Goal: Ask a question: Seek information or help from site administrators or community

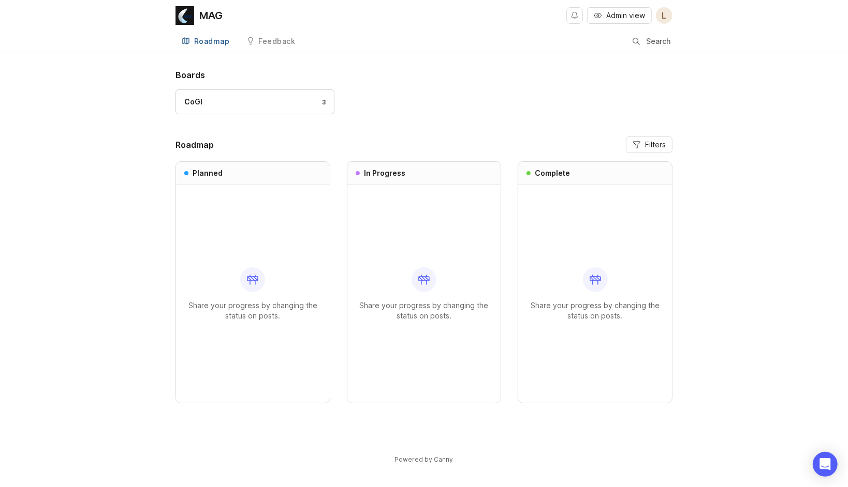
click at [275, 47] on link "Feedback" at bounding box center [271, 41] width 62 height 21
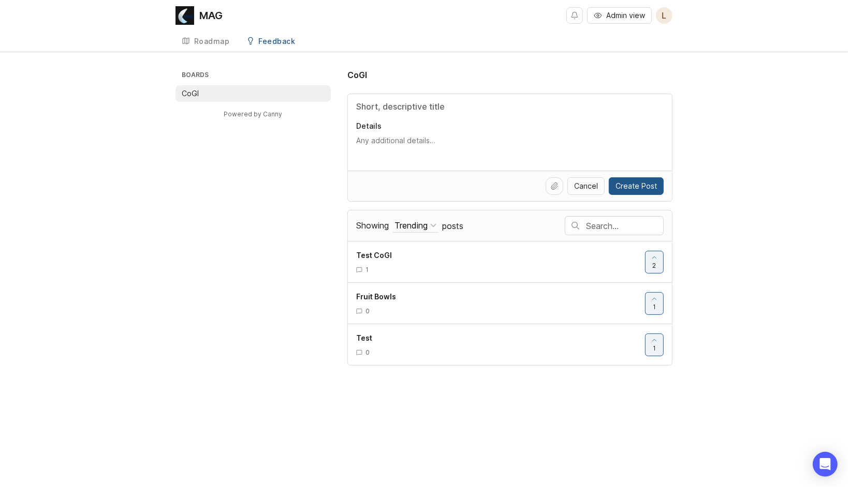
click at [446, 259] on link "Test CoGI 1" at bounding box center [500, 262] width 289 height 24
click at [661, 265] on div at bounding box center [654, 262] width 18 height 22
click at [654, 264] on span "1" at bounding box center [654, 265] width 3 height 9
click at [206, 43] on div "Roadmap" at bounding box center [212, 41] width 36 height 7
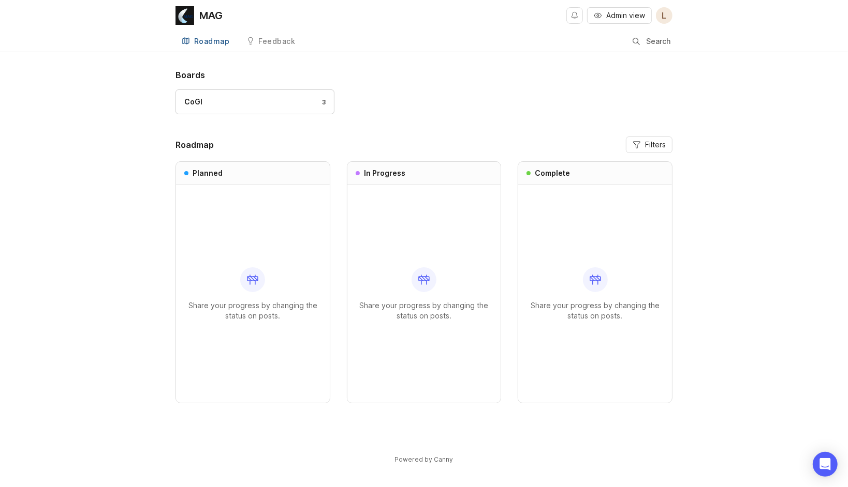
click at [265, 217] on div "Share your progress by changing the status on posts." at bounding box center [252, 294] width 137 height 218
drag, startPoint x: 432, startPoint y: 229, endPoint x: 513, endPoint y: 145, distance: 116.7
click at [445, 205] on div "Share your progress by changing the status on posts." at bounding box center [424, 294] width 137 height 218
drag, startPoint x: 611, startPoint y: 262, endPoint x: 648, endPoint y: 224, distance: 53.4
click at [616, 253] on div "Share your progress by changing the status on posts." at bounding box center [594, 294] width 137 height 218
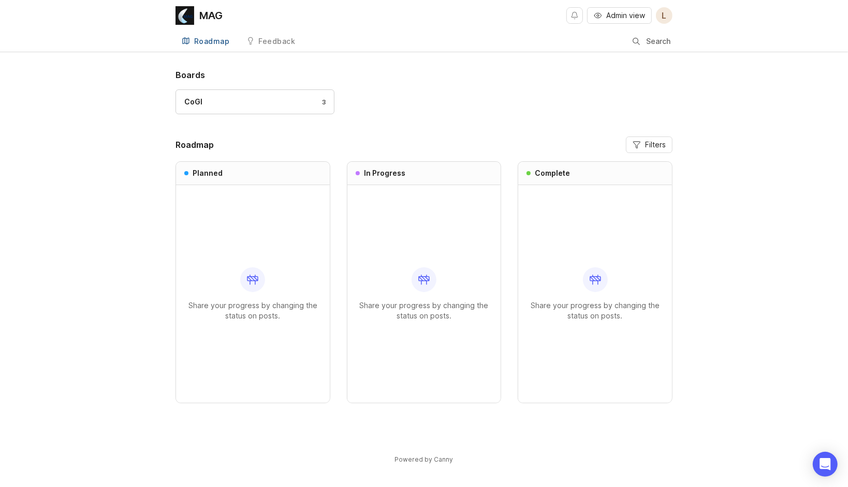
click at [277, 42] on div "Feedback" at bounding box center [277, 41] width 37 height 7
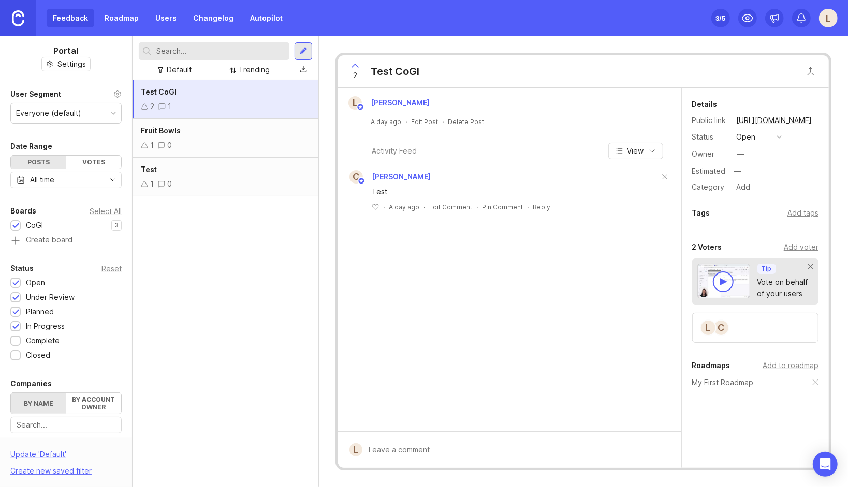
click at [137, 20] on link "Roadmap" at bounding box center [121, 18] width 47 height 19
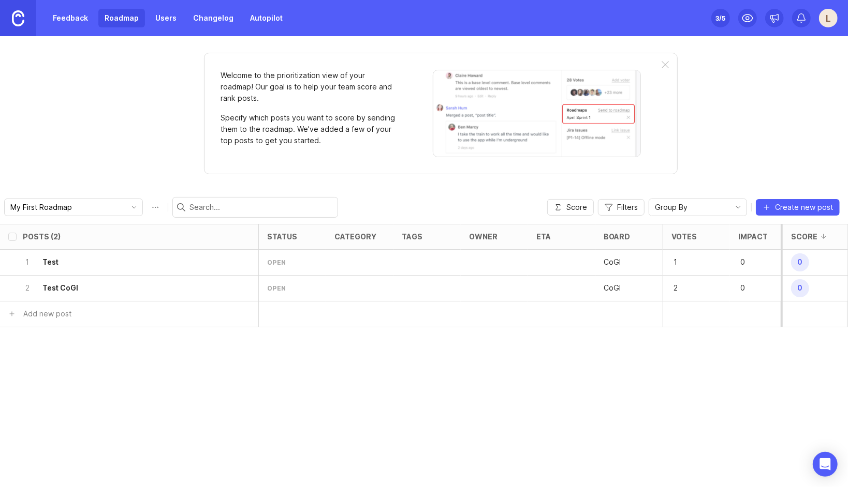
click at [169, 17] on link "Users" at bounding box center [166, 18] width 34 height 19
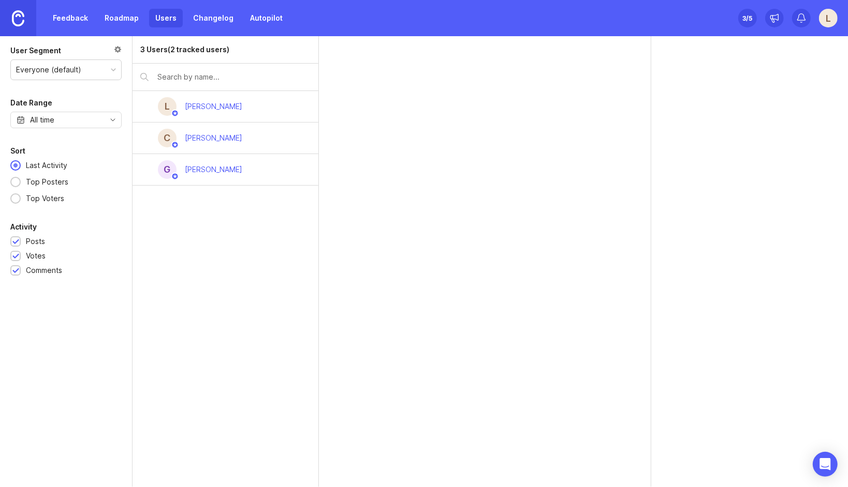
click at [217, 18] on link "Changelog" at bounding box center [213, 18] width 53 height 19
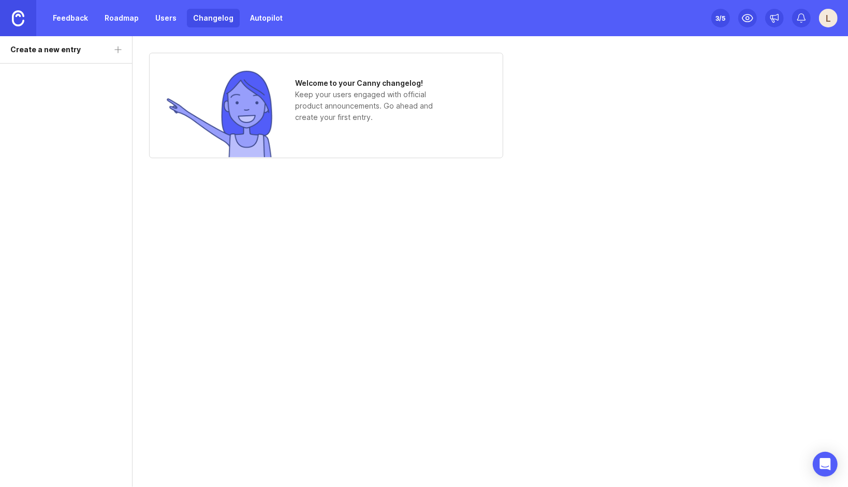
click at [259, 19] on link "Autopilot" at bounding box center [266, 18] width 45 height 19
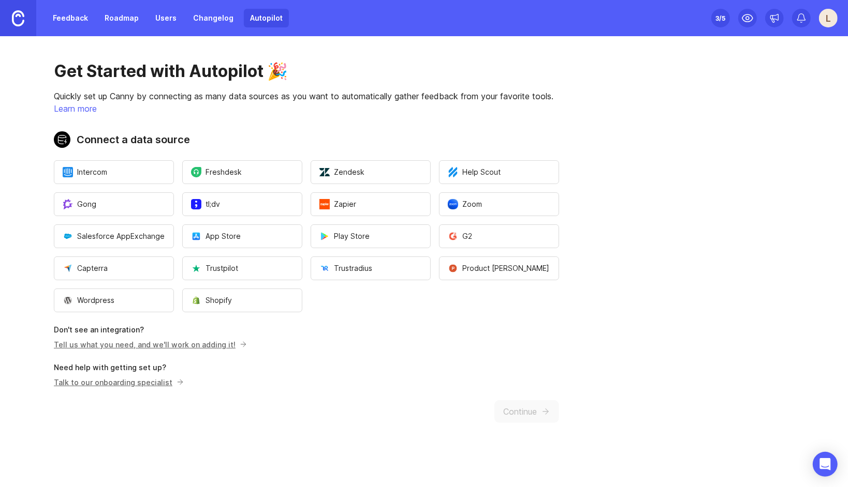
click at [116, 15] on link "Roadmap" at bounding box center [121, 18] width 47 height 19
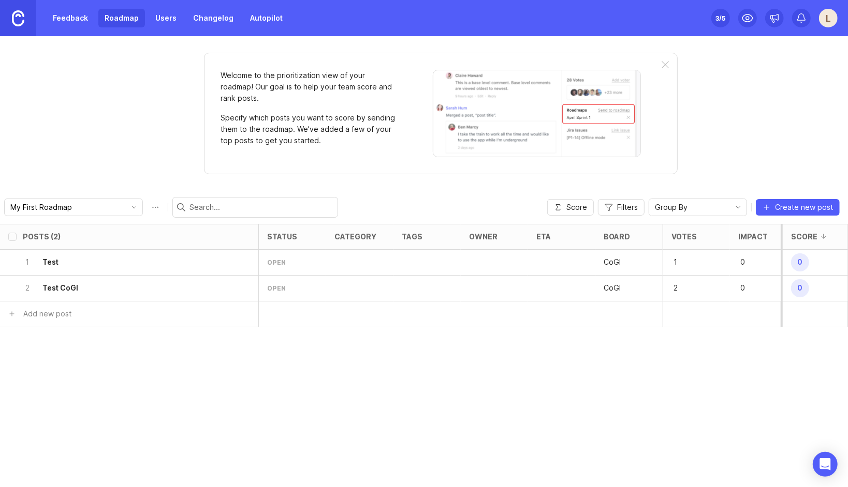
click at [83, 14] on link "Feedback" at bounding box center [71, 18] width 48 height 19
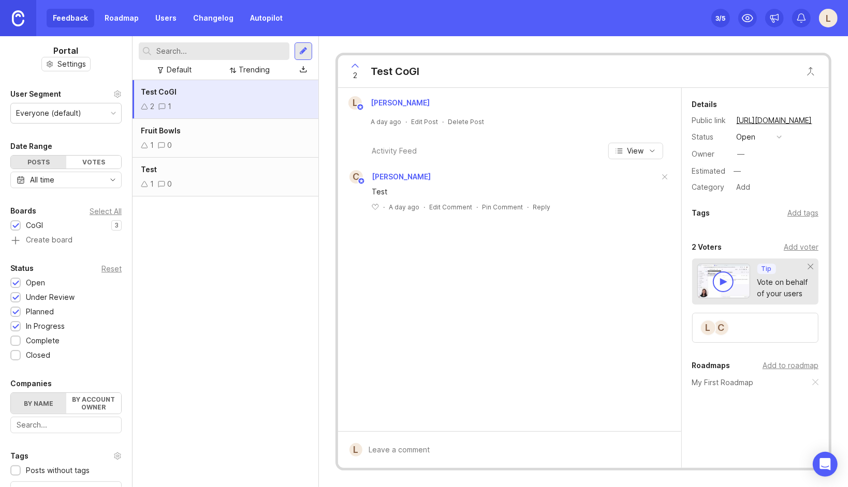
click at [594, 349] on div "L [PERSON_NAME] May A day ago · Edit Post · Delete Post Activity Feed View C [P…" at bounding box center [509, 260] width 343 height 344
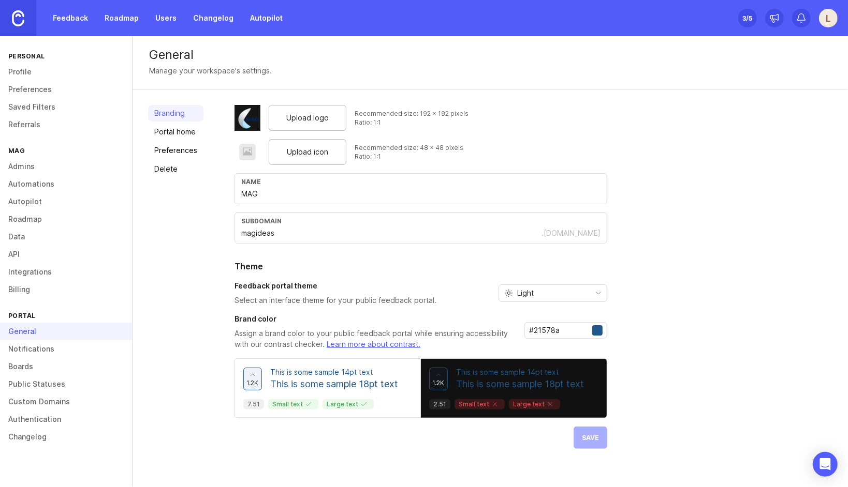
click at [19, 71] on link "Profile" at bounding box center [66, 72] width 132 height 18
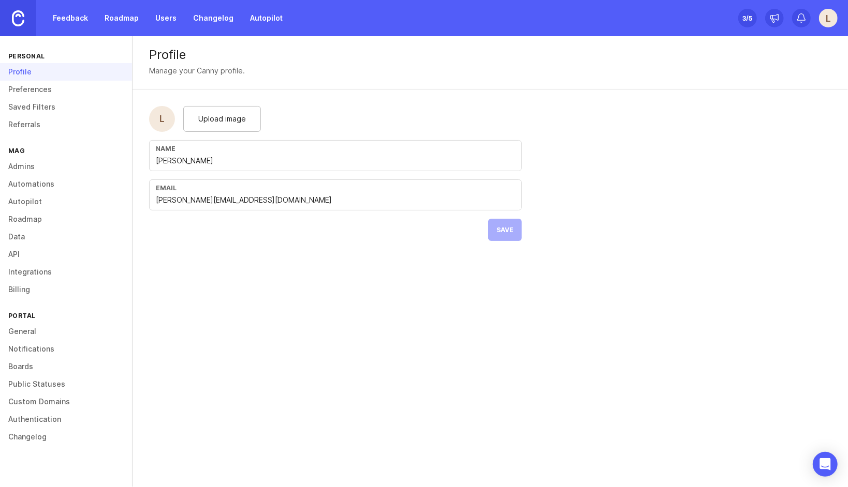
click at [17, 236] on link "Data" at bounding box center [66, 237] width 132 height 18
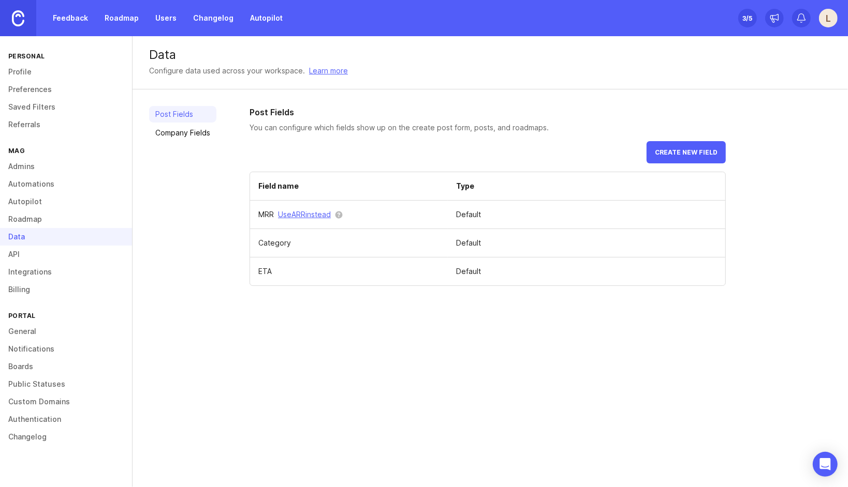
click at [36, 420] on link "Authentication" at bounding box center [66, 420] width 132 height 18
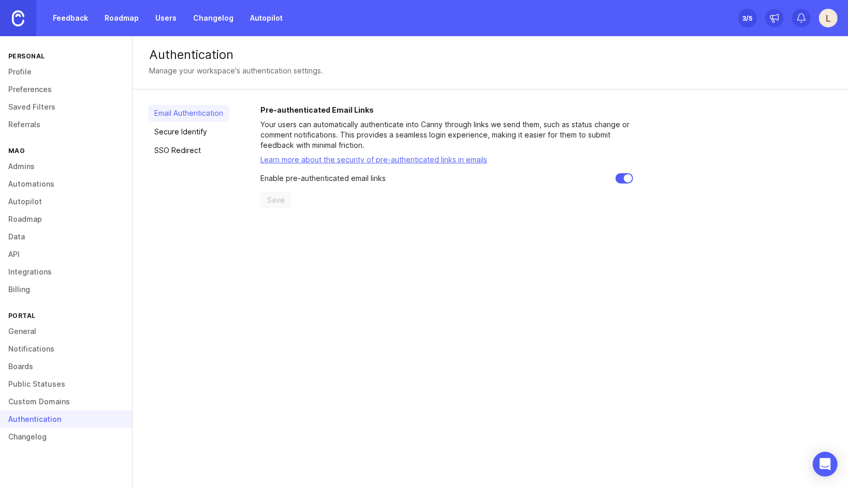
click at [50, 403] on link "Custom Domains" at bounding box center [66, 402] width 132 height 18
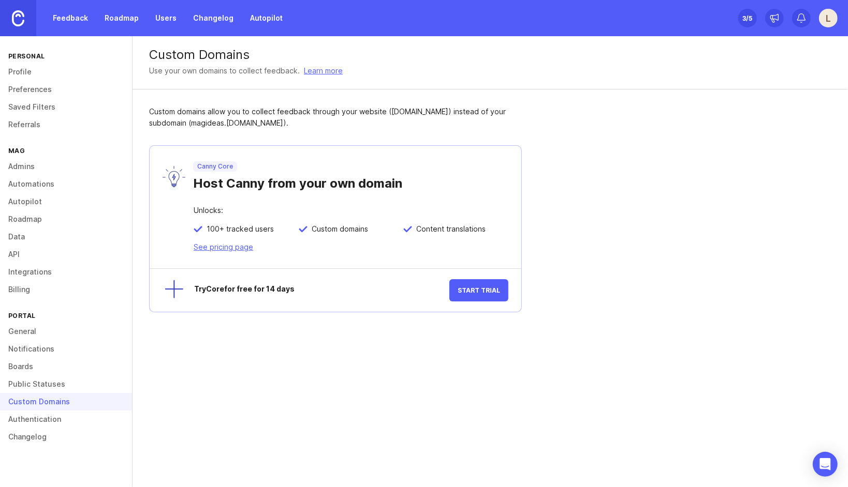
click at [37, 379] on link "Public Statuses" at bounding box center [66, 385] width 132 height 18
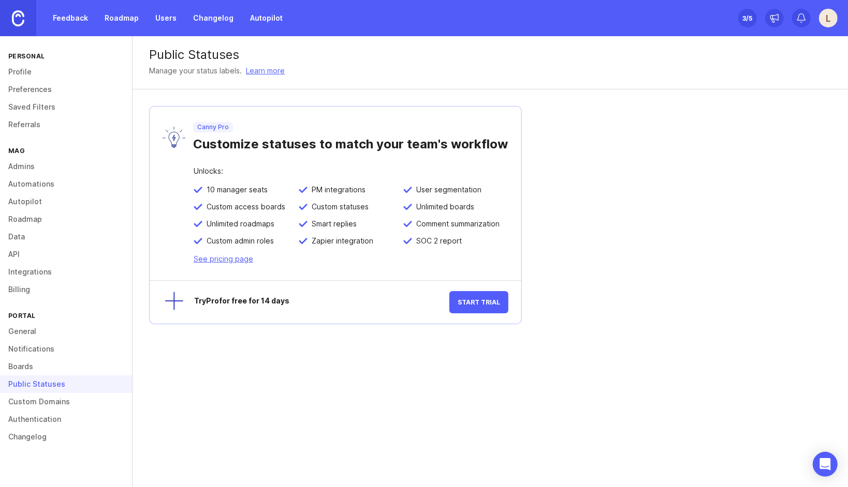
click at [29, 372] on link "Boards" at bounding box center [66, 367] width 132 height 18
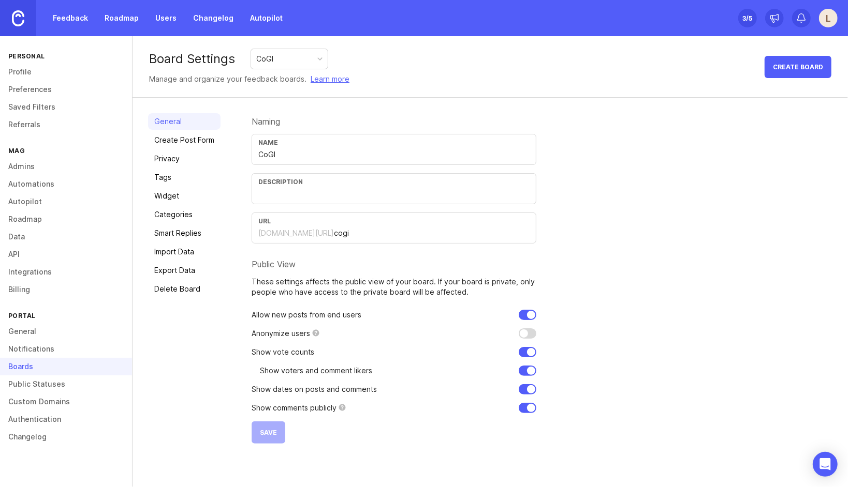
click at [32, 355] on link "Notifications" at bounding box center [66, 350] width 132 height 18
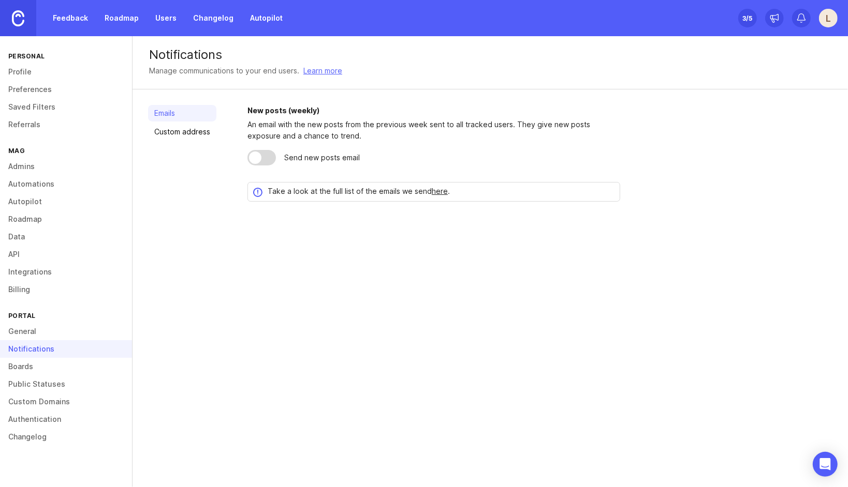
click at [41, 333] on link "General" at bounding box center [66, 332] width 132 height 18
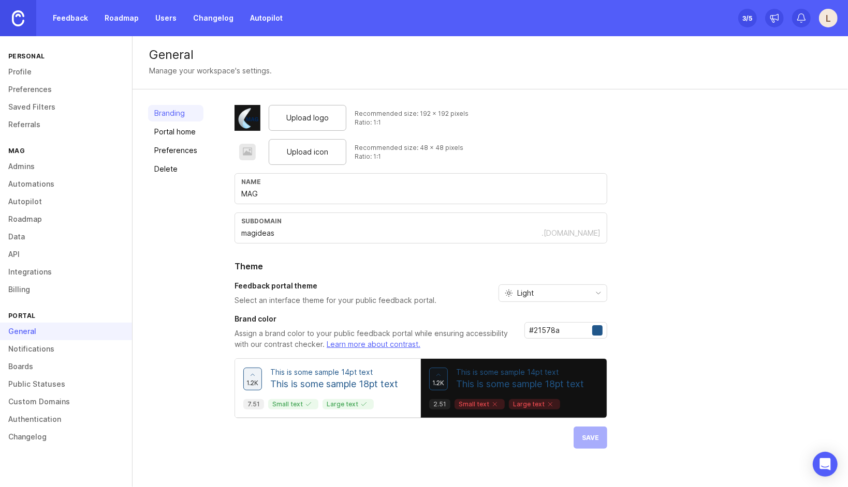
click at [36, 287] on link "Billing" at bounding box center [66, 290] width 132 height 18
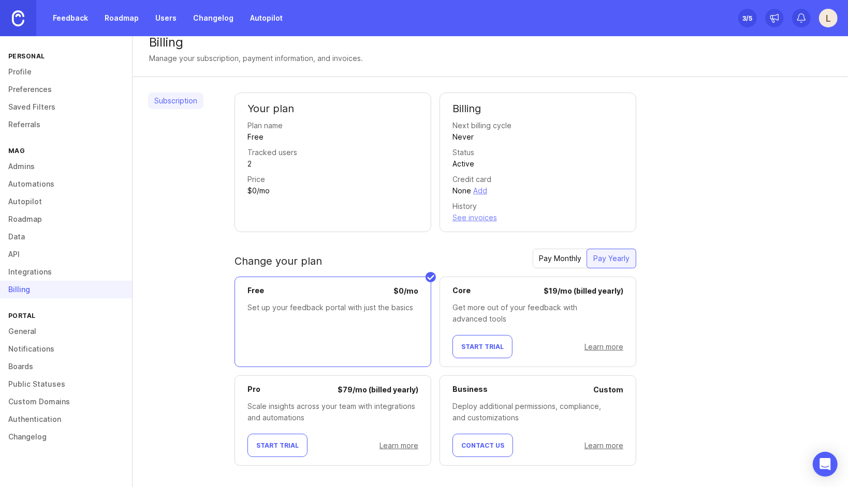
scroll to position [19, 0]
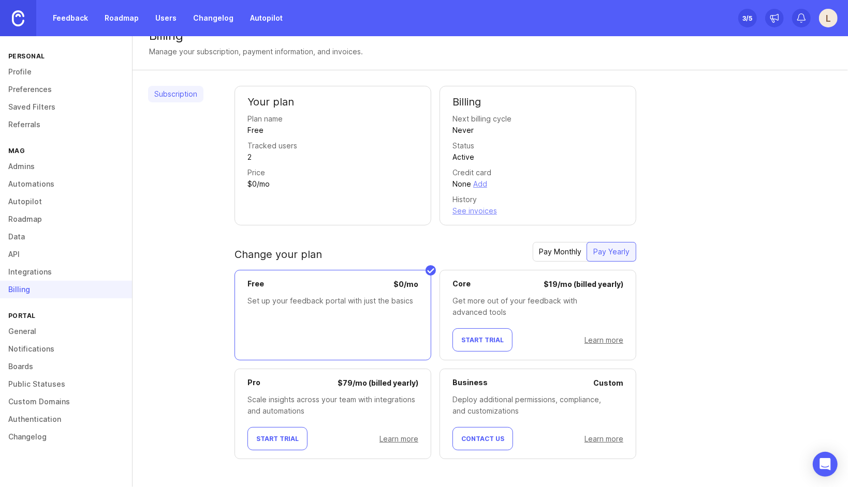
click at [29, 268] on link "Integrations" at bounding box center [66, 272] width 132 height 18
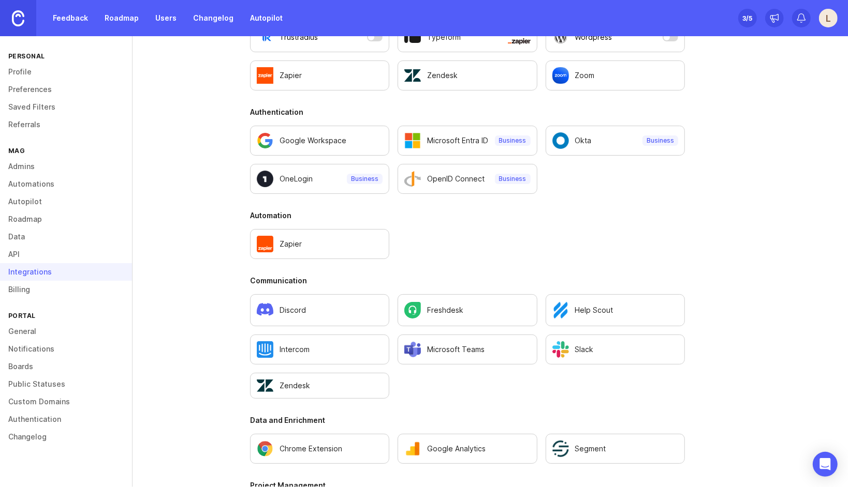
scroll to position [466, 0]
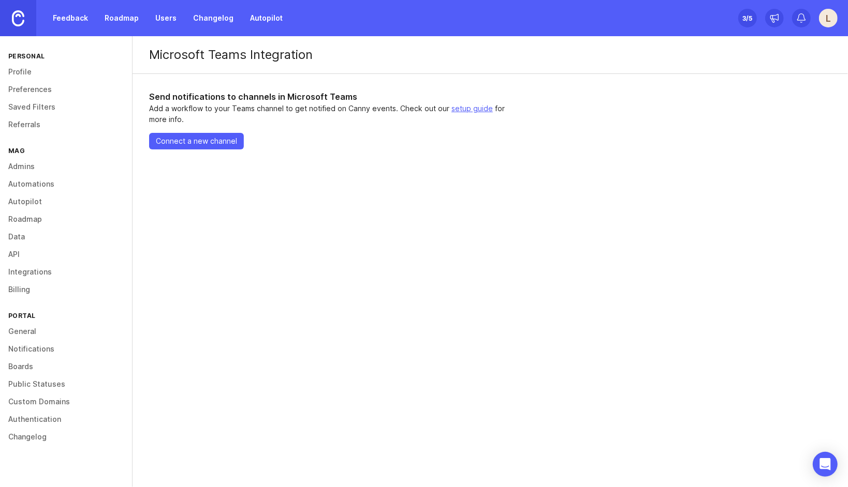
click at [36, 224] on link "Roadmap" at bounding box center [66, 220] width 132 height 18
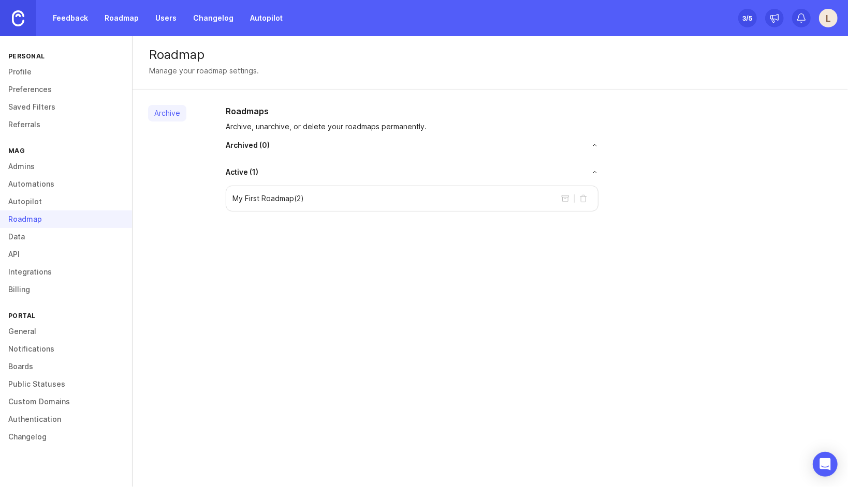
click at [34, 203] on link "Autopilot" at bounding box center [66, 202] width 132 height 18
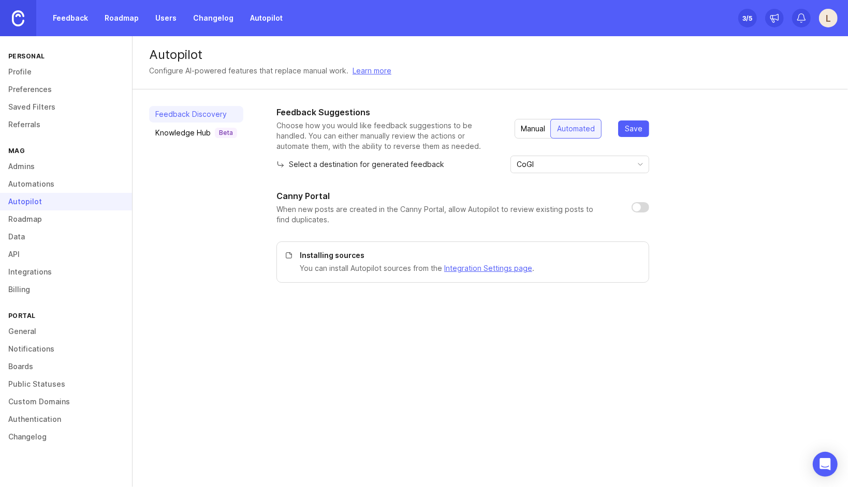
click at [34, 183] on link "Automations" at bounding box center [66, 184] width 132 height 18
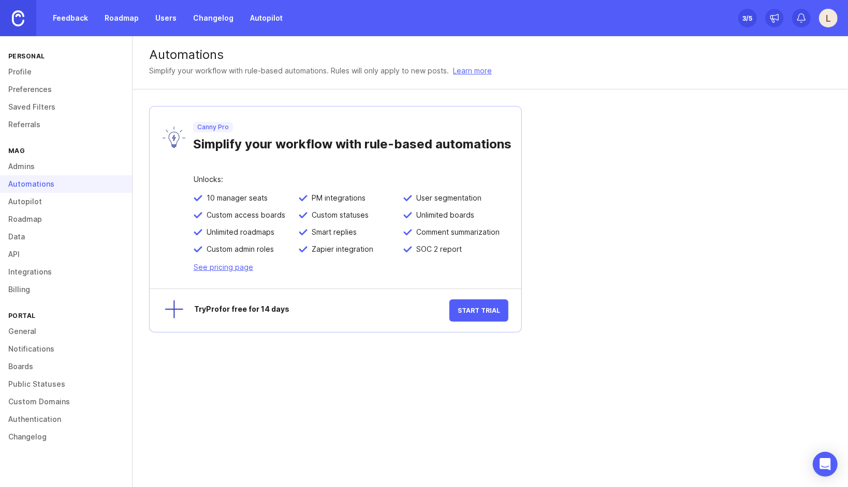
click at [35, 168] on link "Admins" at bounding box center [66, 167] width 132 height 18
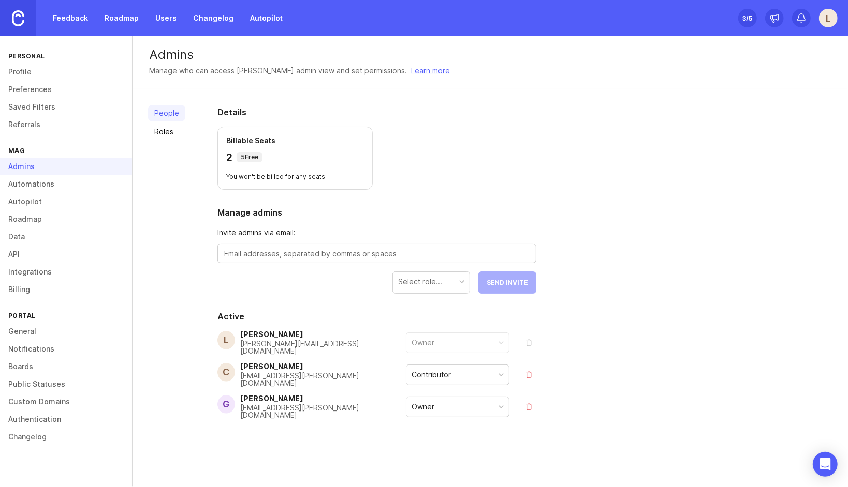
click at [32, 126] on link "Referrals" at bounding box center [66, 125] width 132 height 18
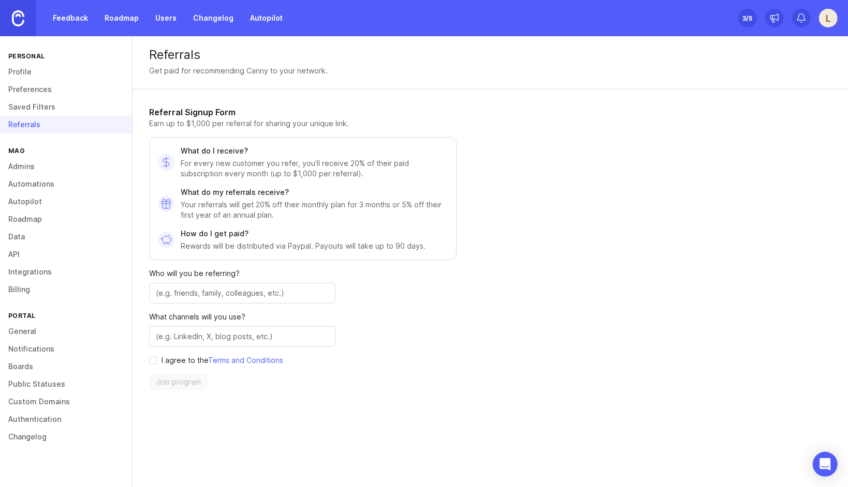
click at [37, 109] on link "Saved Filters" at bounding box center [66, 107] width 132 height 18
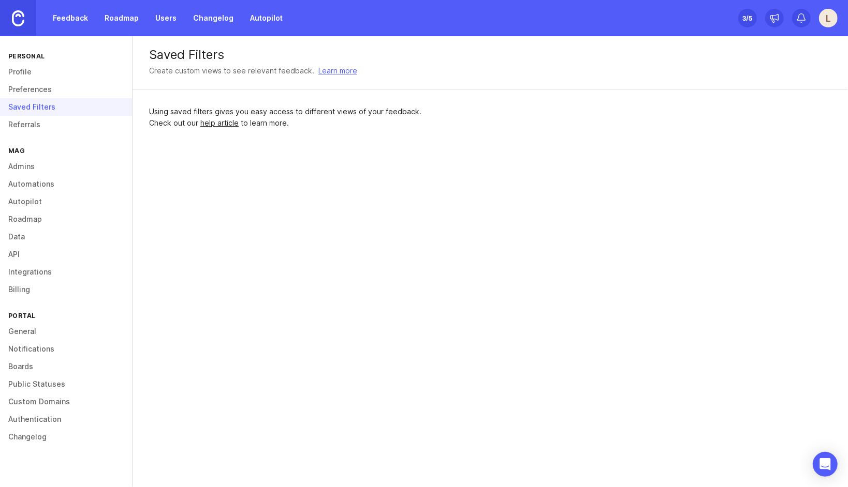
click at [37, 81] on link "Preferences" at bounding box center [66, 90] width 132 height 18
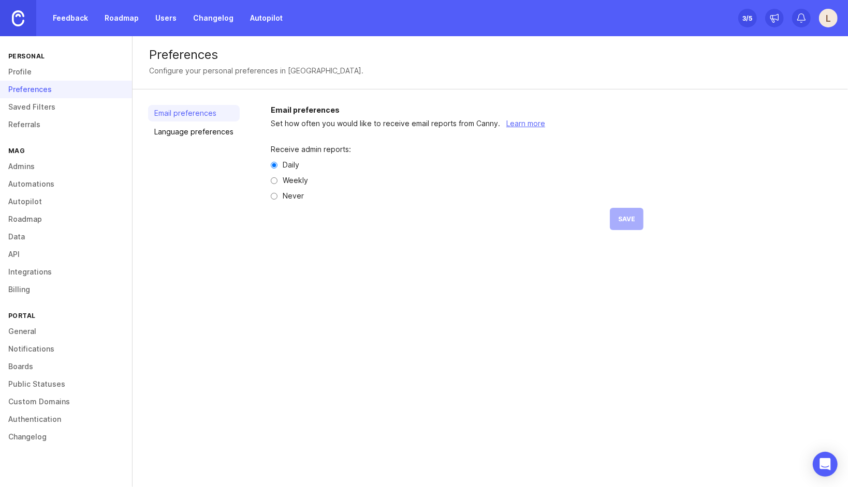
click at [28, 64] on link "Profile" at bounding box center [66, 72] width 132 height 18
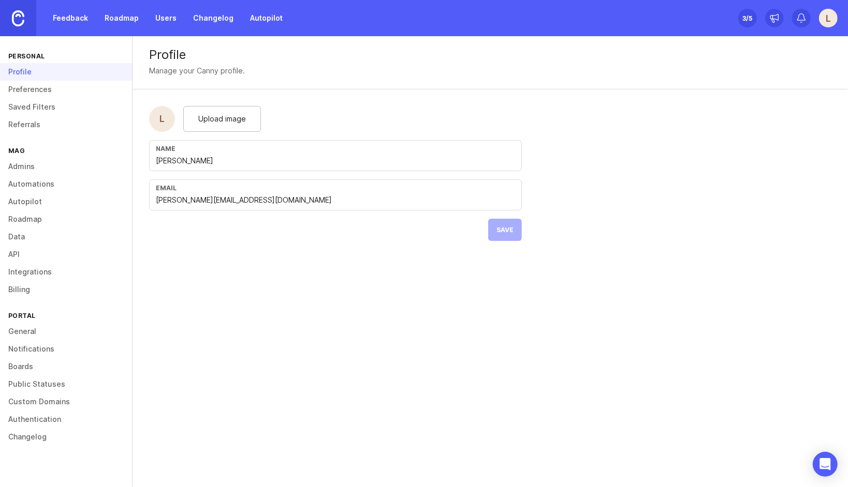
click at [22, 362] on link "Boards" at bounding box center [66, 367] width 132 height 18
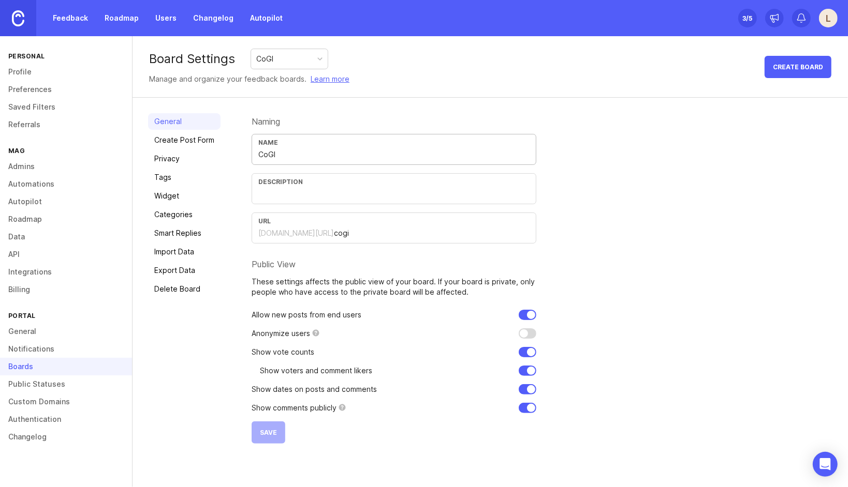
click at [280, 152] on input "CoGI" at bounding box center [393, 154] width 271 height 11
click at [197, 56] on div "Board Settings" at bounding box center [192, 59] width 86 height 12
click at [22, 22] on img at bounding box center [18, 18] width 12 height 16
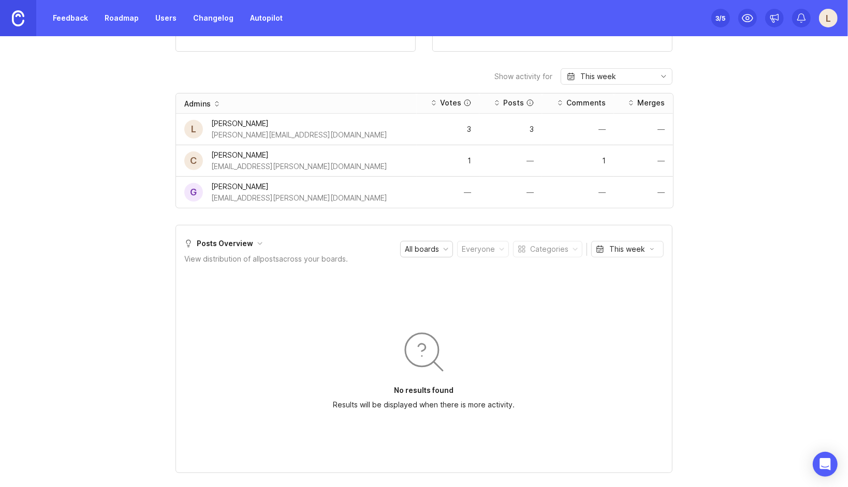
scroll to position [621, 0]
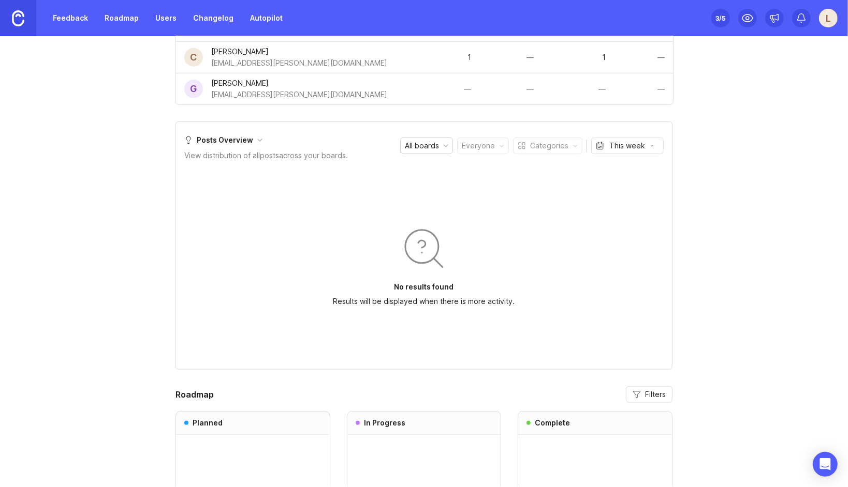
click at [417, 147] on div "All boards" at bounding box center [426, 146] width 53 height 17
click at [427, 144] on div "All boards" at bounding box center [422, 145] width 34 height 11
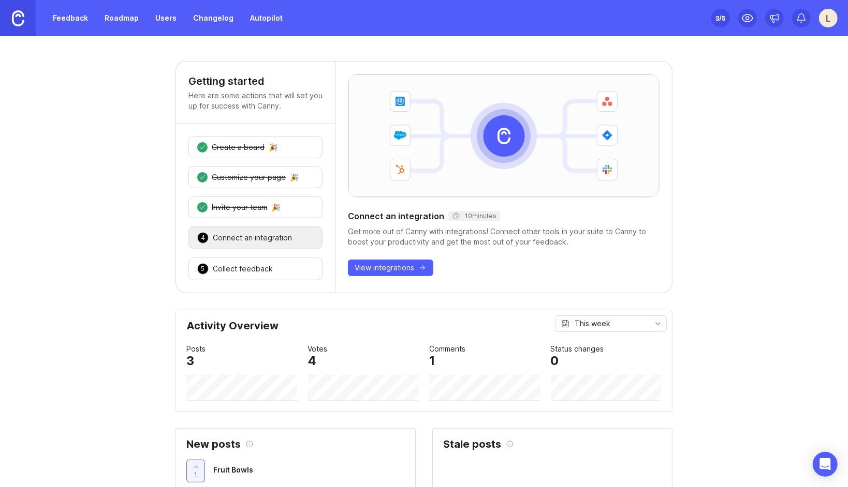
click at [90, 16] on link "Feedback" at bounding box center [71, 18] width 48 height 19
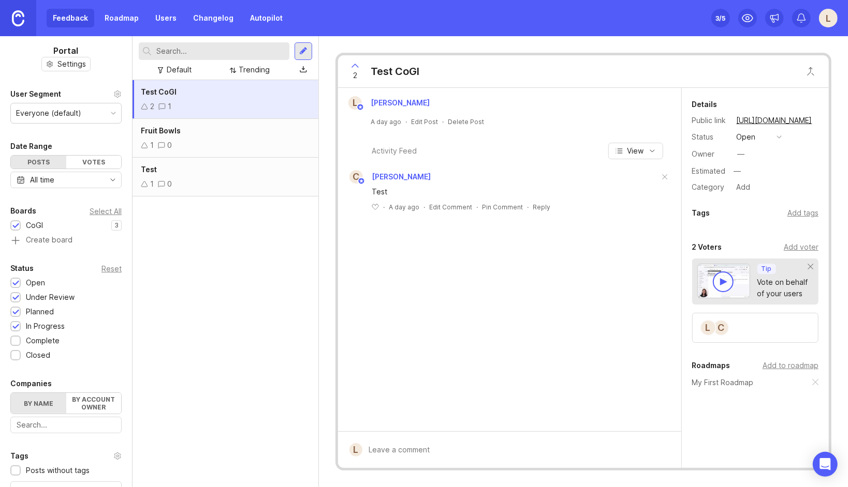
click at [122, 24] on link "Roadmap" at bounding box center [121, 18] width 47 height 19
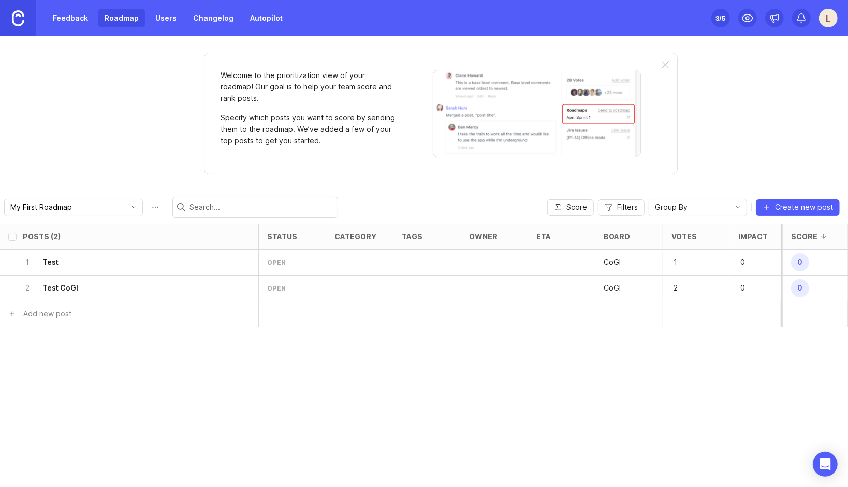
click at [160, 19] on link "Users" at bounding box center [166, 18] width 34 height 19
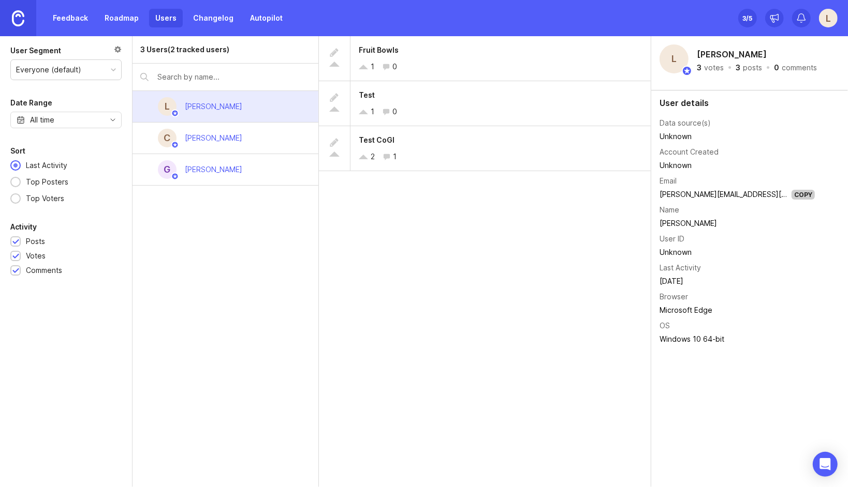
click at [208, 24] on link "Changelog" at bounding box center [213, 18] width 53 height 19
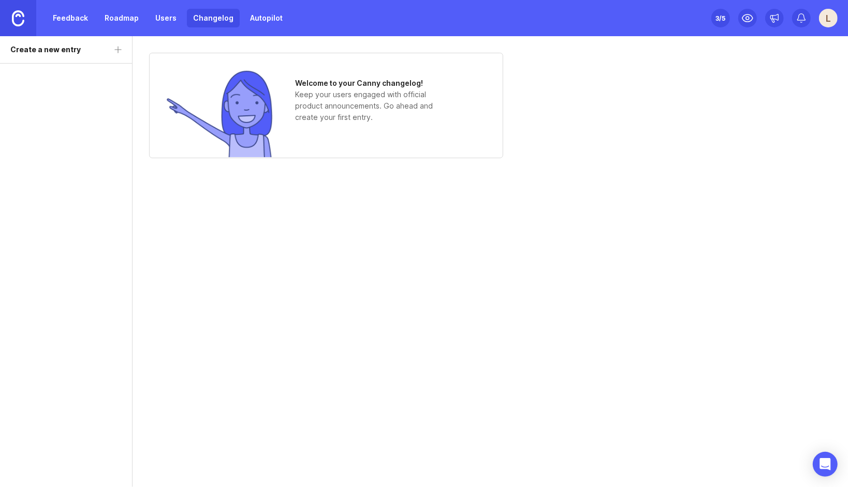
click at [258, 24] on link "Autopilot" at bounding box center [266, 18] width 45 height 19
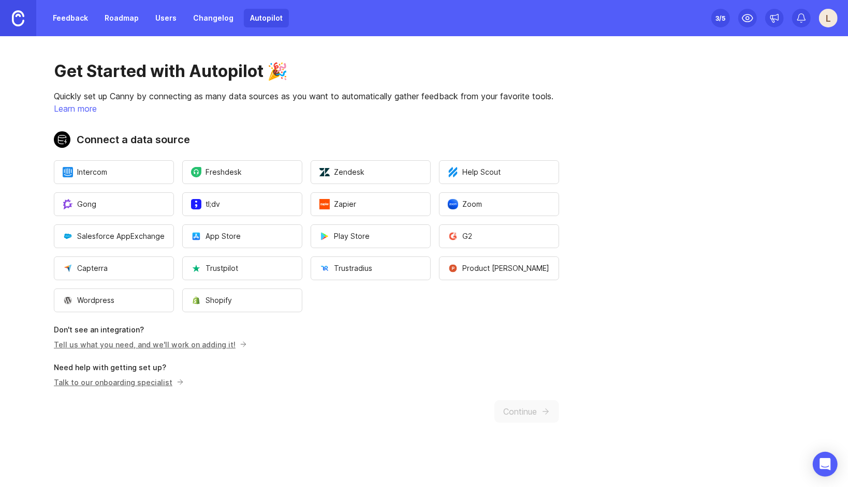
click at [223, 24] on link "Changelog" at bounding box center [213, 18] width 53 height 19
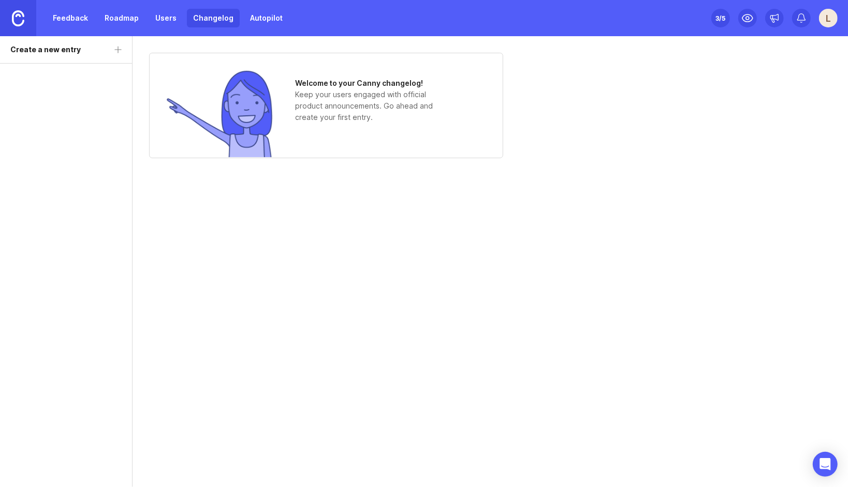
click at [256, 22] on link "Autopilot" at bounding box center [266, 18] width 45 height 19
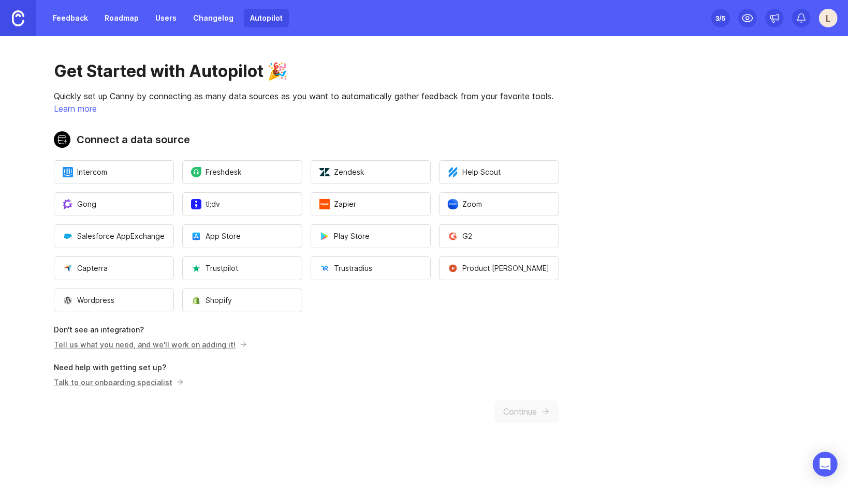
click at [205, 22] on link "Changelog" at bounding box center [213, 18] width 53 height 19
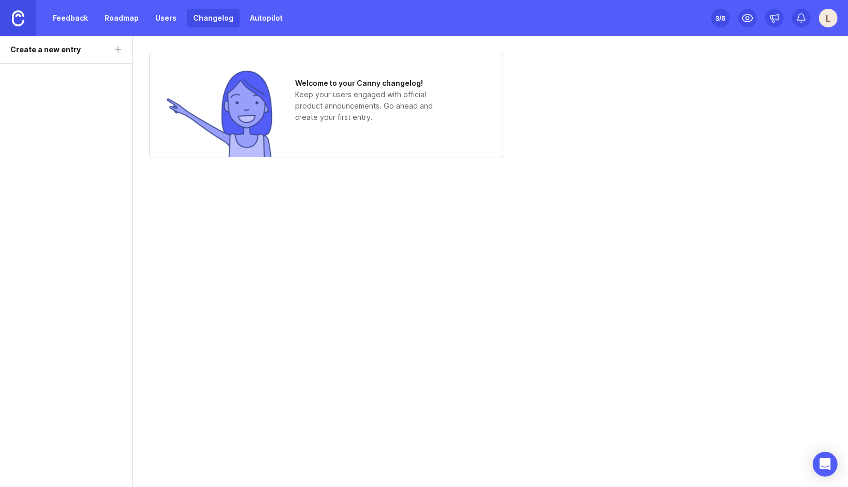
click at [168, 24] on link "Users" at bounding box center [166, 18] width 34 height 19
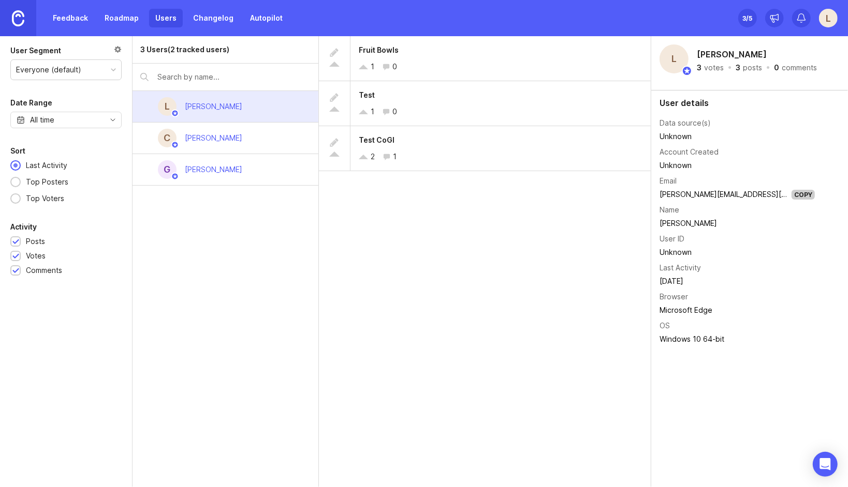
click at [113, 27] on link "Roadmap" at bounding box center [121, 18] width 47 height 19
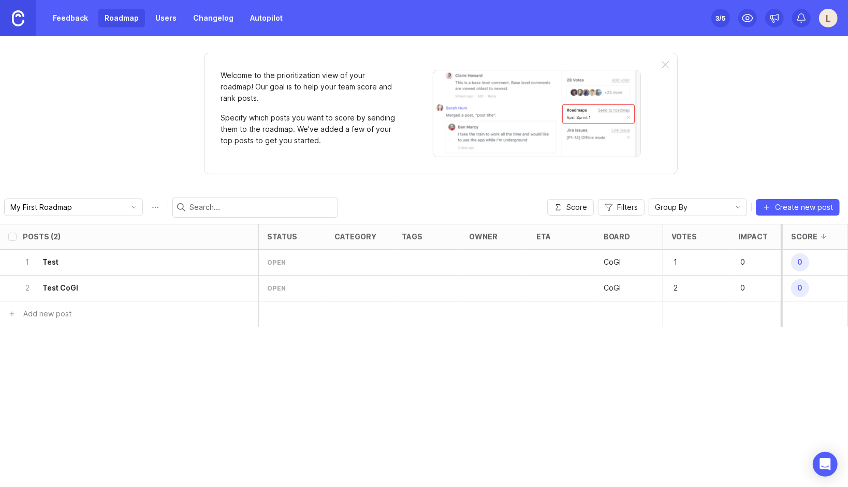
click at [284, 286] on div "open" at bounding box center [276, 288] width 19 height 9
click at [484, 225] on div "owner" at bounding box center [494, 237] width 67 height 25
click at [663, 65] on div at bounding box center [665, 65] width 7 height 8
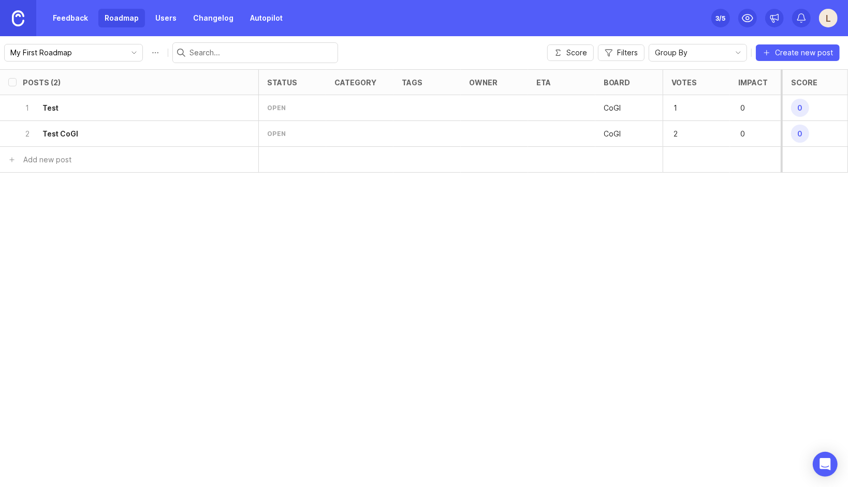
drag, startPoint x: 73, startPoint y: 134, endPoint x: 14, endPoint y: 228, distance: 111.3
click at [3, 241] on div "Posts (2) status category tags owner eta board Votes Impact Effort Score 1 Test…" at bounding box center [424, 278] width 848 height 418
click at [371, 134] on div at bounding box center [359, 134] width 67 height 26
click at [11, 132] on input "select post" at bounding box center [12, 134] width 8 height 8
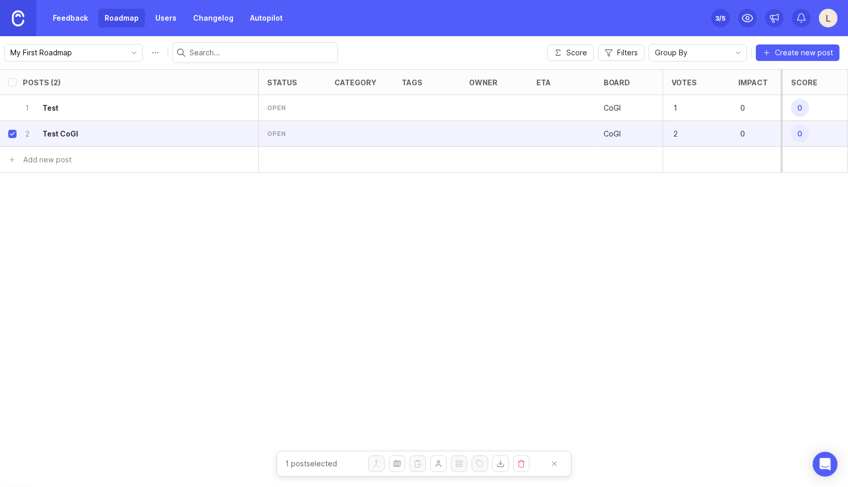
click at [401, 464] on button "Add to roadmap" at bounding box center [397, 464] width 17 height 17
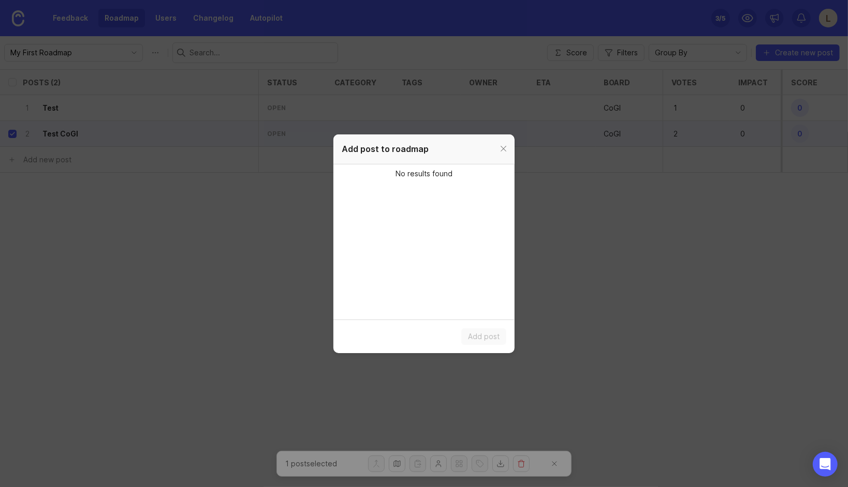
click at [431, 178] on span "No results found" at bounding box center [423, 174] width 65 height 19
click at [508, 152] on div at bounding box center [503, 149] width 12 height 13
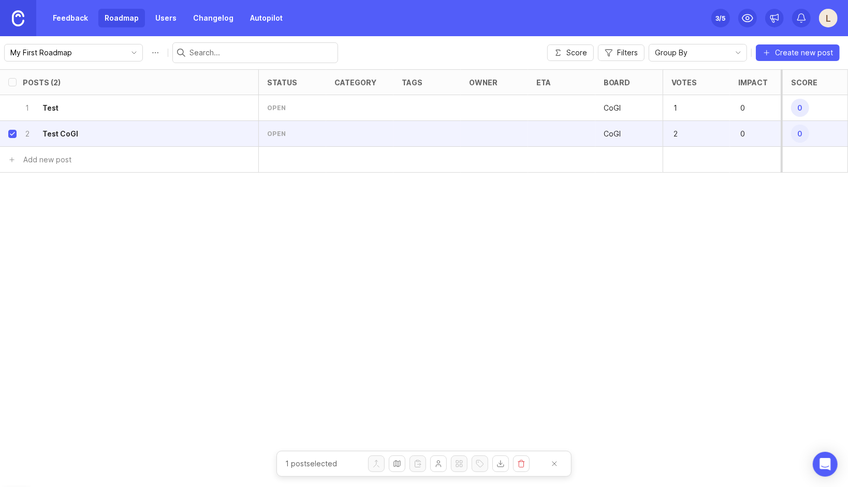
click at [16, 132] on input "select post" at bounding box center [12, 134] width 8 height 8
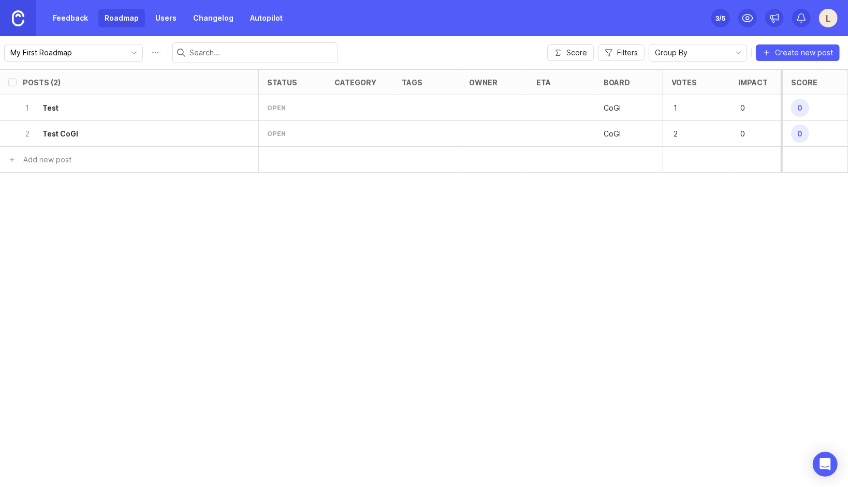
click at [275, 111] on div "open" at bounding box center [276, 107] width 19 height 9
click at [14, 130] on input "select post" at bounding box center [12, 134] width 8 height 8
checkbox input "true"
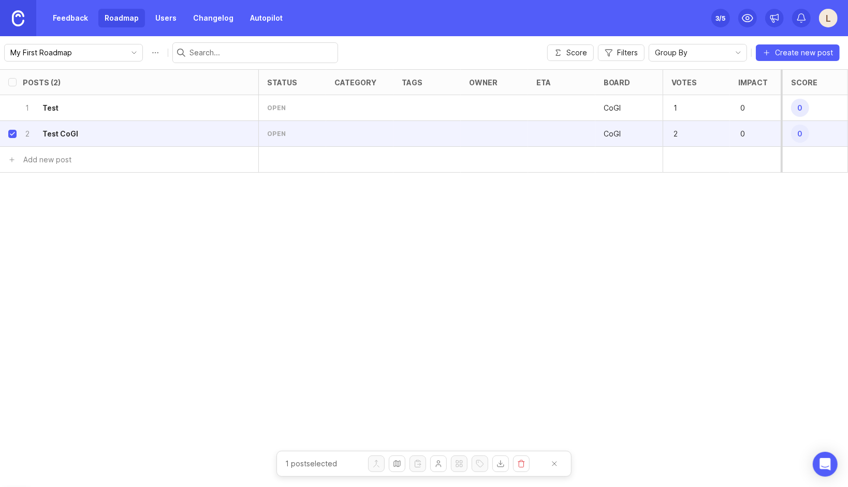
click at [59, 23] on link "Feedback" at bounding box center [71, 18] width 48 height 19
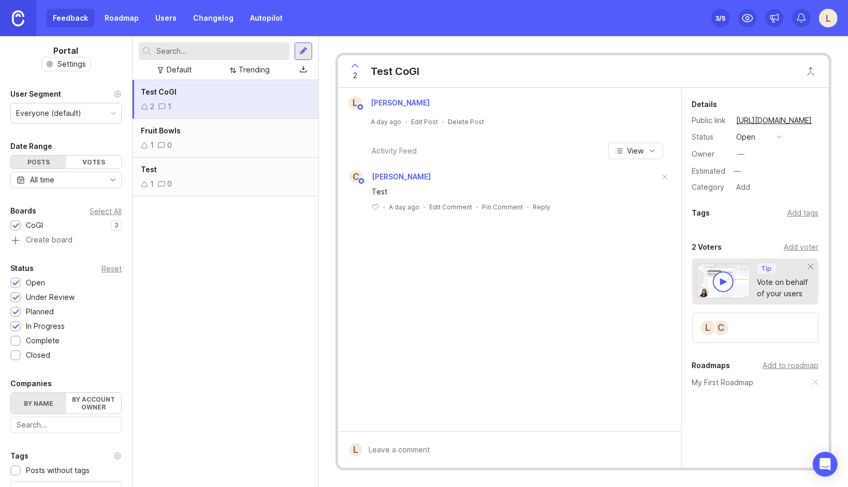
click at [110, 19] on link "Roadmap" at bounding box center [121, 18] width 47 height 19
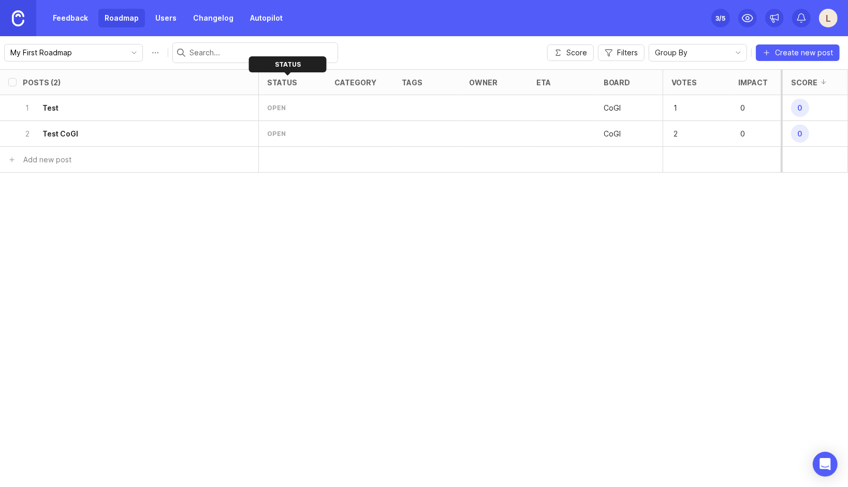
click at [293, 81] on div "status" at bounding box center [282, 83] width 30 height 8
click at [13, 108] on input "select post" at bounding box center [12, 108] width 8 height 8
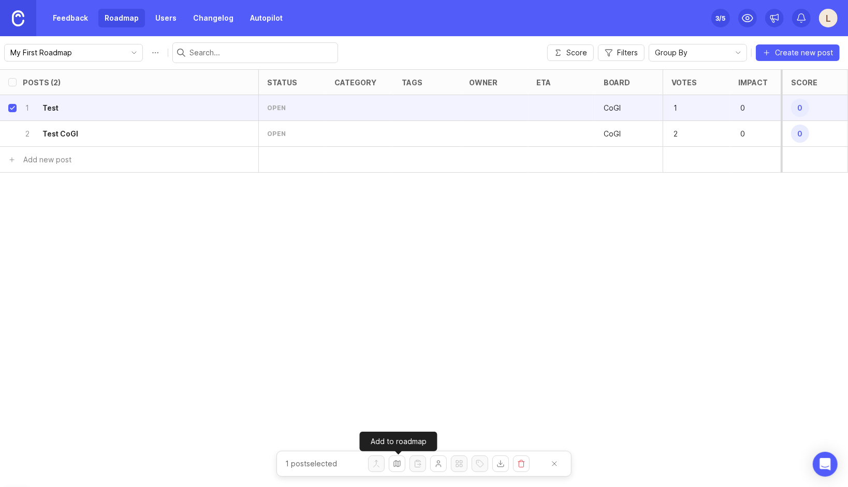
click at [398, 467] on button "Add to roadmap" at bounding box center [397, 464] width 17 height 17
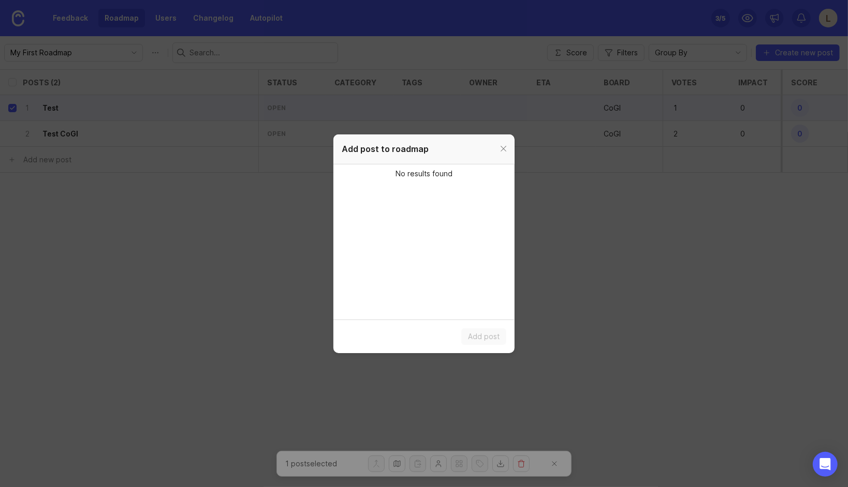
click at [499, 153] on div at bounding box center [503, 149] width 12 height 13
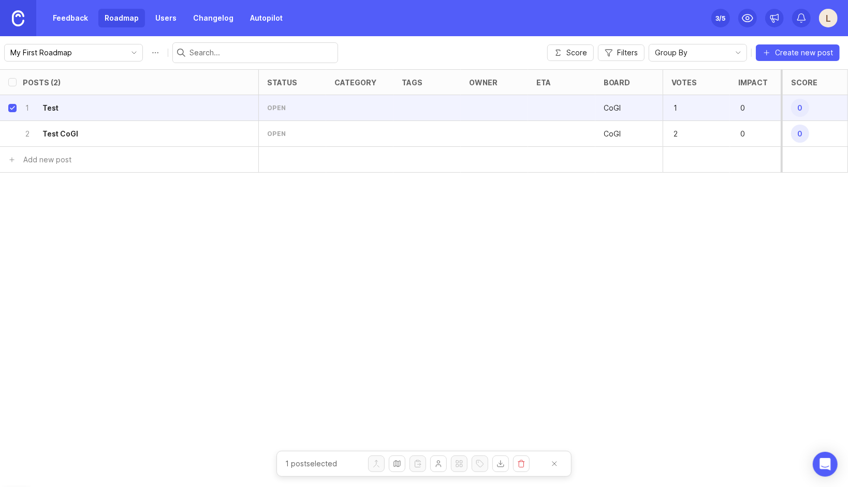
click at [436, 462] on button "Change owner" at bounding box center [438, 464] width 17 height 17
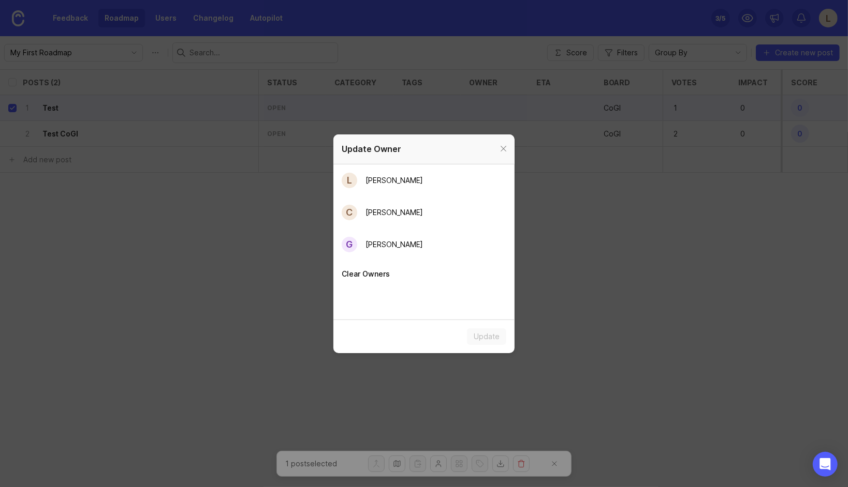
click at [508, 148] on div at bounding box center [503, 149] width 12 height 13
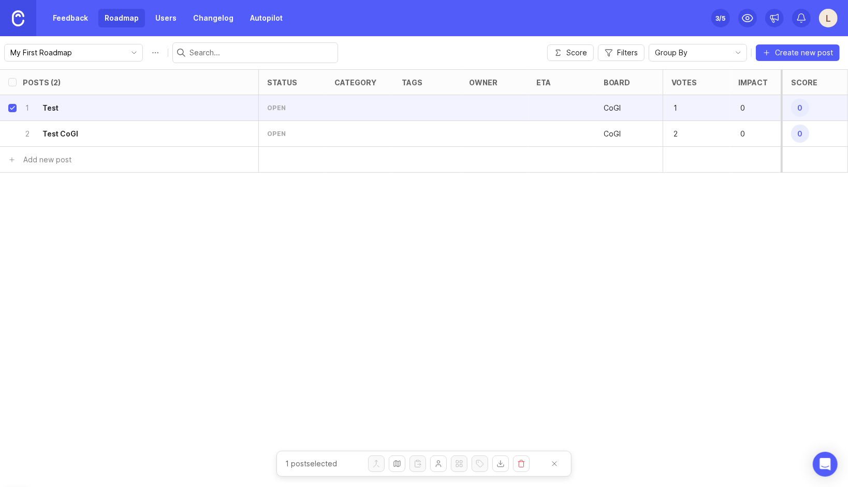
click at [436, 466] on button "Change owner" at bounding box center [438, 464] width 17 height 17
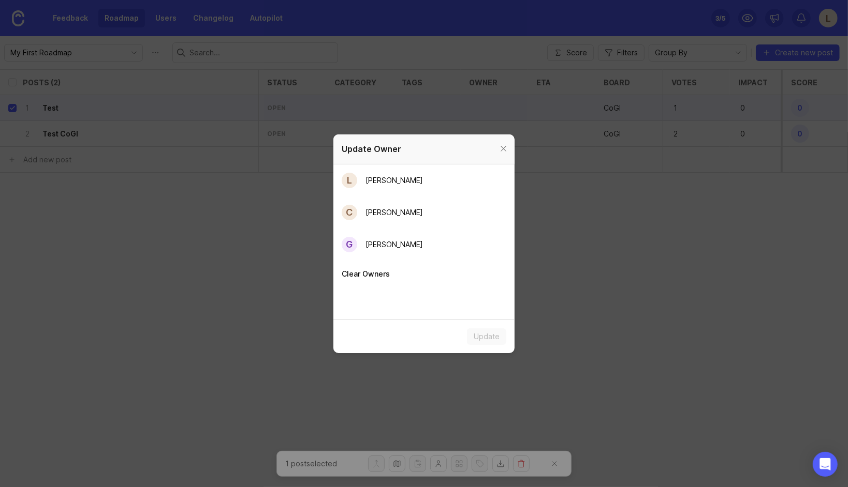
click at [384, 186] on button "L [PERSON_NAME]" at bounding box center [423, 181] width 181 height 32
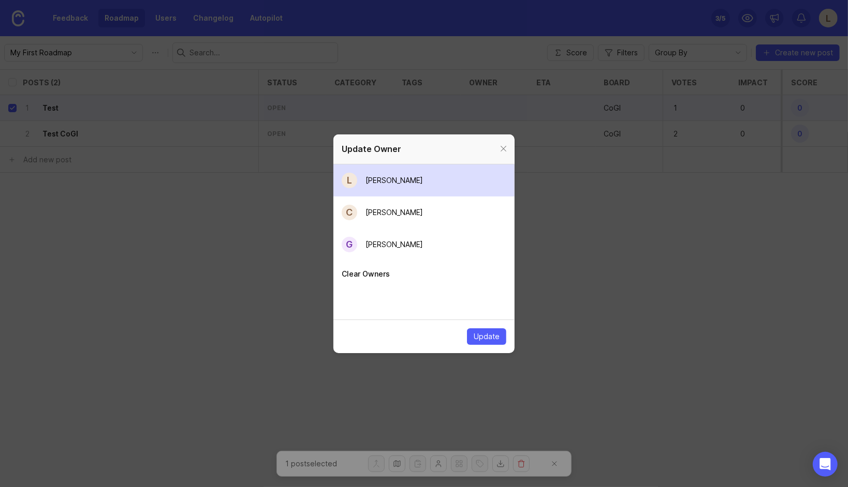
click at [484, 342] on button "Update" at bounding box center [486, 337] width 39 height 17
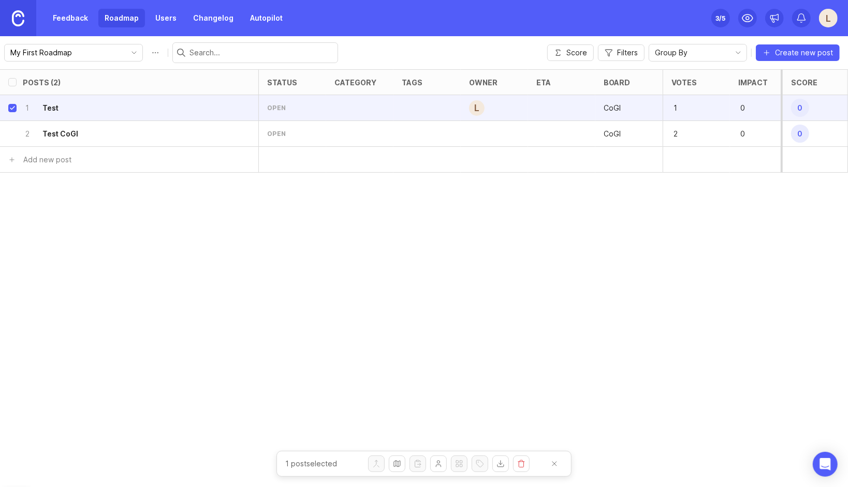
click at [15, 109] on input "select post" at bounding box center [12, 108] width 8 height 8
checkbox input "false"
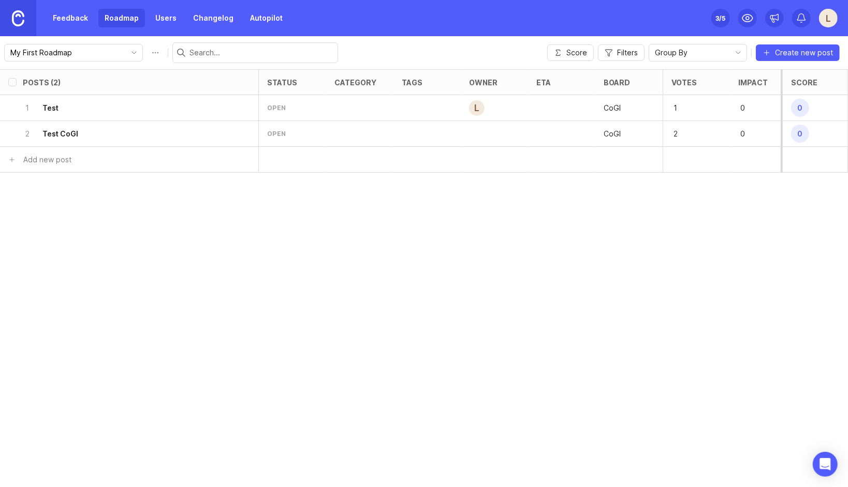
click at [14, 133] on input "select post" at bounding box center [12, 134] width 8 height 8
checkbox input "true"
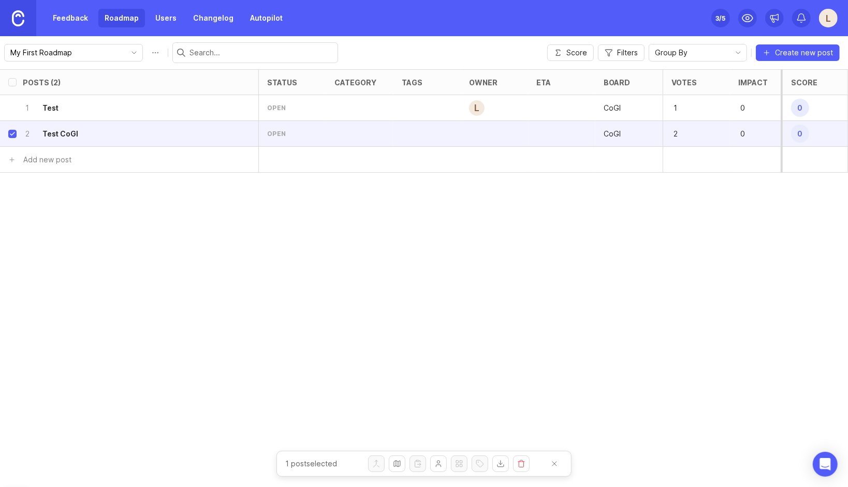
click at [14, 108] on input "select post" at bounding box center [12, 108] width 8 height 8
checkbox input "true"
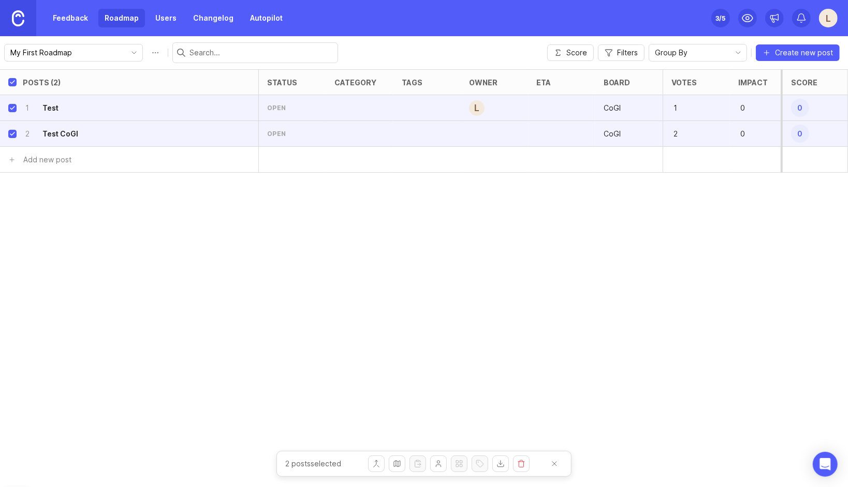
click at [13, 132] on input "select post" at bounding box center [12, 134] width 8 height 8
checkbox input "false"
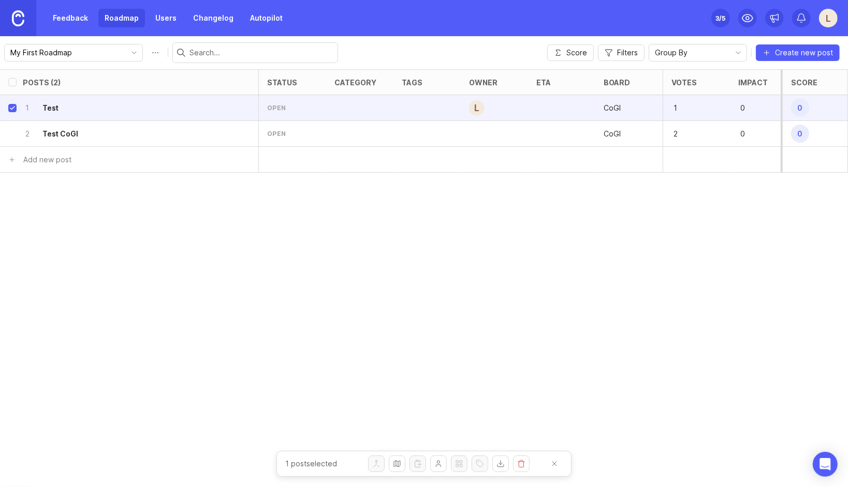
click at [292, 110] on div "open" at bounding box center [292, 108] width 67 height 26
click at [280, 109] on div "open" at bounding box center [276, 107] width 19 height 9
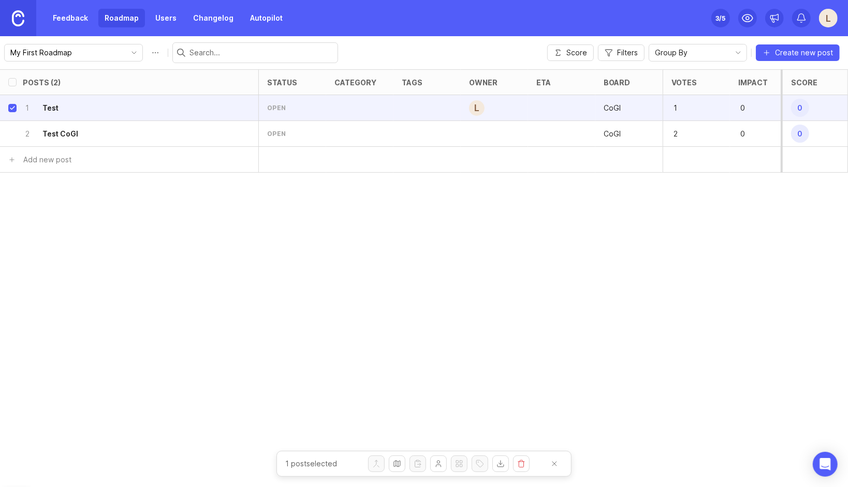
click at [147, 53] on button "Roadmap options" at bounding box center [155, 53] width 17 height 17
click at [567, 50] on span "Score" at bounding box center [576, 53] width 21 height 10
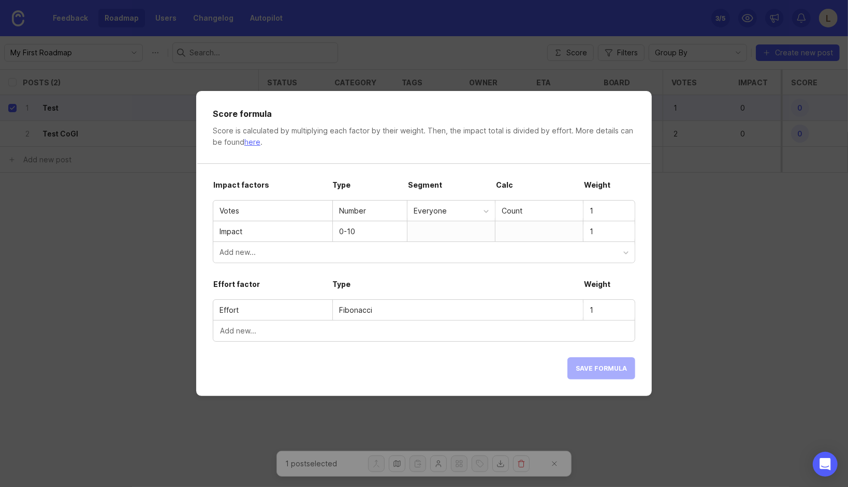
click at [407, 311] on div "Fibonacci" at bounding box center [458, 310] width 238 height 11
click at [356, 311] on div "Fibonacci" at bounding box center [458, 310] width 238 height 11
click at [287, 306] on input "Effort" at bounding box center [272, 310] width 107 height 11
click at [249, 339] on button "Add new..." at bounding box center [423, 331] width 421 height 21
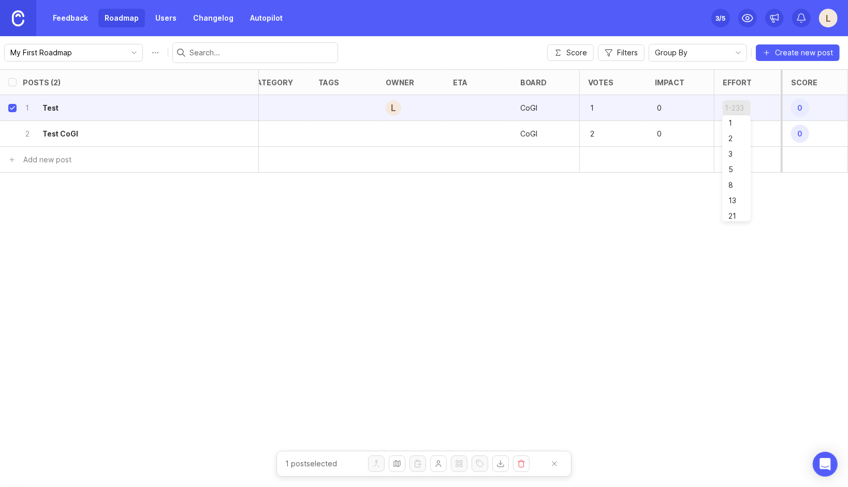
click at [585, 223] on div "Posts (2) status category tags owner eta board Votes Impact Effort Score 1 Test…" at bounding box center [424, 278] width 848 height 418
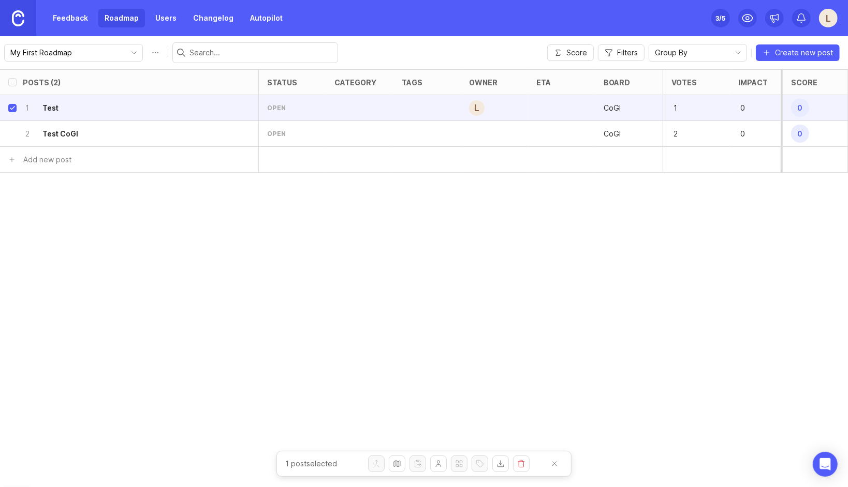
click at [548, 109] on div at bounding box center [561, 108] width 67 height 26
click at [423, 108] on div at bounding box center [426, 108] width 67 height 26
click at [365, 110] on div at bounding box center [359, 108] width 67 height 26
click at [284, 107] on div "open" at bounding box center [276, 107] width 19 height 9
click at [13, 15] on img at bounding box center [18, 18] width 12 height 16
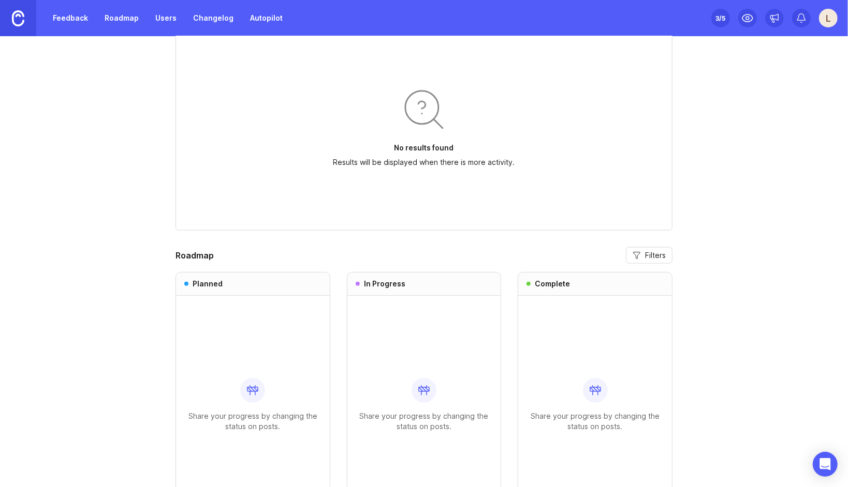
scroll to position [820, 0]
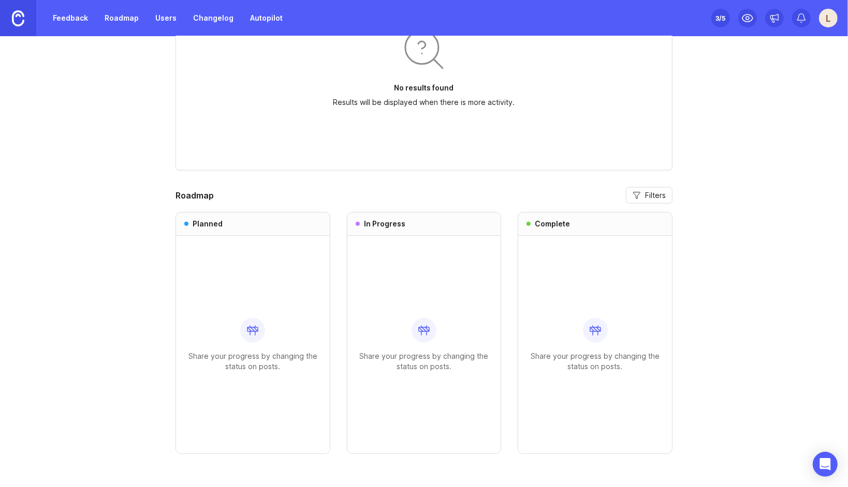
click at [256, 320] on div at bounding box center [252, 330] width 25 height 25
click at [434, 323] on div "Share your progress by changing the status on posts." at bounding box center [424, 345] width 137 height 218
click at [589, 324] on icon at bounding box center [595, 330] width 12 height 12
click at [257, 323] on div at bounding box center [252, 330] width 25 height 25
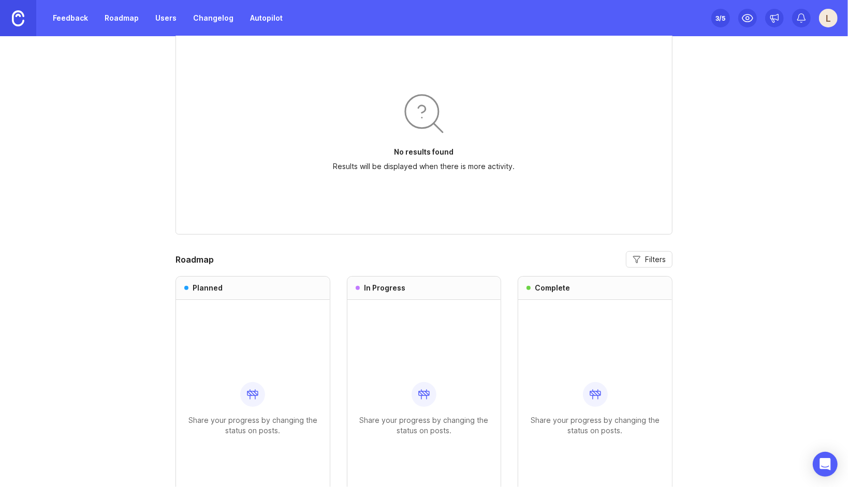
scroll to position [753, 0]
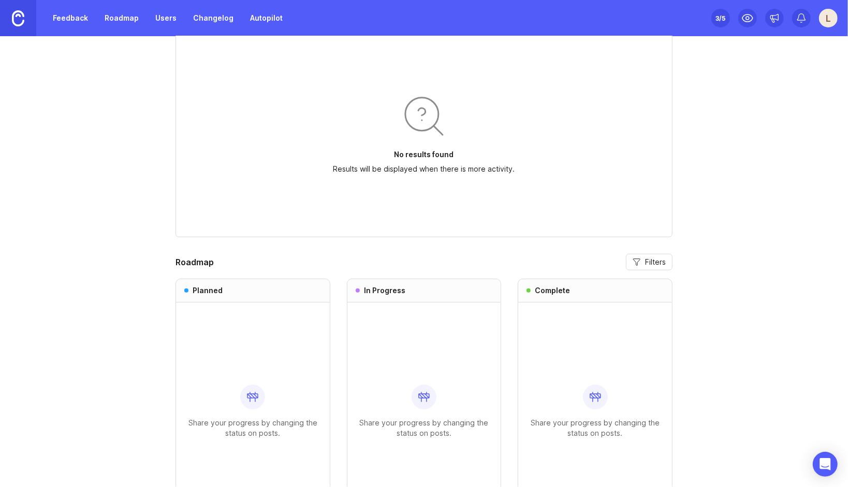
click at [632, 258] on icon "button" at bounding box center [636, 262] width 8 height 8
click at [390, 254] on header "Roadmap Filters" at bounding box center [423, 262] width 497 height 17
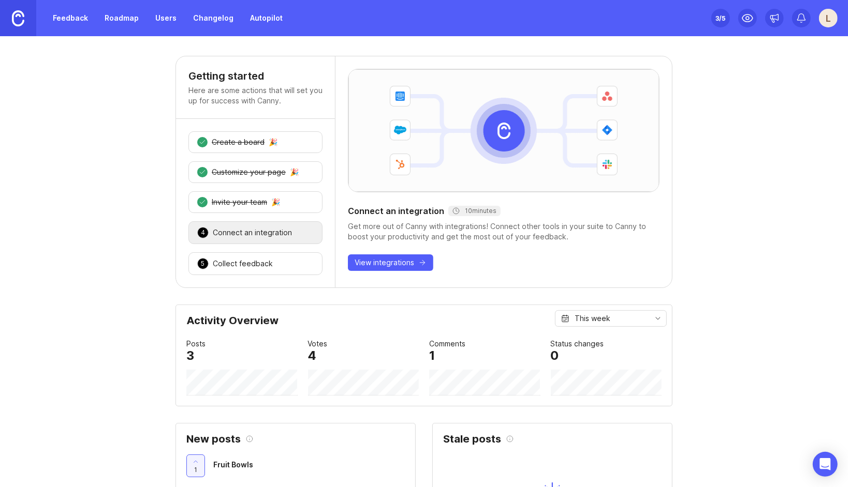
scroll to position [0, 0]
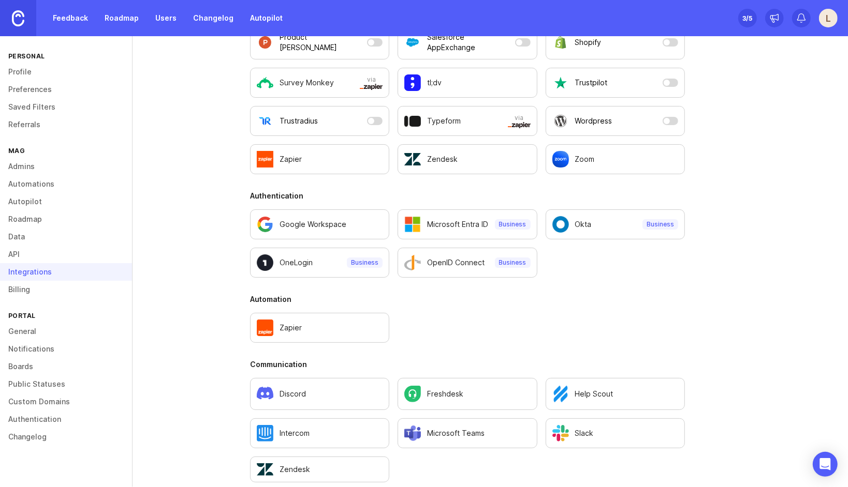
scroll to position [342, 0]
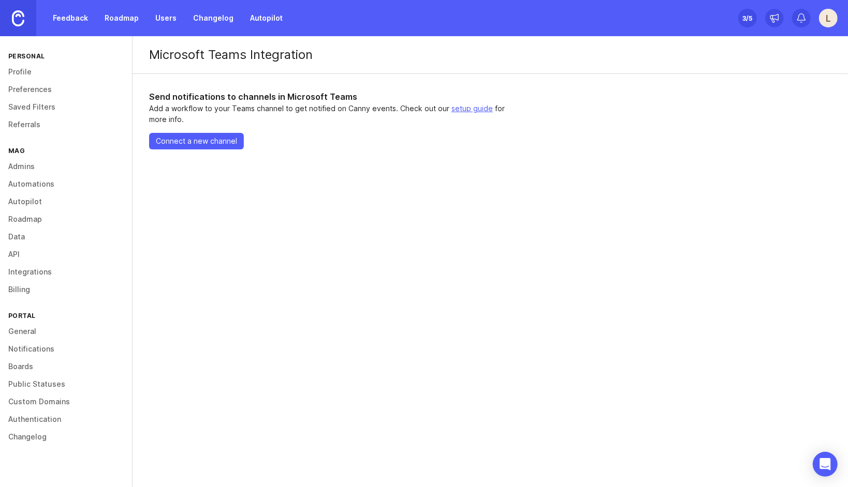
click at [217, 147] on button "Connect a new channel" at bounding box center [196, 141] width 95 height 17
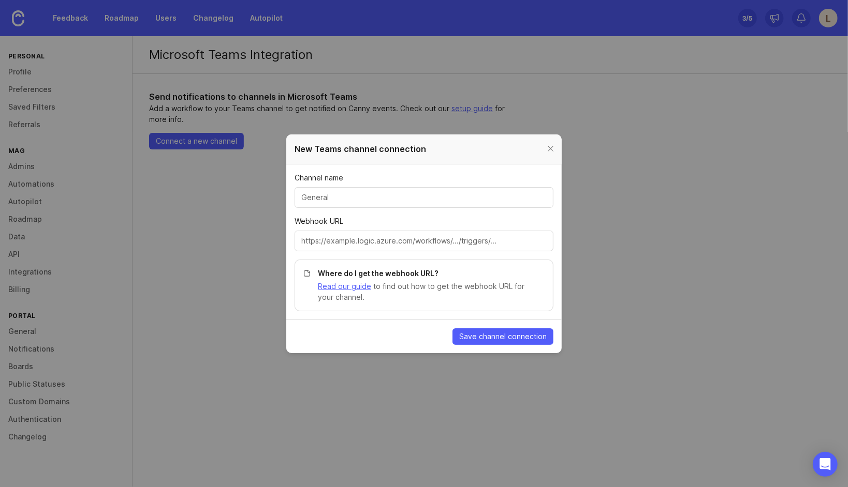
click at [335, 197] on input "Channel name" at bounding box center [423, 197] width 245 height 11
click at [356, 171] on section "Channel name Webhook URL Where do I get the webhook URL? Read our guide to find…" at bounding box center [423, 242] width 275 height 155
click at [343, 199] on input "Channel name" at bounding box center [423, 197] width 245 height 11
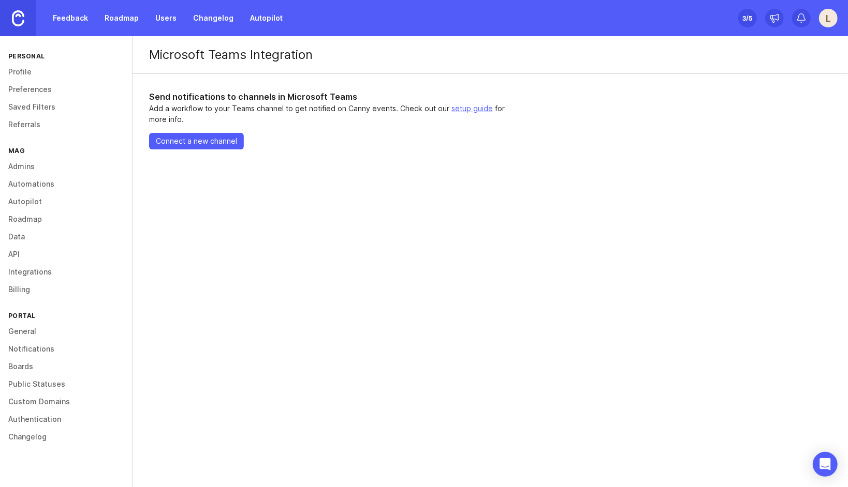
click at [195, 149] on button "Connect a new channel" at bounding box center [196, 141] width 95 height 17
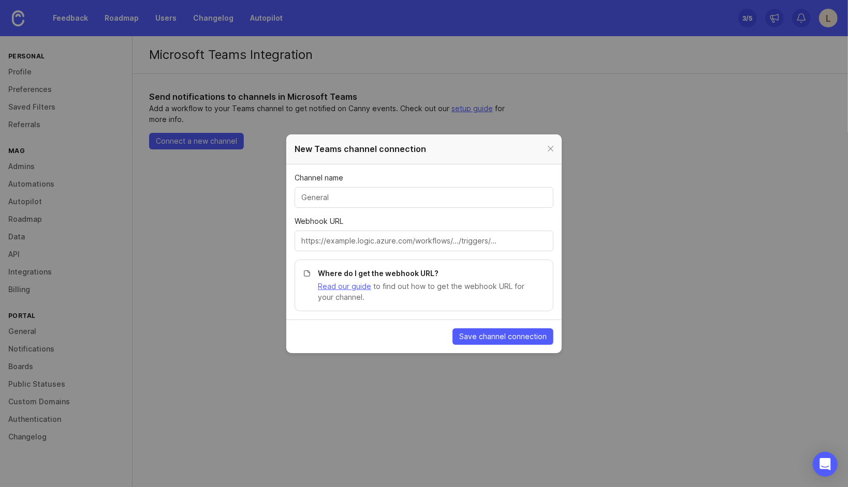
click at [330, 288] on link "Read our guide" at bounding box center [344, 286] width 53 height 9
click at [347, 235] on input "Webhook URL" at bounding box center [423, 240] width 245 height 11
paste input "https://magairports.webhook.office.com/webhookb2/955f8d6e-3a39-4d34-8641-99359c…"
type input "https://magairports.webhook.office.com/webhookb2/955f8d6e-3a39-4d34-8641-99359c…"
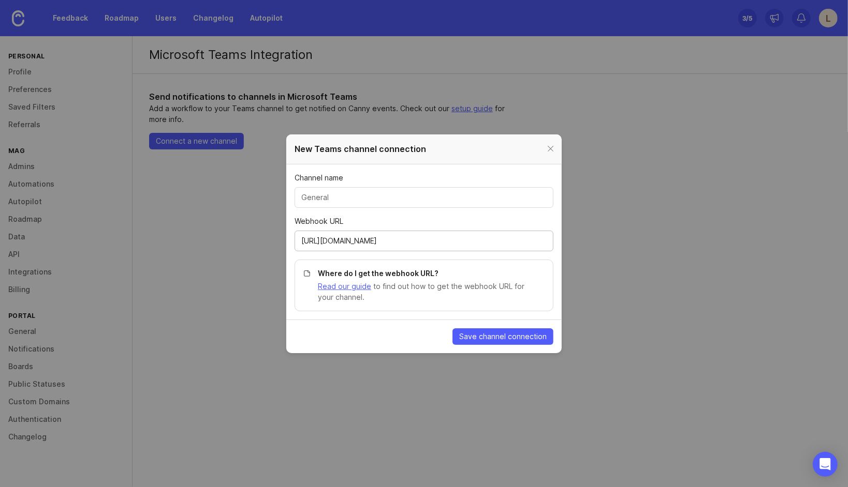
click at [503, 334] on span "Save channel connection" at bounding box center [502, 337] width 87 height 10
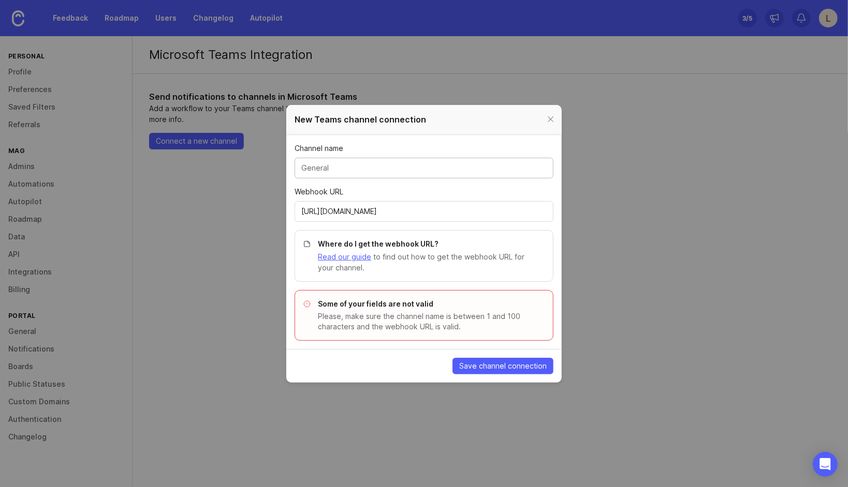
click at [342, 168] on input "Channel name" at bounding box center [423, 167] width 245 height 11
type input "CoG"
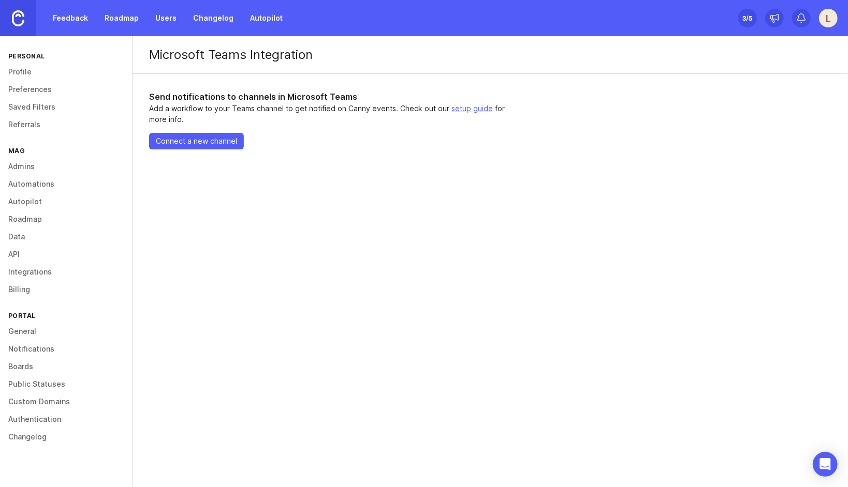
click at [197, 136] on span "Connect a new channel" at bounding box center [196, 141] width 81 height 10
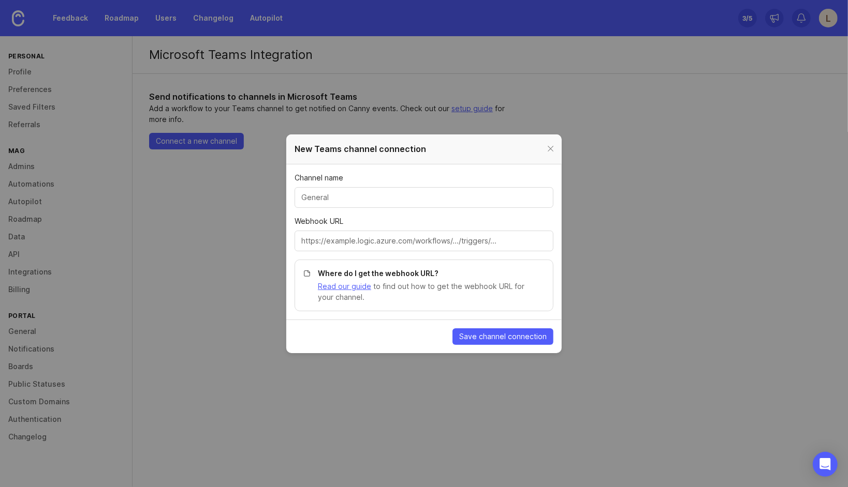
click at [391, 241] on input "Webhook URL" at bounding box center [423, 240] width 245 height 11
paste input "https://magairports.webhook.office.com/webhookb2/955f8d6e-3a39-4d34-8641-99359c…"
type input "https://magairports.webhook.office.com/webhookb2/955f8d6e-3a39-4d34-8641-99359c…"
click at [345, 203] on input "Channel name" at bounding box center [423, 197] width 245 height 11
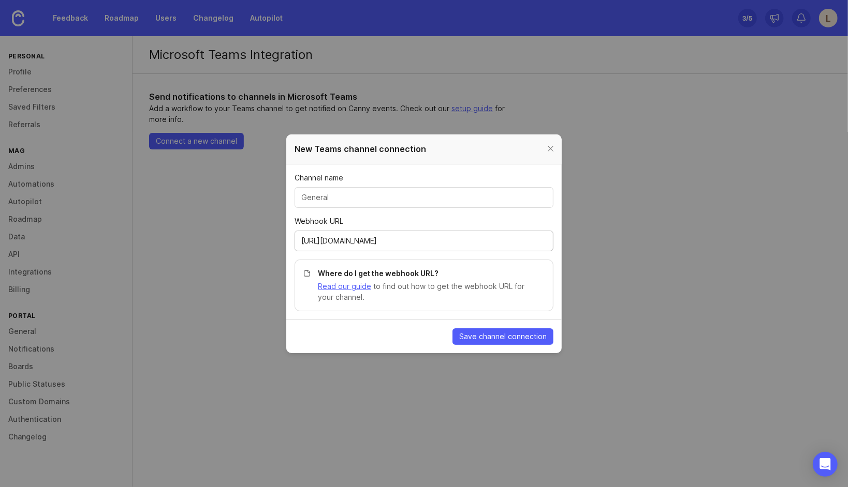
scroll to position [0, 0]
type input "Suggestions and Feedback"
click at [504, 339] on span "Save channel connection" at bounding box center [502, 337] width 87 height 10
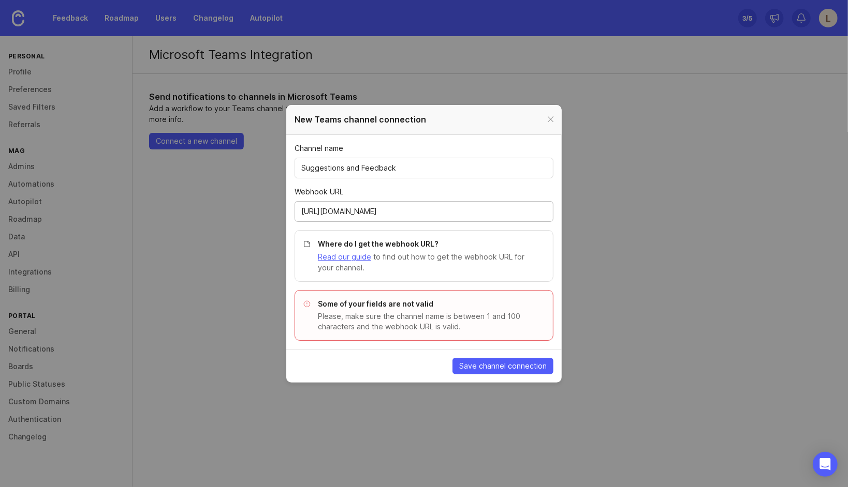
click at [530, 209] on input "https://magairports.webhook.office.com/webhookb2/955f8d6e-3a39-4d34-8641-99359c…" at bounding box center [423, 211] width 245 height 11
click at [545, 212] on input "https://magairports.webhook.office.com/webhookb2/955f8d6e-3a39-4d34-8641-99359c…" at bounding box center [423, 211] width 245 height 11
drag, startPoint x: 301, startPoint y: 212, endPoint x: 792, endPoint y: 218, distance: 491.1
click at [792, 218] on div "New Teams channel connection Channel name Suggestions and Feedback Webhook URL …" at bounding box center [424, 243] width 848 height 487
click at [508, 216] on input "https://magairports.webhook.office.com/webhookb2/955f8d6e-3a39-4d34-8641-99359c…" at bounding box center [423, 211] width 245 height 11
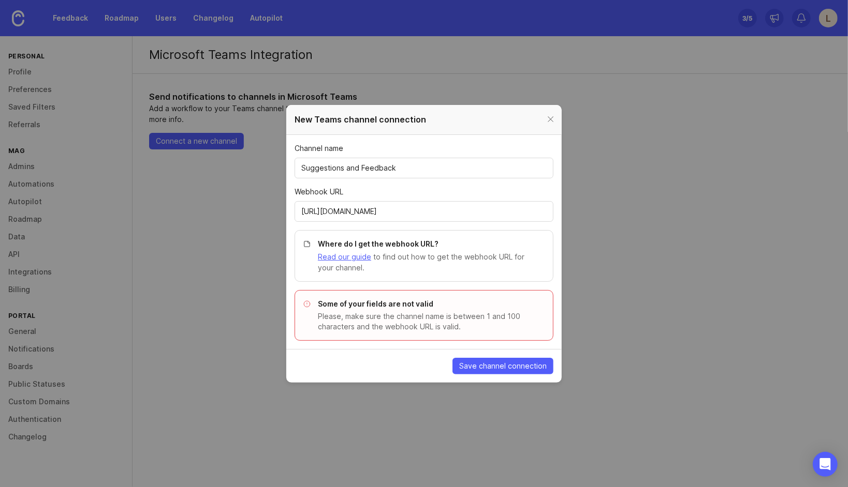
drag, startPoint x: 548, startPoint y: 212, endPoint x: 172, endPoint y: 215, distance: 375.7
click at [172, 215] on div "New Teams channel connection Channel name Suggestions and Feedback Webhook URL …" at bounding box center [424, 243] width 848 height 487
click at [334, 212] on input "https://magairports.webhook.office.com/webhookb2/955f8d6e-3a39-4d34-8641-99359c…" at bounding box center [423, 211] width 245 height 11
type input "1"
paste input "https://magairports.webhook.office.com/webhookb2/955f8d6e-3a39-4d34-8641-99359c…"
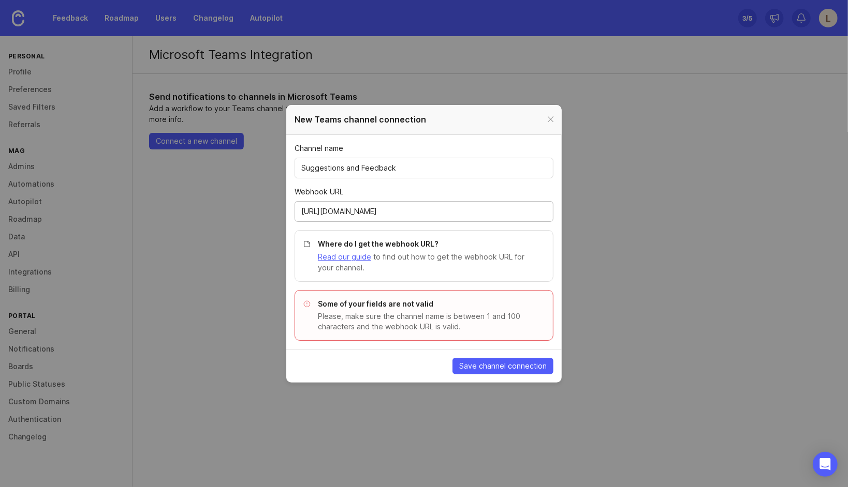
scroll to position [0, 808]
type input "https://magairports.webhook.office.com/webhookb2/955f8d6e-3a39-4d34-8641-99359c…"
click at [489, 371] on button "Save channel connection" at bounding box center [502, 366] width 101 height 17
click at [491, 367] on span "Save channel connection" at bounding box center [502, 366] width 87 height 10
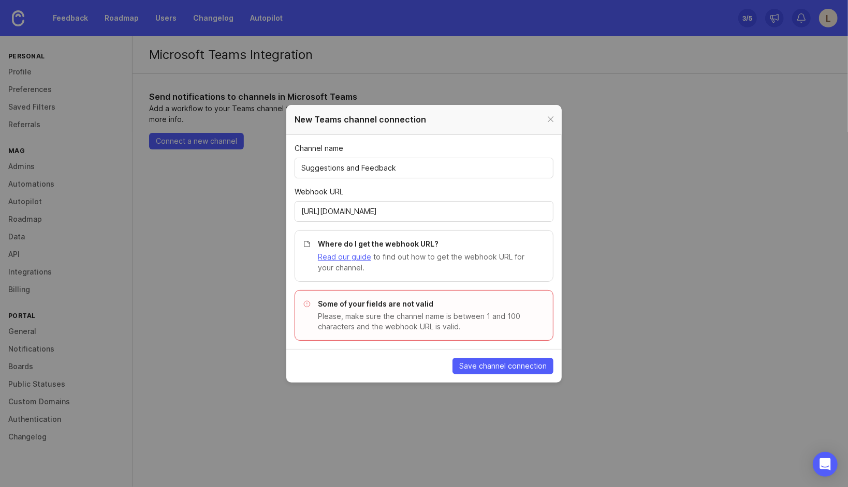
click at [491, 367] on span "Save channel connection" at bounding box center [502, 366] width 87 height 10
click at [487, 368] on span "Save channel connection" at bounding box center [502, 366] width 87 height 10
drag, startPoint x: 487, startPoint y: 368, endPoint x: 497, endPoint y: 311, distance: 58.3
click at [487, 365] on span "Save channel connection" at bounding box center [502, 366] width 87 height 10
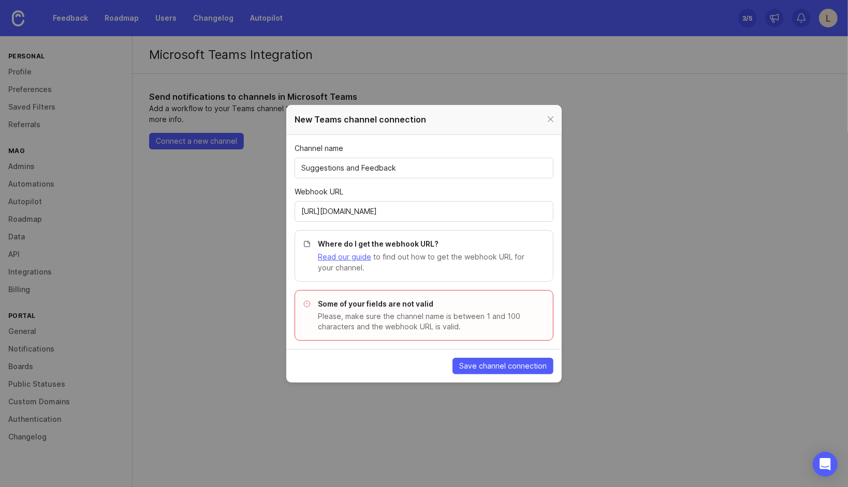
click at [483, 366] on span "Save channel connection" at bounding box center [502, 366] width 87 height 10
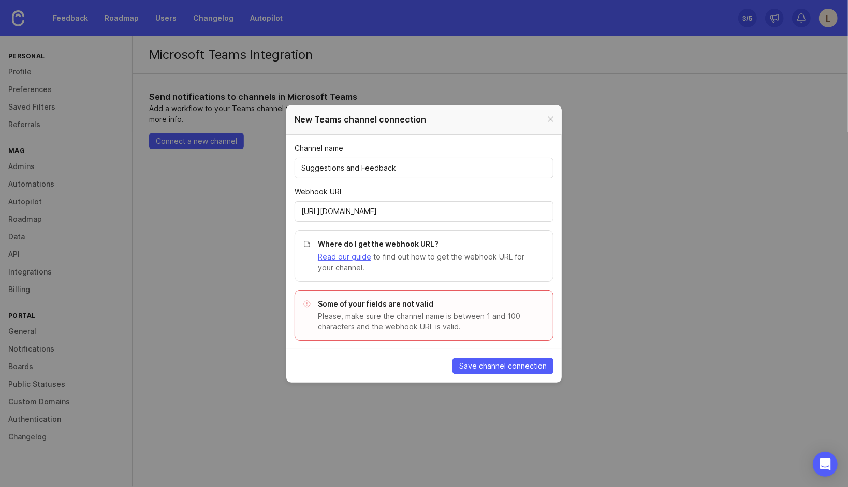
click at [483, 366] on span "Save channel connection" at bounding box center [502, 366] width 87 height 10
click at [549, 125] on div at bounding box center [550, 119] width 12 height 13
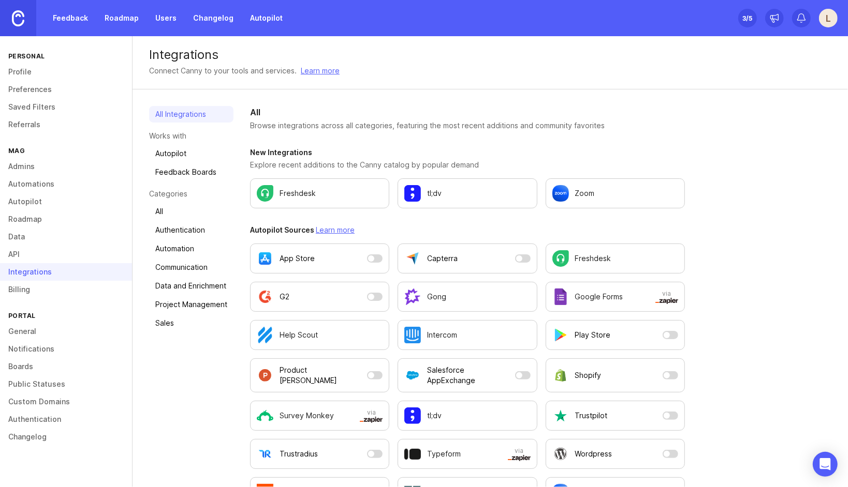
click at [824, 469] on icon "Open Intercom Messenger" at bounding box center [825, 464] width 11 height 12
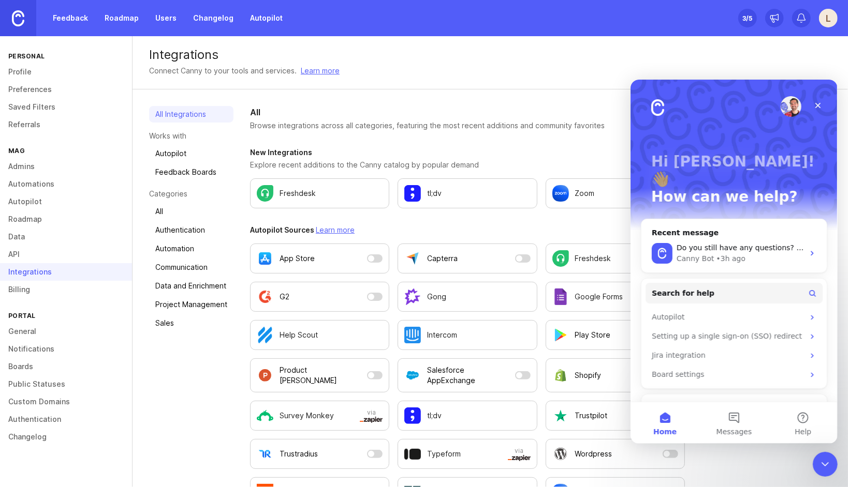
click at [740, 409] on button "Messages" at bounding box center [733, 422] width 69 height 41
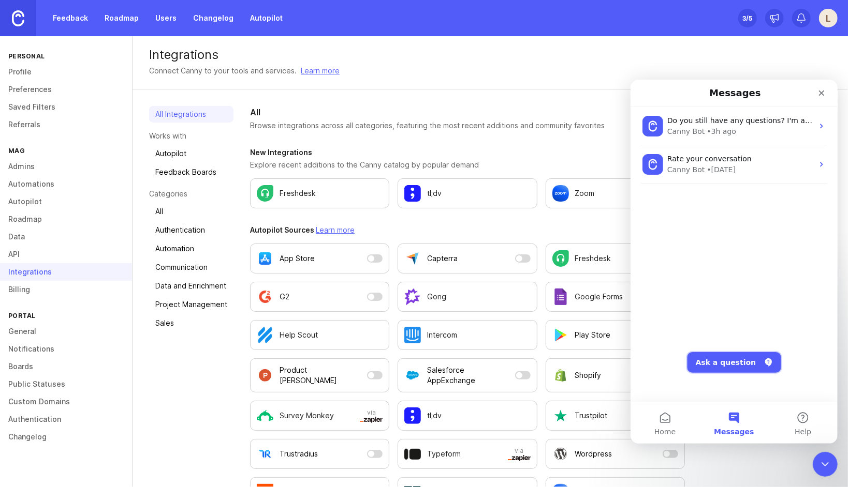
click at [749, 361] on button "Ask a question" at bounding box center [734, 362] width 94 height 21
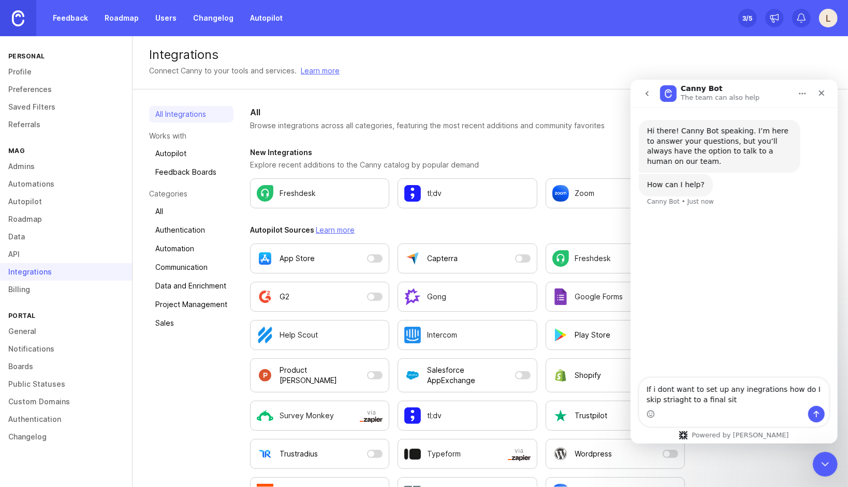
type textarea "If i dont want to set up any inegrations how do I skip striaght to a final site"
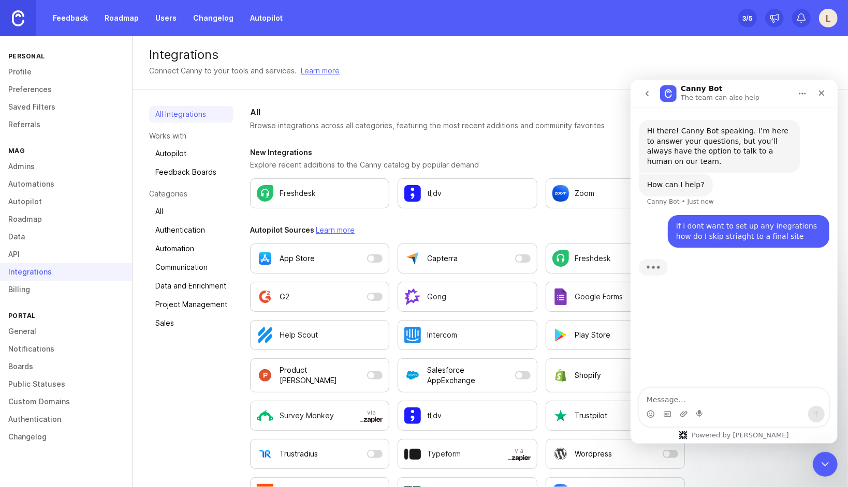
click at [16, 19] on img at bounding box center [18, 18] width 12 height 16
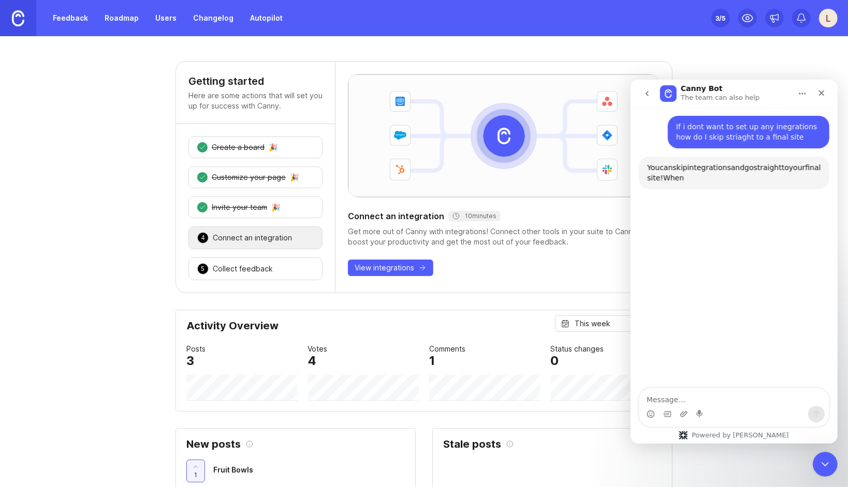
scroll to position [99, 0]
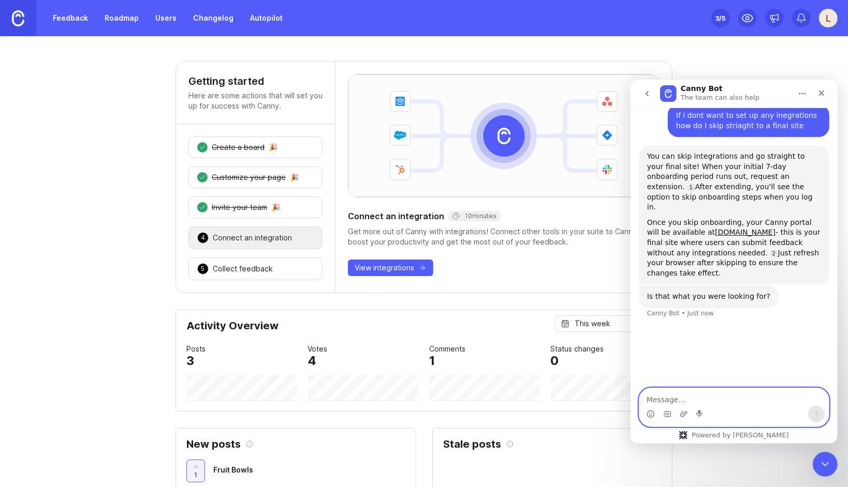
click at [668, 394] on textarea "Message…" at bounding box center [733, 397] width 189 height 18
type textarea "Can I skip this sooner?"
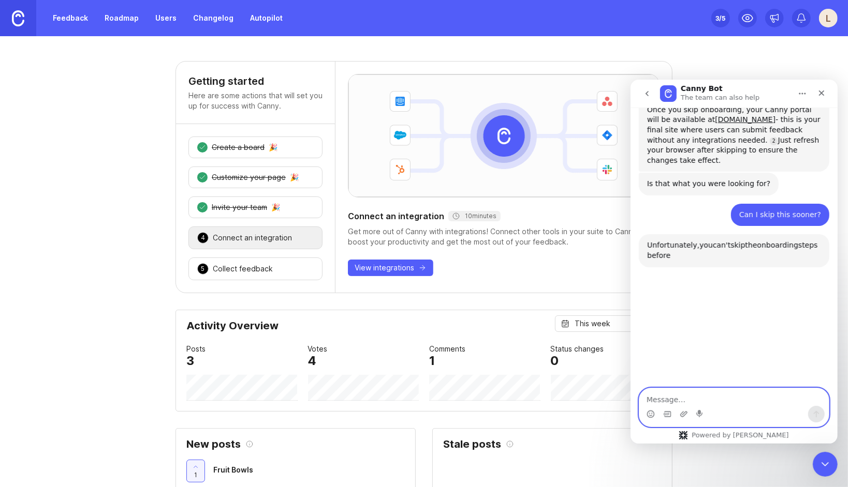
scroll to position [291, 0]
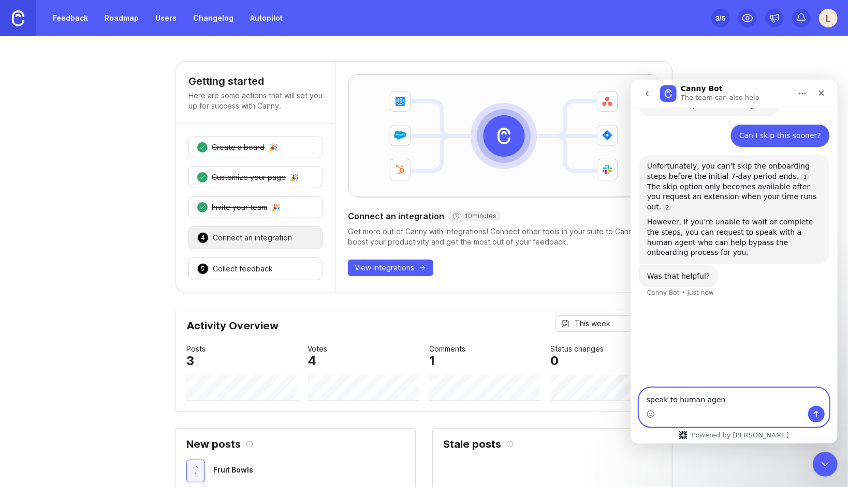
type textarea "speak to human agent"
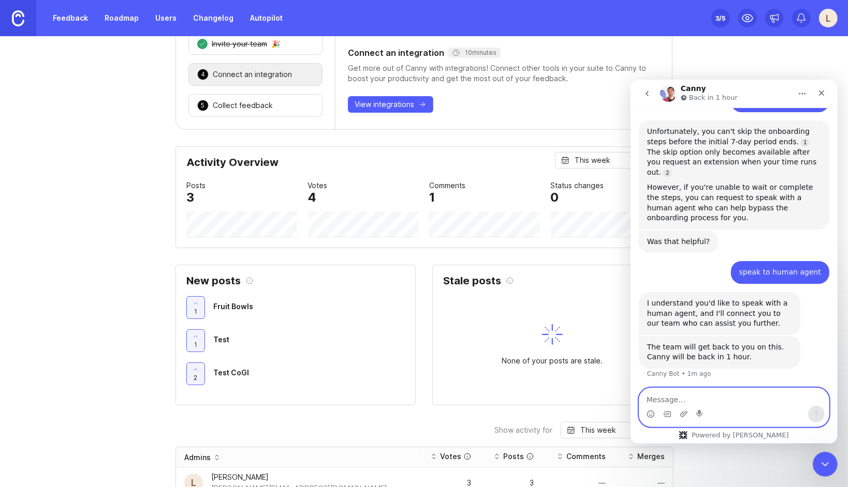
scroll to position [207, 0]
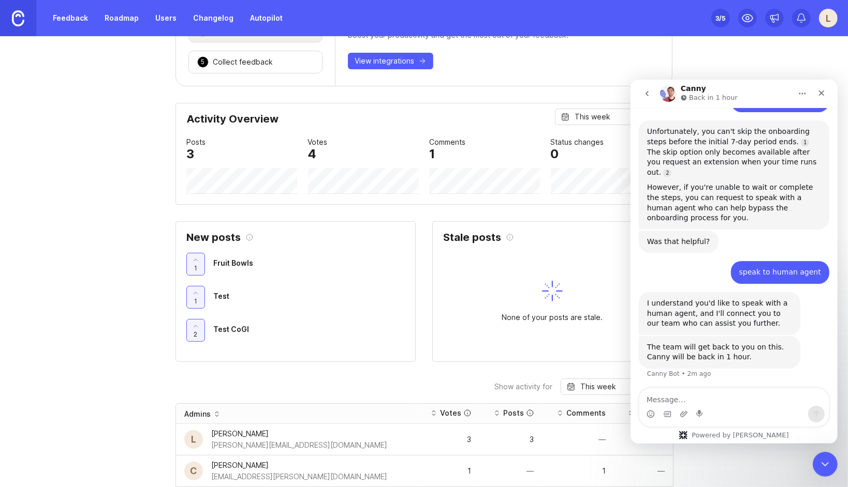
drag, startPoint x: 1635, startPoint y: 932, endPoint x: 821, endPoint y: 456, distance: 942.3
click at [820, 455] on div "Close Intercom Messenger" at bounding box center [824, 464] width 25 height 25
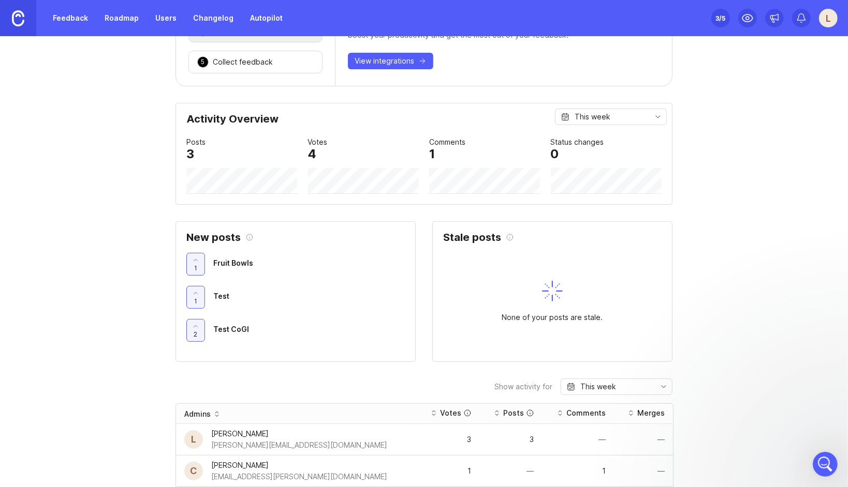
scroll to position [327, 0]
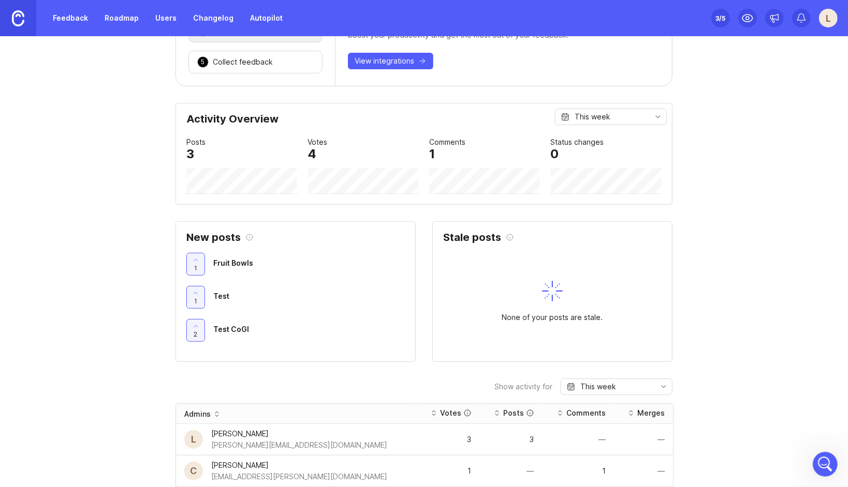
click at [26, 28] on link at bounding box center [18, 18] width 36 height 36
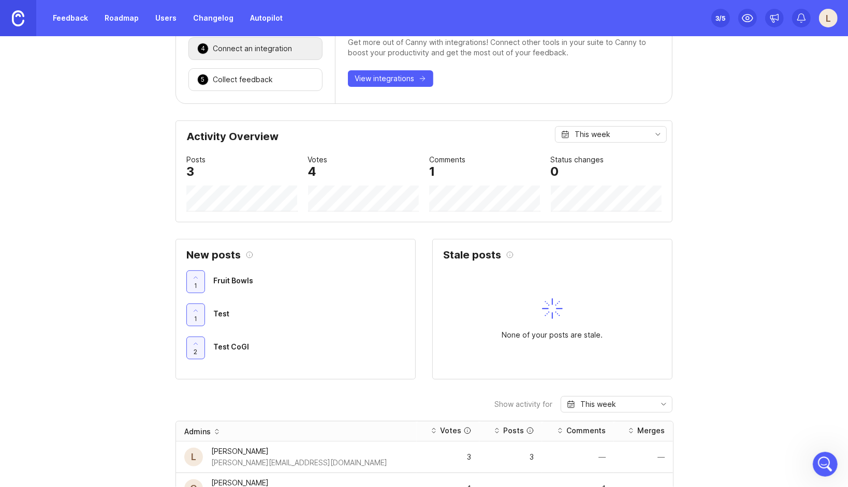
scroll to position [191, 0]
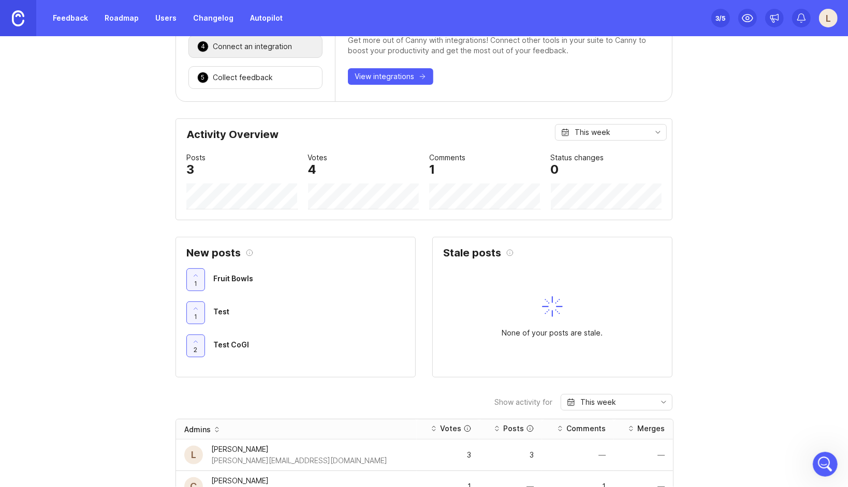
click at [110, 17] on link "Roadmap" at bounding box center [121, 18] width 47 height 19
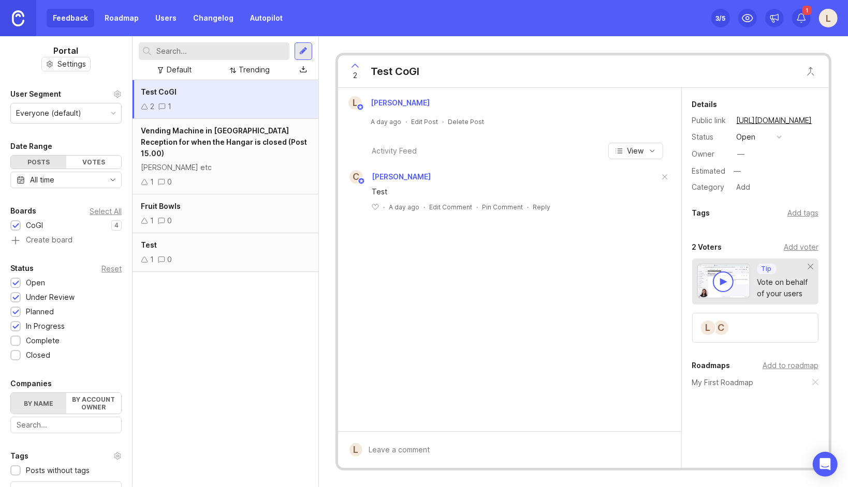
click at [116, 16] on link "Roadmap" at bounding box center [121, 18] width 47 height 19
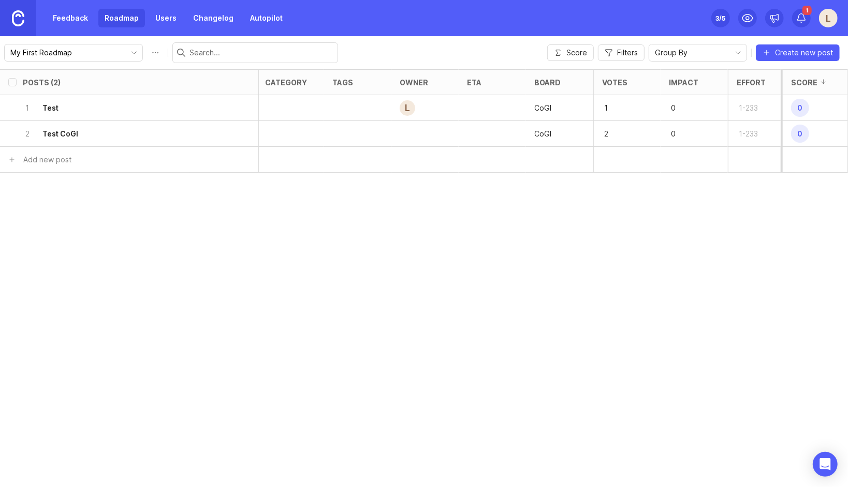
scroll to position [0, 83]
click at [197, 128] on div "2 Test CoGI" at bounding box center [126, 133] width 206 height 25
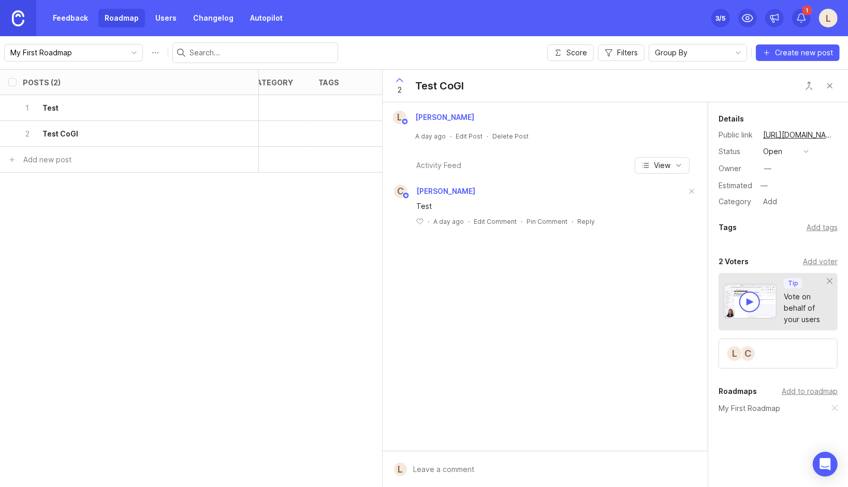
click at [275, 240] on div "Posts (2) status category tags owner eta board Votes Impact Effort Score 1 Test…" at bounding box center [424, 278] width 848 height 418
click at [160, 17] on link "Users" at bounding box center [166, 18] width 34 height 19
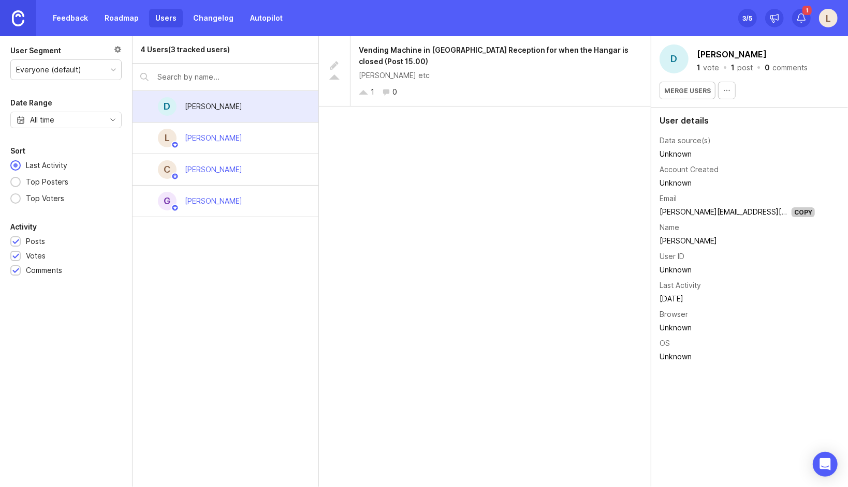
click at [234, 107] on div "[PERSON_NAME]" at bounding box center [213, 106] width 57 height 11
click at [228, 145] on div "L [PERSON_NAME]" at bounding box center [225, 139] width 186 height 32
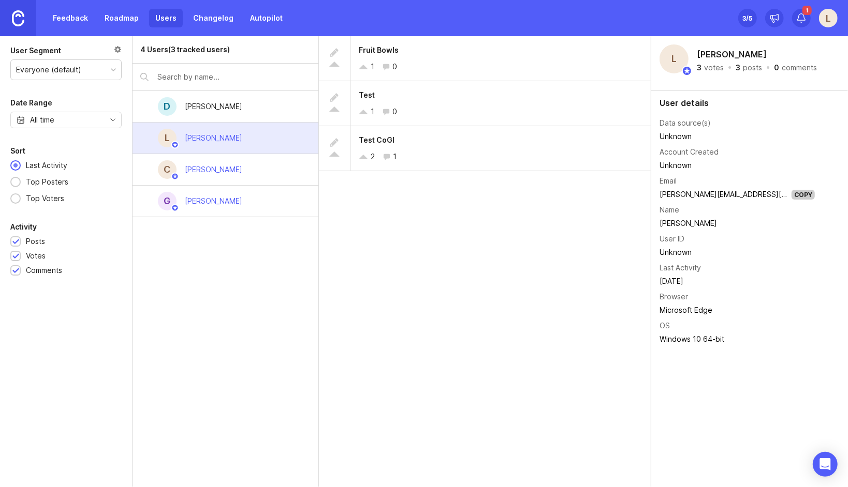
click at [218, 179] on div "[PERSON_NAME]" at bounding box center [213, 169] width 74 height 23
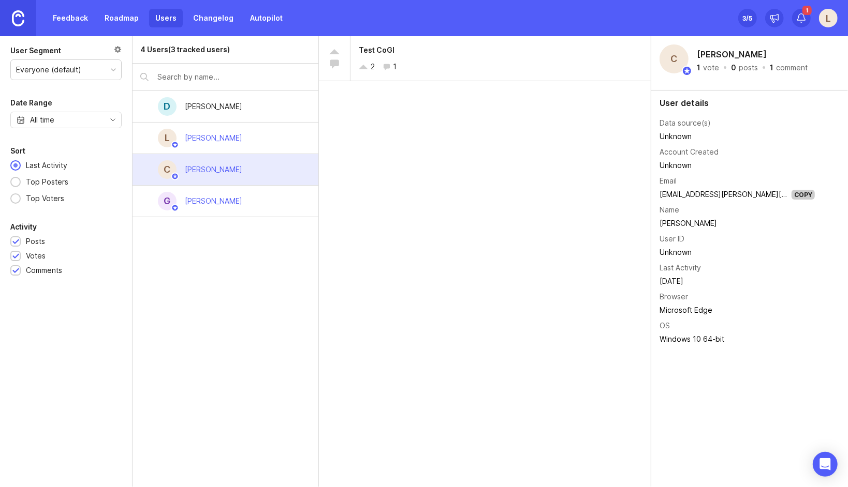
click at [215, 212] on div "G [PERSON_NAME]" at bounding box center [225, 202] width 186 height 32
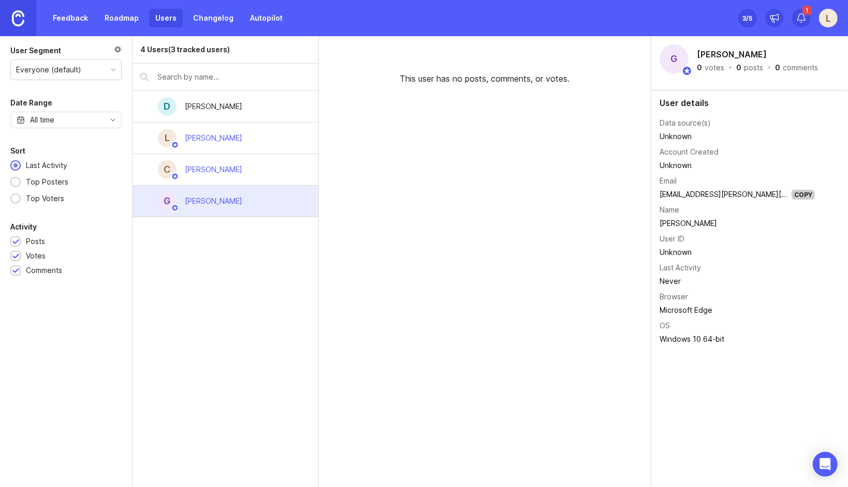
click at [260, 16] on link "Autopilot" at bounding box center [266, 18] width 45 height 19
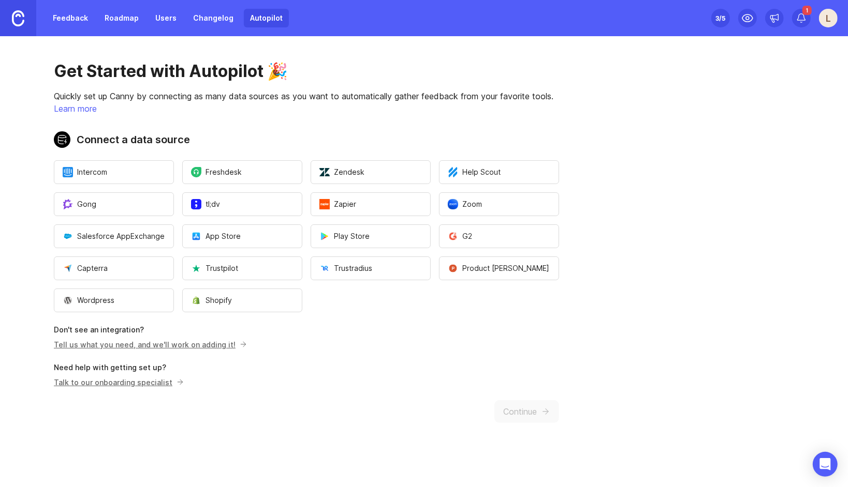
click at [198, 17] on link "Changelog" at bounding box center [213, 18] width 53 height 19
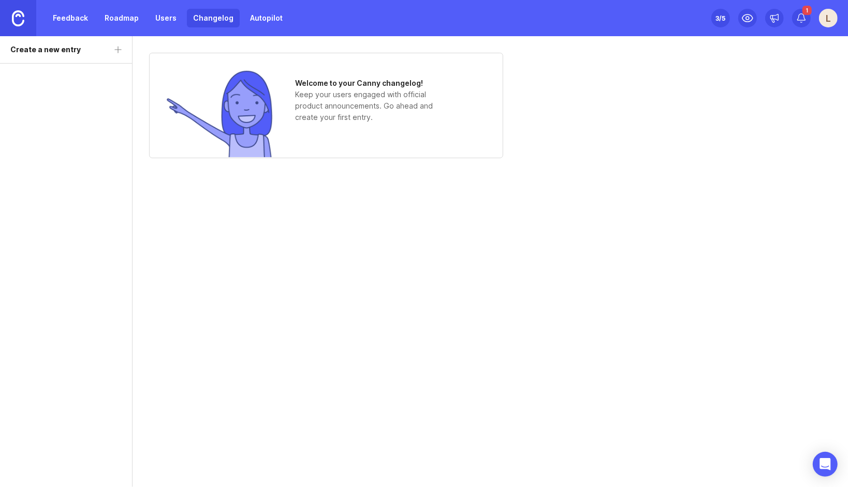
click at [82, 16] on link "Feedback" at bounding box center [71, 18] width 48 height 19
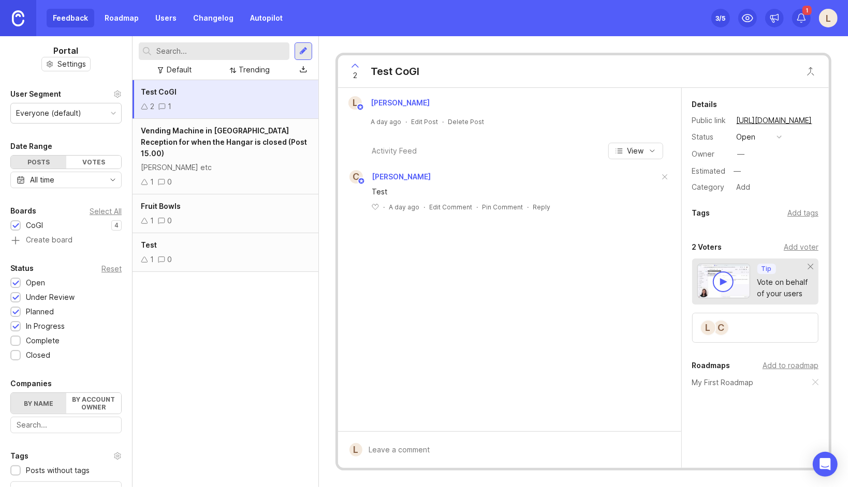
click at [21, 14] on img at bounding box center [18, 18] width 12 height 16
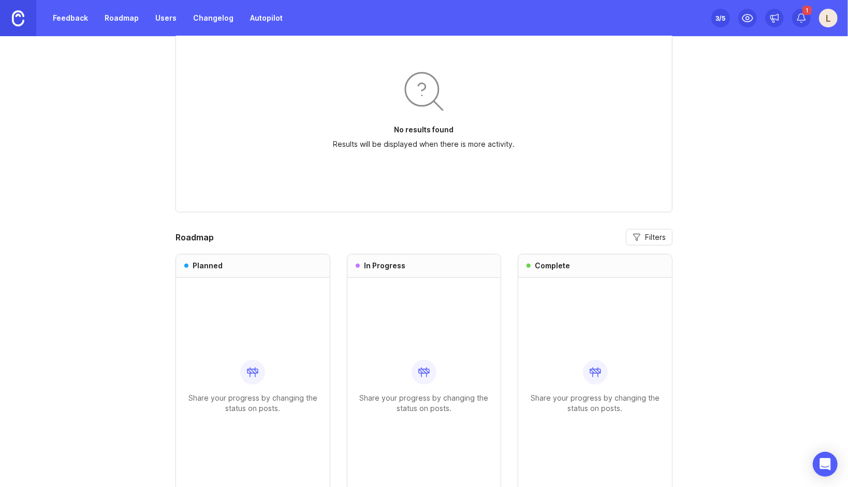
scroll to position [820, 0]
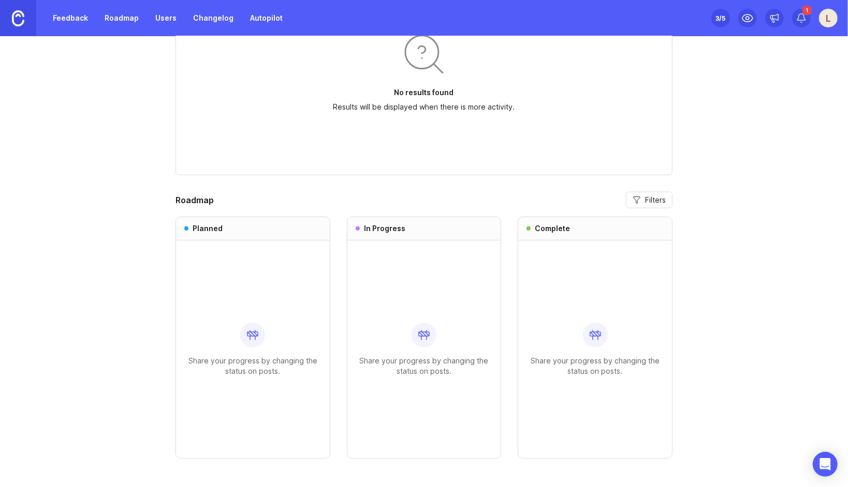
click at [250, 330] on div at bounding box center [252, 335] width 25 height 25
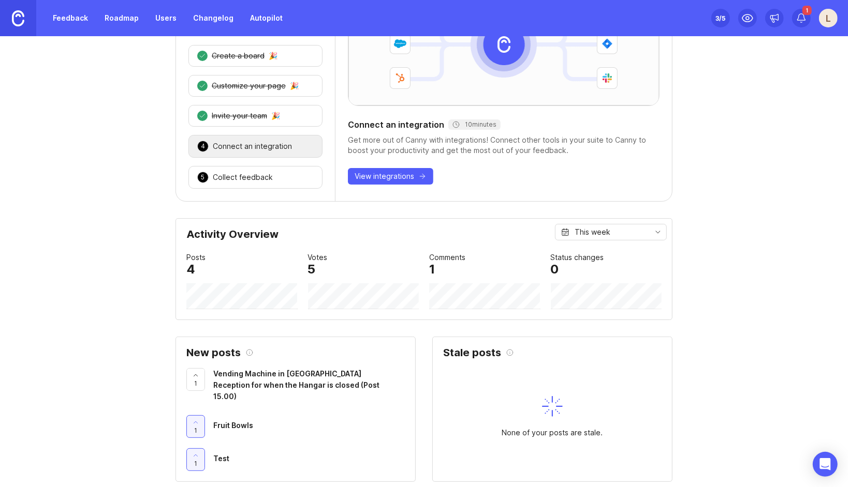
scroll to position [0, 0]
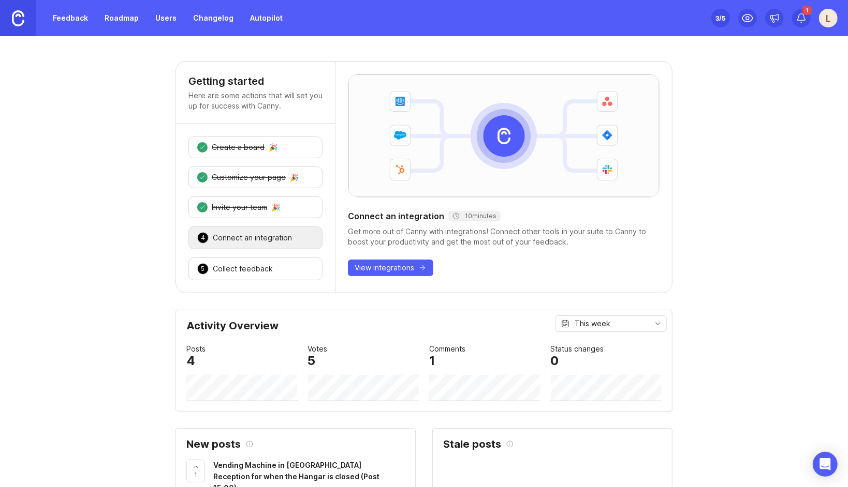
click at [274, 233] on div "Connect an integration" at bounding box center [252, 238] width 79 height 10
click at [285, 233] on div "Connect an integration" at bounding box center [252, 238] width 79 height 10
drag, startPoint x: 285, startPoint y: 231, endPoint x: 50, endPoint y: 240, distance: 235.6
click at [230, 265] on div "Collect feedback" at bounding box center [243, 269] width 60 height 10
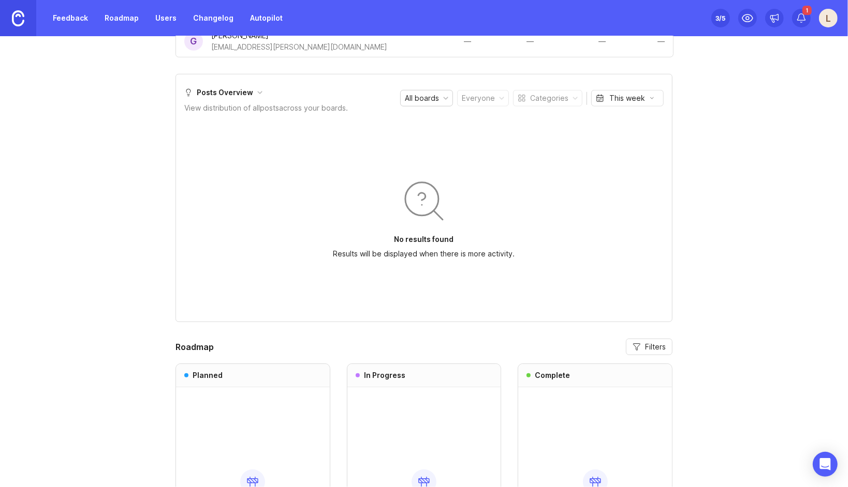
scroll to position [726, 0]
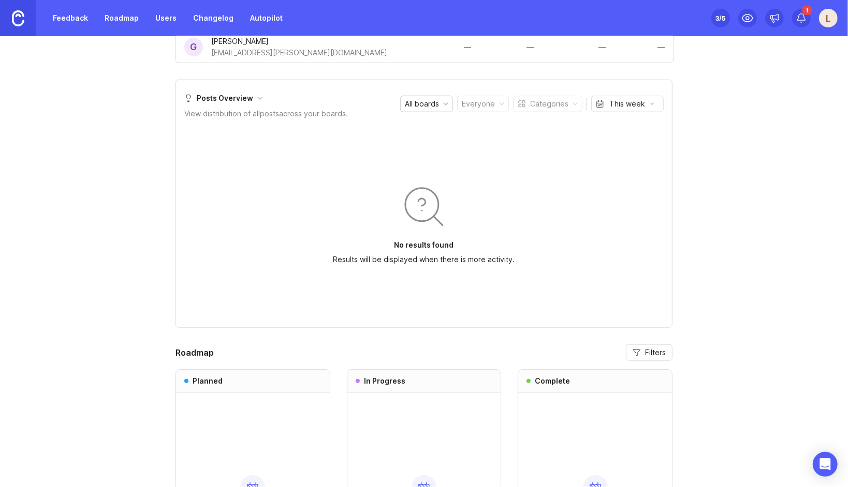
click at [718, 16] on div "3 /5" at bounding box center [721, 18] width 10 height 14
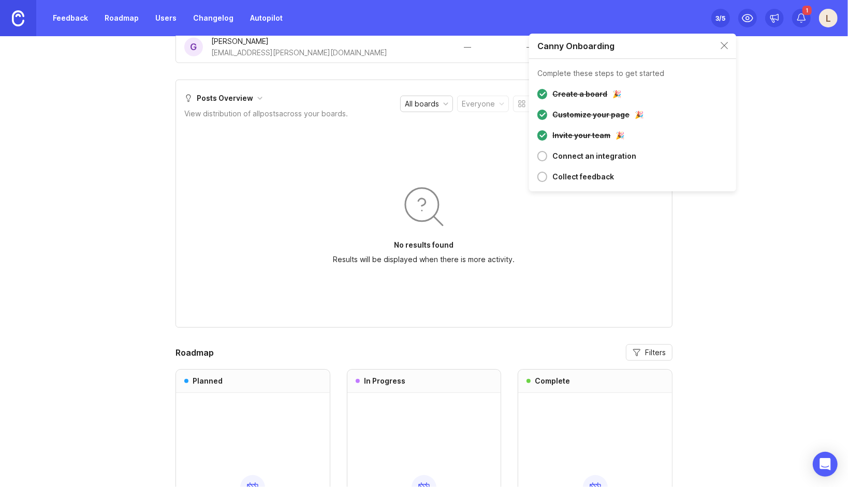
click at [537, 156] on div "Create a board 🎉 Customize your page 🎉 Invite your team 🎉 Connect an integratio…" at bounding box center [632, 138] width 207 height 108
click at [263, 80] on div "Posts Overview View distribution of all posts across your boards. All boards Ev…" at bounding box center [423, 204] width 497 height 248
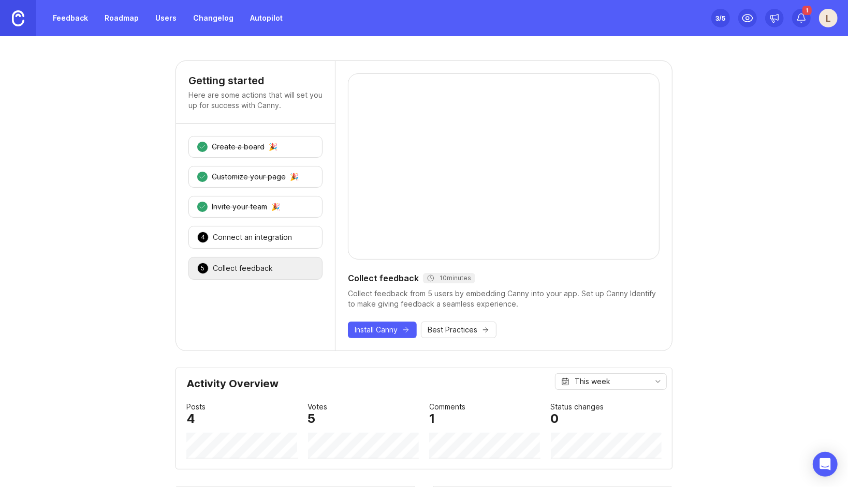
scroll to position [0, 0]
click at [247, 240] on div "Connect an integration" at bounding box center [252, 238] width 79 height 10
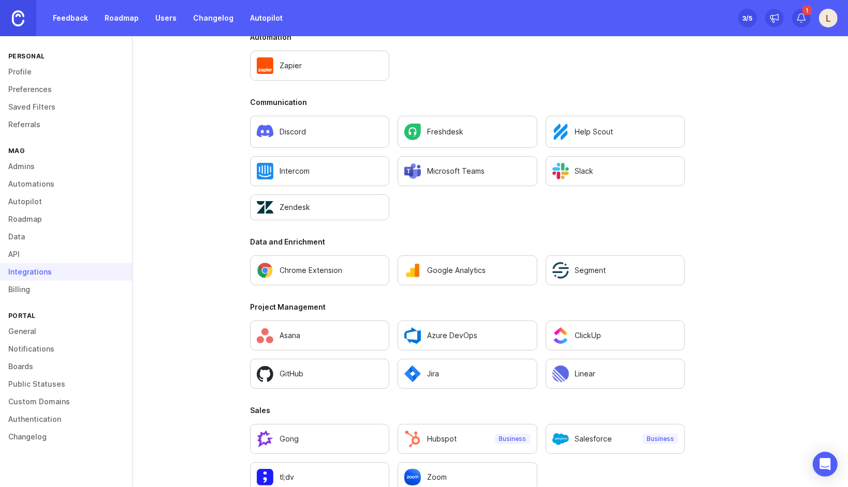
scroll to position [609, 0]
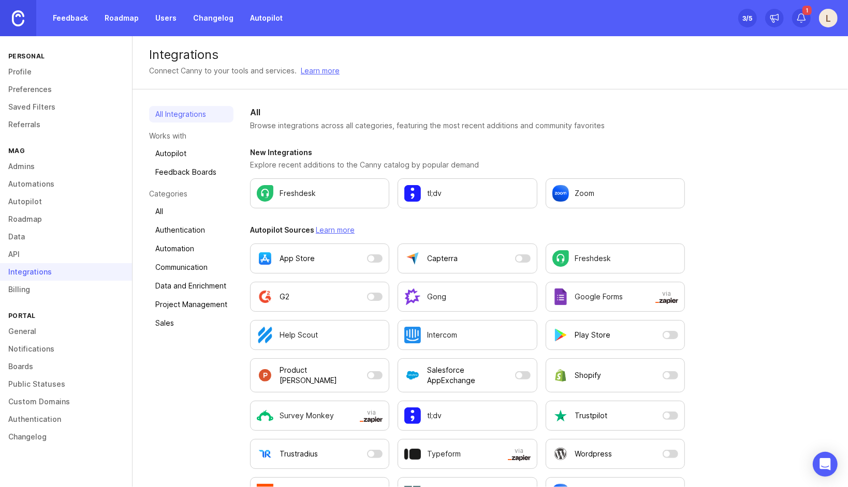
click at [331, 257] on div "App Store" at bounding box center [310, 258] width 106 height 17
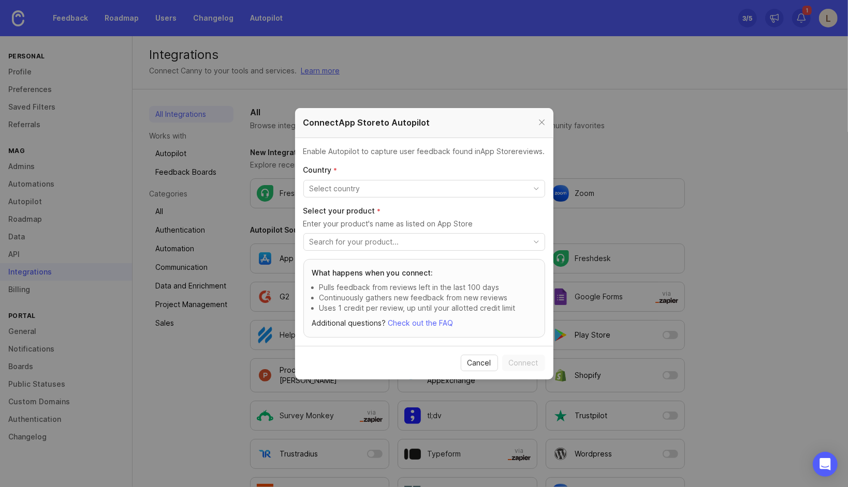
click at [542, 123] on div at bounding box center [542, 122] width 12 height 13
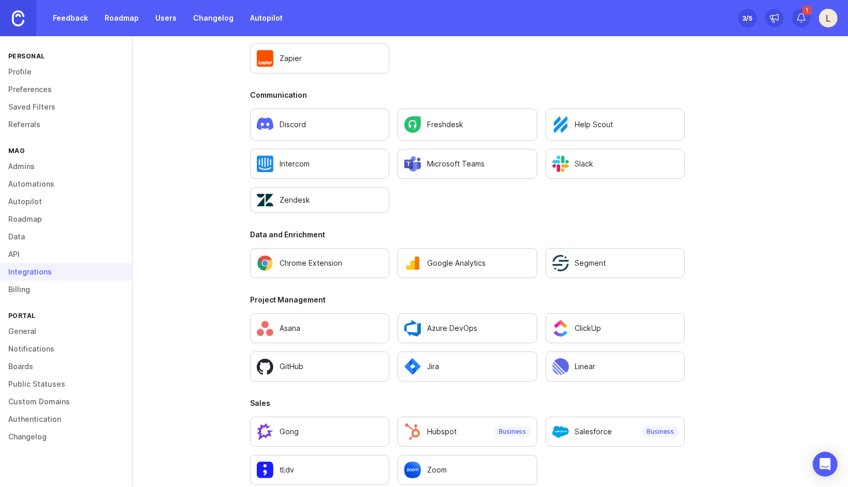
scroll to position [609, 0]
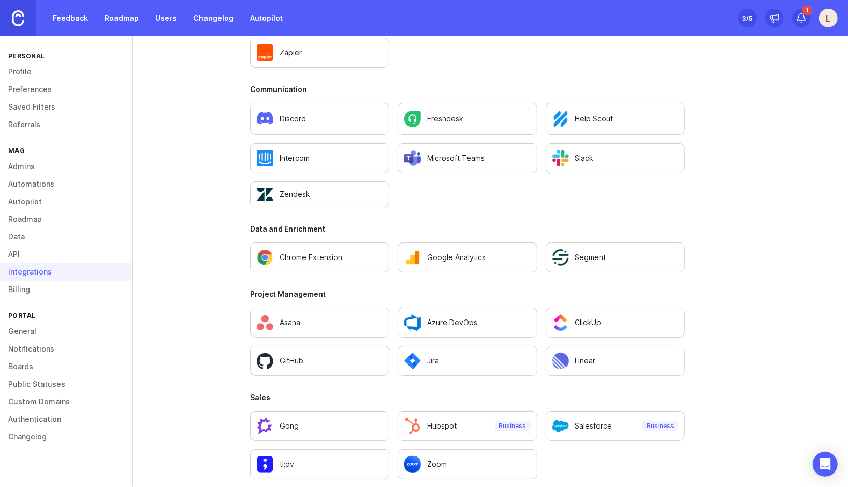
click at [82, 20] on link "Feedback" at bounding box center [71, 18] width 48 height 19
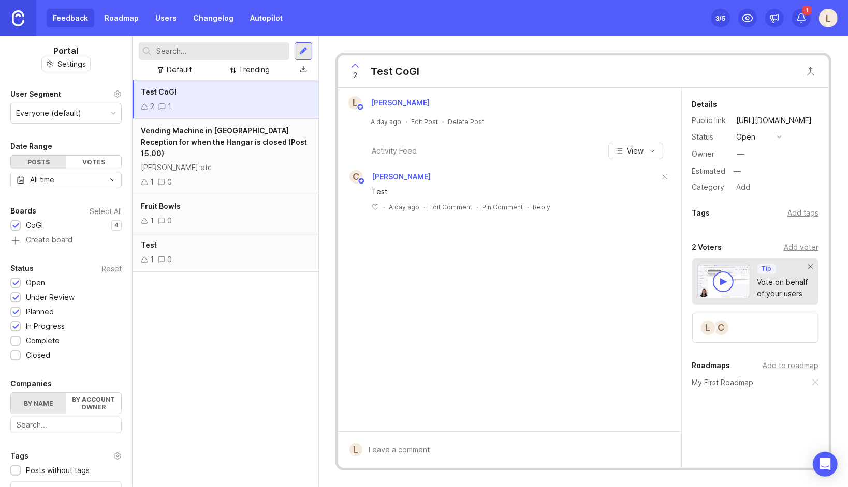
click at [17, 18] on img at bounding box center [18, 18] width 12 height 16
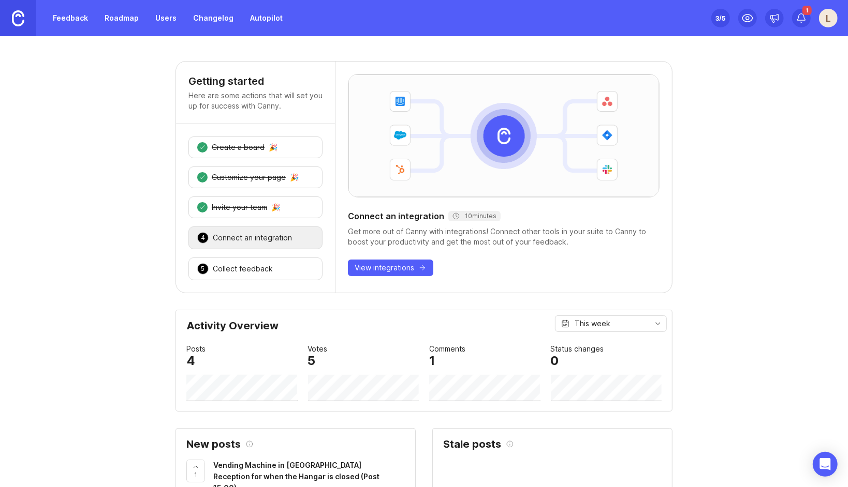
click at [453, 214] on div "10 minutes" at bounding box center [474, 216] width 44 height 8
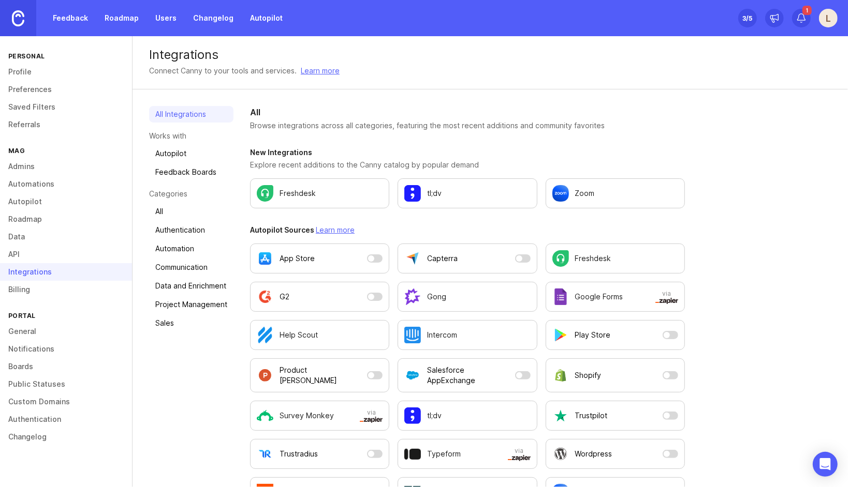
click at [200, 165] on link "Feedback Boards" at bounding box center [191, 172] width 84 height 17
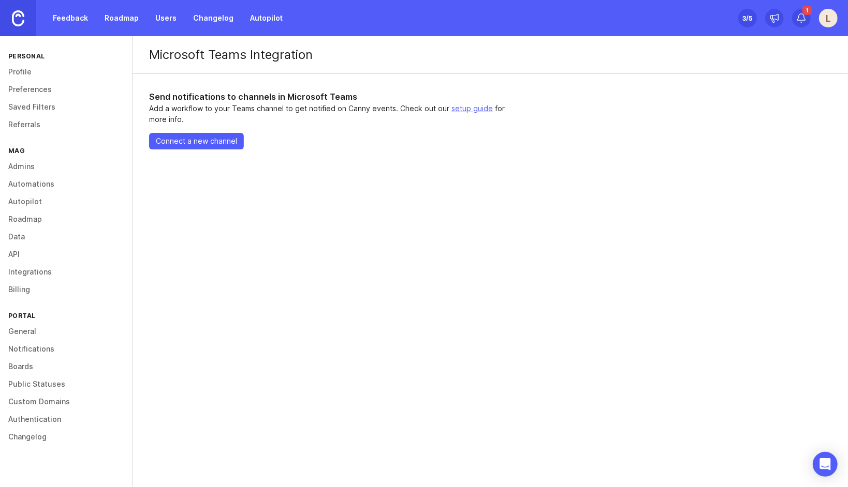
click at [203, 137] on span "Connect a new channel" at bounding box center [196, 141] width 81 height 10
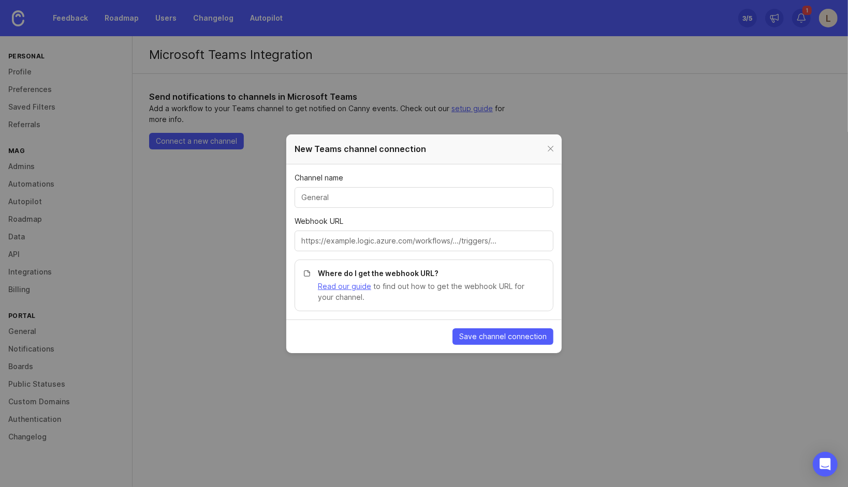
click at [341, 279] on div "Where do I get the webhook URL? Read our guide to find out how to get the webho…" at bounding box center [423, 286] width 259 height 52
click at [342, 286] on link "Read our guide" at bounding box center [344, 286] width 53 height 9
click at [415, 232] on div at bounding box center [423, 241] width 259 height 21
click at [415, 235] on input "Webhook URL" at bounding box center [423, 240] width 245 height 11
paste input "https://magairports.webhook.office.com/webhookb2/955f8d6e-3a39-4d34-8641-99359c…"
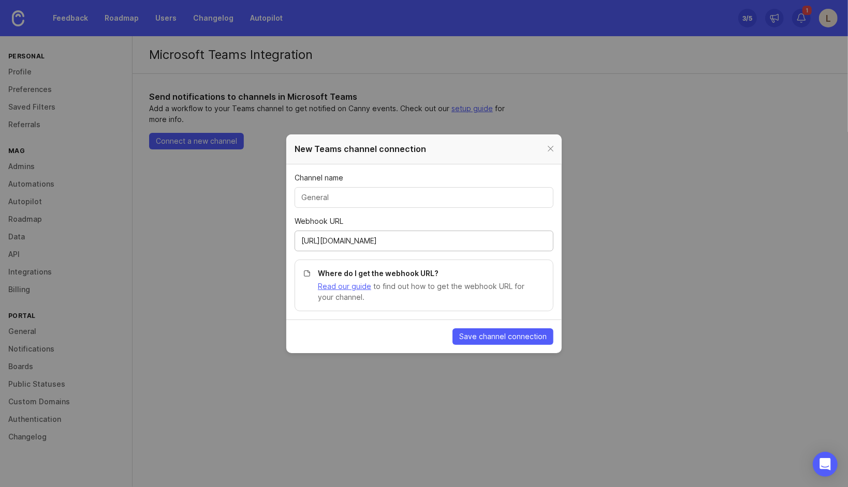
scroll to position [0, 790]
type input "https://magairports.webhook.office.com/webhookb2/955f8d6e-3a39-4d34-8641-99359c…"
click at [377, 198] on input "Channel name" at bounding box center [423, 197] width 245 height 11
type input "Suggestions and Feedback"
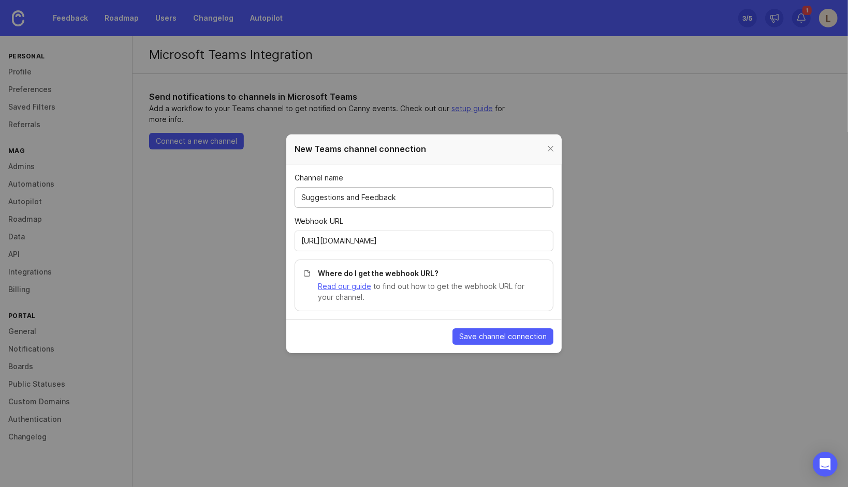
click at [484, 334] on span "Save channel connection" at bounding box center [502, 337] width 87 height 10
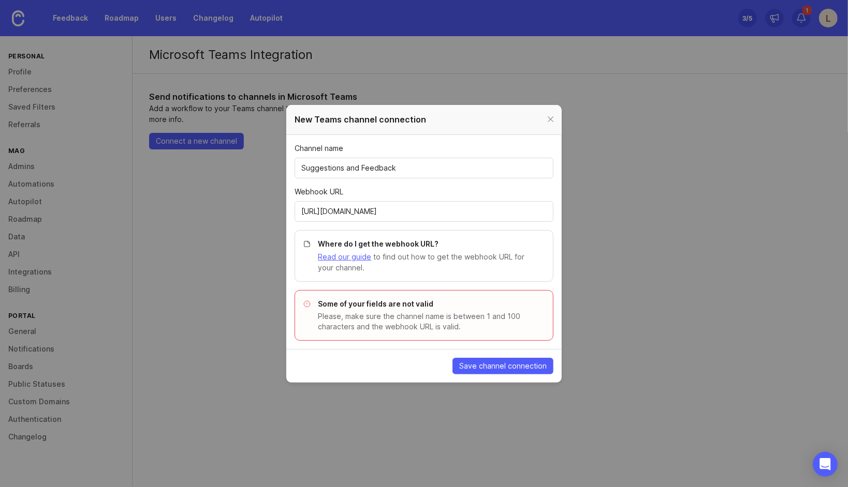
click at [318, 299] on div "Channel name Suggestions and Feedback Webhook URL https://magairports.webhook.o…" at bounding box center [423, 242] width 259 height 198
click at [308, 307] on div "Some of your fields are not valid Please, make sure the channel name is between…" at bounding box center [423, 315] width 259 height 51
click at [307, 307] on div "Some of your fields are not valid Please, make sure the channel name is between…" at bounding box center [423, 315] width 259 height 51
click at [303, 305] on icon at bounding box center [306, 304] width 7 height 7
drag, startPoint x: 433, startPoint y: 317, endPoint x: 450, endPoint y: 311, distance: 18.0
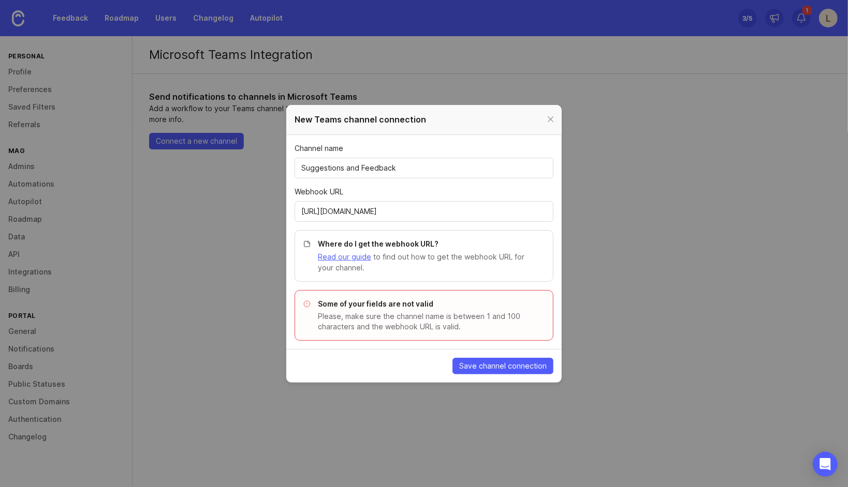
click at [450, 312] on p "Please, make sure the channel name is between 1 and 100 characters and the webh…" at bounding box center [429, 322] width 223 height 21
drag, startPoint x: 450, startPoint y: 311, endPoint x: 468, endPoint y: 307, distance: 18.1
click at [467, 307] on p "Some of your fields are not valid" at bounding box center [429, 304] width 223 height 10
drag, startPoint x: 475, startPoint y: 307, endPoint x: 496, endPoint y: 308, distance: 21.2
click at [491, 307] on p "Some of your fields are not valid" at bounding box center [429, 304] width 223 height 10
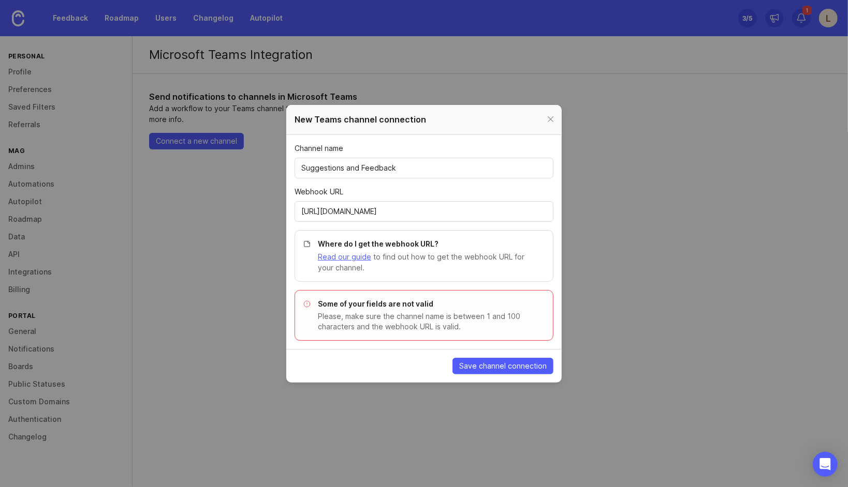
click at [496, 308] on p "Some of your fields are not valid" at bounding box center [429, 304] width 223 height 10
drag, startPoint x: 328, startPoint y: 323, endPoint x: 470, endPoint y: 317, distance: 142.0
click at [470, 317] on p "Please, make sure the channel name is between 1 and 100 characters and the webh…" at bounding box center [429, 322] width 223 height 21
drag, startPoint x: 298, startPoint y: 209, endPoint x: 622, endPoint y: 226, distance: 324.4
click at [622, 226] on div "New Teams channel connection Channel name Suggestions and Feedback Webhook URL …" at bounding box center [424, 243] width 848 height 487
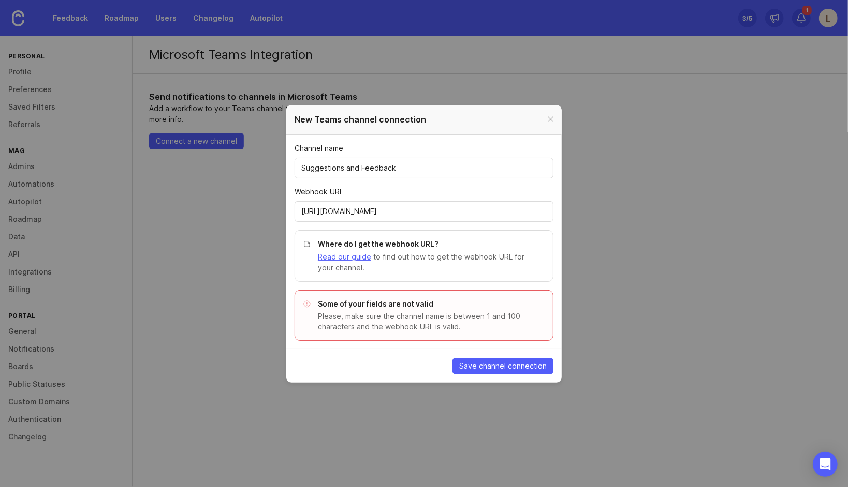
click at [552, 121] on div at bounding box center [550, 119] width 12 height 13
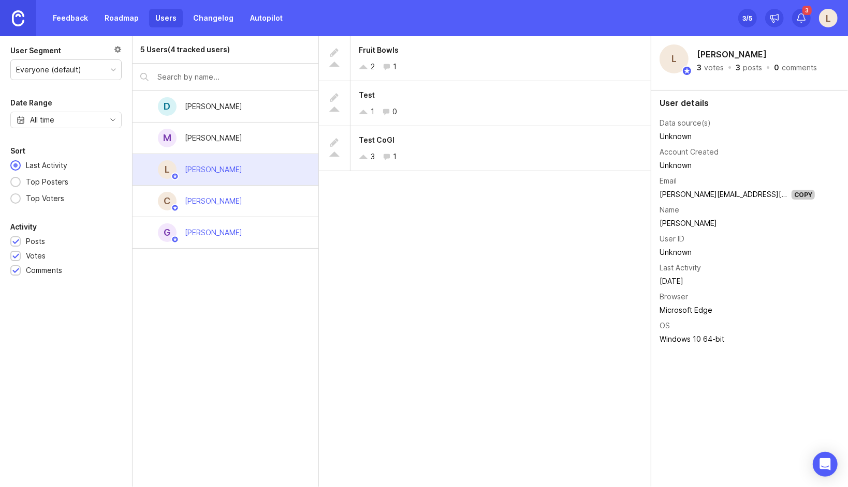
click at [826, 468] on icon "Open Intercom Messenger" at bounding box center [825, 464] width 12 height 12
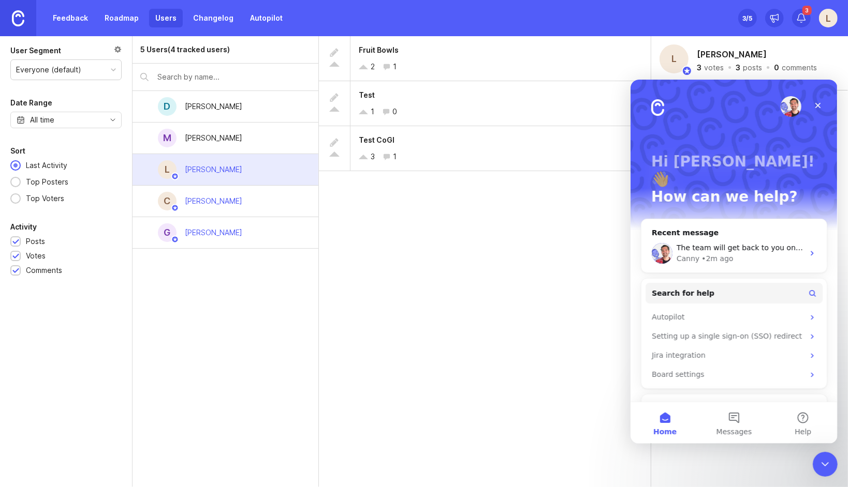
click at [722, 425] on button "Messages" at bounding box center [733, 422] width 69 height 41
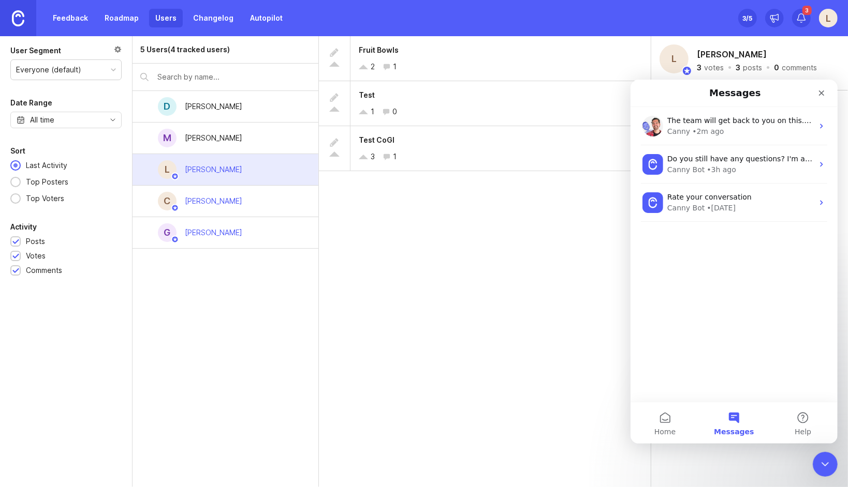
click at [696, 131] on div "• 2m ago" at bounding box center [707, 131] width 32 height 11
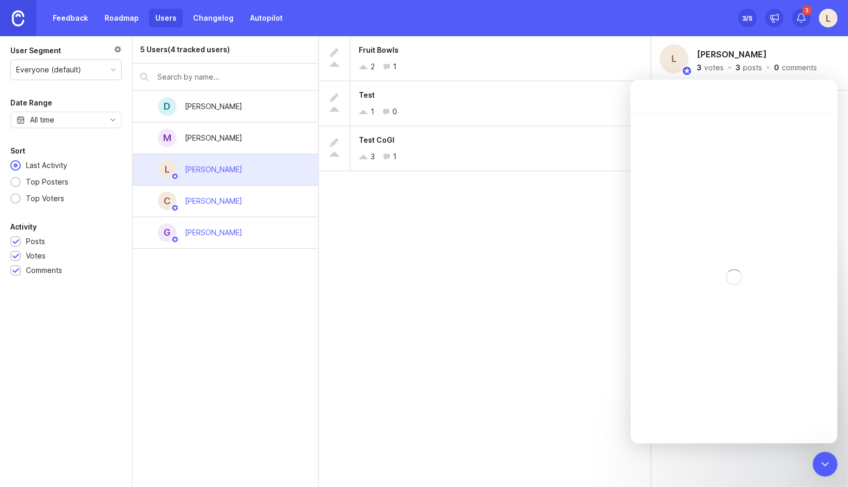
scroll to position [327, 0]
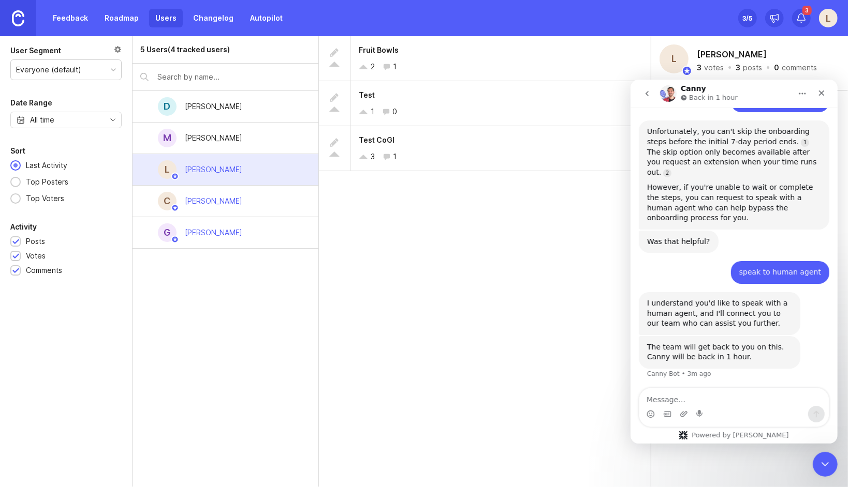
click at [10, 19] on link at bounding box center [18, 18] width 36 height 36
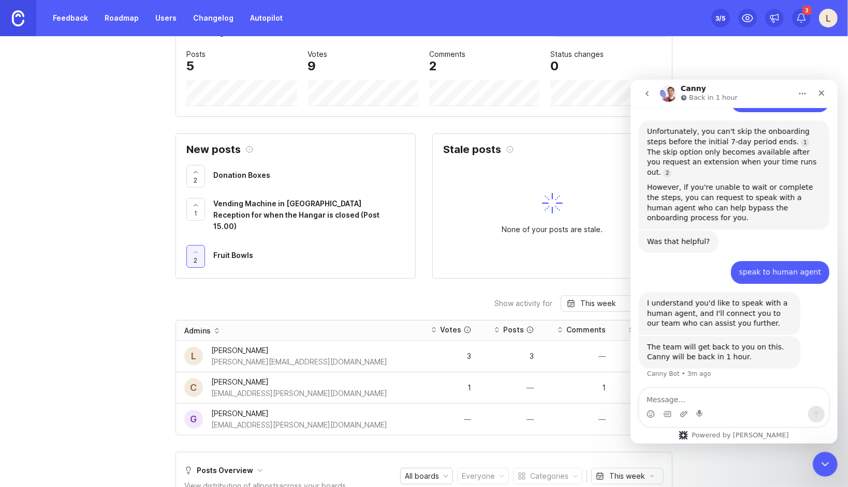
scroll to position [297, 0]
click at [278, 153] on div "2 Donation Boxes 1 Vending Machine in OH Reception for when the Hangar is close…" at bounding box center [295, 215] width 218 height 124
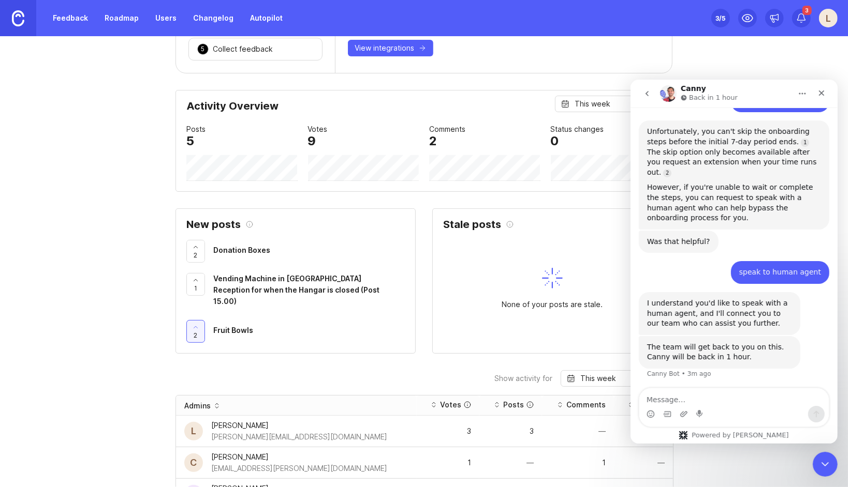
scroll to position [218, 0]
click at [822, 92] on icon "Close" at bounding box center [821, 92] width 8 height 8
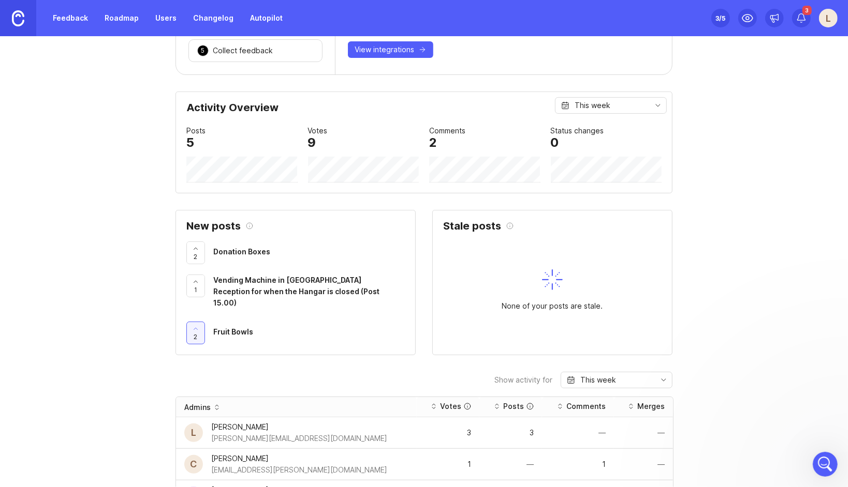
scroll to position [327, 0]
click at [241, 328] on span "Fruit Bowls" at bounding box center [233, 332] width 40 height 9
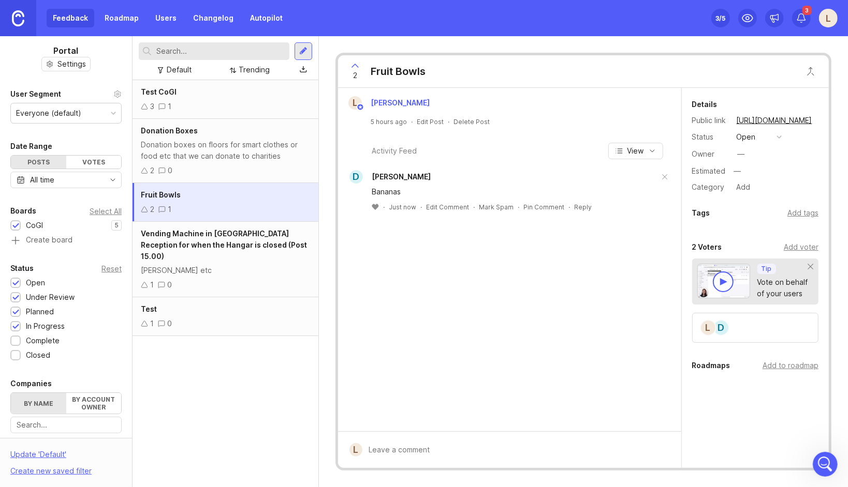
click at [376, 207] on icon at bounding box center [375, 207] width 6 height 6
drag, startPoint x: 273, startPoint y: 90, endPoint x: 251, endPoint y: 98, distance: 23.4
click at [251, 98] on div "Test CoGI 3 1" at bounding box center [225, 99] width 186 height 39
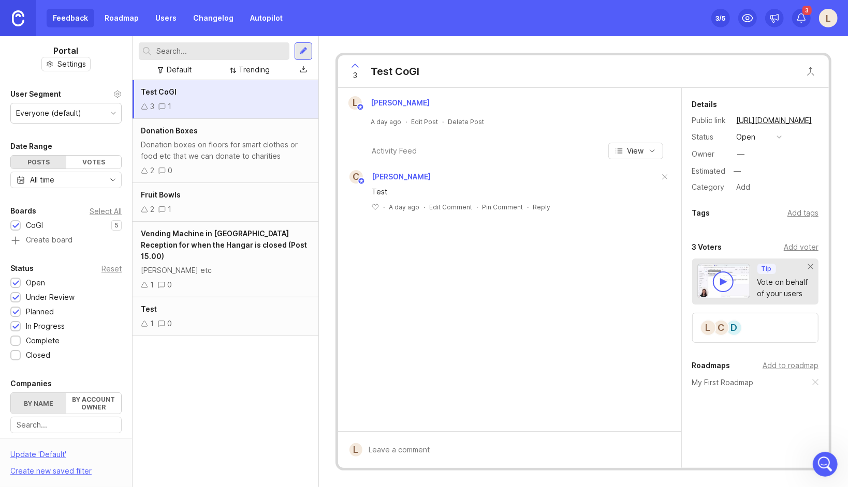
click at [113, 94] on icon at bounding box center [117, 94] width 8 height 8
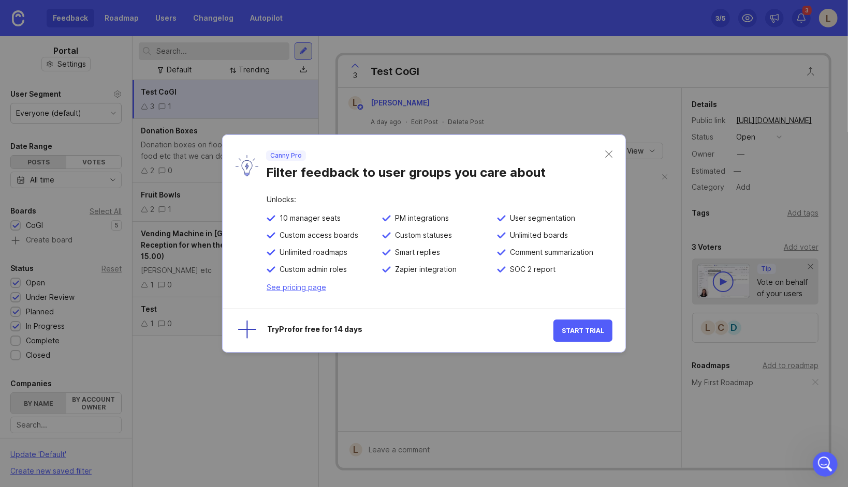
click at [604, 158] on div "Canny Pro Filter feedback to user groups you care about" at bounding box center [431, 166] width 347 height 30
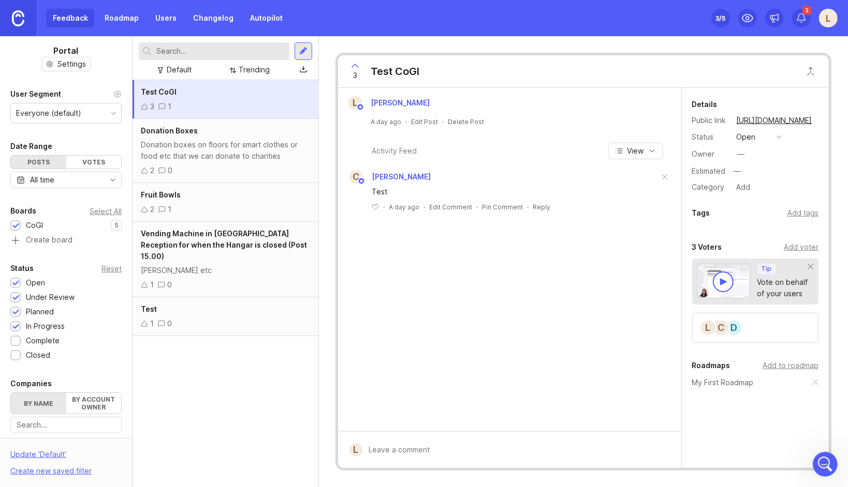
drag, startPoint x: 289, startPoint y: 102, endPoint x: 448, endPoint y: 360, distance: 303.0
click at [448, 360] on div "L [PERSON_NAME] May A day ago · Edit Post · Delete Post Activity Feed View C [P…" at bounding box center [509, 260] width 343 height 344
click at [275, 399] on div "Test CoGI 3 1 Donation Boxes Donation boxes on floors for smart clothes or food…" at bounding box center [225, 283] width 186 height 407
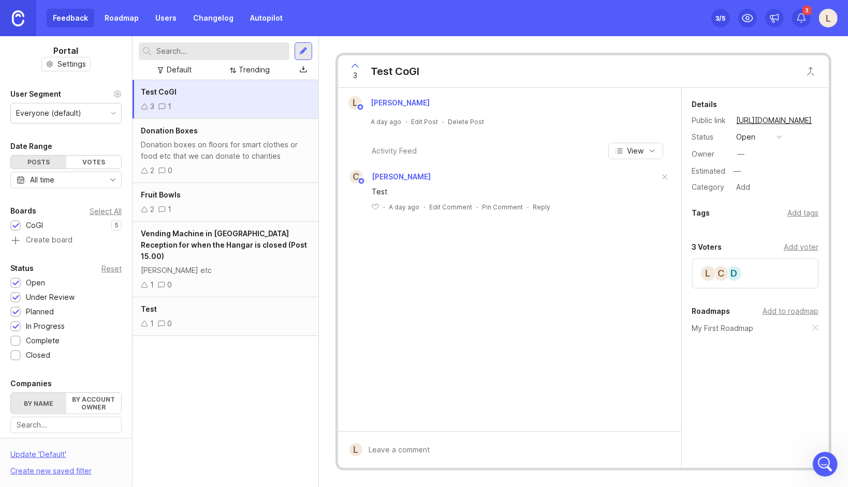
click at [105, 94] on div "User Segment" at bounding box center [65, 94] width 111 height 12
click at [116, 94] on circle at bounding box center [117, 94] width 2 height 2
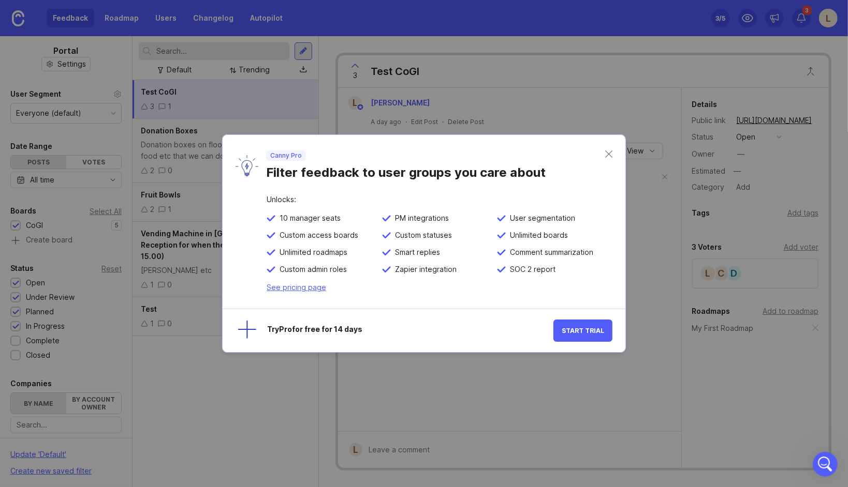
click at [606, 158] on div "Canny Pro Filter feedback to user groups you care about" at bounding box center [424, 165] width 403 height 61
click at [604, 155] on div "Canny Pro Filter feedback to user groups you care about" at bounding box center [431, 166] width 347 height 30
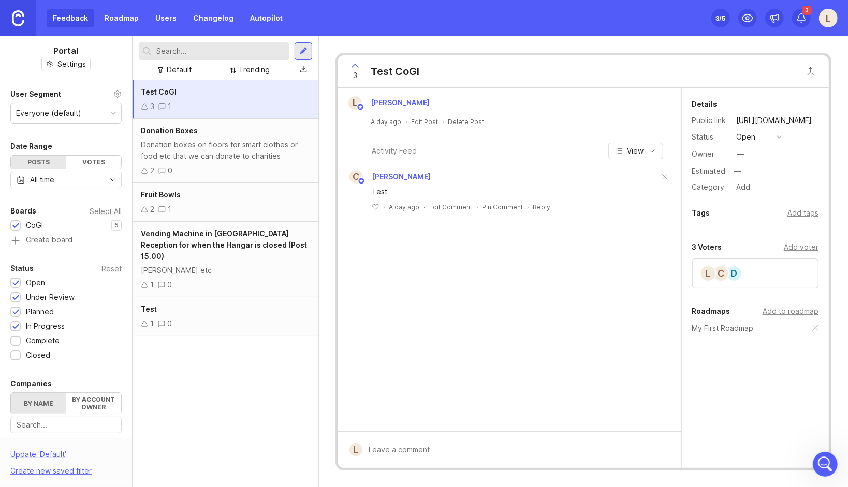
click at [226, 369] on div "Test CoGI 3 1 Donation Boxes Donation boxes on floors for smart clothes or food…" at bounding box center [225, 283] width 186 height 407
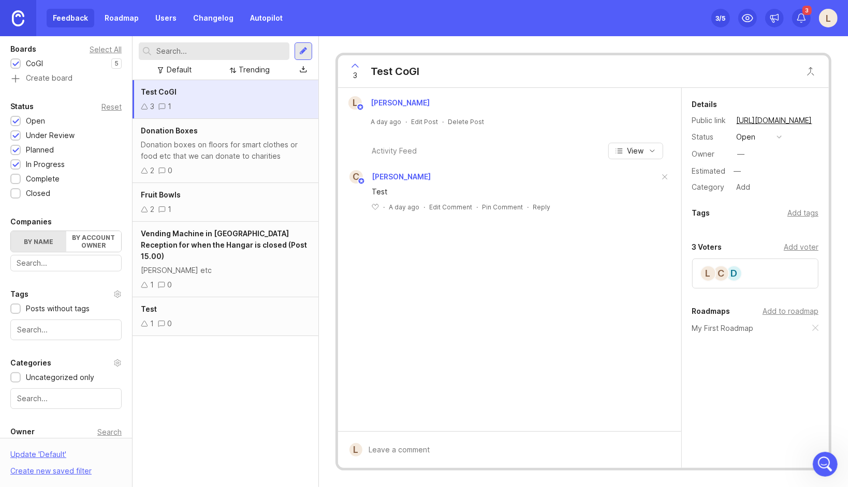
scroll to position [213, 0]
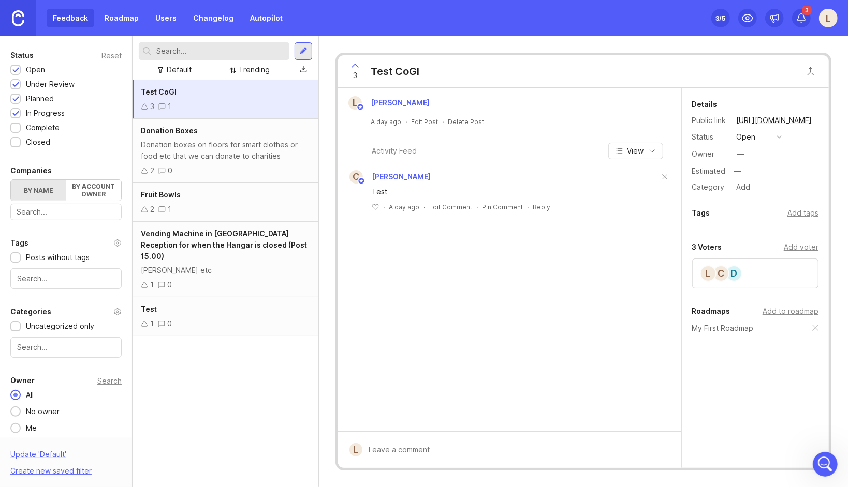
click at [306, 55] on div at bounding box center [304, 51] width 8 height 9
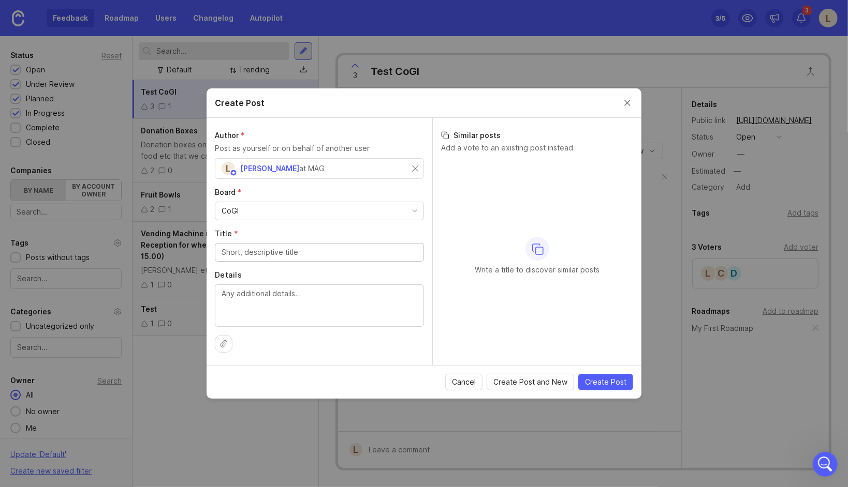
click at [629, 107] on button "Close create post modal" at bounding box center [627, 102] width 11 height 11
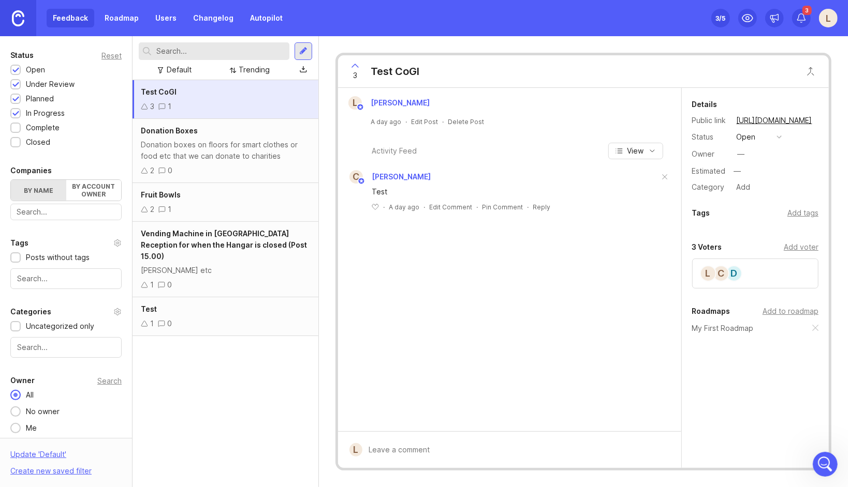
click at [297, 149] on div "Donation boxes on floors for smart clothes or food etc that we can donate to ch…" at bounding box center [225, 150] width 169 height 23
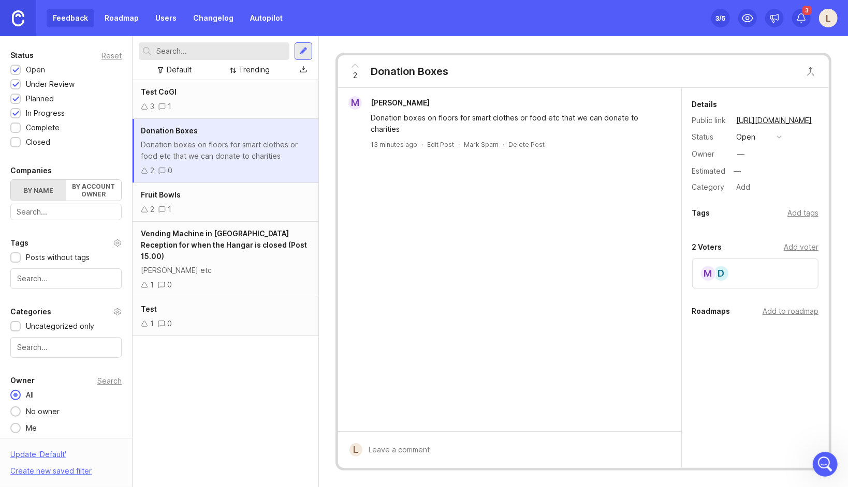
click at [286, 108] on div "3 1" at bounding box center [225, 106] width 169 height 11
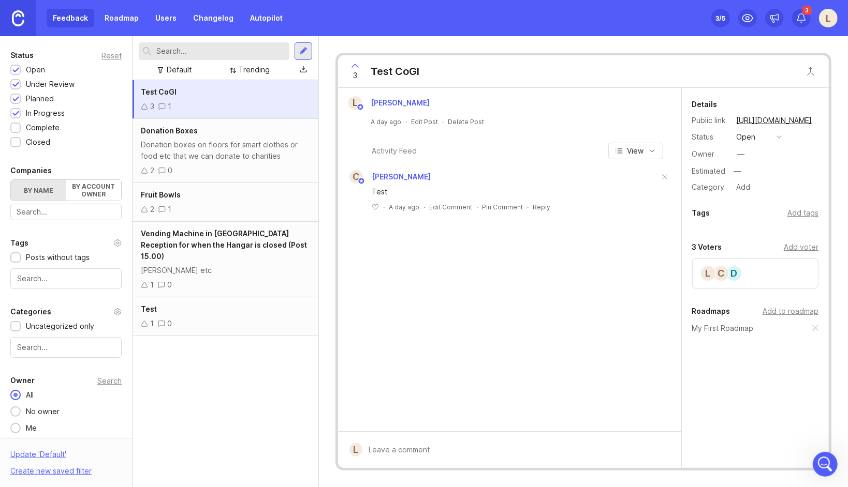
click at [304, 46] on div at bounding box center [303, 51] width 18 height 18
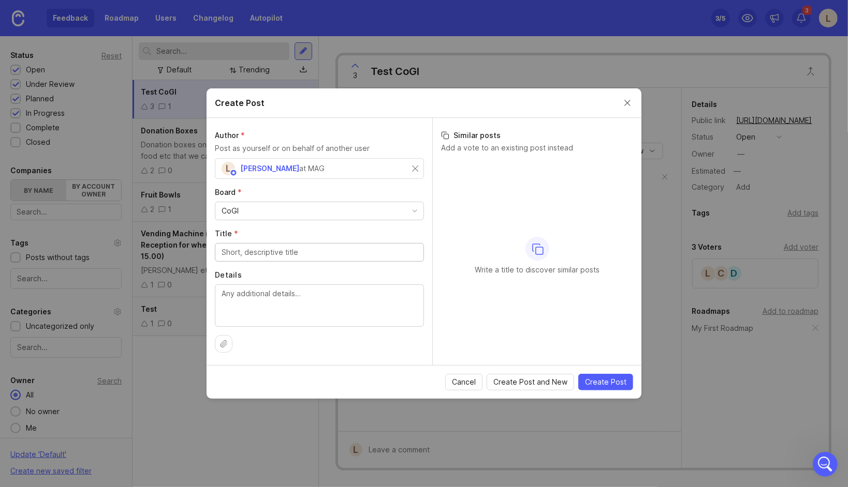
click at [623, 110] on div "Create Post" at bounding box center [423, 102] width 435 height 29
click at [625, 106] on button "Close create post modal" at bounding box center [627, 102] width 11 height 11
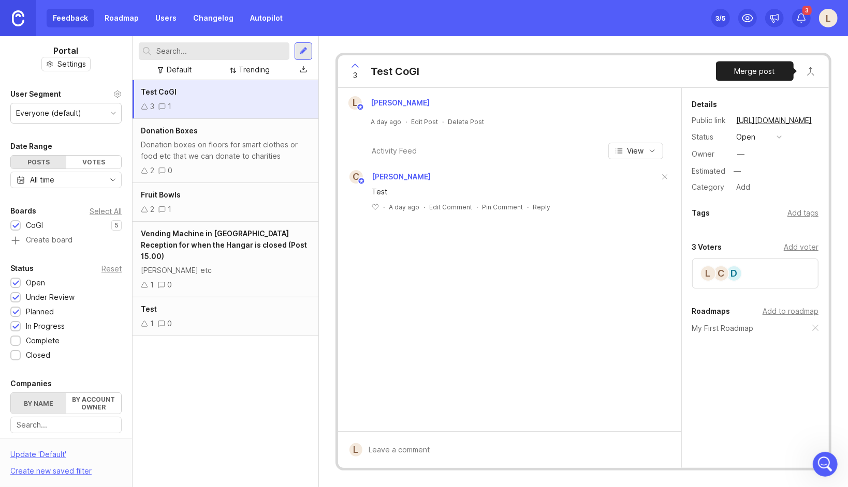
click at [817, 72] on button "Close button" at bounding box center [810, 71] width 21 height 21
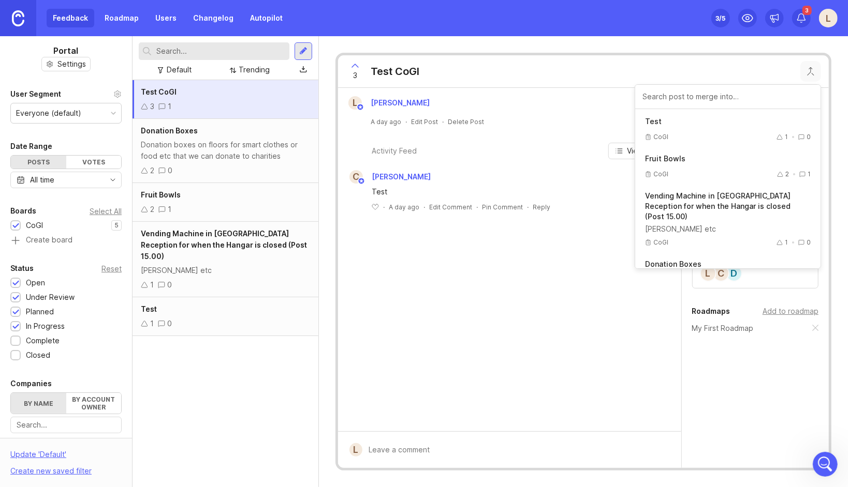
click at [517, 52] on div "3 Test CoGI Test CoGI 1 0 Fruit Bowls CoGI 2 1 Vending Machine in OH Reception …" at bounding box center [583, 261] width 529 height 451
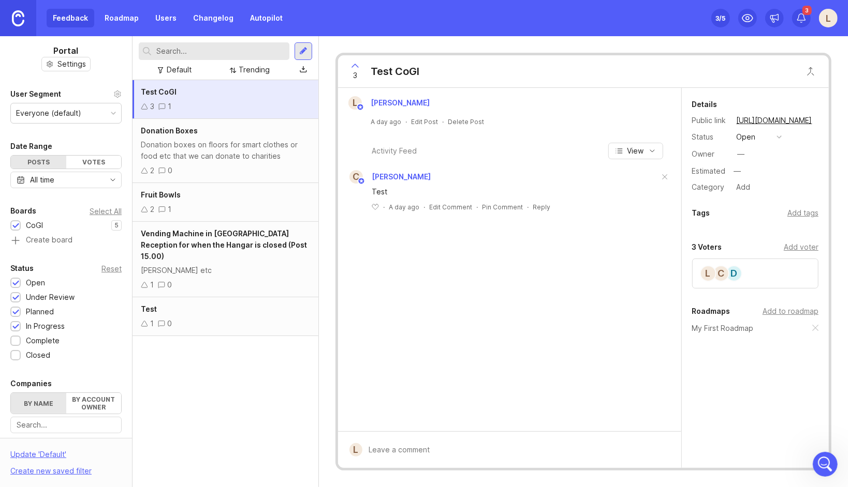
click at [825, 462] on icon "Open Intercom Messenger" at bounding box center [824, 464] width 7 height 8
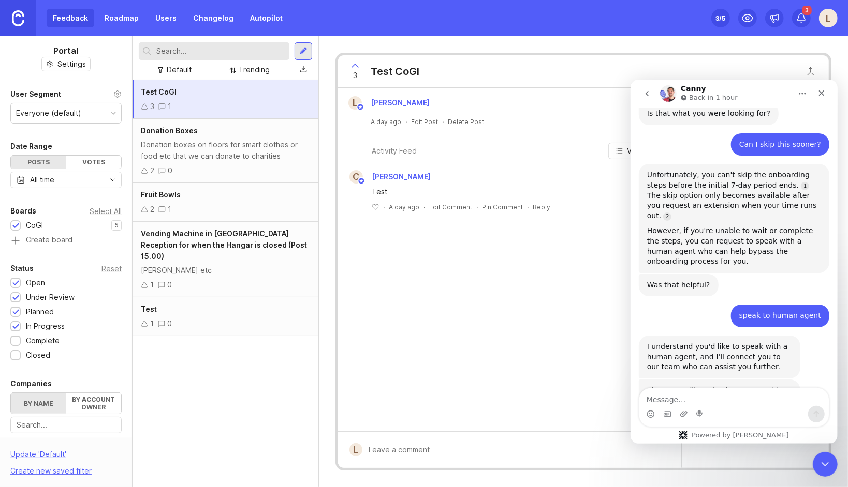
scroll to position [282, 0]
click at [644, 90] on icon "go back" at bounding box center [646, 93] width 8 height 8
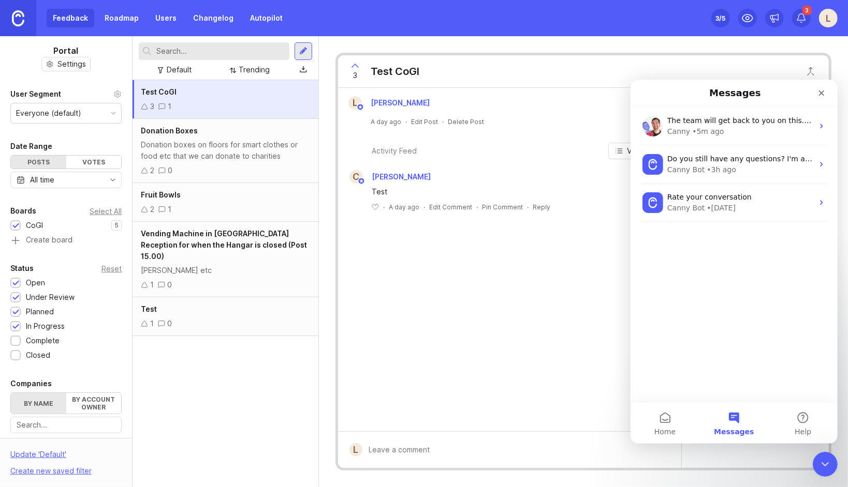
click at [706, 167] on div "• 3h ago" at bounding box center [720, 169] width 29 height 11
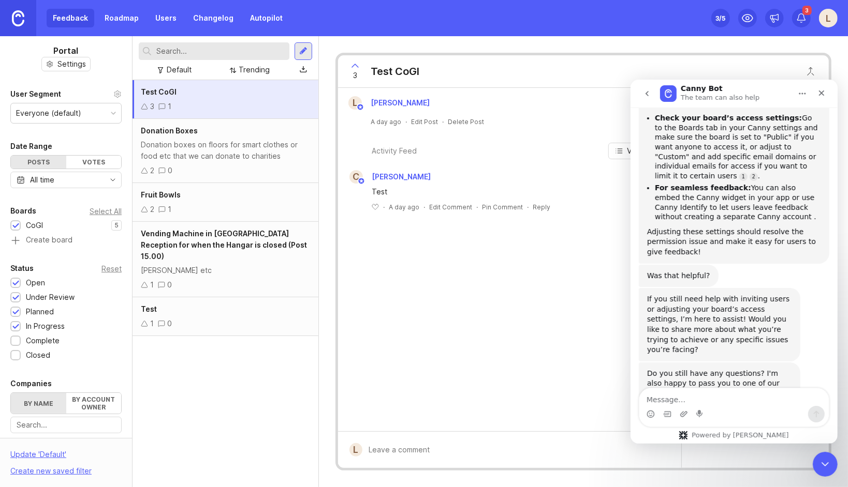
scroll to position [213, 0]
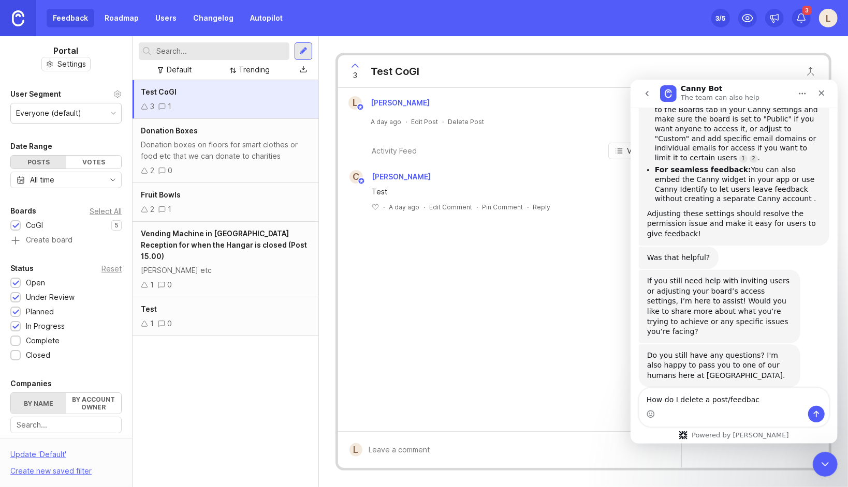
type textarea "How do I delete a post/feedback"
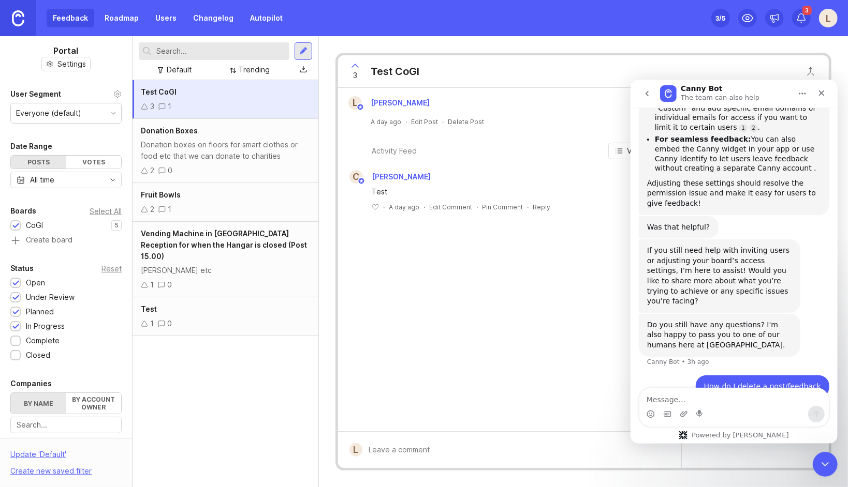
scroll to position [277, 0]
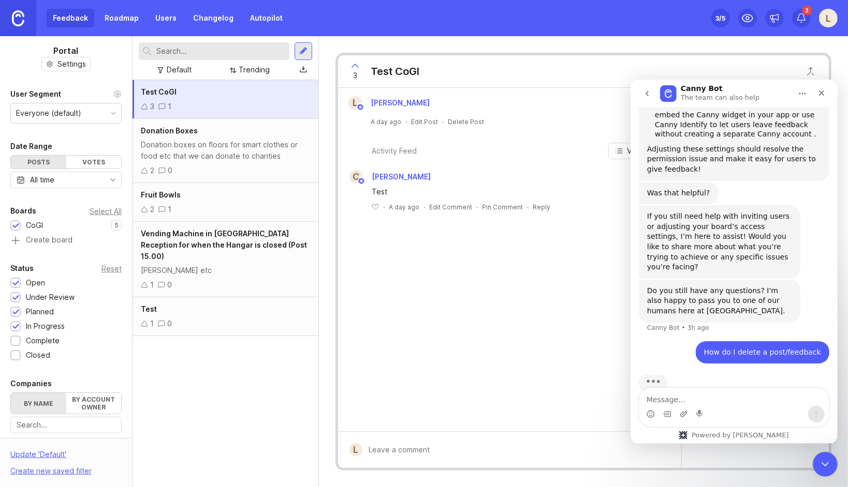
click at [728, 79] on nav "Canny Bot The team can also help" at bounding box center [733, 93] width 207 height 28
click at [823, 92] on icon "Close" at bounding box center [821, 92] width 8 height 8
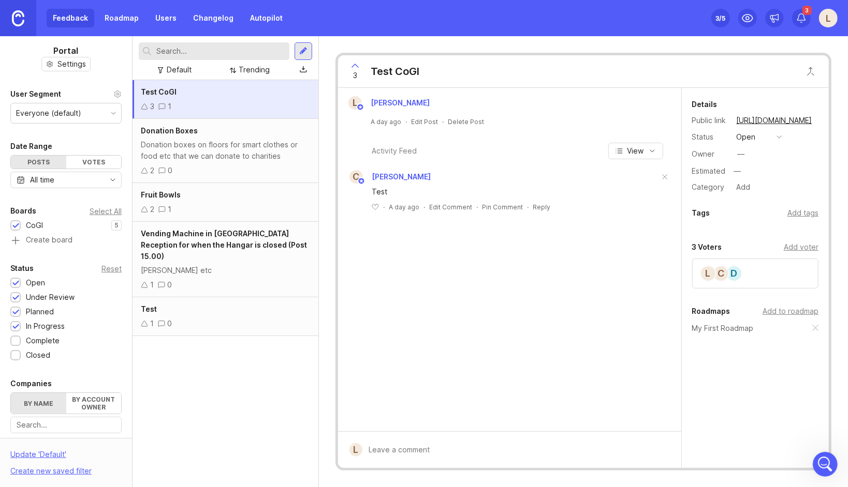
click at [657, 146] on button "View" at bounding box center [635, 151] width 55 height 17
click at [587, 326] on div "L [PERSON_NAME] May A day ago · Edit Post · Delete Post Activity Feed View C [P…" at bounding box center [509, 260] width 343 height 344
click at [831, 464] on icon "Open Intercom Messenger" at bounding box center [824, 464] width 17 height 17
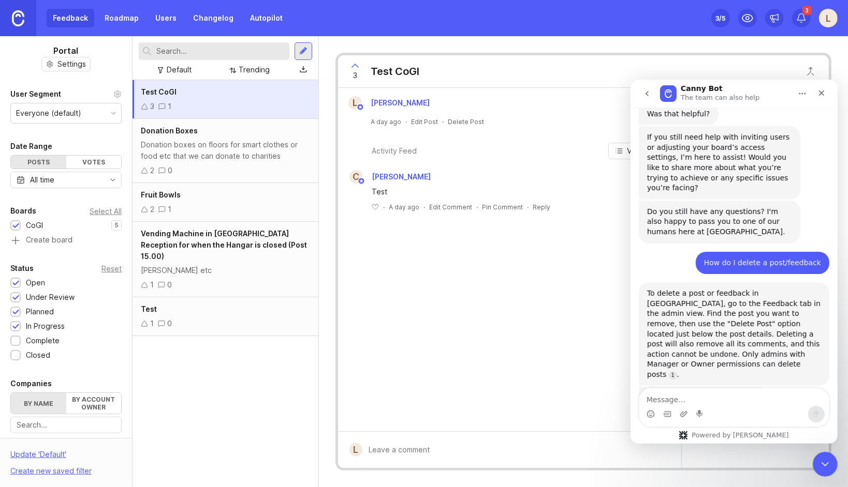
scroll to position [359, 0]
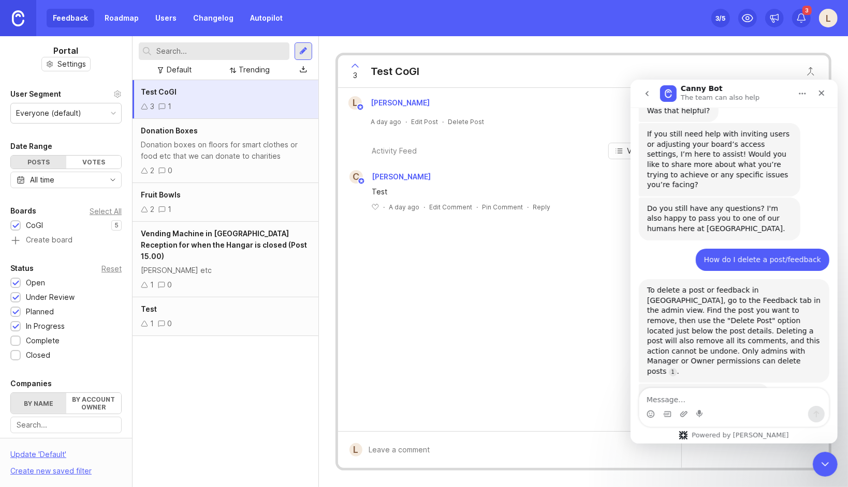
click at [77, 19] on div "Feedback Roadmap Users Changelog Autopilot" at bounding box center [168, 18] width 242 height 19
click at [508, 443] on div at bounding box center [516, 450] width 309 height 20
click at [823, 94] on icon "Close" at bounding box center [821, 92] width 8 height 8
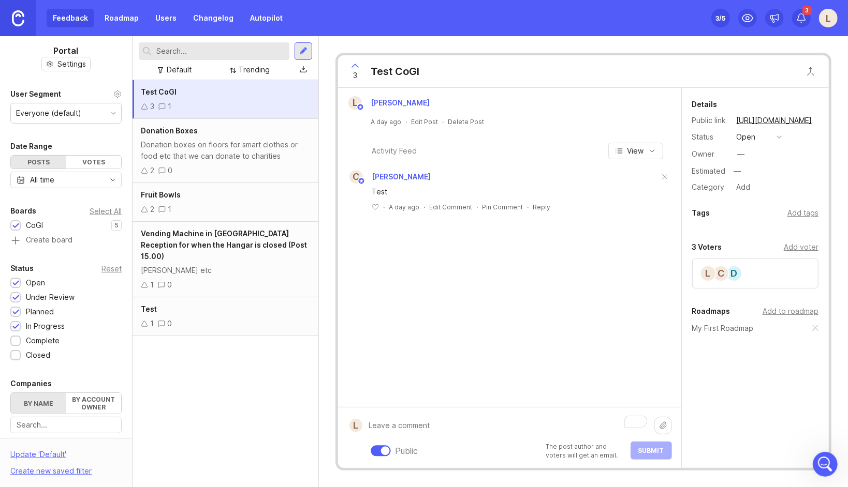
click at [13, 12] on img at bounding box center [18, 18] width 12 height 16
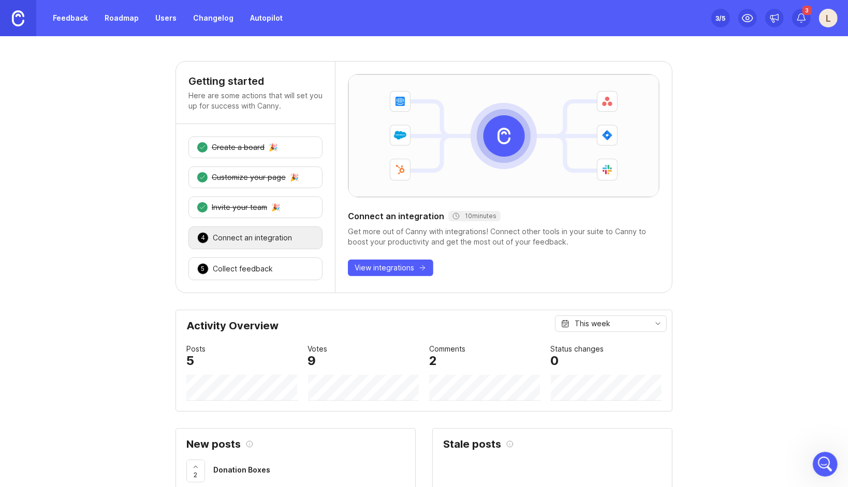
click at [56, 17] on link "Feedback" at bounding box center [71, 18] width 48 height 19
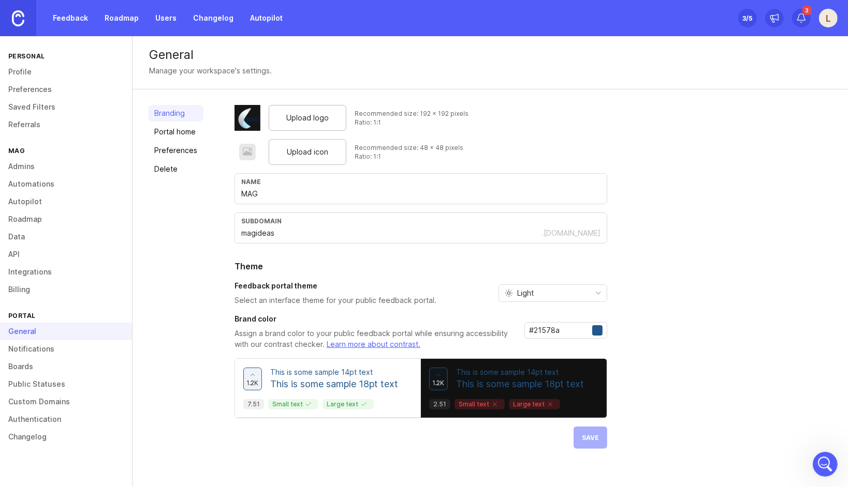
click at [28, 14] on link at bounding box center [18, 18] width 36 height 36
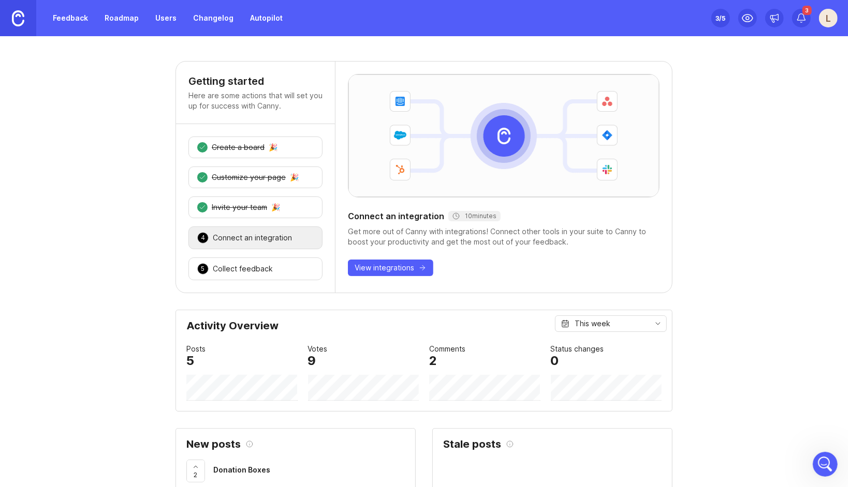
click at [78, 20] on link "Feedback" at bounding box center [71, 18] width 48 height 19
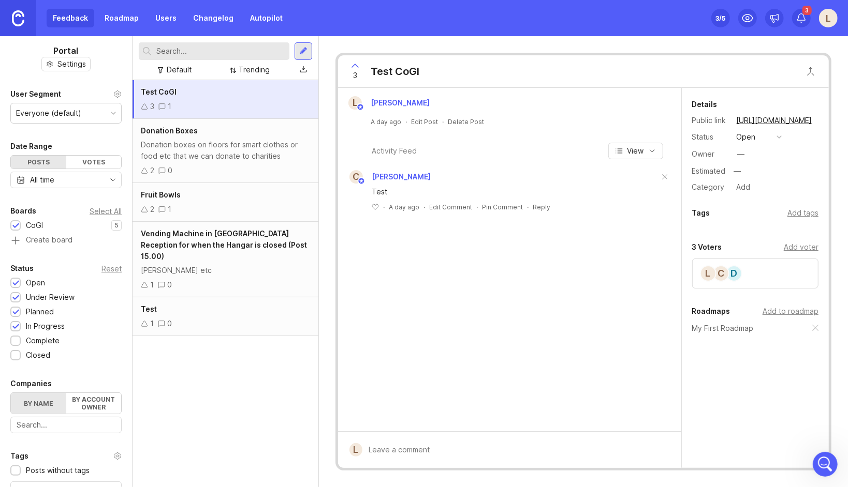
click at [826, 459] on icon "Open Intercom Messenger" at bounding box center [824, 464] width 17 height 17
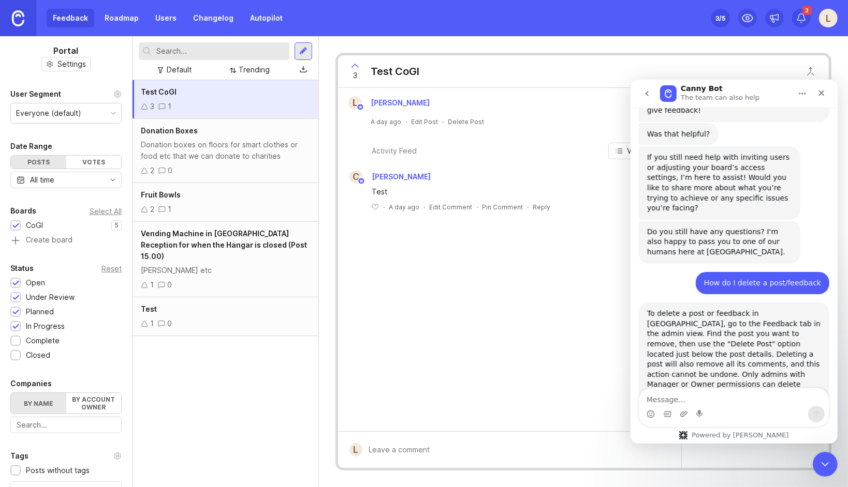
scroll to position [359, 0]
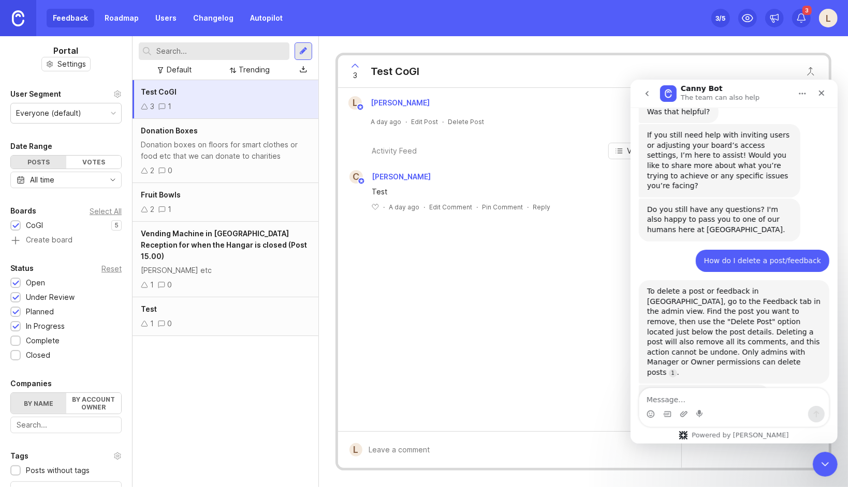
click at [826, 459] on icon "Close Intercom Messenger" at bounding box center [824, 464] width 12 height 12
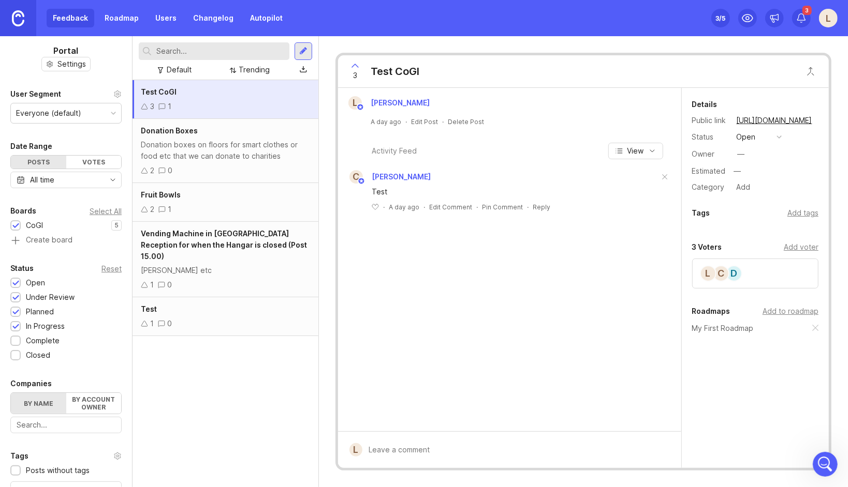
click at [253, 169] on div "2 0" at bounding box center [225, 170] width 169 height 11
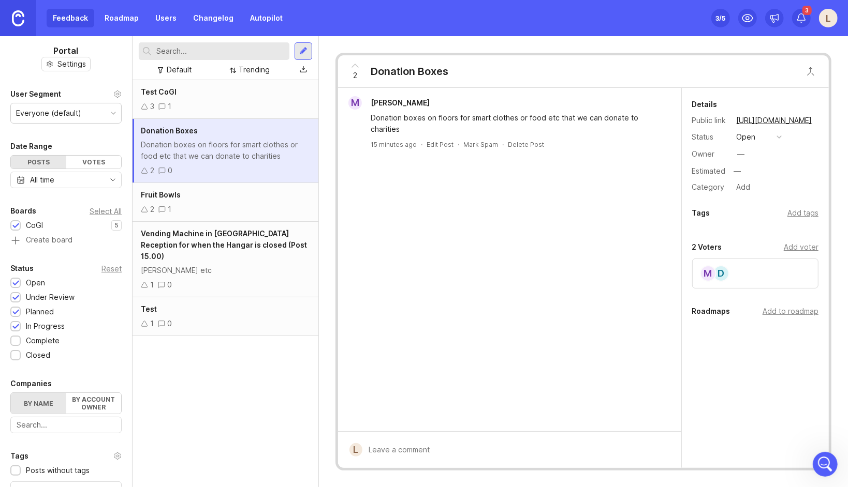
click at [267, 124] on div "Donation Boxes Donation boxes on floors for smart clothes or food etc that we c…" at bounding box center [225, 151] width 186 height 64
click at [264, 99] on div "Test CoGI 3 1" at bounding box center [225, 99] width 186 height 39
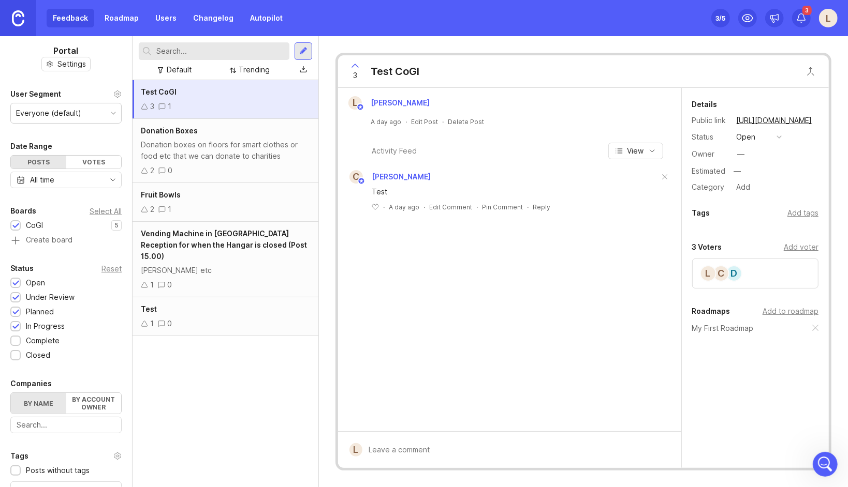
drag, startPoint x: 282, startPoint y: 105, endPoint x: 279, endPoint y: 111, distance: 6.3
click at [280, 111] on div "3 1" at bounding box center [225, 106] width 169 height 11
click at [276, 103] on div "3 1" at bounding box center [225, 106] width 169 height 11
click at [213, 150] on div "Donation boxes on floors for smart clothes or food etc that we can donate to ch…" at bounding box center [225, 150] width 169 height 23
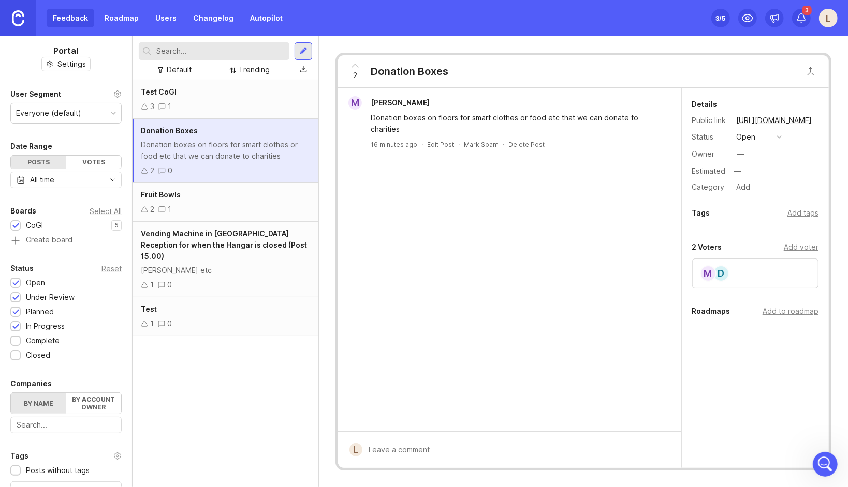
click at [223, 97] on div "Test CoGI" at bounding box center [225, 91] width 169 height 11
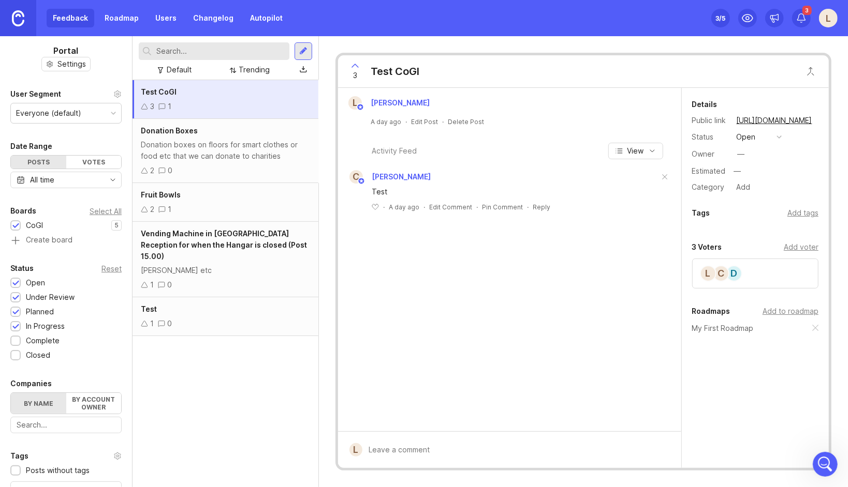
click at [228, 134] on div "Donation Boxes" at bounding box center [225, 130] width 169 height 11
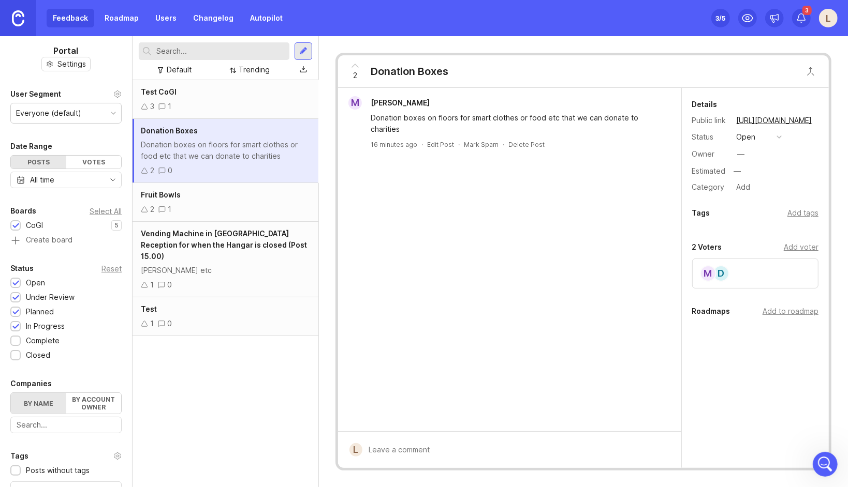
click at [232, 105] on div "3 1" at bounding box center [225, 106] width 169 height 11
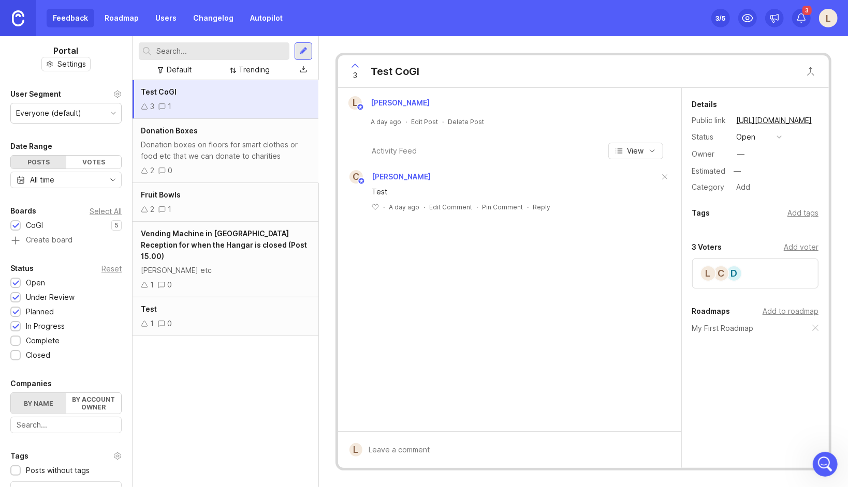
click at [230, 148] on div "Donation boxes on floors for smart clothes or food etc that we can donate to ch…" at bounding box center [225, 150] width 169 height 23
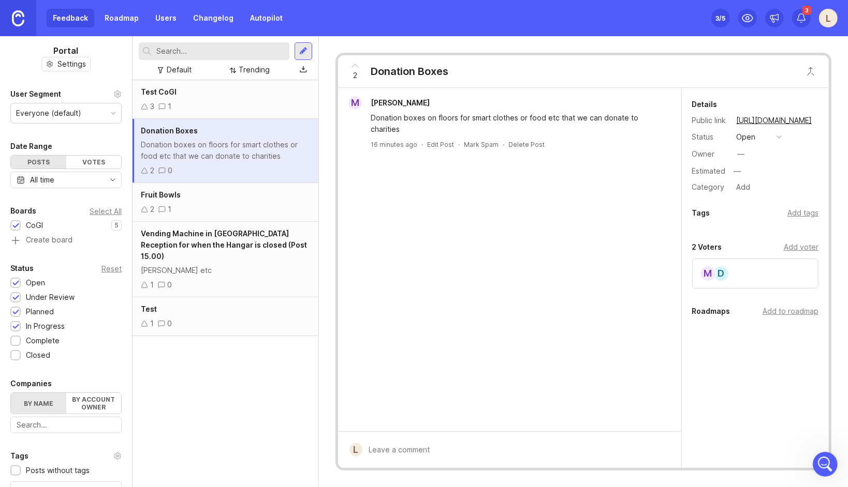
click at [143, 107] on icon at bounding box center [144, 106] width 7 height 7
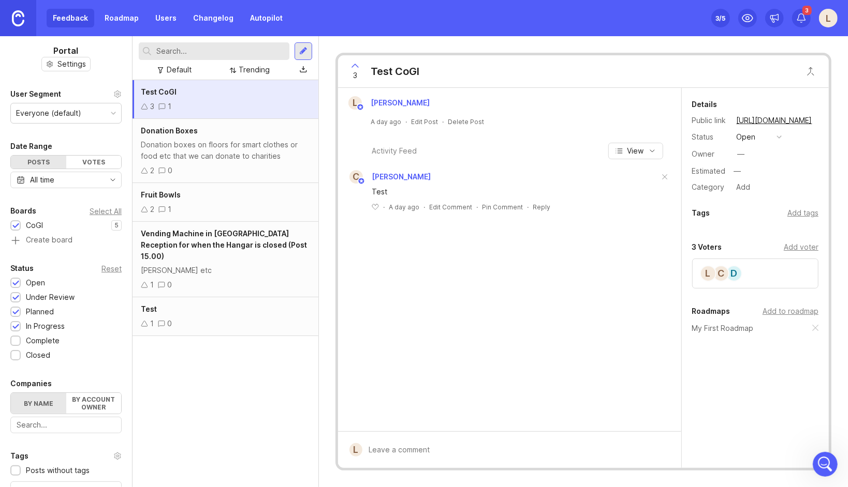
click at [353, 70] on span "3" at bounding box center [355, 75] width 4 height 11
click at [246, 140] on div "Donation boxes on floors for smart clothes or food etc that we can donate to ch…" at bounding box center [225, 150] width 169 height 23
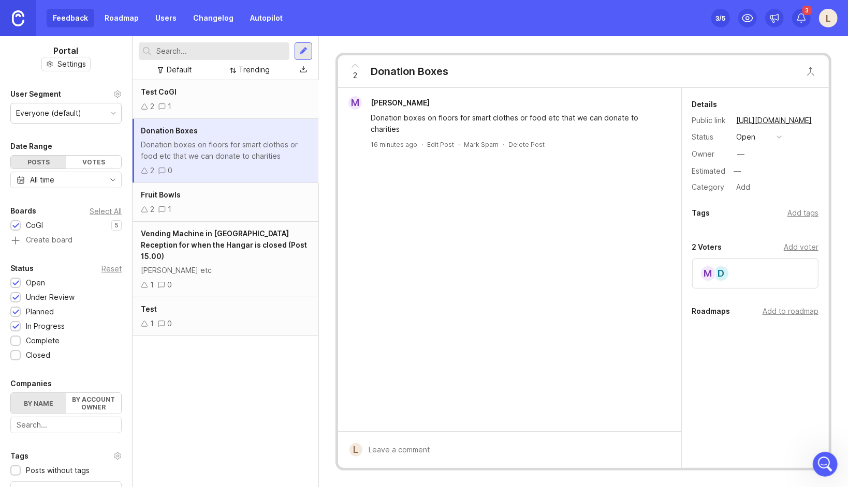
click at [354, 72] on span "2" at bounding box center [355, 75] width 4 height 11
click at [239, 106] on div "2 1" at bounding box center [225, 106] width 169 height 11
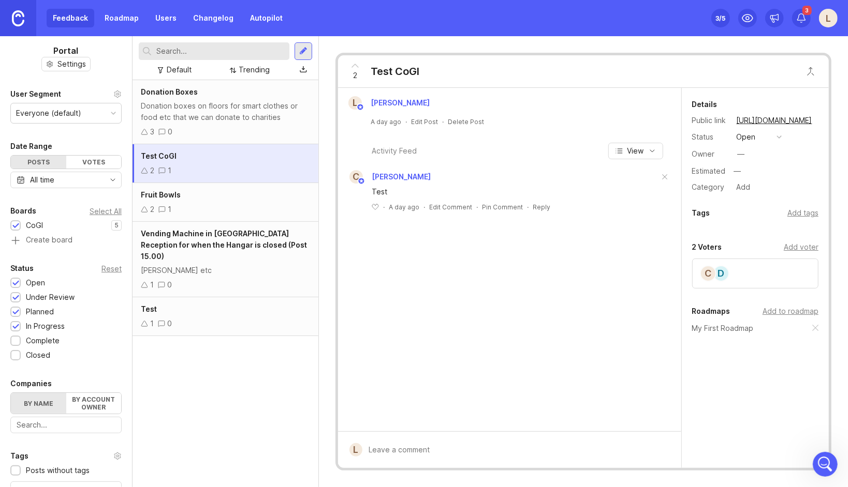
click at [221, 163] on div "Test CoGI 2 1" at bounding box center [225, 163] width 186 height 39
click at [212, 195] on div "Fruit Bowls" at bounding box center [225, 194] width 169 height 11
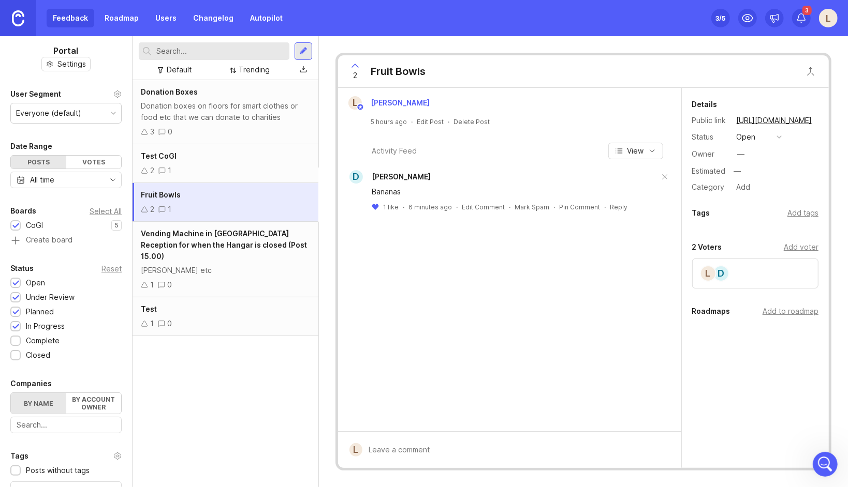
click at [220, 170] on div "2 1" at bounding box center [225, 170] width 169 height 11
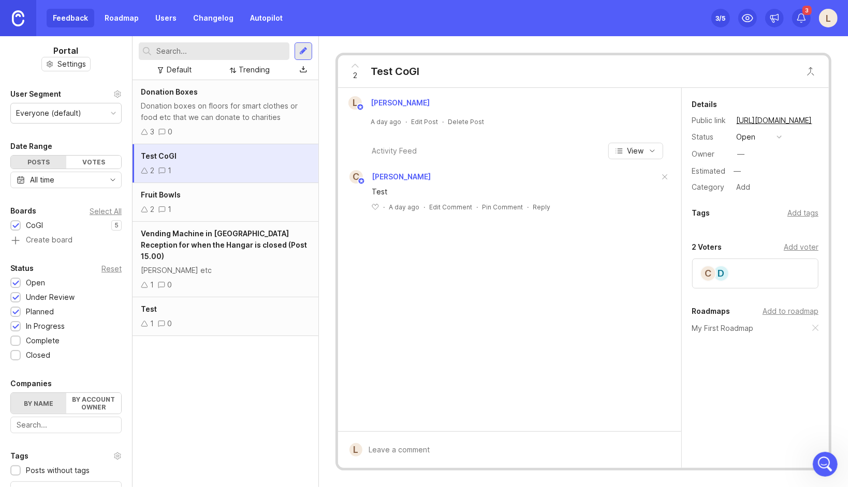
click at [773, 138] on button "open" at bounding box center [759, 136] width 52 height 13
click at [762, 177] on div "under review" at bounding box center [764, 173] width 52 height 9
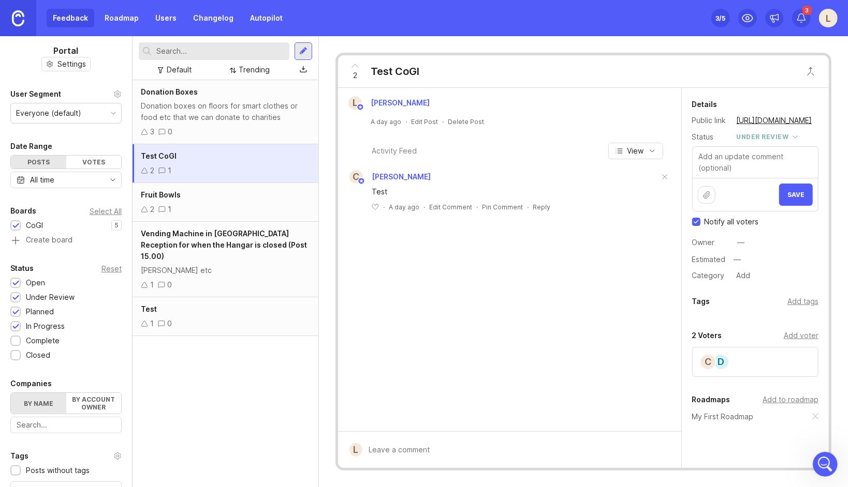
click at [779, 192] on button "Save" at bounding box center [796, 195] width 34 height 22
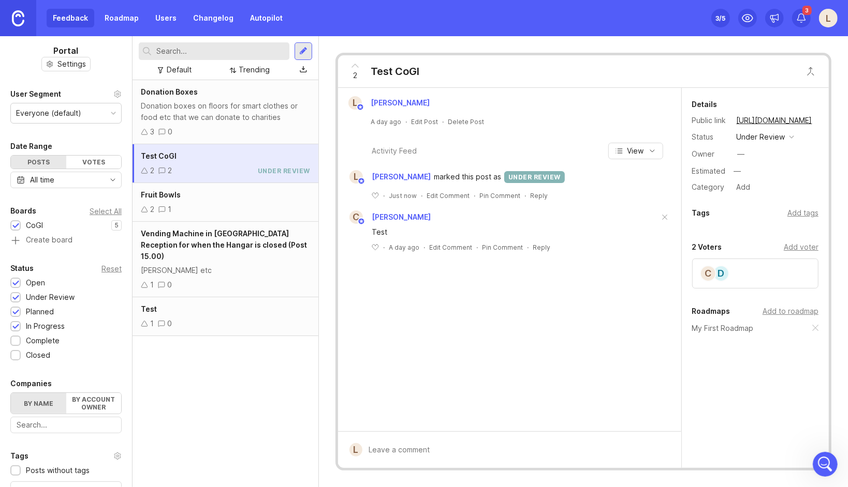
click at [263, 202] on div "Fruit Bowls 2 1" at bounding box center [225, 202] width 186 height 39
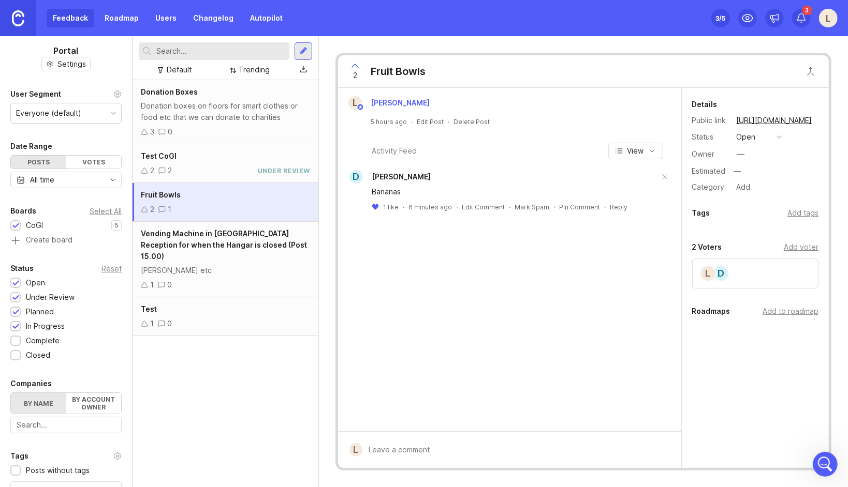
click at [773, 134] on button "open" at bounding box center [759, 136] width 52 height 13
click at [752, 211] on div "in progress" at bounding box center [761, 212] width 47 height 9
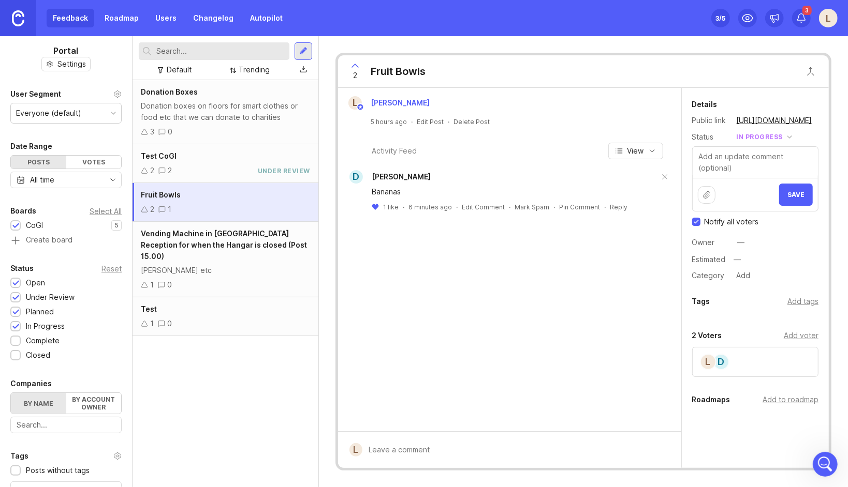
click at [798, 196] on button "Save" at bounding box center [796, 195] width 34 height 22
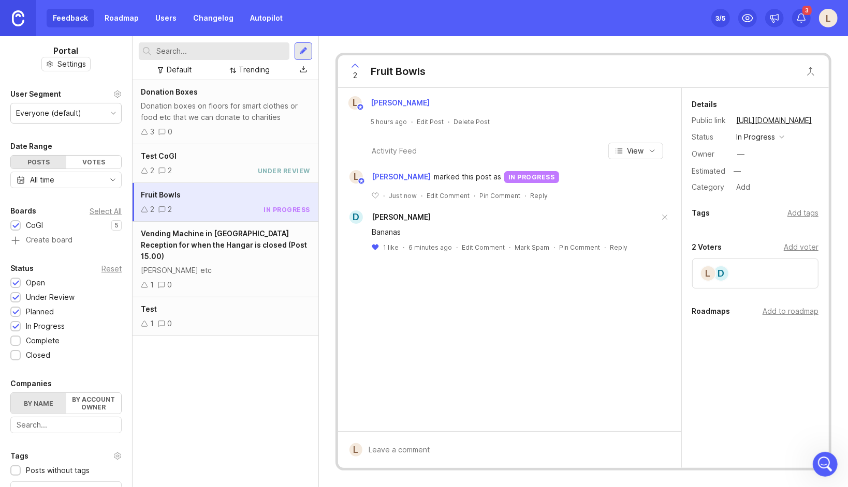
click at [783, 315] on div "Add to roadmap" at bounding box center [790, 311] width 56 height 11
click at [643, 364] on div "L [PERSON_NAME] [DATE] hours ago · Edit Post · Delete Post Activity Feed View […" at bounding box center [509, 260] width 343 height 344
click at [131, 13] on link "Roadmap" at bounding box center [121, 18] width 47 height 19
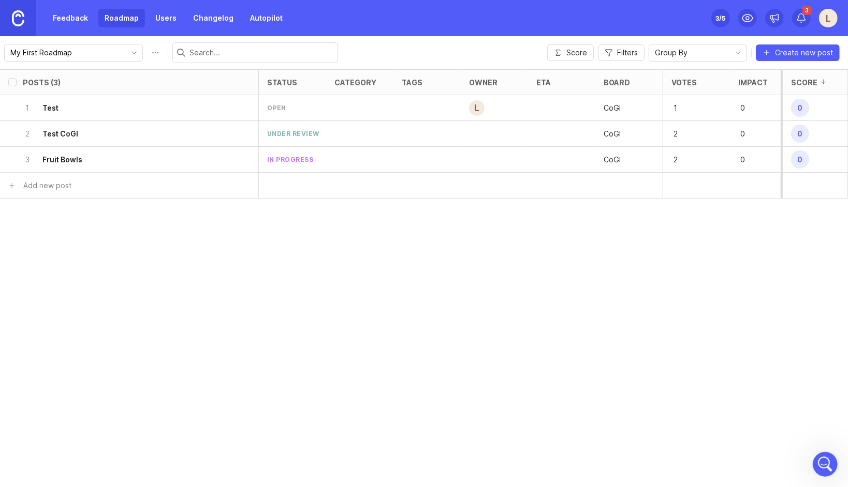
click at [122, 10] on link "Roadmap" at bounding box center [121, 18] width 47 height 19
click at [125, 18] on link "Roadmap" at bounding box center [121, 18] width 47 height 19
click at [25, 19] on link at bounding box center [18, 18] width 36 height 36
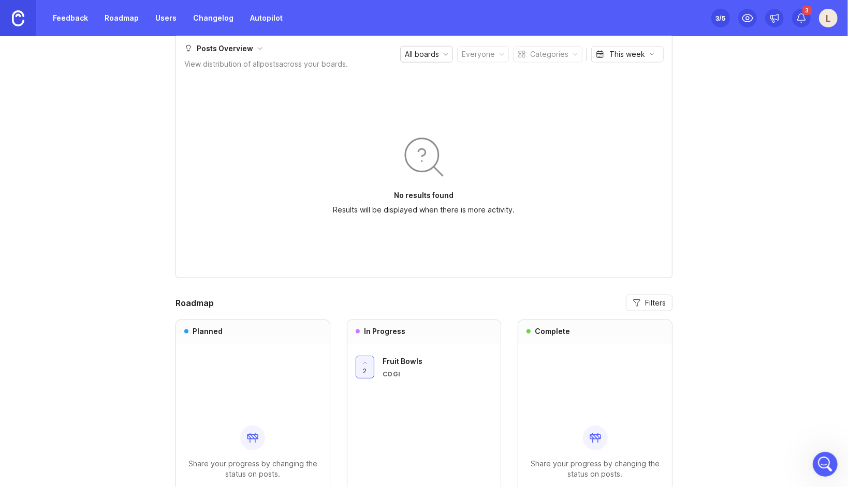
scroll to position [820, 0]
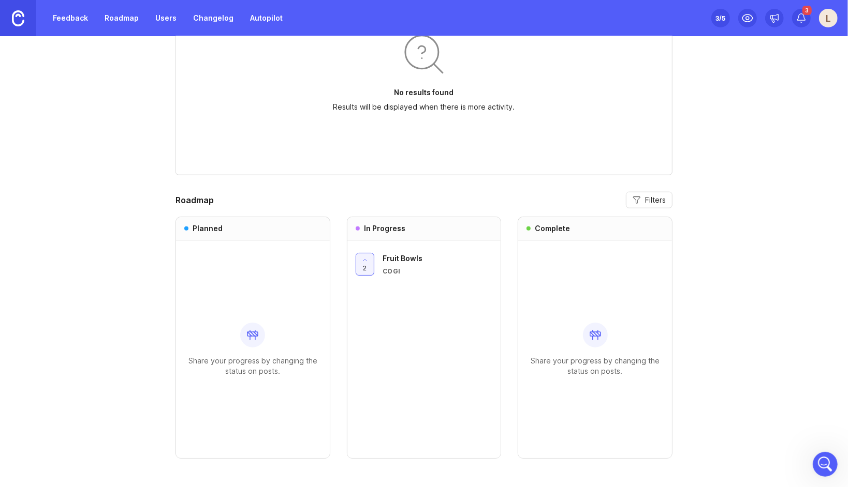
click at [96, 21] on div "Feedback Roadmap Users Changelog Autopilot" at bounding box center [168, 18] width 242 height 19
click at [117, 21] on link "Roadmap" at bounding box center [121, 18] width 47 height 19
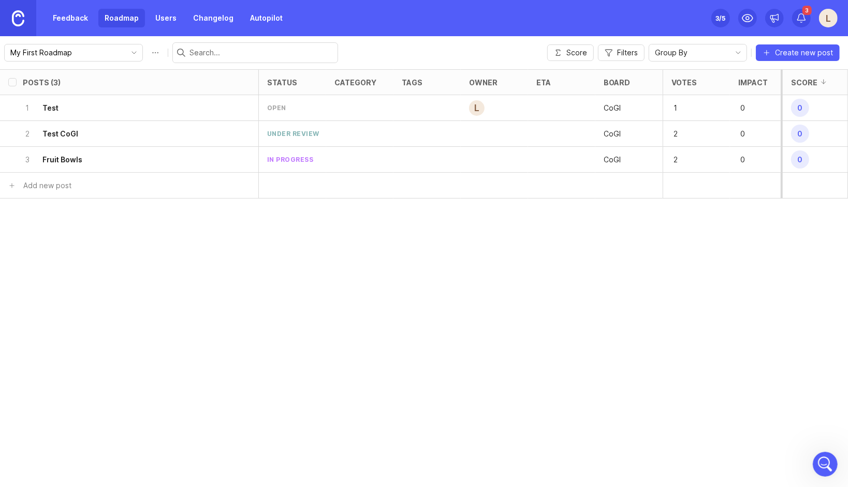
click at [62, 21] on link "Feedback" at bounding box center [71, 18] width 48 height 19
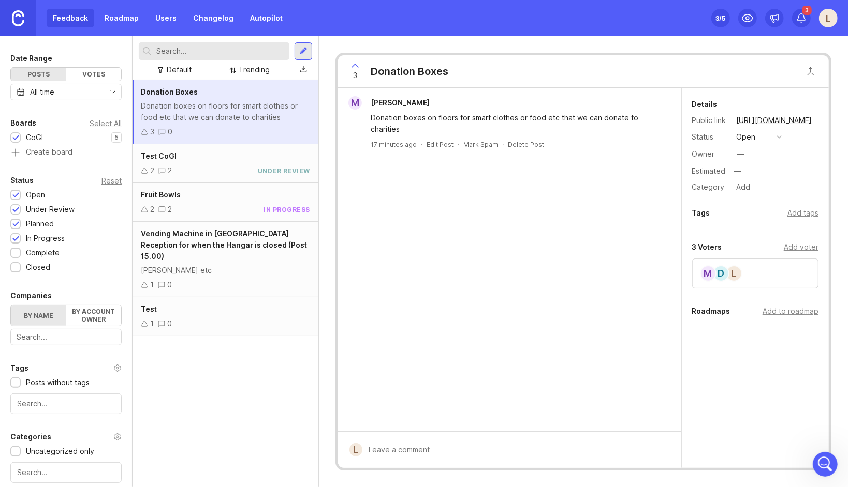
scroll to position [61, 0]
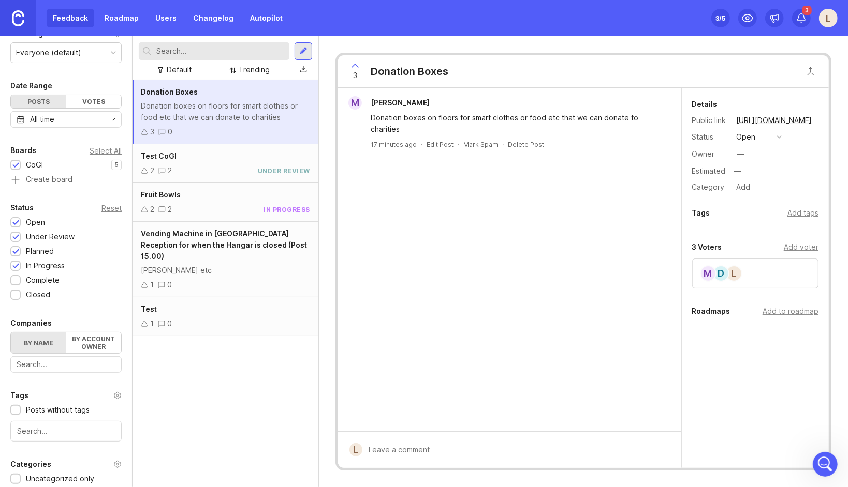
click at [112, 23] on link "Roadmap" at bounding box center [121, 18] width 47 height 19
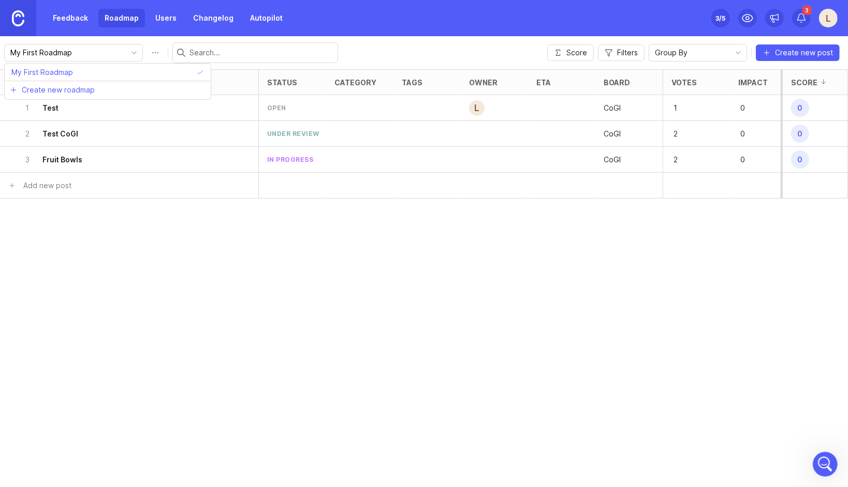
click at [105, 56] on input "My First Roadmap" at bounding box center [67, 52] width 114 height 11
click at [38, 256] on div "Posts (3) status category tags owner eta board Votes Impact Effort Score 1 Test…" at bounding box center [424, 278] width 848 height 418
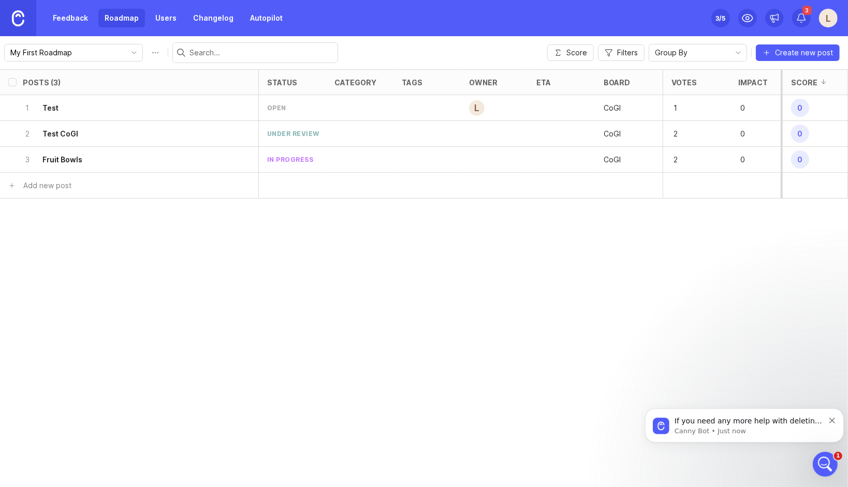
scroll to position [423, 0]
click at [818, 463] on icon "Open Intercom Messenger" at bounding box center [824, 464] width 17 height 17
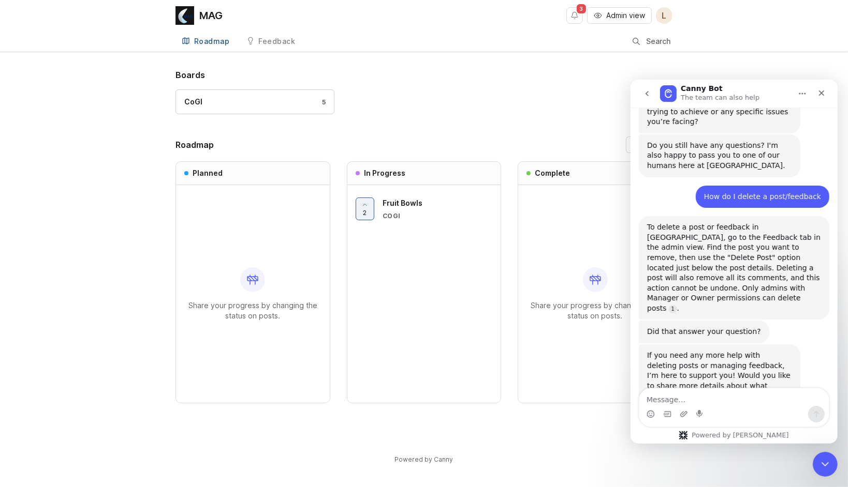
click at [476, 117] on div "CoGI 5" at bounding box center [423, 107] width 497 height 35
click at [825, 92] on div "Close" at bounding box center [820, 92] width 19 height 19
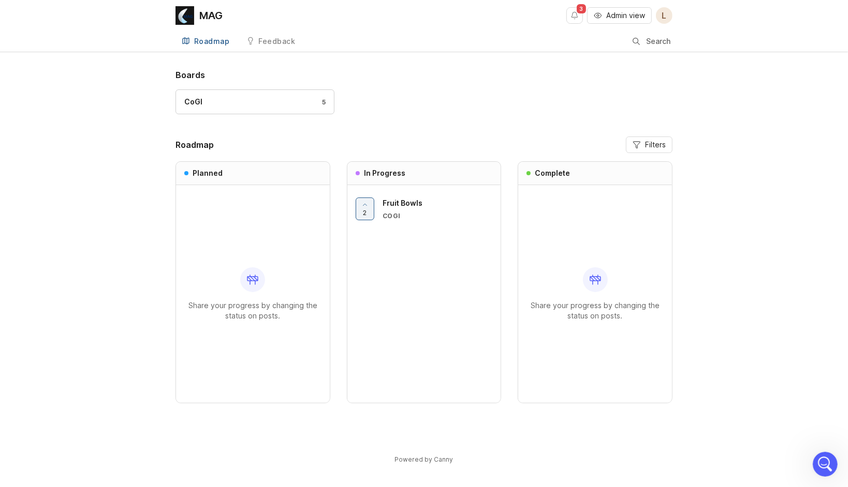
click at [278, 38] on div "Feedback" at bounding box center [277, 41] width 37 height 7
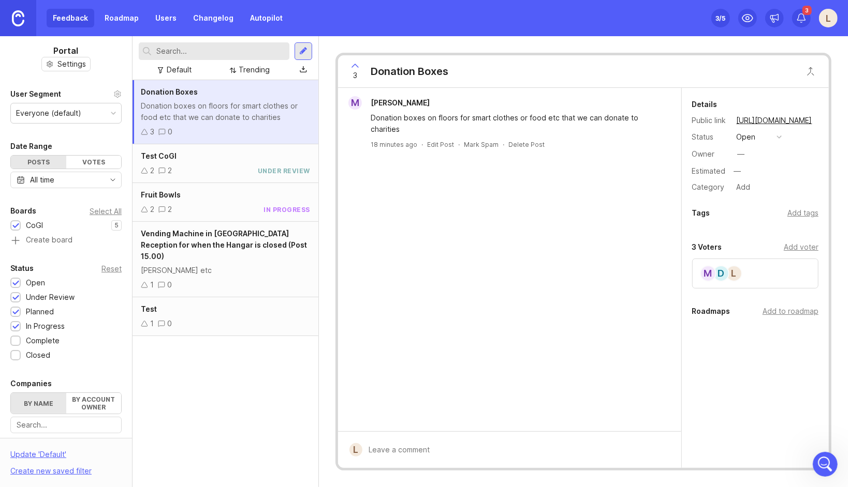
click at [831, 462] on icon "Open Intercom Messenger" at bounding box center [824, 464] width 17 height 17
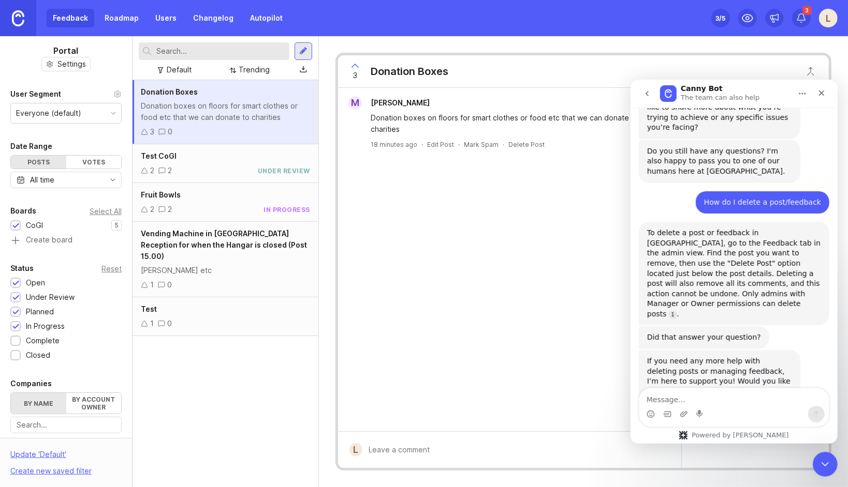
scroll to position [423, 0]
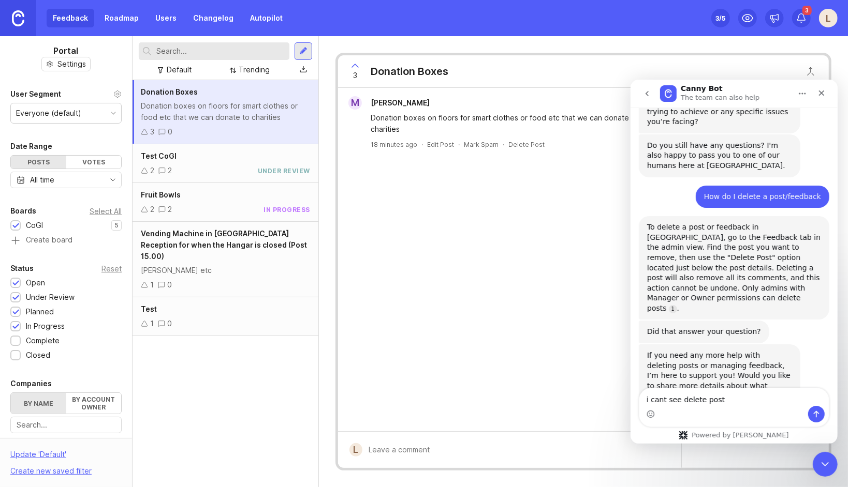
type textarea "i cant see delete posts"
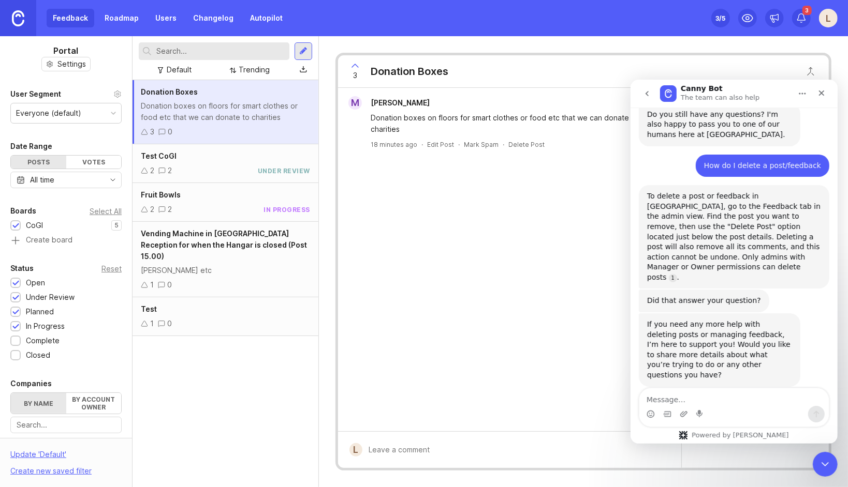
scroll to position [487, 0]
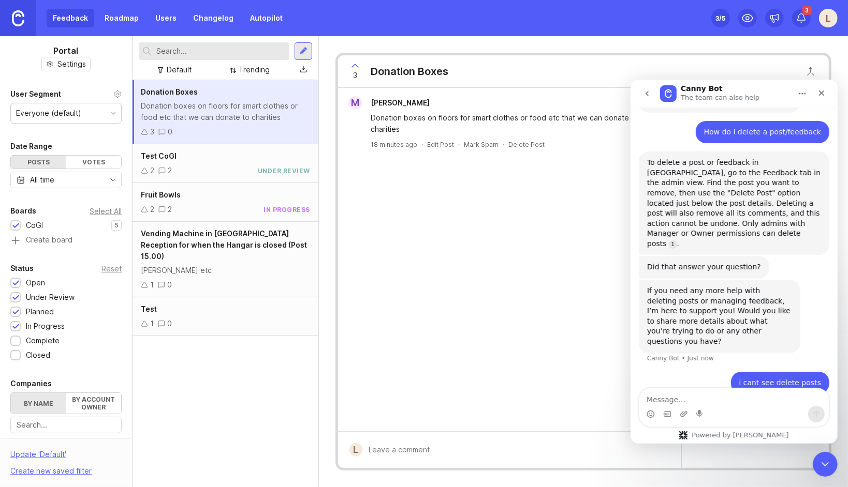
click at [557, 260] on div "M [PERSON_NAME] Donation boxes on floors for smart clothes or food etc that we …" at bounding box center [509, 260] width 343 height 344
click at [449, 44] on div "3 Donation Boxes M [PERSON_NAME] Donation boxes on floors for smart clothes or …" at bounding box center [583, 261] width 529 height 451
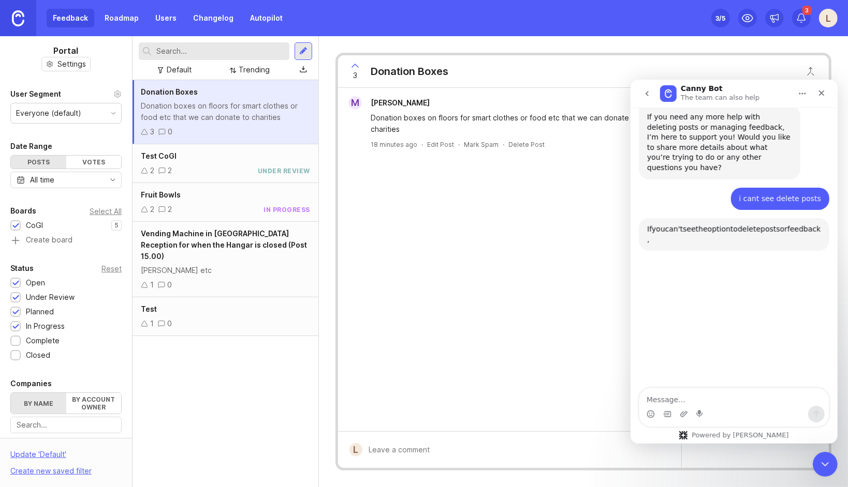
scroll to position [693, 0]
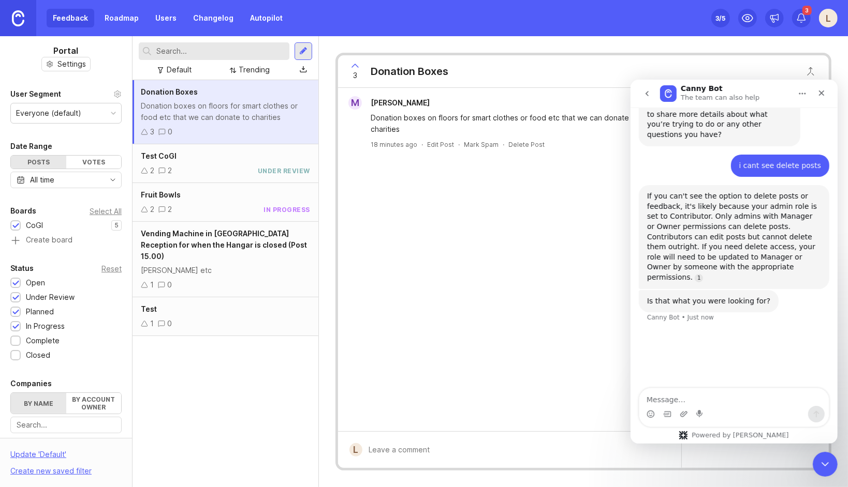
click at [149, 21] on link "Users" at bounding box center [166, 18] width 34 height 19
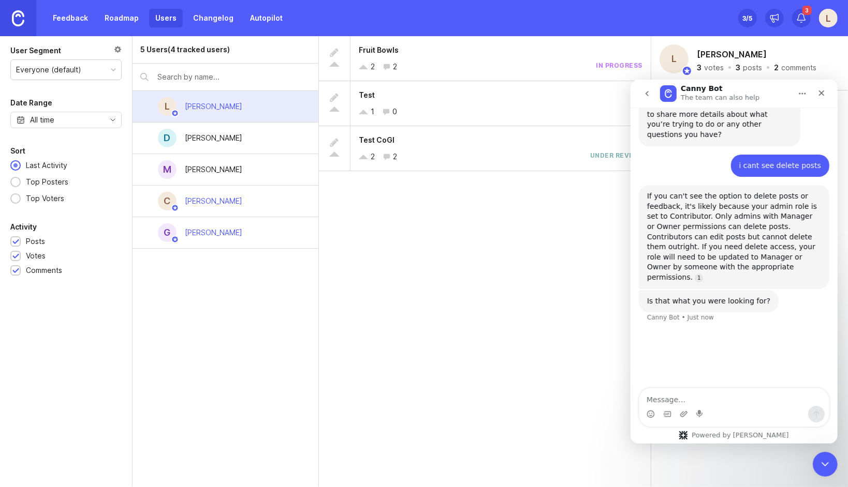
drag, startPoint x: 826, startPoint y: 92, endPoint x: 1452, endPoint y: 172, distance: 630.8
click at [826, 92] on div "Close" at bounding box center [820, 92] width 19 height 19
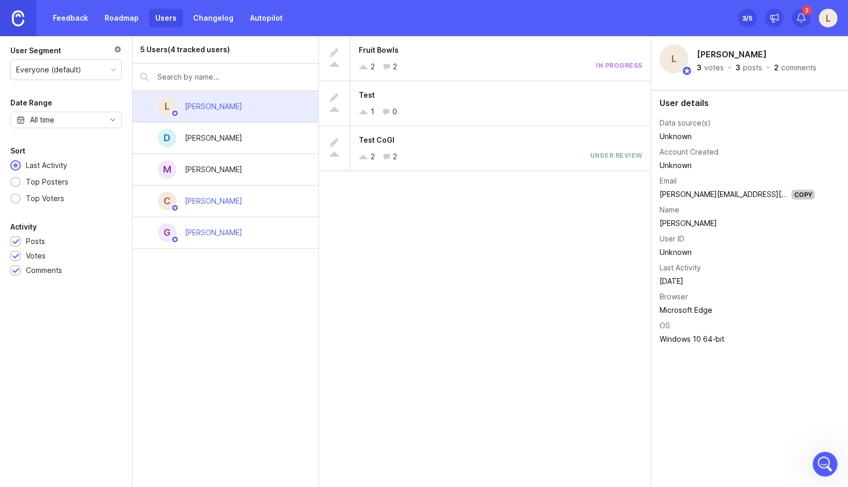
click at [257, 102] on div "L [PERSON_NAME]" at bounding box center [225, 107] width 186 height 32
click at [689, 334] on td "Windows 10 64-bit" at bounding box center [736, 339] width 155 height 13
click at [217, 132] on div "[PERSON_NAME]" at bounding box center [213, 137] width 57 height 11
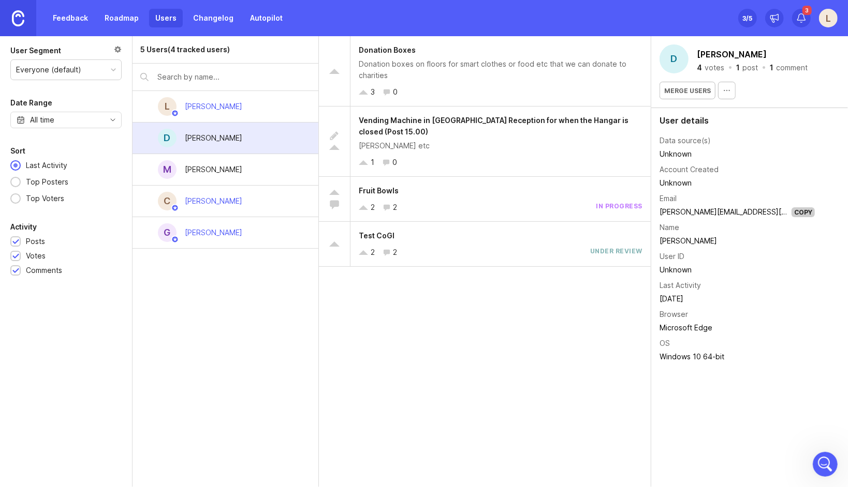
click at [150, 201] on div "C [PERSON_NAME]" at bounding box center [225, 202] width 186 height 32
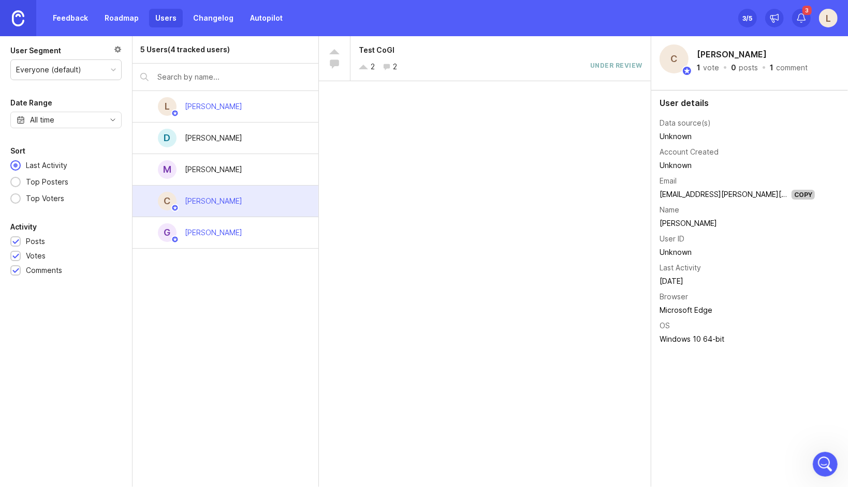
click at [21, 19] on img at bounding box center [18, 18] width 12 height 16
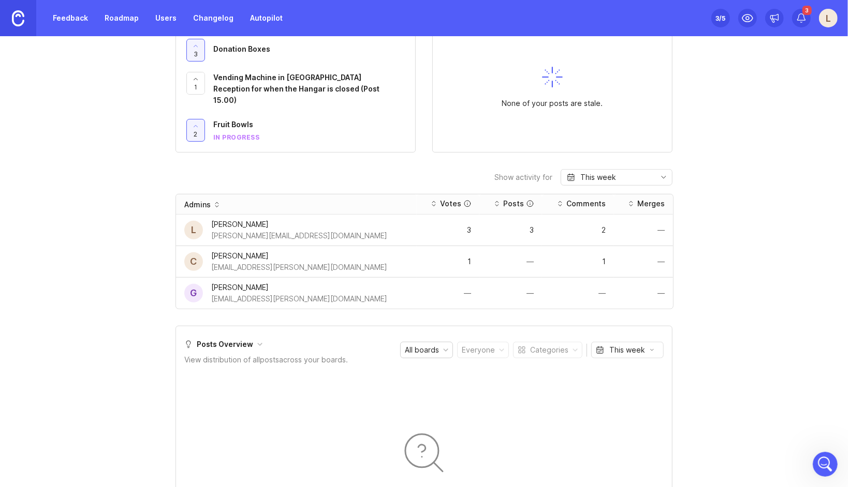
scroll to position [466, 0]
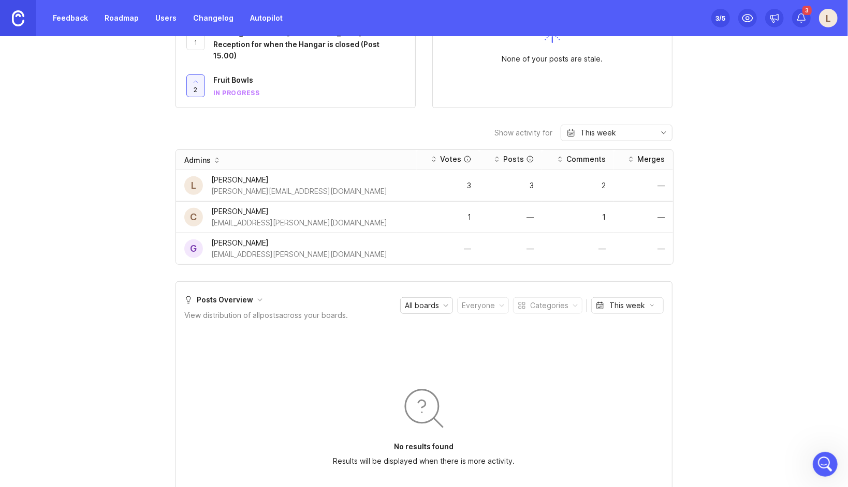
click at [542, 178] on div "2" at bounding box center [578, 186] width 72 height 16
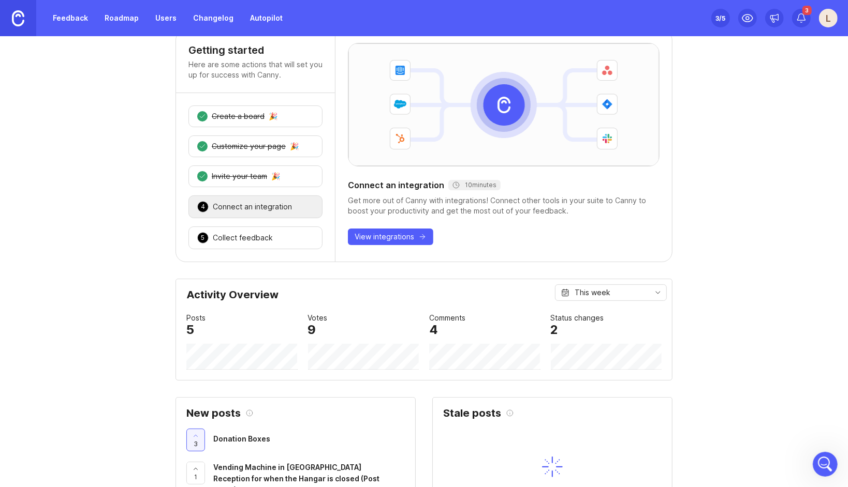
scroll to position [0, 0]
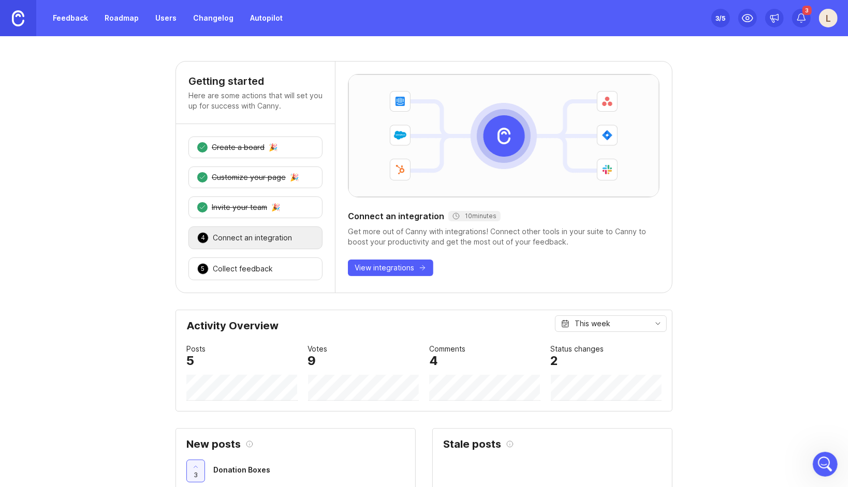
click at [159, 21] on link "Users" at bounding box center [166, 18] width 34 height 19
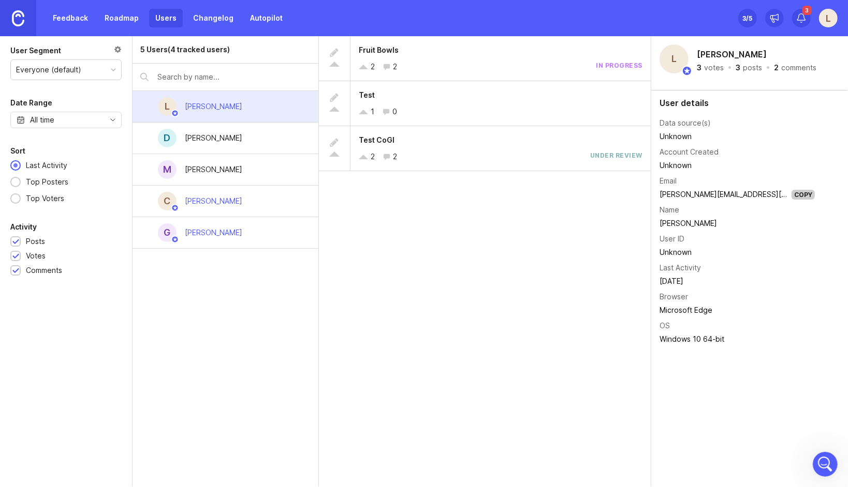
click at [152, 228] on div "G [PERSON_NAME]" at bounding box center [225, 233] width 186 height 32
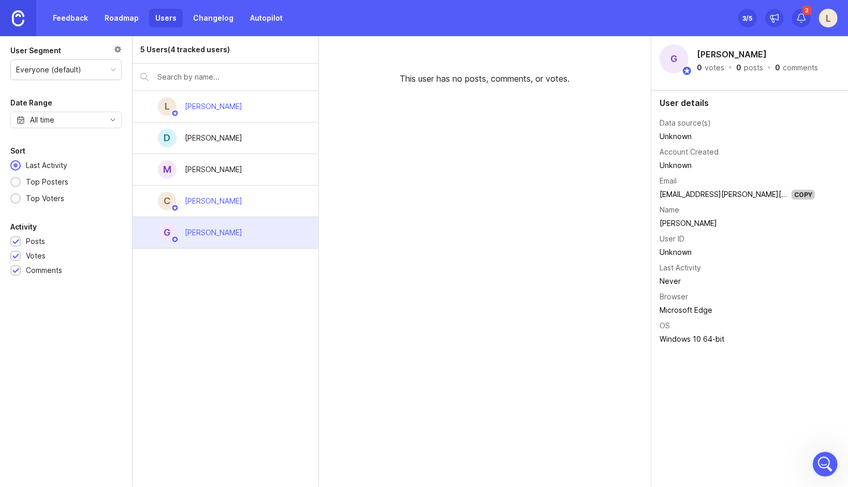
click at [88, 63] on div "Everyone (default)" at bounding box center [66, 70] width 110 height 20
click at [285, 181] on div "M [PERSON_NAME]" at bounding box center [225, 170] width 186 height 32
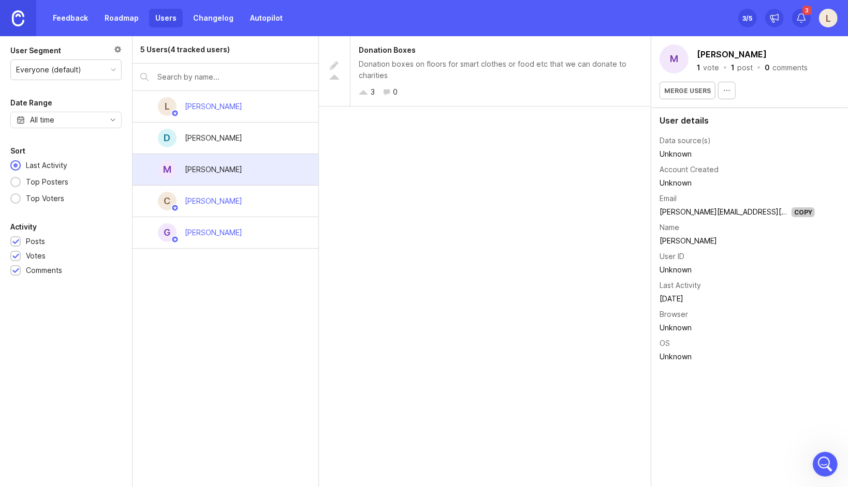
click at [247, 197] on div "C [PERSON_NAME]" at bounding box center [225, 202] width 186 height 32
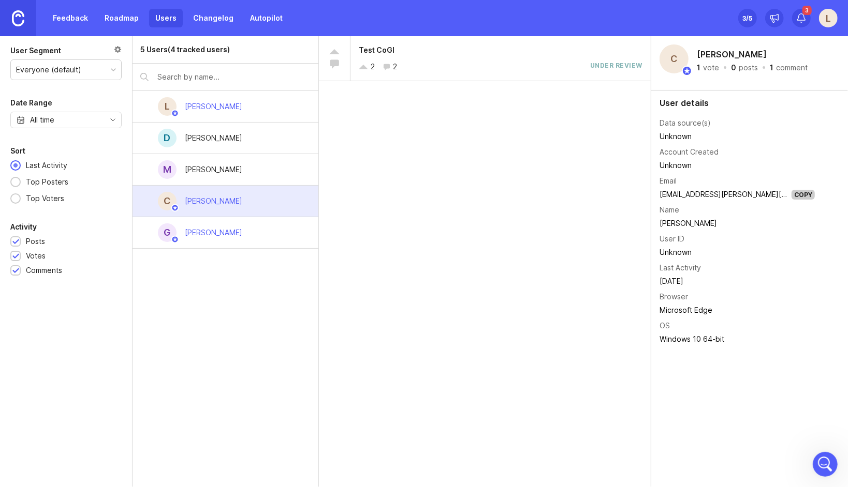
click at [205, 25] on link "Changelog" at bounding box center [213, 18] width 53 height 19
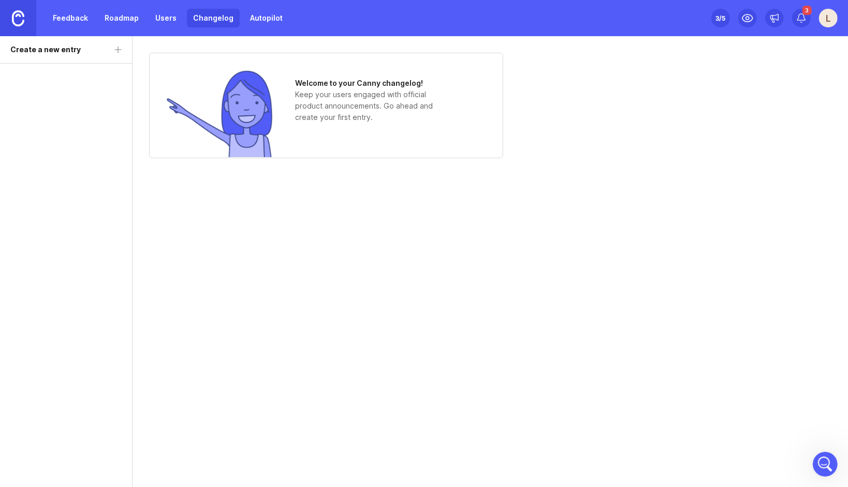
click at [254, 16] on link "Autopilot" at bounding box center [266, 18] width 45 height 19
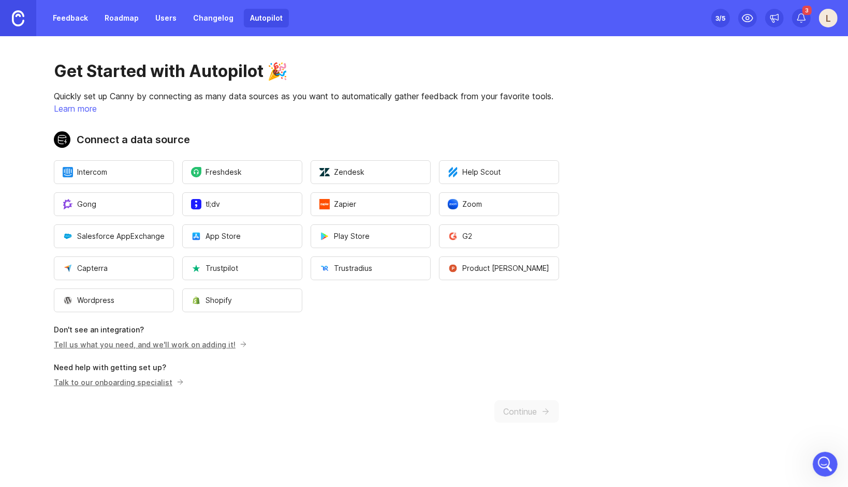
click at [161, 14] on link "Users" at bounding box center [166, 18] width 34 height 19
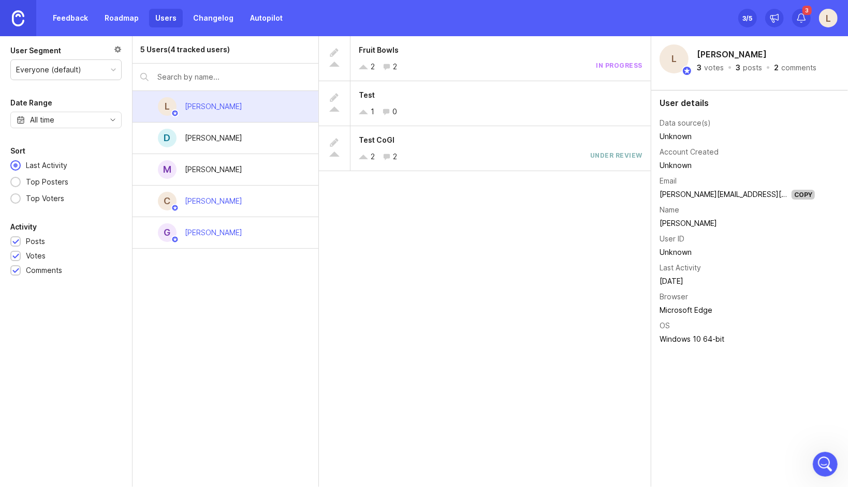
click at [215, 143] on div "[PERSON_NAME]" at bounding box center [213, 138] width 74 height 23
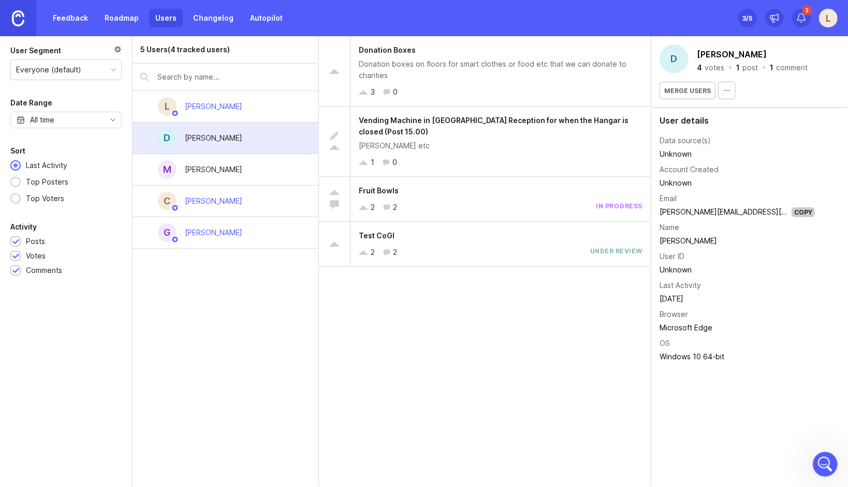
drag, startPoint x: 214, startPoint y: 158, endPoint x: 205, endPoint y: 168, distance: 13.2
click at [210, 158] on div "M [PERSON_NAME]" at bounding box center [225, 170] width 186 height 32
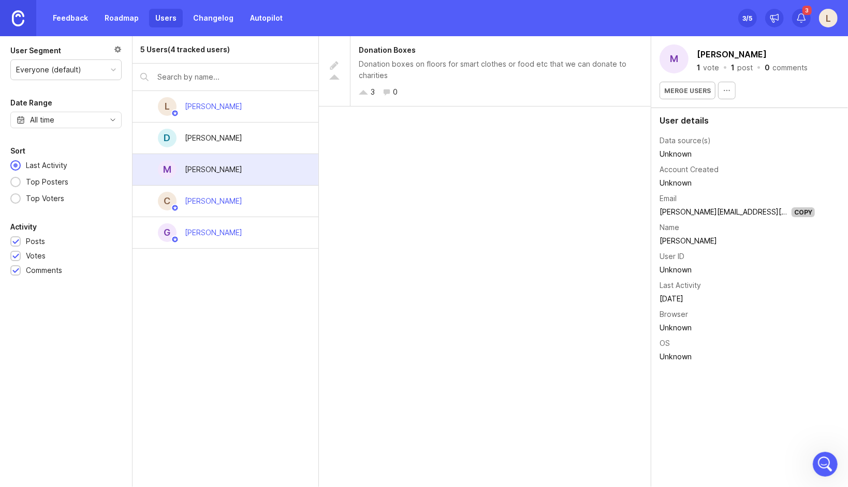
click at [209, 137] on div "[PERSON_NAME]" at bounding box center [213, 137] width 57 height 11
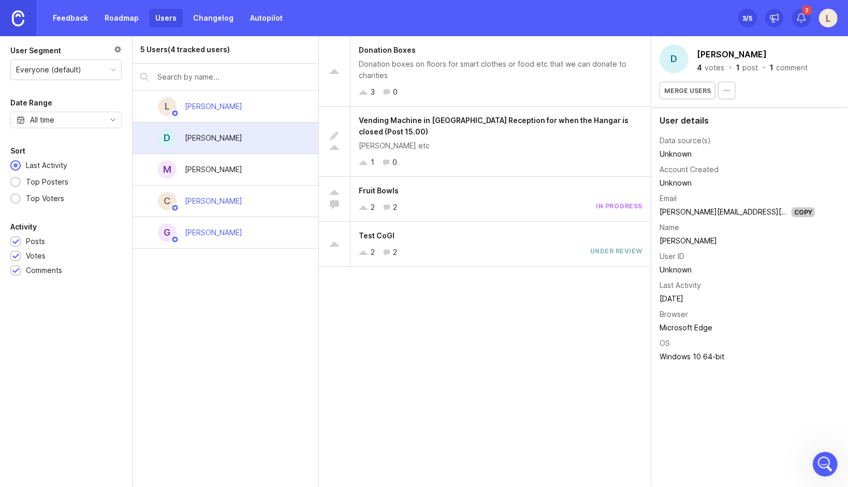
click at [718, 89] on button "button" at bounding box center [727, 91] width 18 height 18
click at [222, 168] on div "M [PERSON_NAME]" at bounding box center [225, 170] width 186 height 32
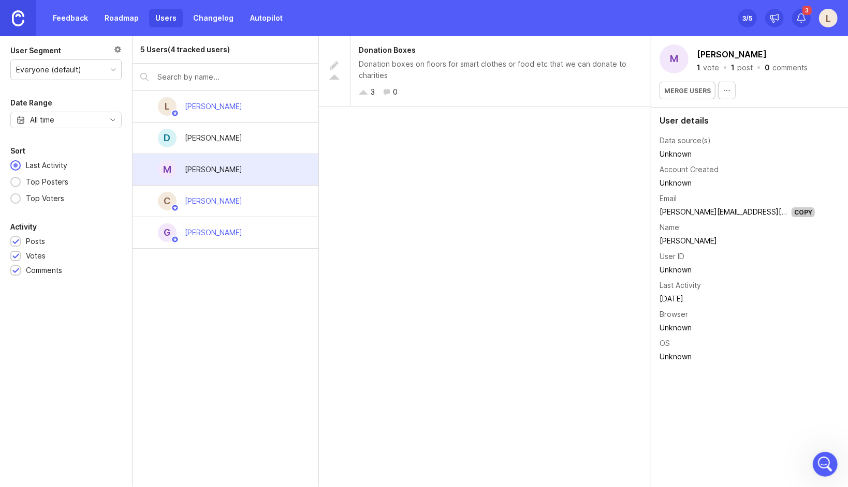
click at [234, 203] on div "C [PERSON_NAME]" at bounding box center [225, 202] width 186 height 32
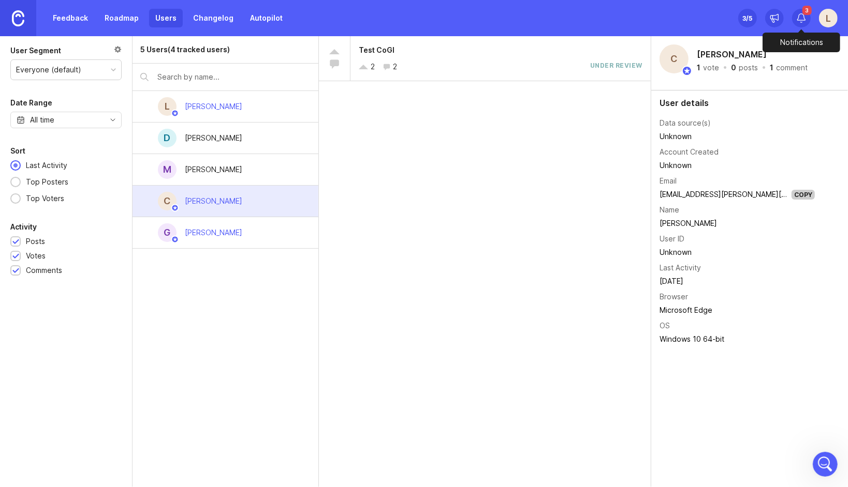
click at [802, 20] on icon at bounding box center [801, 17] width 8 height 7
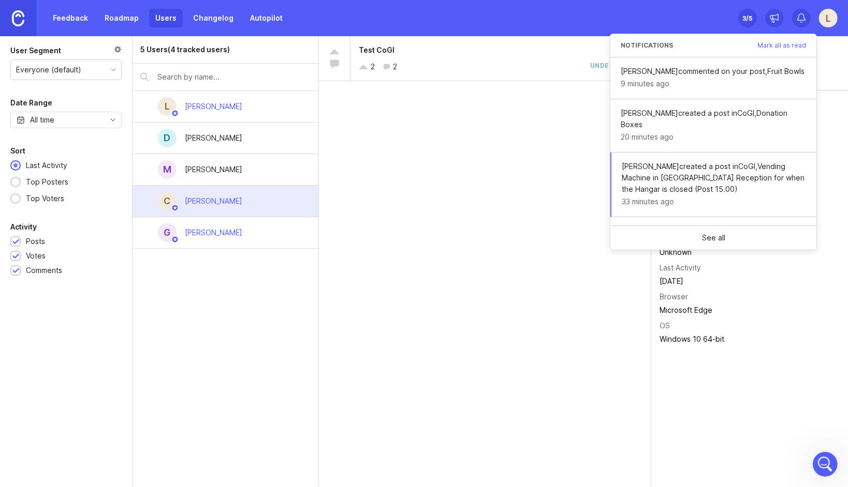
click at [372, 129] on div "Test CoGI 2 2 under review" at bounding box center [485, 261] width 332 height 451
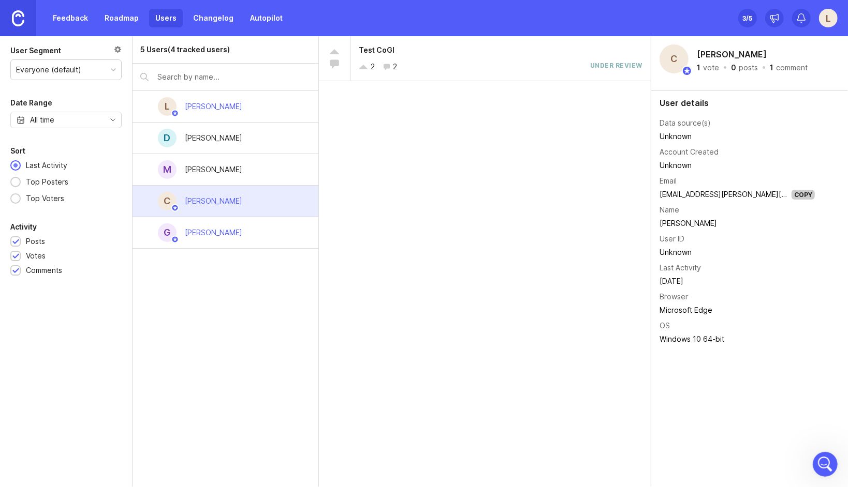
click at [211, 19] on link "Changelog" at bounding box center [213, 18] width 53 height 19
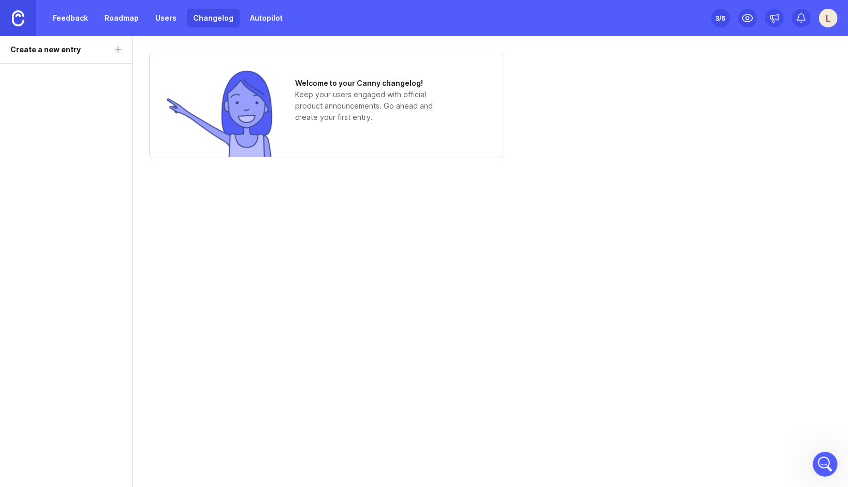
click at [265, 24] on link "Autopilot" at bounding box center [266, 18] width 45 height 19
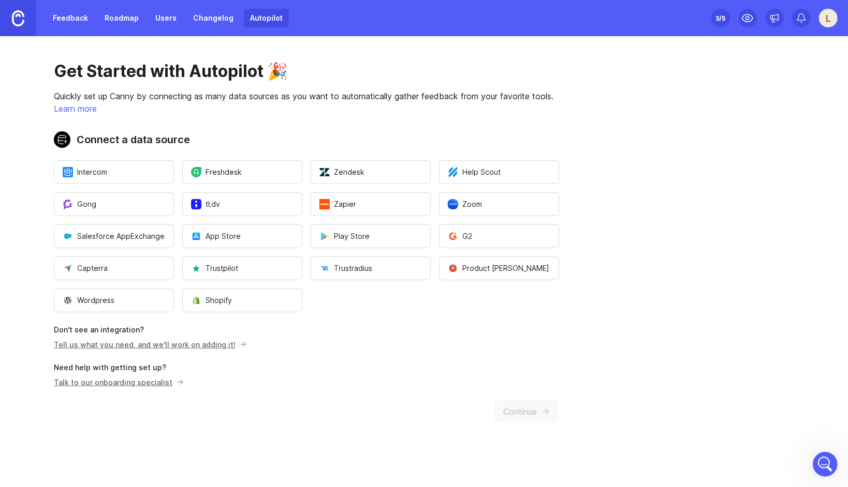
click at [72, 22] on link "Feedback" at bounding box center [71, 18] width 48 height 19
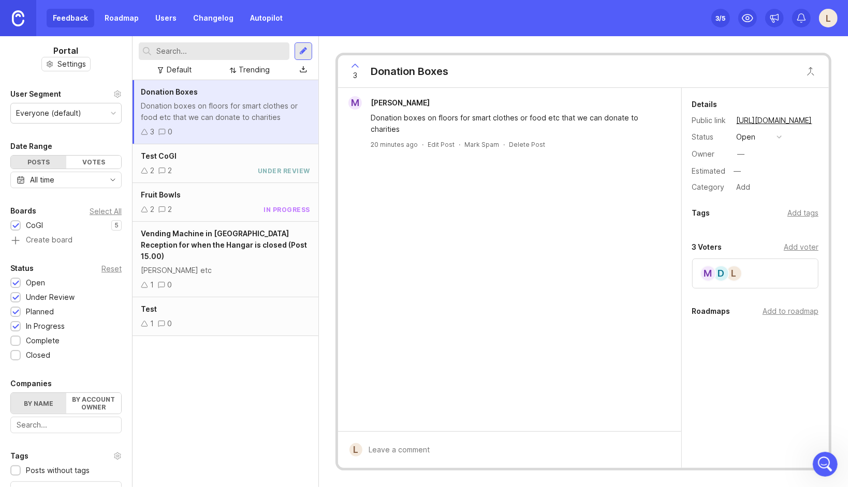
click at [106, 11] on link "Roadmap" at bounding box center [121, 18] width 47 height 19
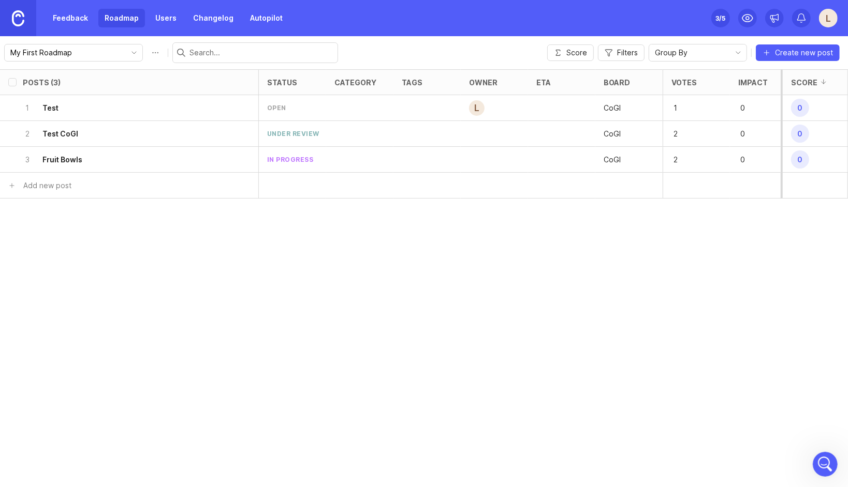
click at [23, 13] on img at bounding box center [18, 18] width 12 height 16
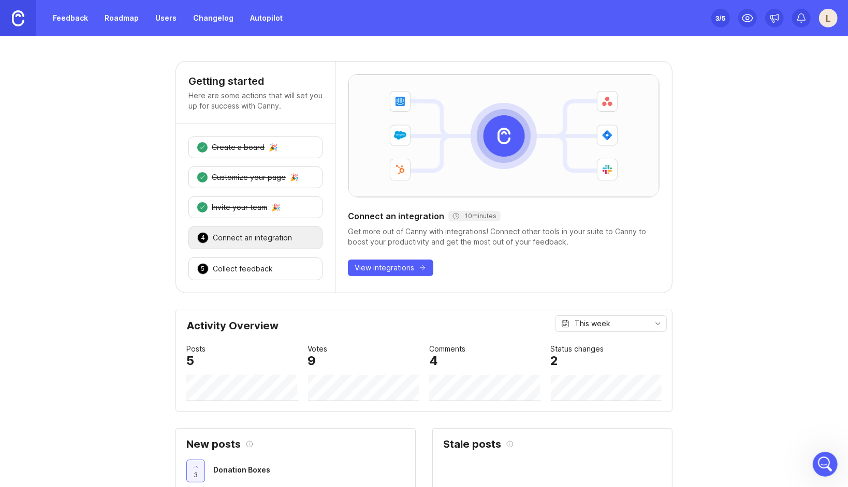
click at [235, 206] on div "Invite your team" at bounding box center [239, 207] width 55 height 10
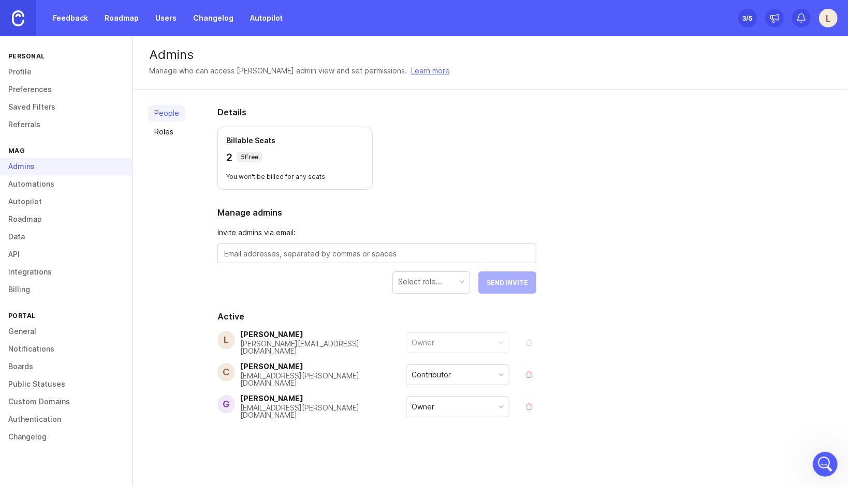
click at [470, 345] on div "Owner" at bounding box center [457, 343] width 102 height 20
click at [23, 334] on link "General" at bounding box center [66, 332] width 132 height 18
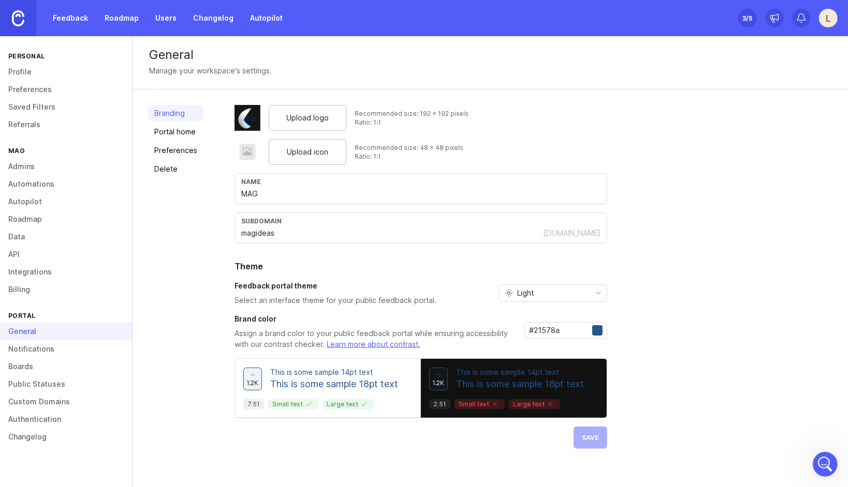
click at [20, 362] on link "Boards" at bounding box center [66, 367] width 132 height 18
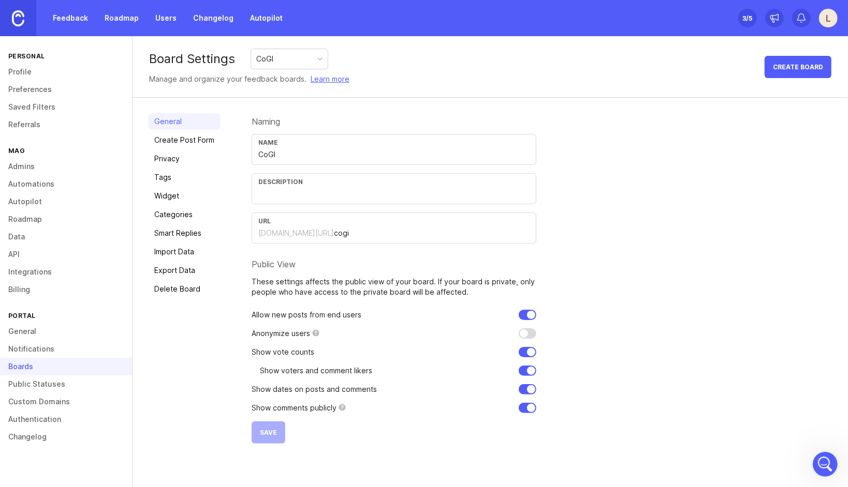
click at [31, 344] on link "Notifications" at bounding box center [66, 350] width 132 height 18
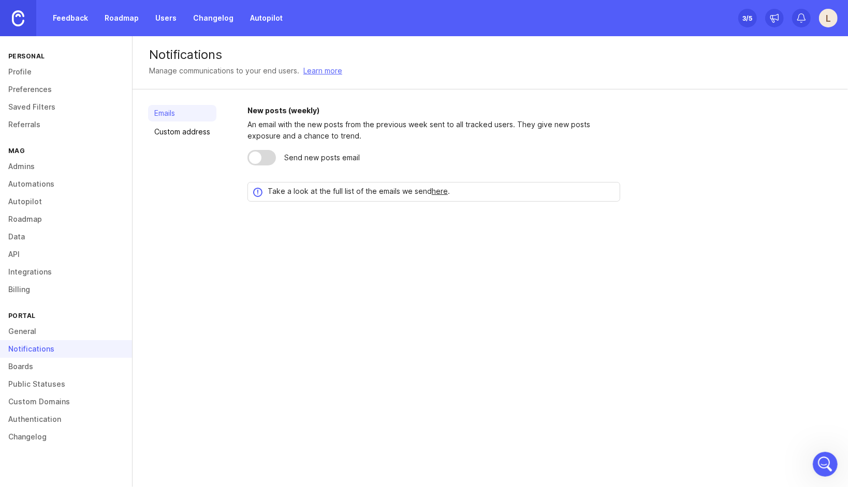
click at [30, 68] on link "Profile" at bounding box center [66, 72] width 132 height 18
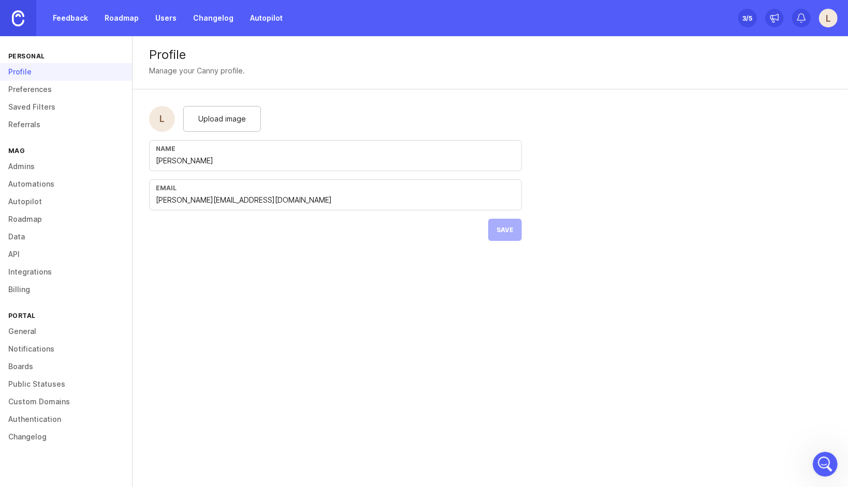
click at [29, 88] on link "Preferences" at bounding box center [66, 90] width 132 height 18
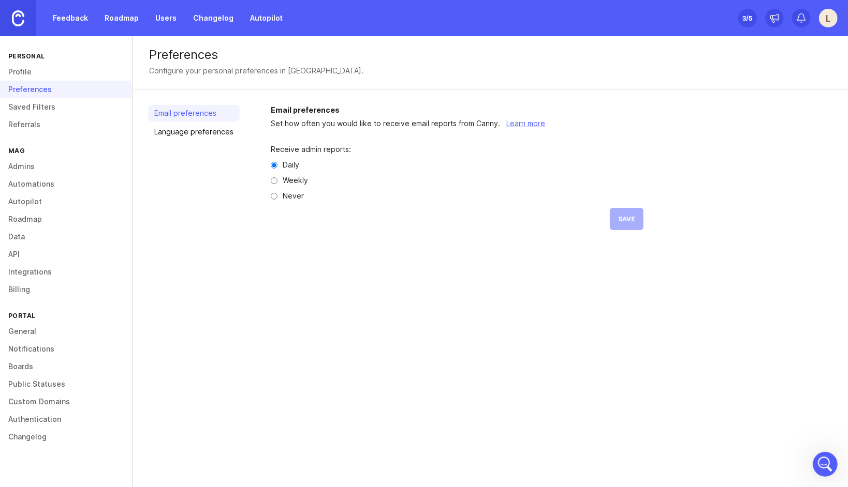
click at [284, 181] on label "Weekly" at bounding box center [295, 180] width 25 height 7
click at [277, 181] on input "Weekly" at bounding box center [274, 180] width 7 height 7
radio input "true"
click at [619, 222] on span "Save" at bounding box center [626, 219] width 17 height 8
click at [38, 111] on link "Saved Filters" at bounding box center [66, 107] width 132 height 18
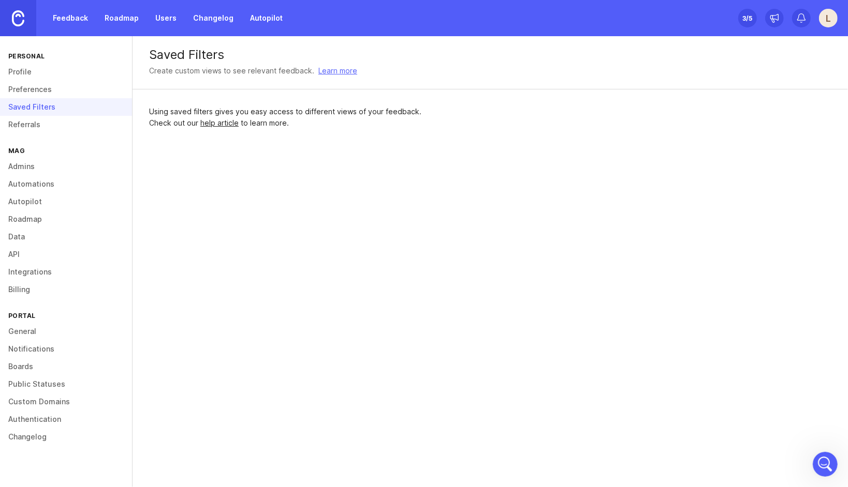
click at [40, 124] on link "Referrals" at bounding box center [66, 125] width 132 height 18
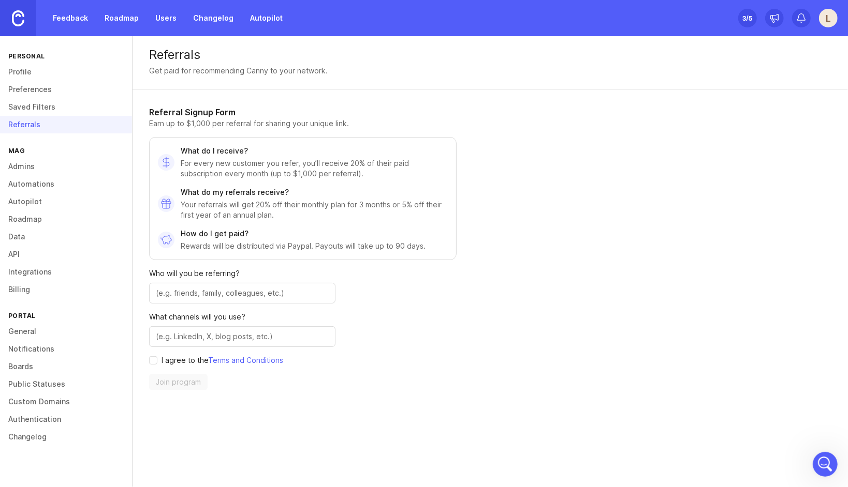
click at [32, 174] on link "Admins" at bounding box center [66, 167] width 132 height 18
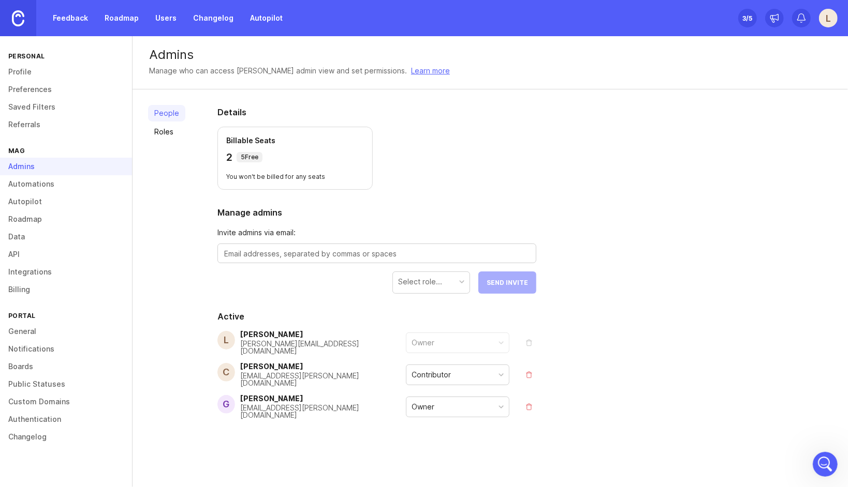
click at [152, 137] on link "Roles" at bounding box center [166, 132] width 37 height 17
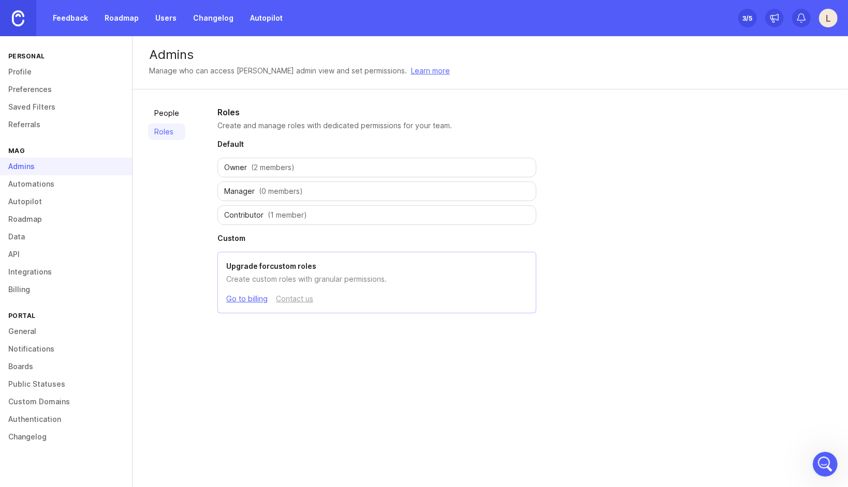
click at [259, 214] on span "Contributor" at bounding box center [243, 215] width 39 height 10
click at [242, 213] on span "Contributor" at bounding box center [243, 215] width 39 height 10
click at [170, 120] on link "People" at bounding box center [166, 113] width 37 height 17
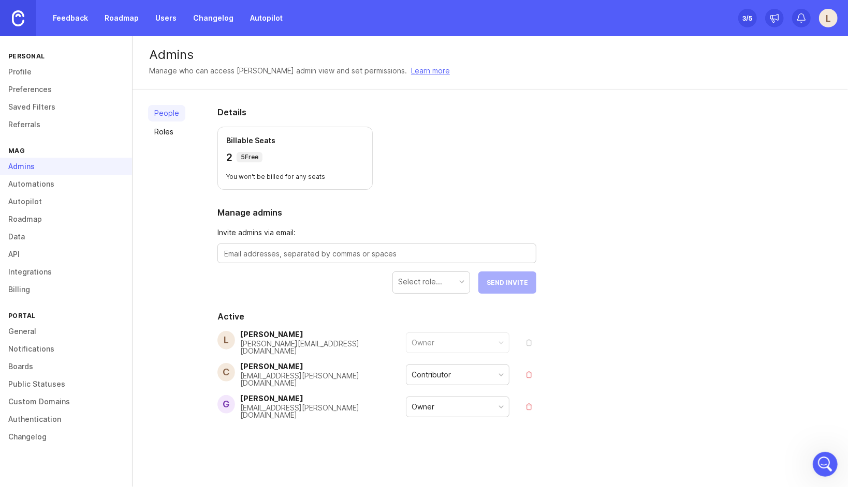
click at [46, 179] on link "Automations" at bounding box center [66, 184] width 132 height 18
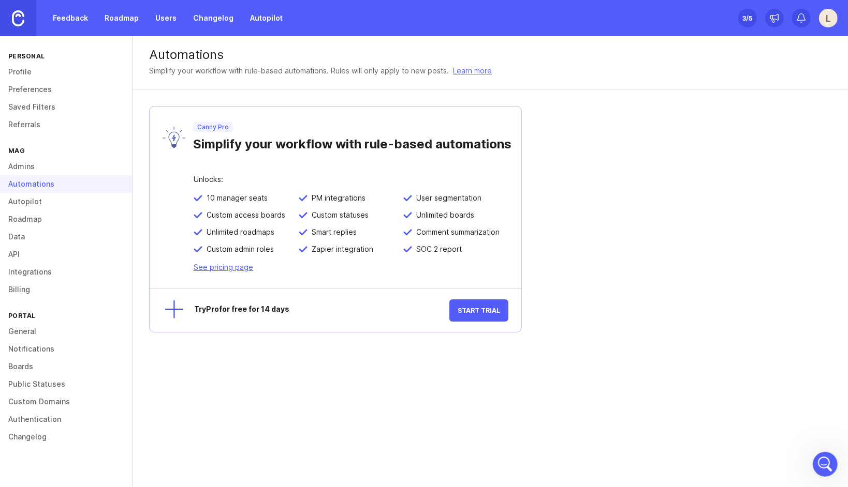
click at [35, 202] on link "Autopilot" at bounding box center [66, 202] width 132 height 18
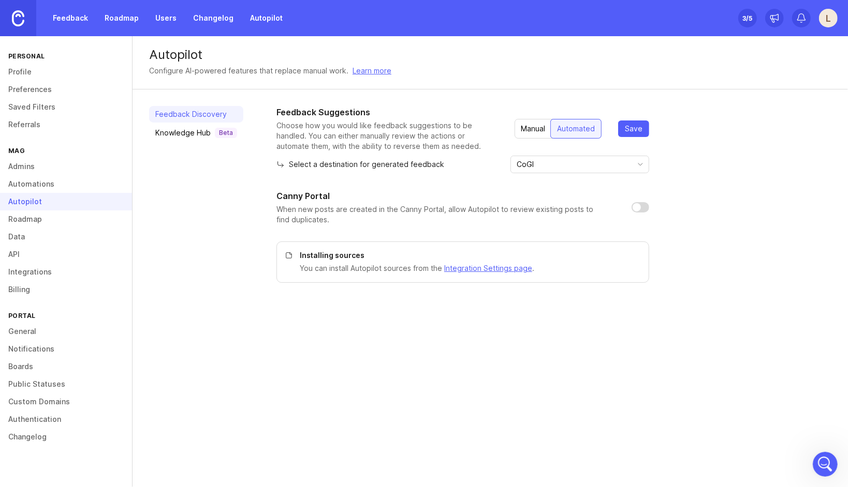
click at [34, 219] on link "Roadmap" at bounding box center [66, 220] width 132 height 18
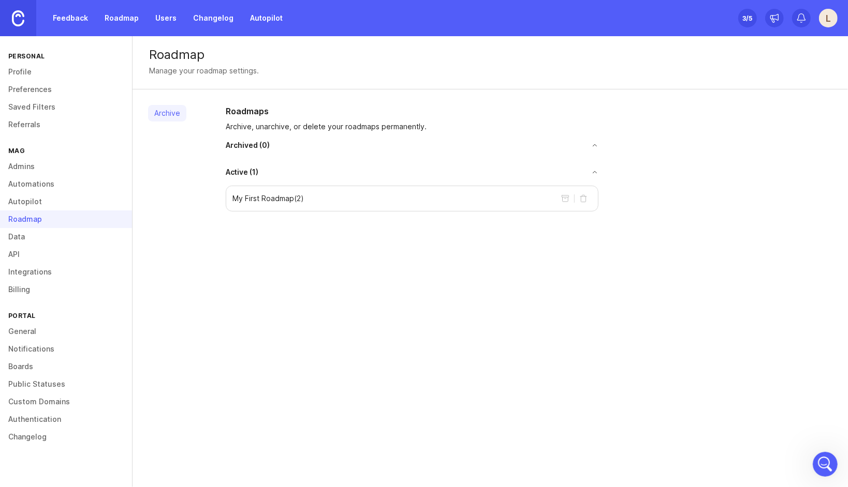
click at [11, 236] on link "Data" at bounding box center [66, 237] width 132 height 18
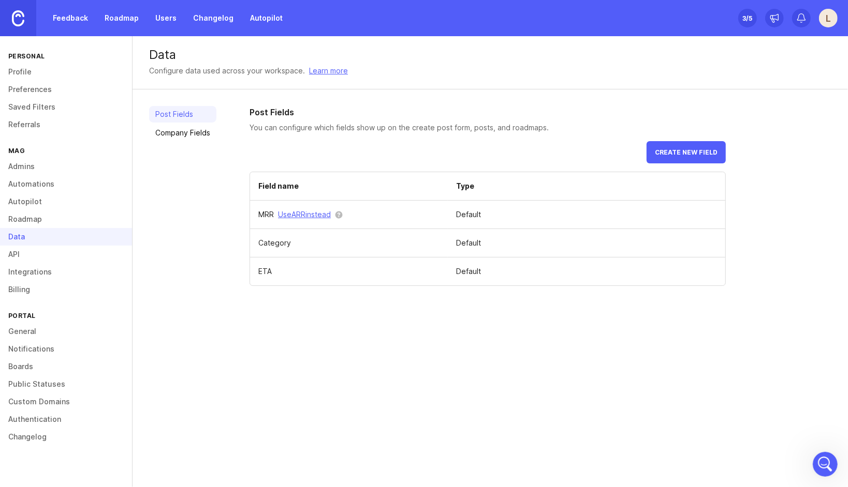
click at [177, 135] on link "Company Fields" at bounding box center [182, 133] width 67 height 17
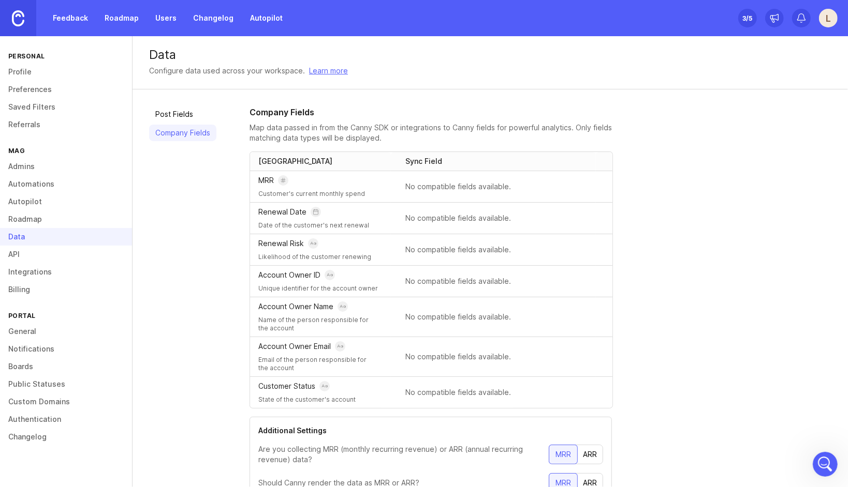
click at [25, 256] on link "API" at bounding box center [66, 255] width 132 height 18
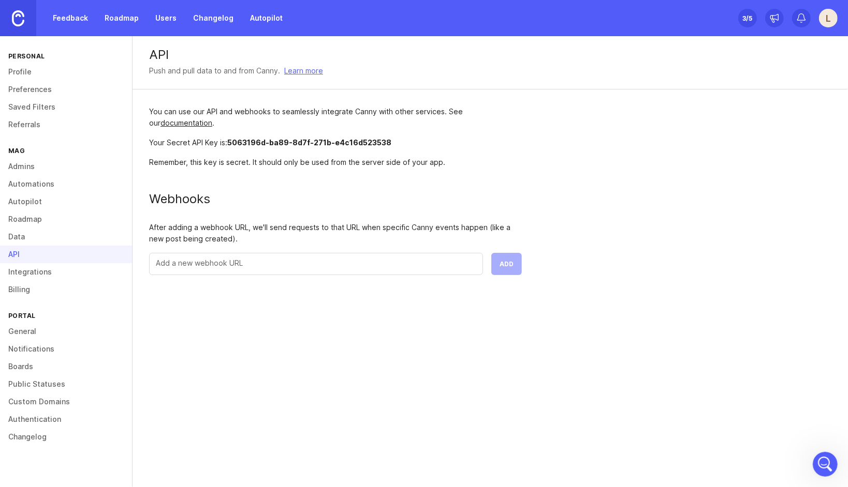
click at [32, 283] on link "Billing" at bounding box center [66, 290] width 132 height 18
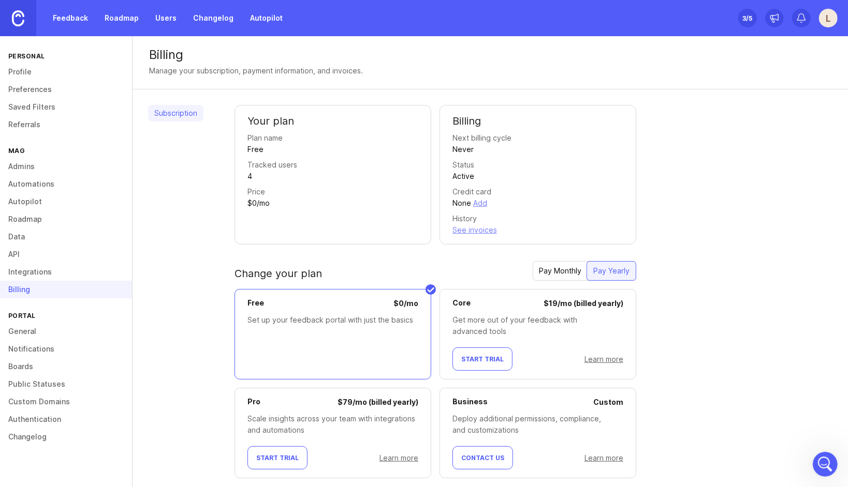
click at [34, 276] on link "Integrations" at bounding box center [66, 272] width 132 height 18
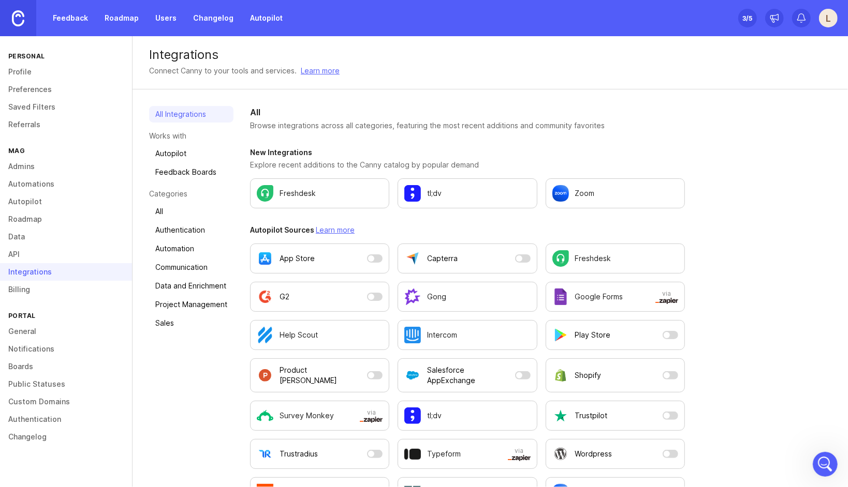
click at [27, 338] on link "General" at bounding box center [66, 332] width 132 height 18
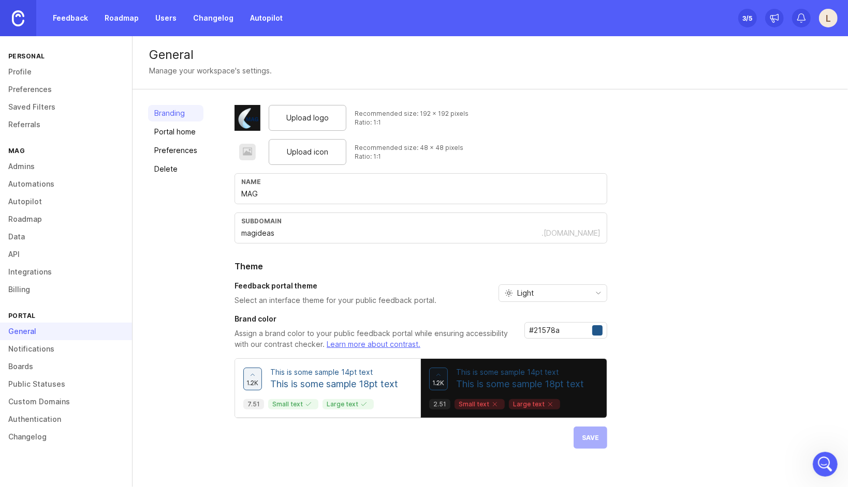
click at [37, 344] on link "Notifications" at bounding box center [66, 350] width 132 height 18
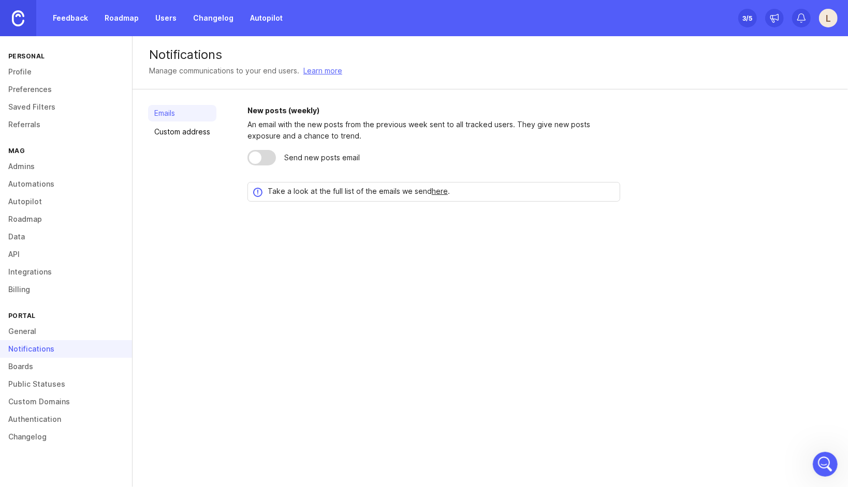
click at [36, 363] on link "Boards" at bounding box center [66, 367] width 132 height 18
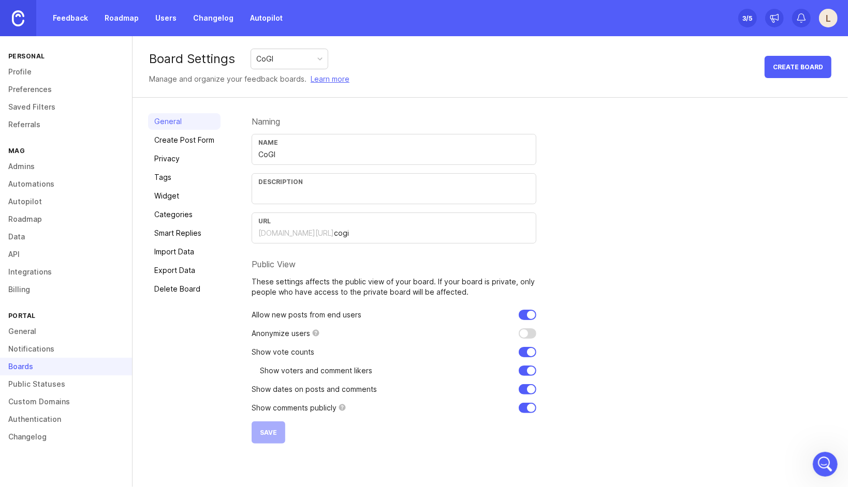
click at [35, 386] on link "Public Statuses" at bounding box center [66, 385] width 132 height 18
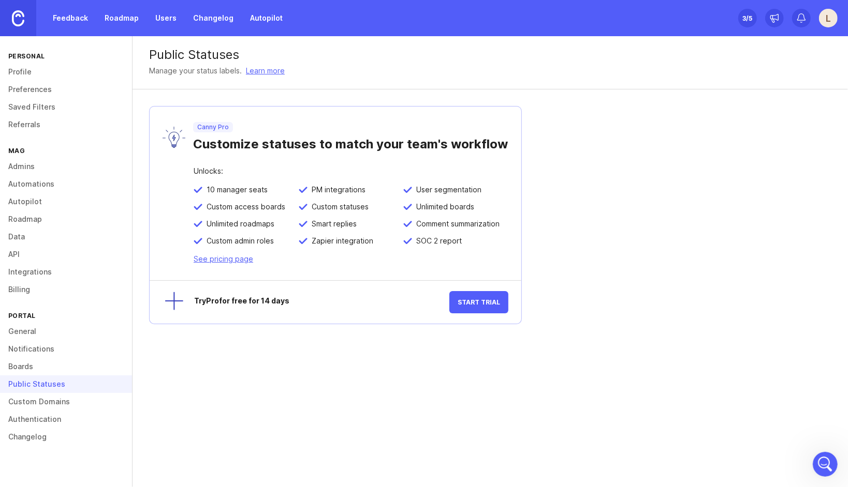
click at [41, 396] on link "Custom Domains" at bounding box center [66, 402] width 132 height 18
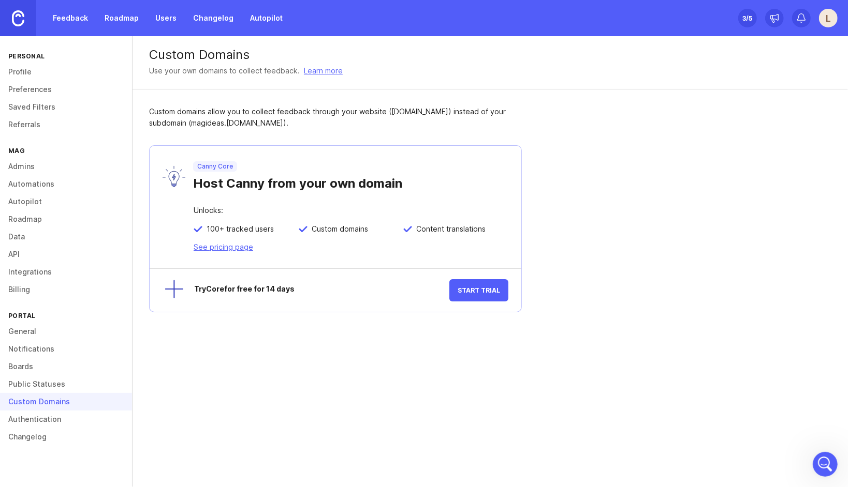
click at [50, 411] on link "Authentication" at bounding box center [66, 420] width 132 height 18
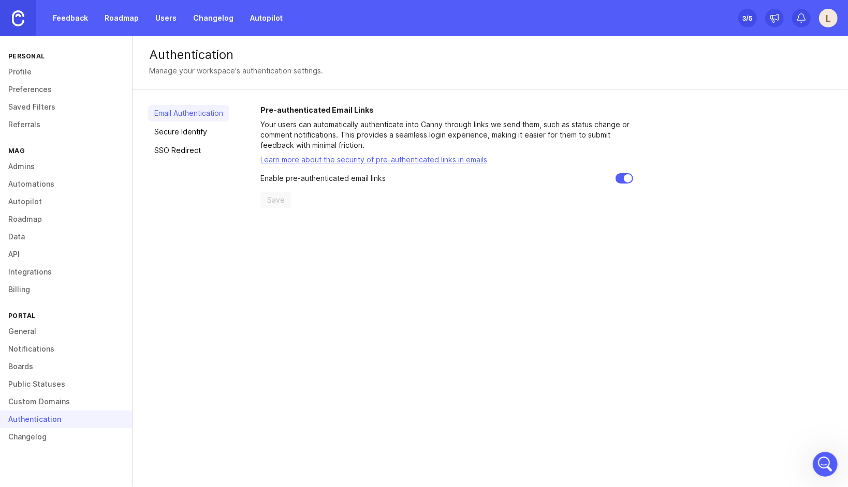
click at [43, 434] on link "Changelog" at bounding box center [66, 437] width 132 height 18
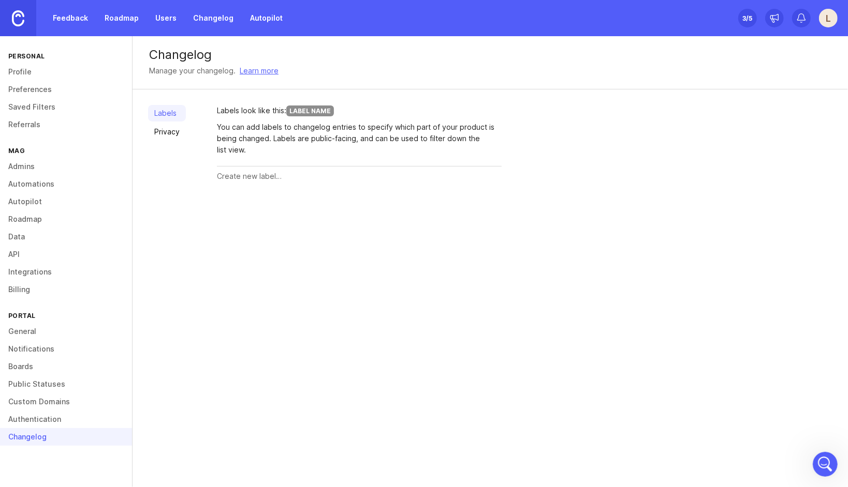
click at [131, 18] on link "Roadmap" at bounding box center [121, 18] width 47 height 19
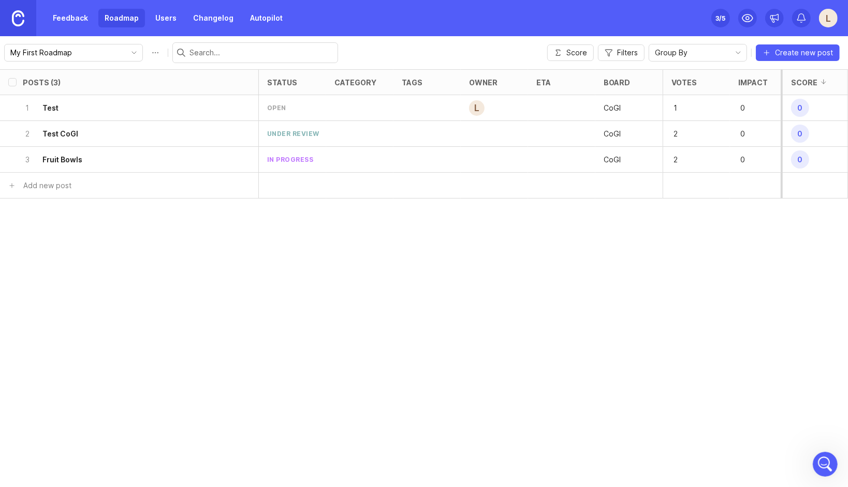
click at [83, 19] on link "Feedback" at bounding box center [71, 18] width 48 height 19
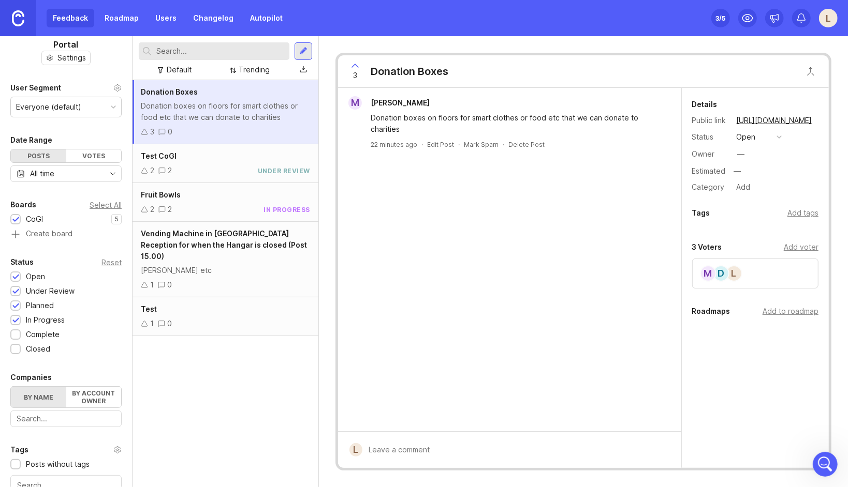
scroll to position [164, 0]
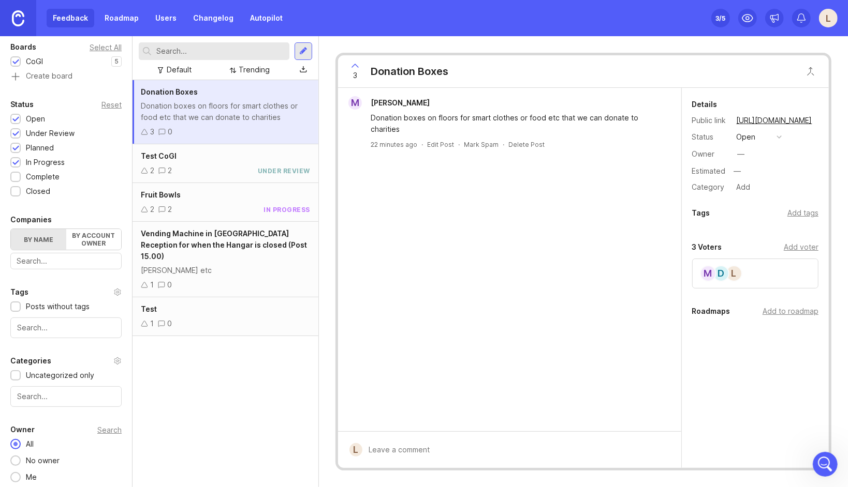
click at [812, 466] on div "Open Intercom Messenger" at bounding box center [824, 464] width 34 height 34
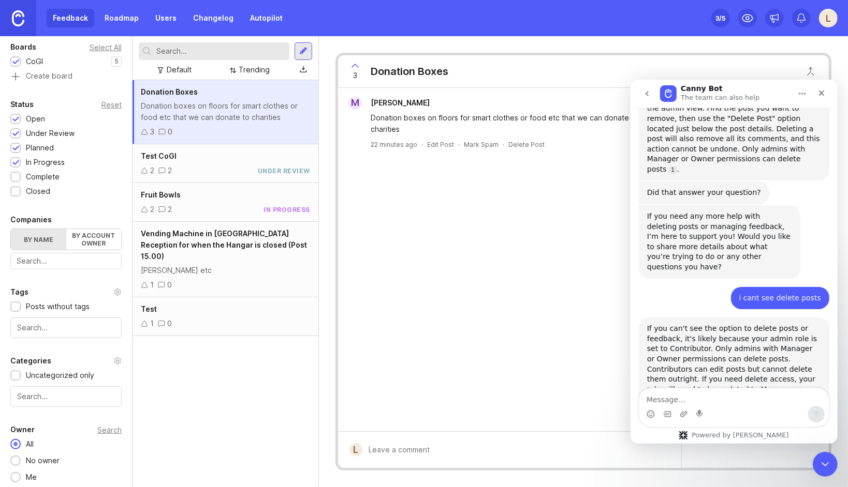
scroll to position [580, 0]
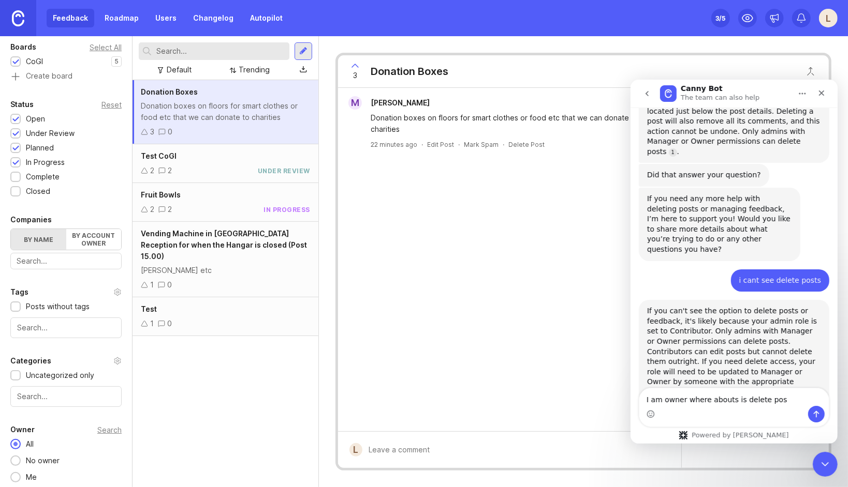
type textarea "I am owner where abouts is delete post"
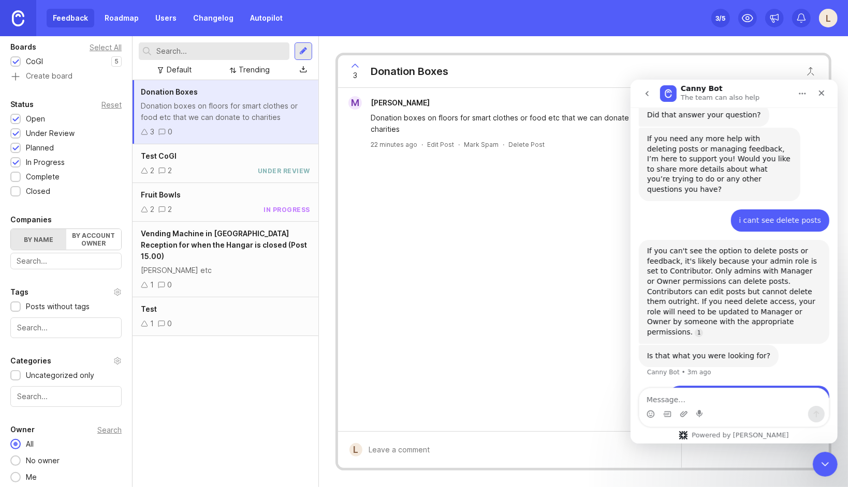
scroll to position [644, 0]
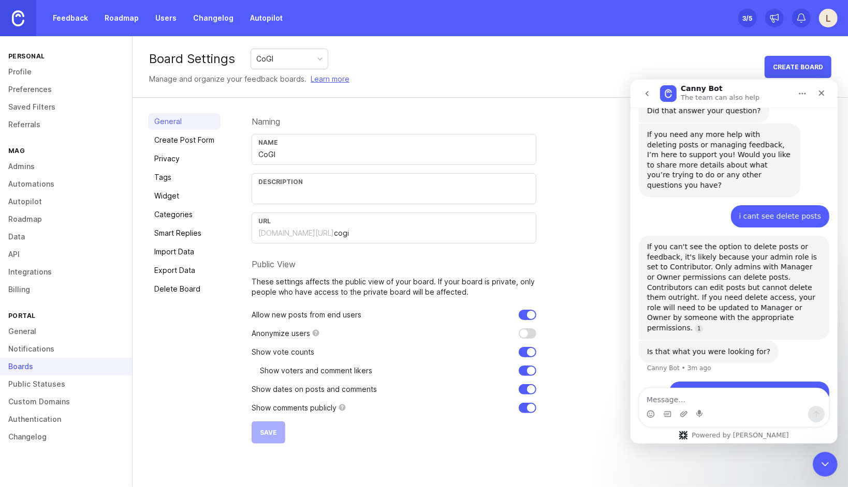
drag, startPoint x: 109, startPoint y: 60, endPoint x: 85, endPoint y: 58, distance: 23.9
click at [85, 58] on div "Personal" at bounding box center [66, 56] width 132 height 14
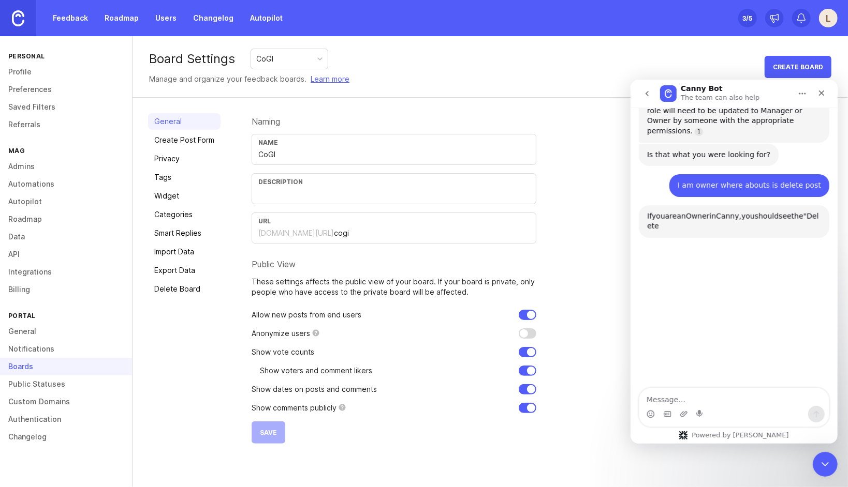
scroll to position [850, 0]
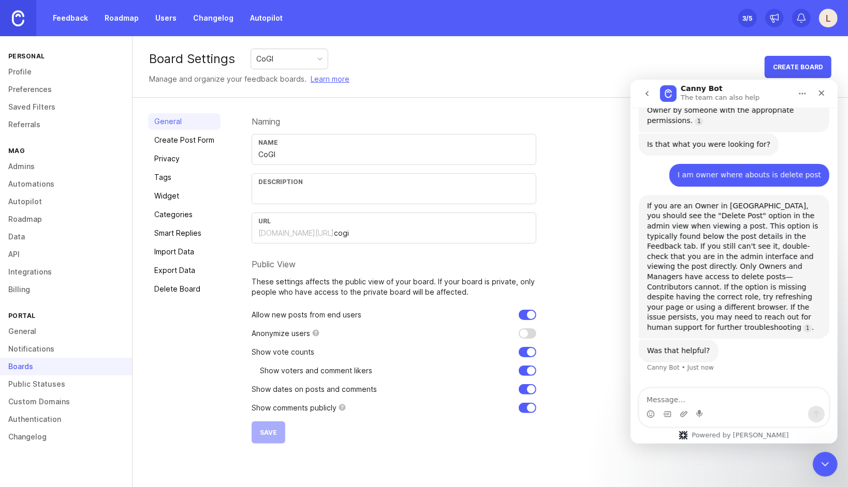
click at [85, 15] on link "Feedback" at bounding box center [71, 18] width 48 height 19
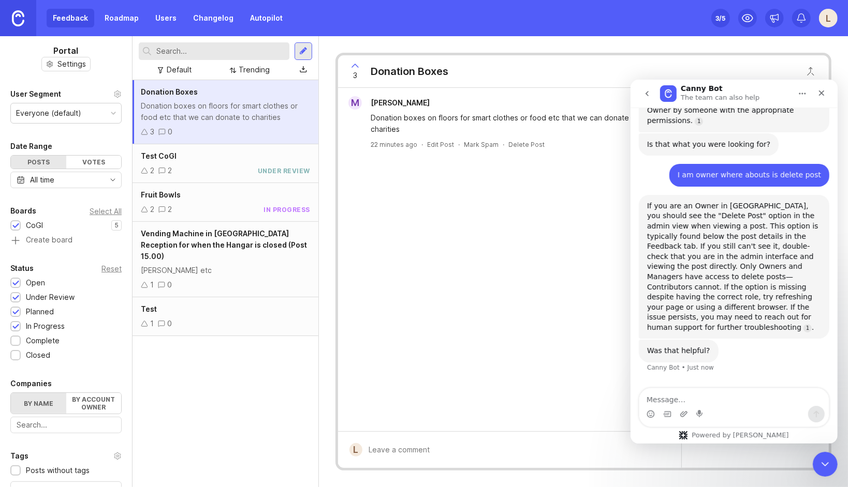
click at [694, 391] on textarea "Message…" at bounding box center [733, 397] width 189 height 18
type textarea "where is post details"
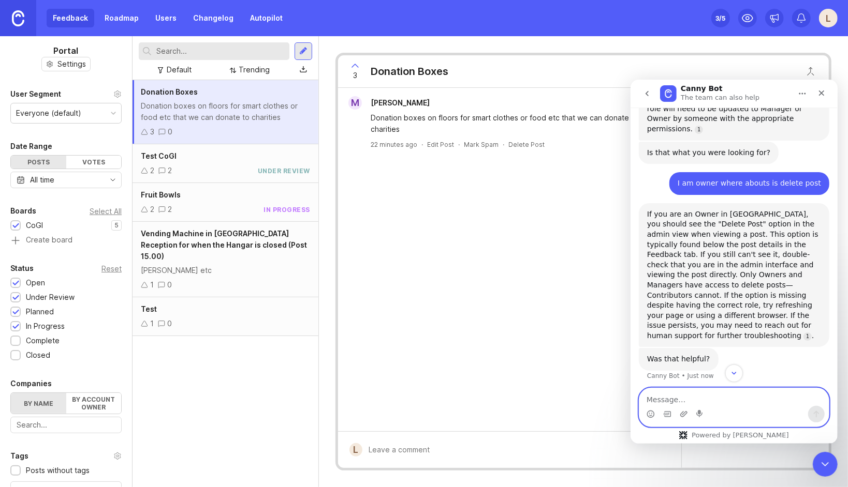
scroll to position [850, 0]
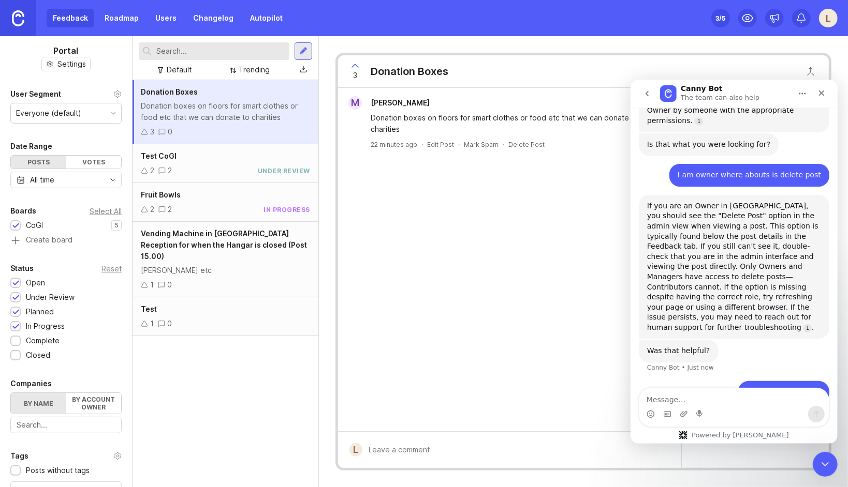
click at [817, 90] on icon "Close" at bounding box center [821, 92] width 8 height 8
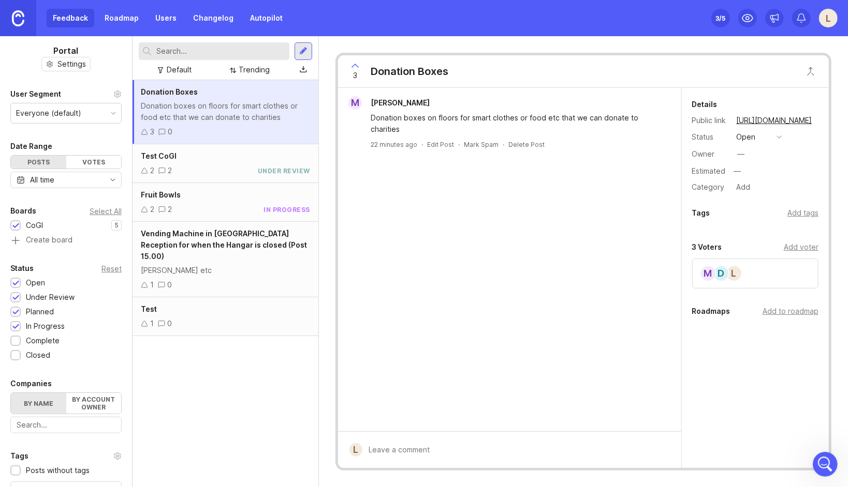
click at [830, 463] on icon "Open Intercom Messenger" at bounding box center [824, 464] width 17 height 17
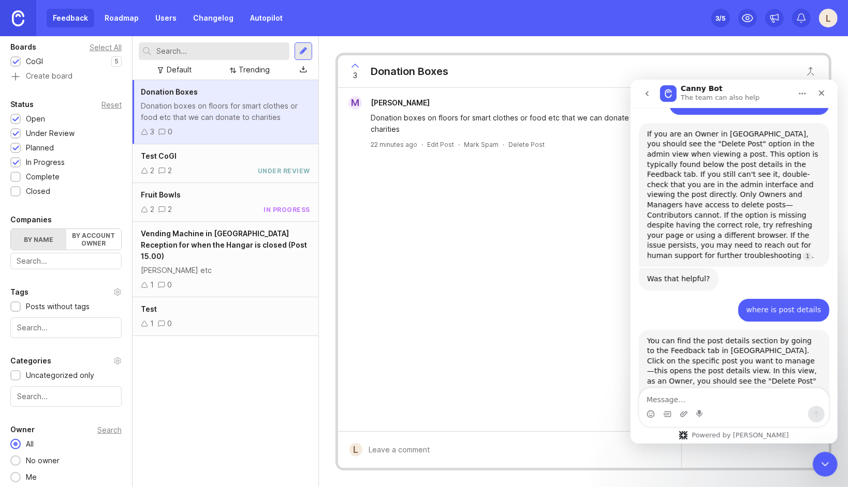
scroll to position [0, 0]
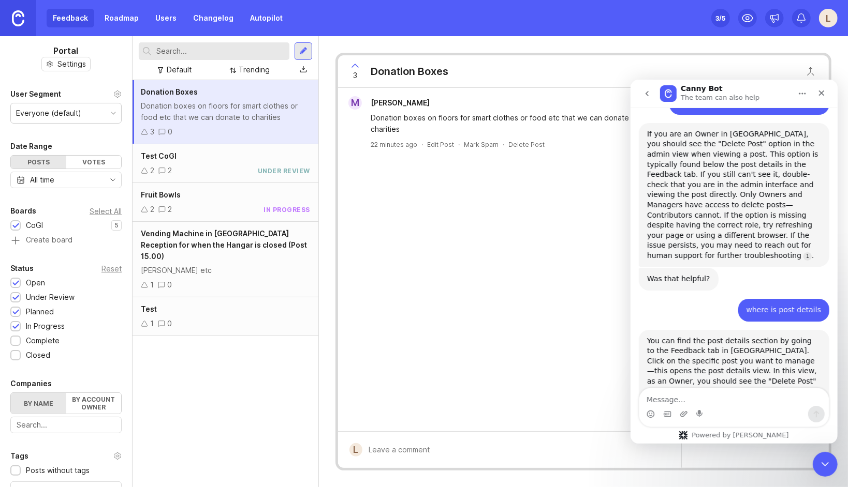
click at [218, 154] on div "Test CoGI" at bounding box center [225, 156] width 169 height 11
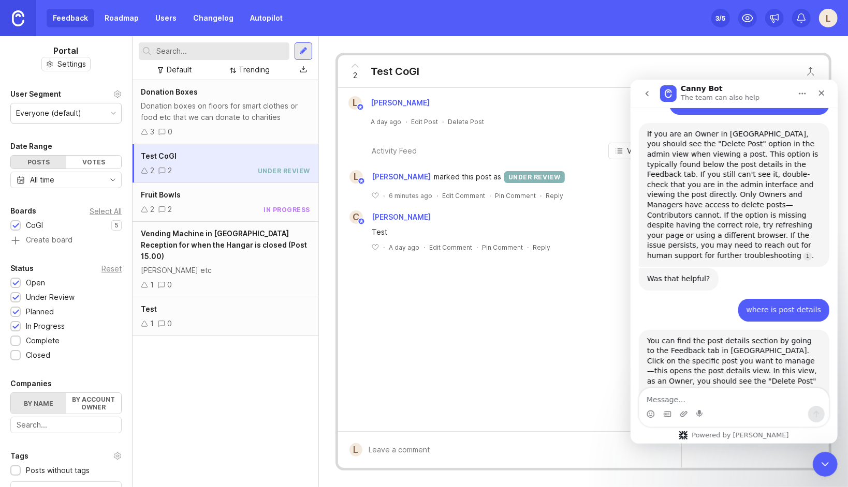
click at [224, 154] on div "Test CoGI" at bounding box center [225, 156] width 169 height 11
click at [243, 164] on div "Test CoGI 2 2 under review" at bounding box center [225, 163] width 186 height 39
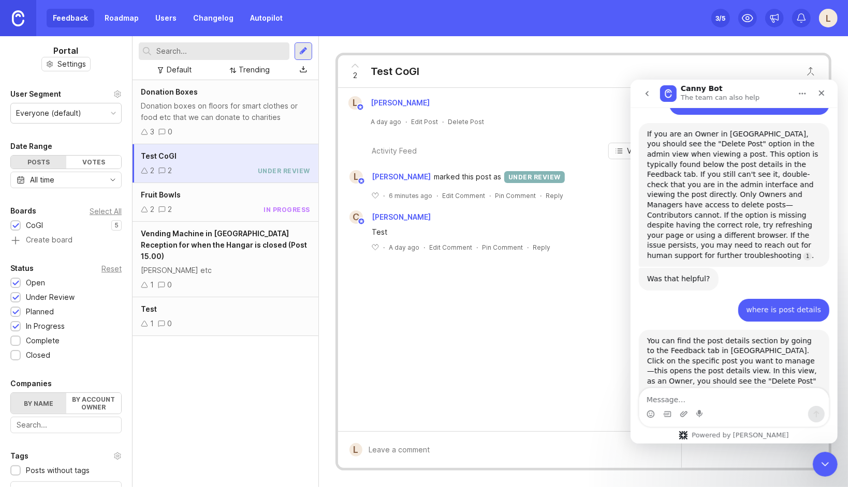
click at [243, 164] on div "Test CoGI 2 2 under review" at bounding box center [225, 163] width 186 height 39
click at [796, 93] on button "Home" at bounding box center [802, 93] width 20 height 20
click at [819, 97] on div "Close" at bounding box center [820, 92] width 19 height 19
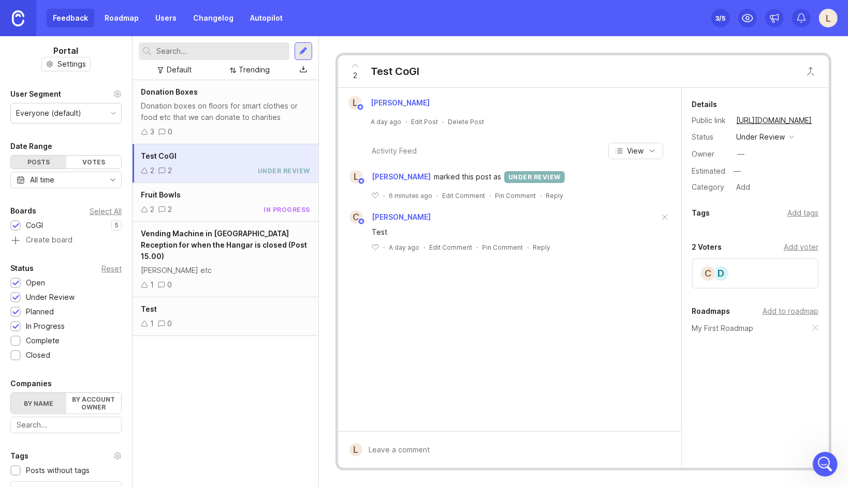
click at [305, 53] on div at bounding box center [304, 51] width 8 height 9
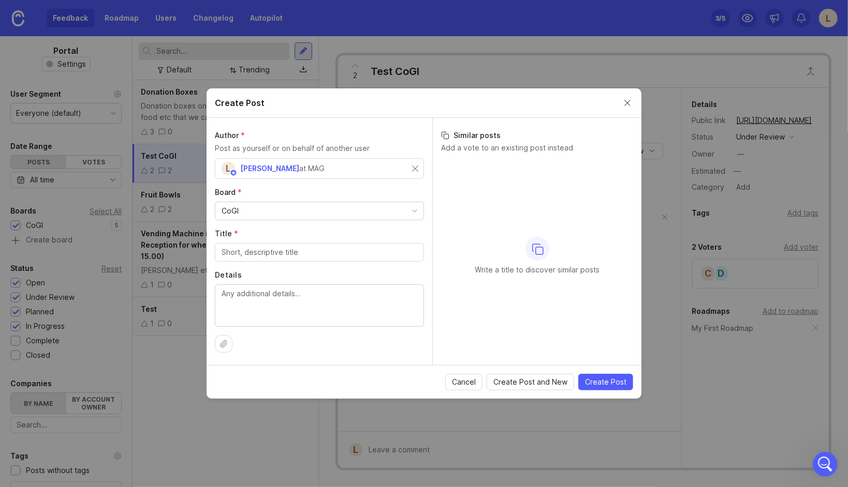
click at [350, 167] on div "L Louis May at MAG" at bounding box center [316, 168] width 190 height 13
click at [624, 105] on button "Close create post modal" at bounding box center [627, 102] width 11 height 11
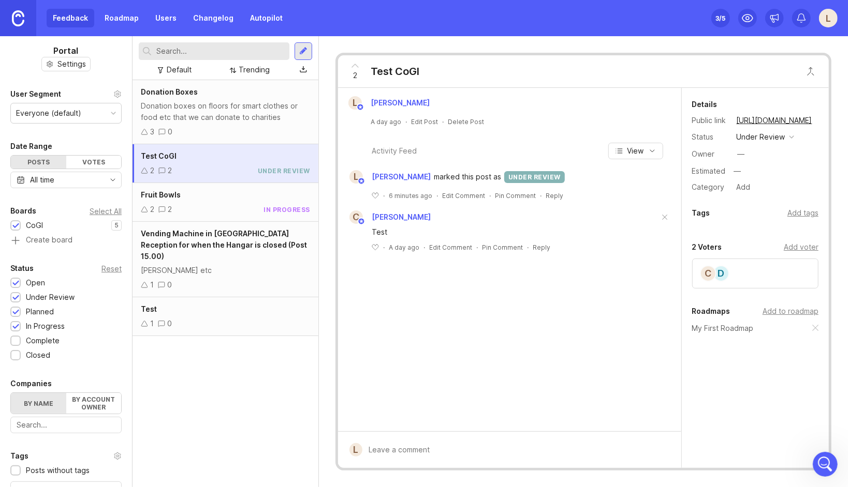
click at [193, 171] on div "2 2 under review" at bounding box center [225, 170] width 169 height 11
click at [469, 120] on div "Delete Post" at bounding box center [466, 121] width 36 height 9
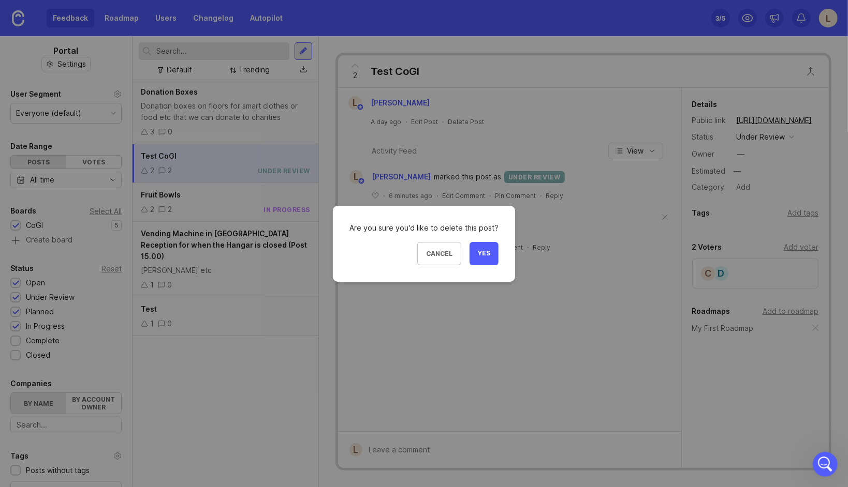
click at [486, 249] on button "Yes" at bounding box center [483, 253] width 29 height 23
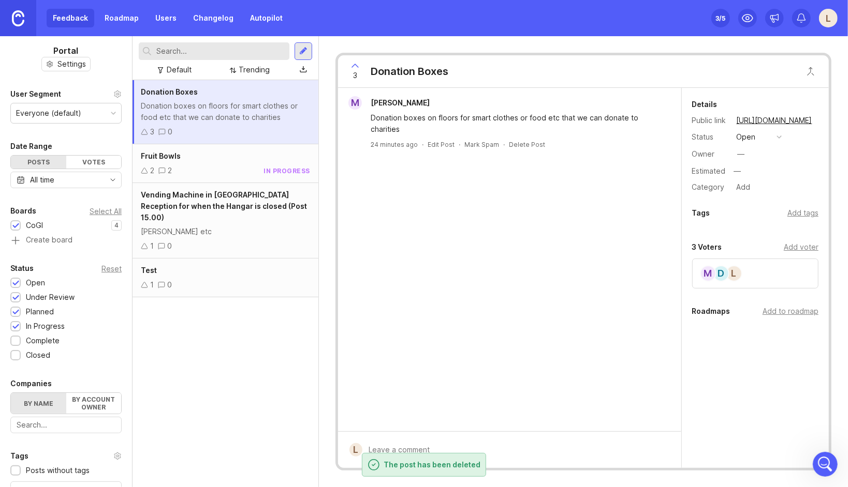
click at [195, 181] on div "Fruit Bowls 2 2 in progress" at bounding box center [225, 163] width 186 height 39
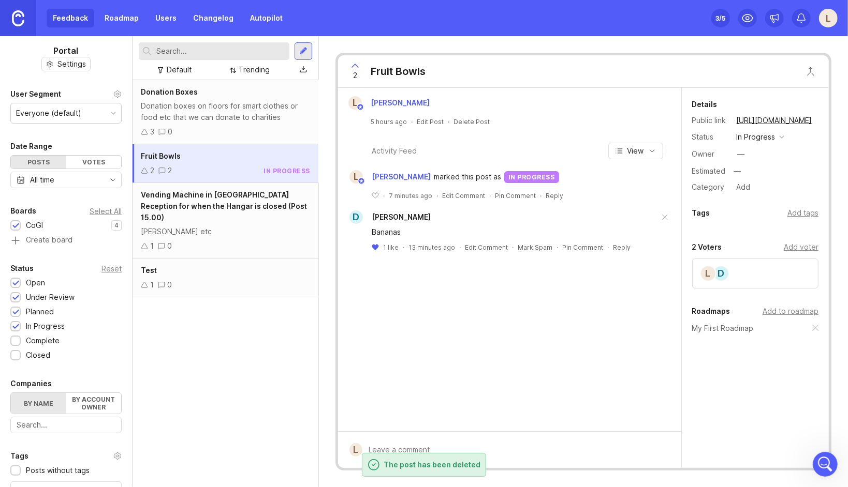
click at [203, 204] on span "Vending Machine in [GEOGRAPHIC_DATA] Reception for when the Hangar is closed (P…" at bounding box center [224, 206] width 166 height 32
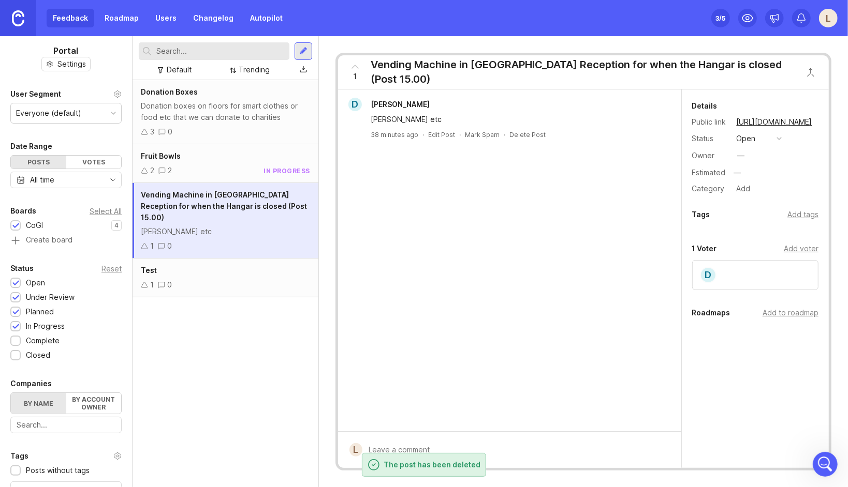
click at [210, 259] on div "Test 1 0" at bounding box center [225, 278] width 186 height 39
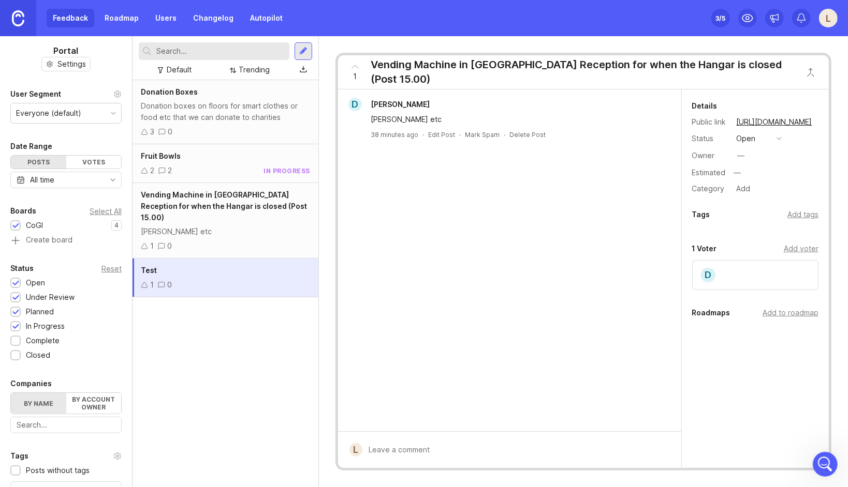
click at [214, 226] on div "[PERSON_NAME] etc" at bounding box center [225, 231] width 169 height 11
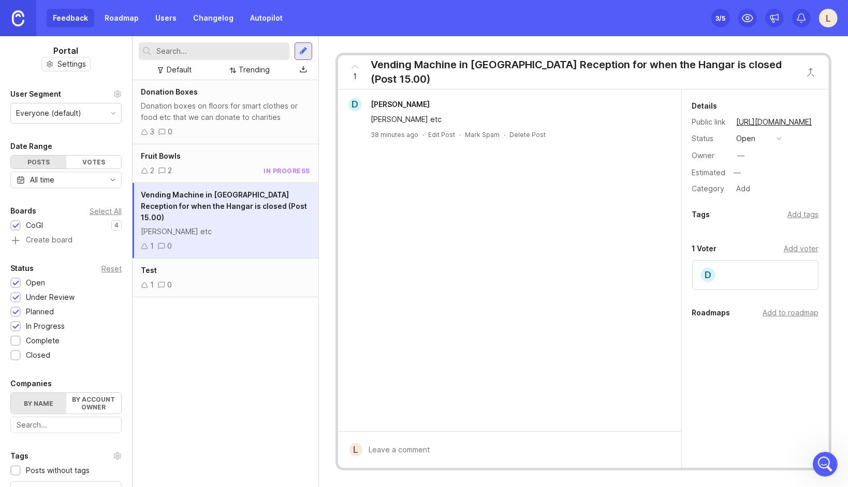
click at [208, 170] on div "2 2 in progress" at bounding box center [225, 170] width 169 height 11
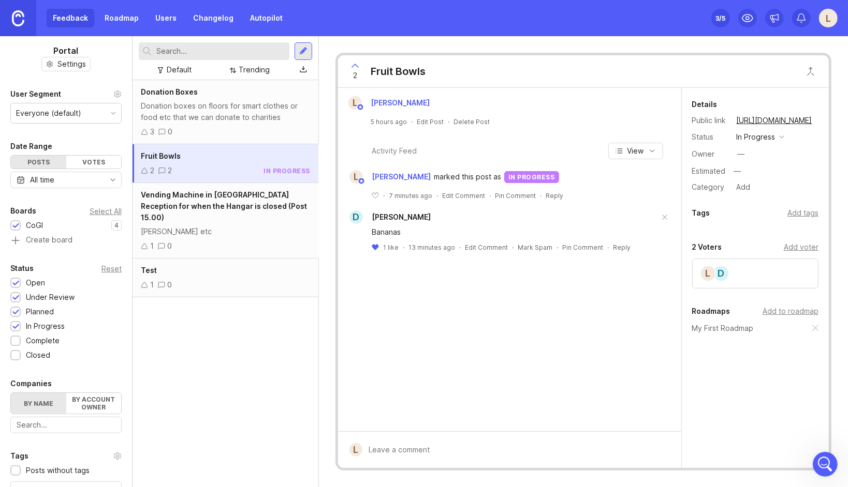
click at [202, 121] on div "Donation boxes on floors for smart clothes or food etc that we can donate to ch…" at bounding box center [225, 111] width 169 height 23
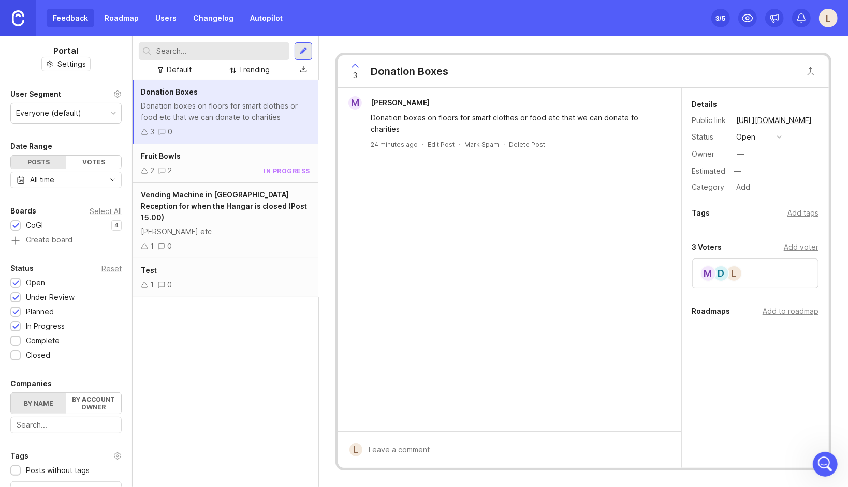
click at [200, 285] on div "Test 1 0" at bounding box center [225, 278] width 186 height 39
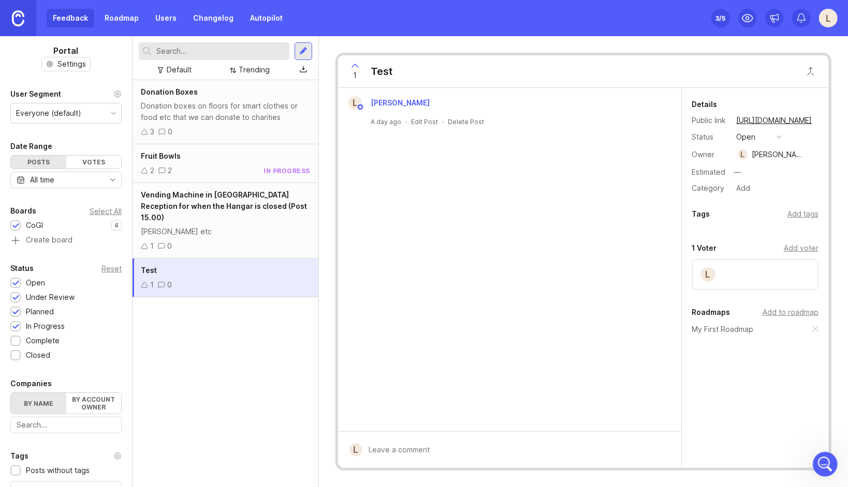
click at [465, 125] on div "Delete Post" at bounding box center [466, 121] width 36 height 9
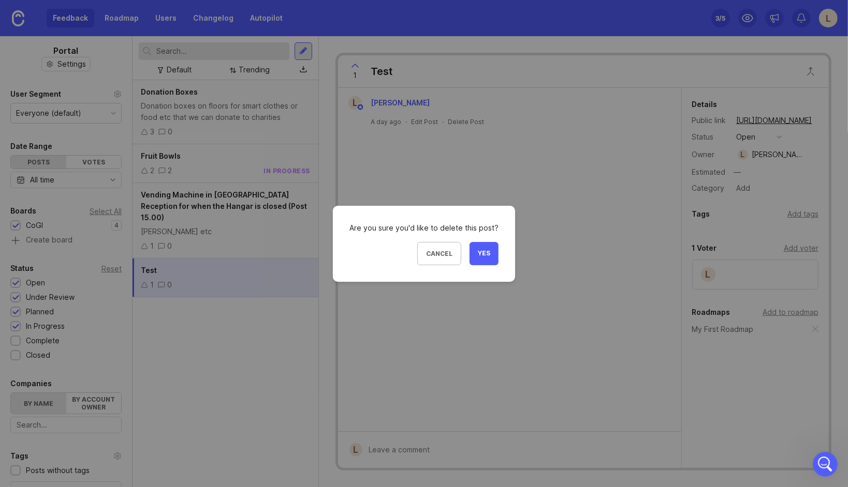
click at [475, 249] on button "Yes" at bounding box center [483, 253] width 29 height 23
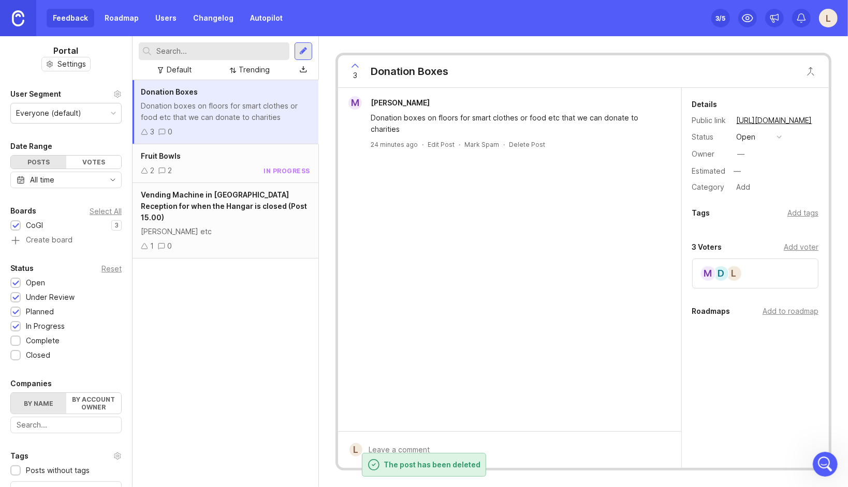
click at [212, 210] on div "Vending Machine in [GEOGRAPHIC_DATA] Reception for when the Hangar is closed (P…" at bounding box center [225, 206] width 169 height 34
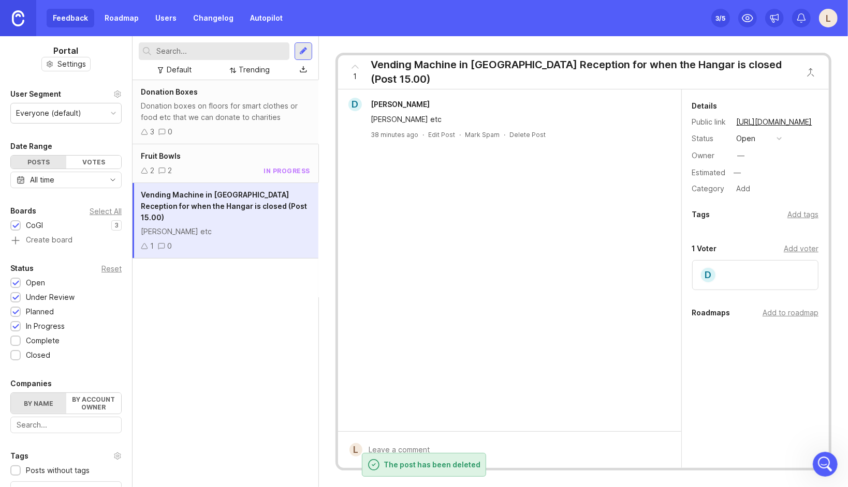
click at [203, 169] on div "2 2 in progress" at bounding box center [225, 170] width 169 height 11
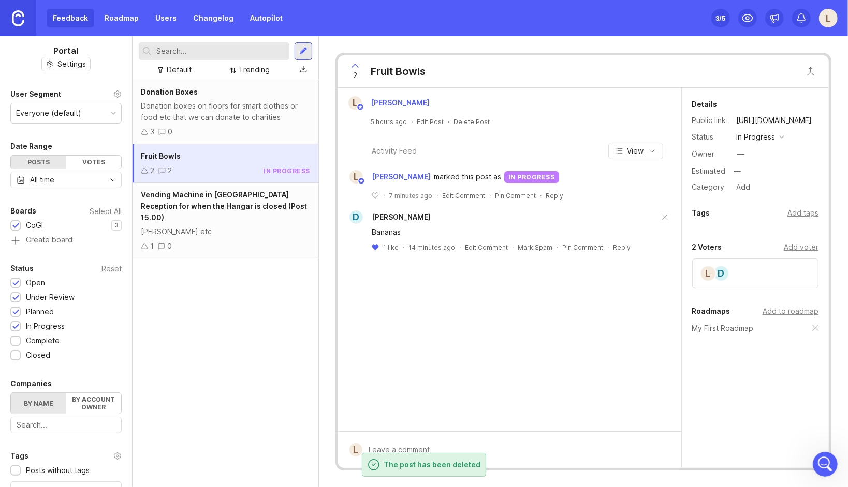
click at [243, 115] on div "Donation boxes on floors for smart clothes or food etc that we can donate to ch…" at bounding box center [225, 111] width 169 height 23
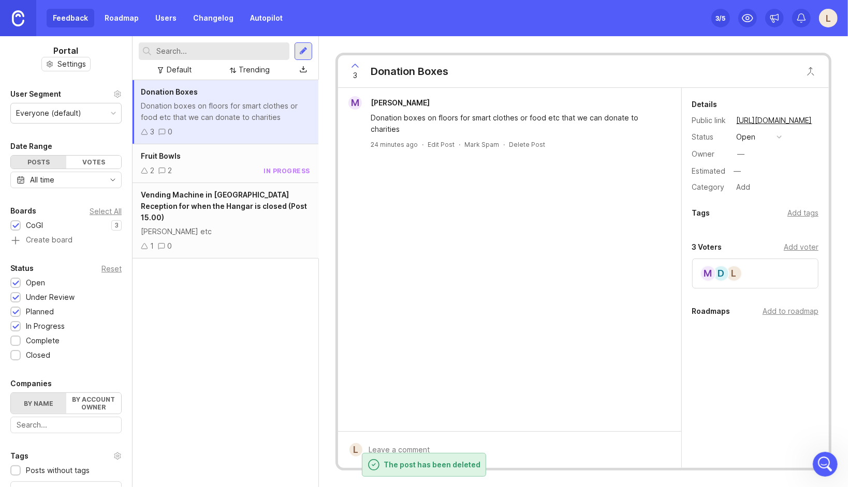
click at [242, 167] on div "2 2 in progress" at bounding box center [225, 170] width 169 height 11
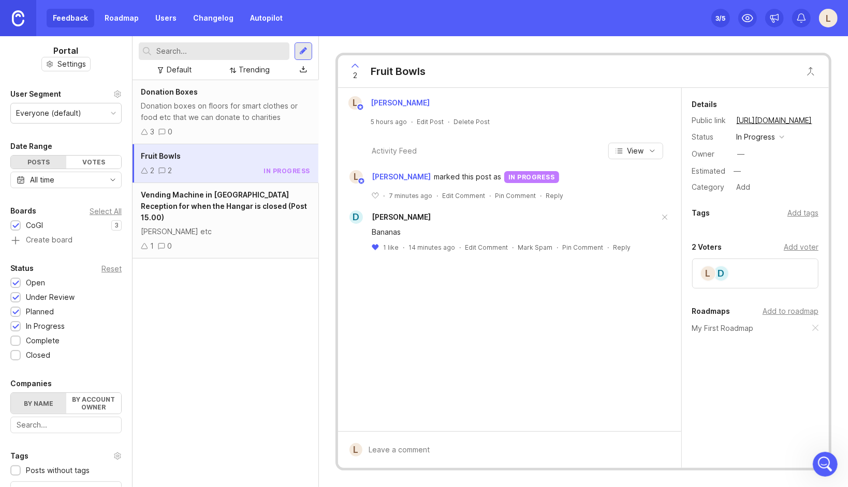
click at [246, 226] on div "[PERSON_NAME] etc" at bounding box center [225, 231] width 169 height 11
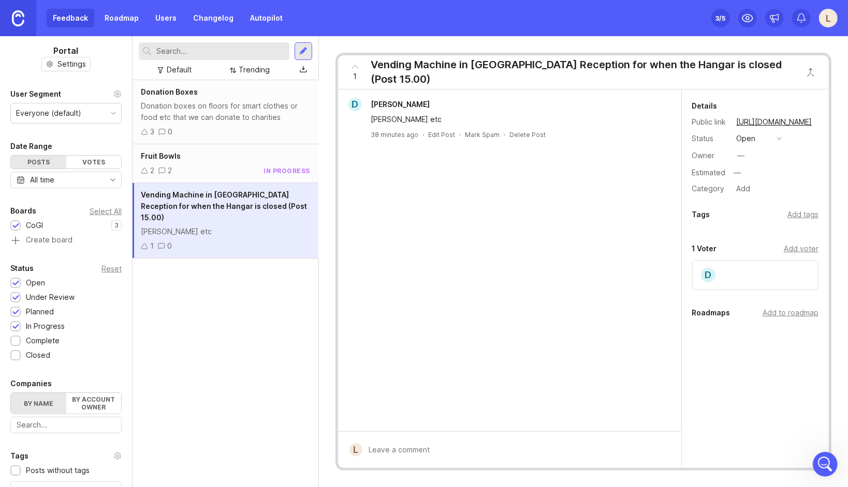
click at [235, 161] on div "Fruit Bowls 2 2 in progress" at bounding box center [225, 163] width 186 height 39
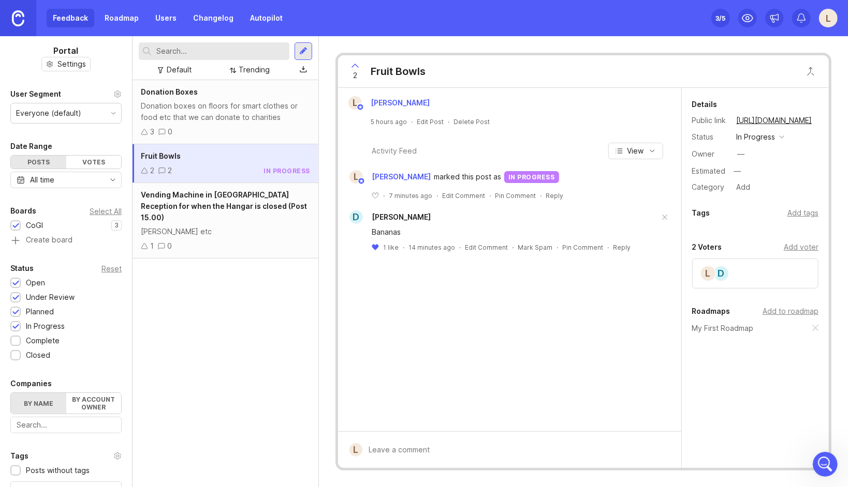
click at [181, 115] on div "Donation boxes on floors for smart clothes or food etc that we can donate to ch…" at bounding box center [225, 111] width 169 height 23
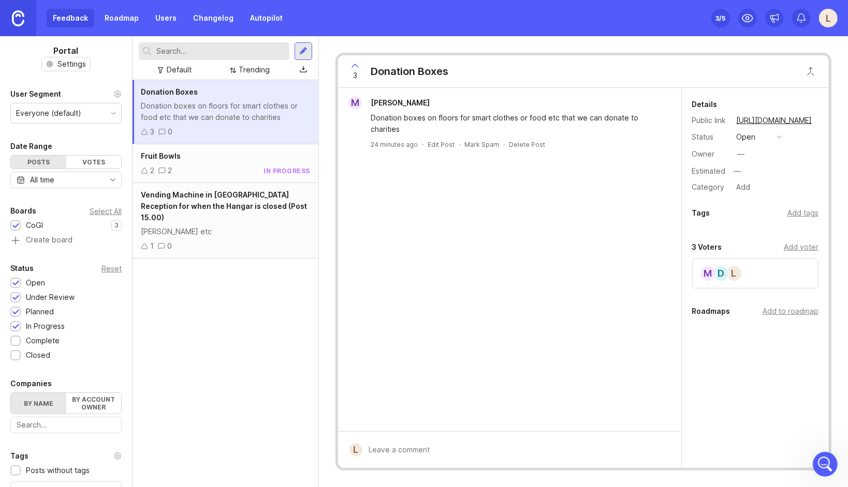
click at [116, 26] on link "Roadmap" at bounding box center [121, 18] width 47 height 19
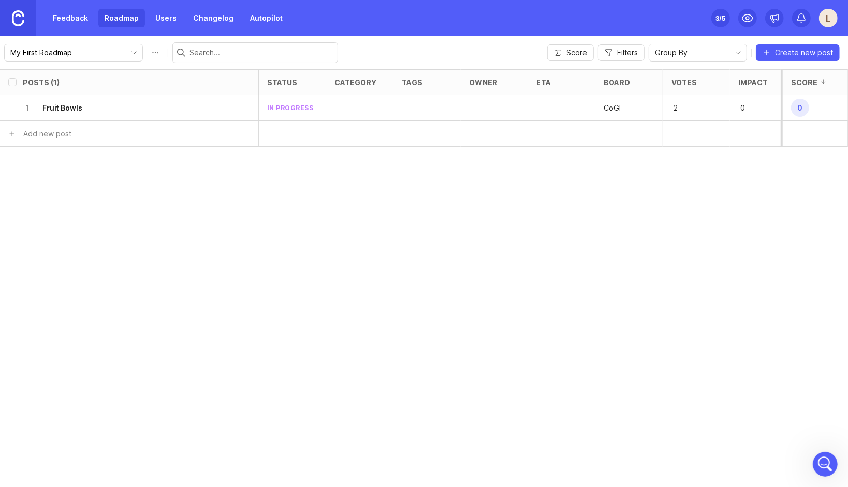
click at [126, 50] on icon "toggle icon" at bounding box center [134, 53] width 17 height 8
click at [76, 91] on span "Create new roadmap" at bounding box center [58, 90] width 73 height 10
drag, startPoint x: 88, startPoint y: 54, endPoint x: 0, endPoint y: 57, distance: 88.0
click at [0, 57] on html "Feedback Roadmap Users Changelog Autopilot Set up Canny 3 /5 L My First Roadmap…" at bounding box center [424, 243] width 848 height 487
click at [126, 52] on icon "toggle icon" at bounding box center [134, 53] width 17 height 8
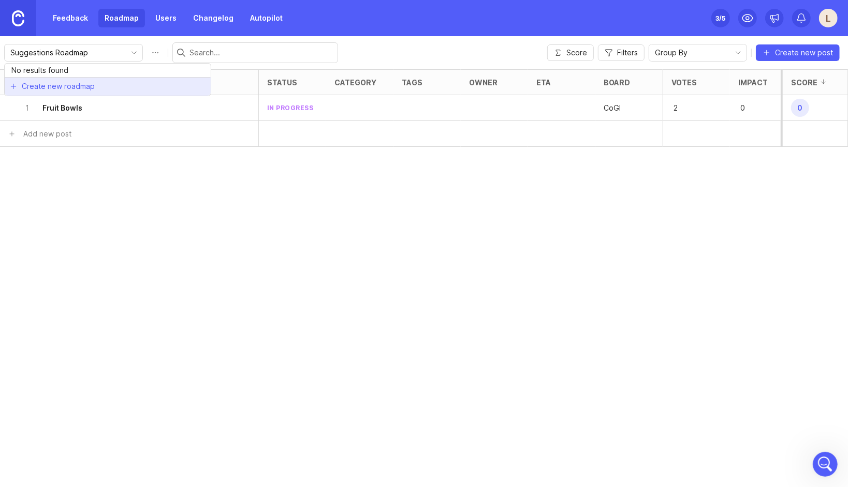
click at [82, 185] on div "Posts (1) status category tags owner eta board Votes Impact Effort Score 1 Frui…" at bounding box center [424, 278] width 848 height 418
type input "My First Roadmap"
click at [75, 55] on input "My First Roadmap" at bounding box center [67, 52] width 114 height 11
click at [126, 183] on div "Posts (1) status category tags owner eta board Votes Impact Effort Score 1 Frui…" at bounding box center [424, 278] width 848 height 418
click at [113, 18] on link "Roadmap" at bounding box center [121, 18] width 47 height 19
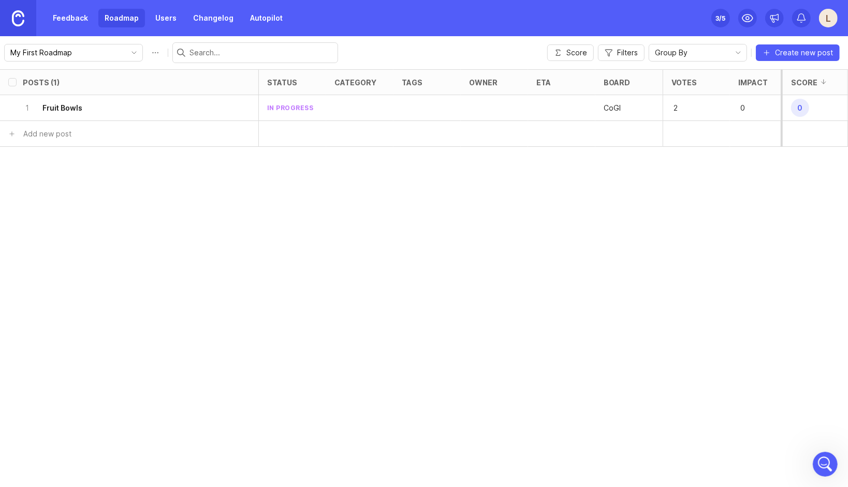
click at [147, 56] on button "Roadmap options" at bounding box center [155, 53] width 17 height 17
drag, startPoint x: 100, startPoint y: 55, endPoint x: 0, endPoint y: 59, distance: 100.5
click at [0, 59] on html "Feedback Roadmap Users Changelog Autopilot Set up Canny 3 /5 L My First Roadmap…" at bounding box center [424, 243] width 848 height 487
type input "Suggestions Roadmap"
click button "save" at bounding box center [167, 53] width 33 height 18
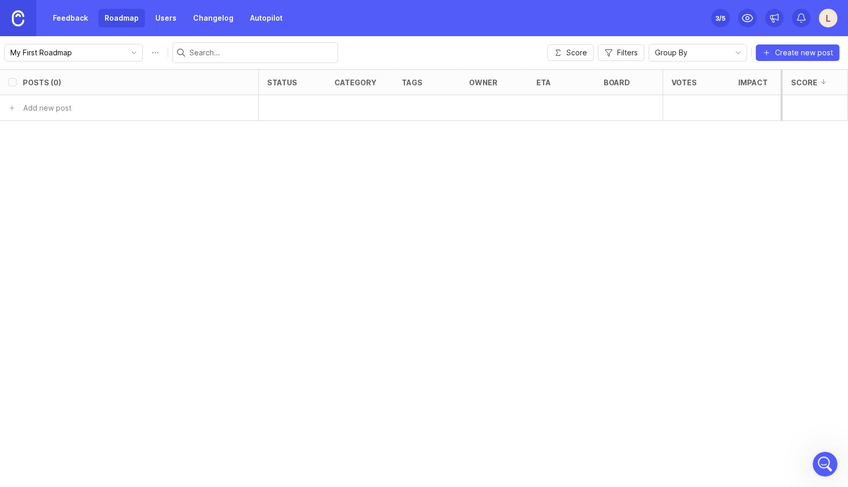
checkbox input "false"
type input "Suggestions Roadmap"
click at [69, 17] on link "Feedback" at bounding box center [71, 18] width 48 height 19
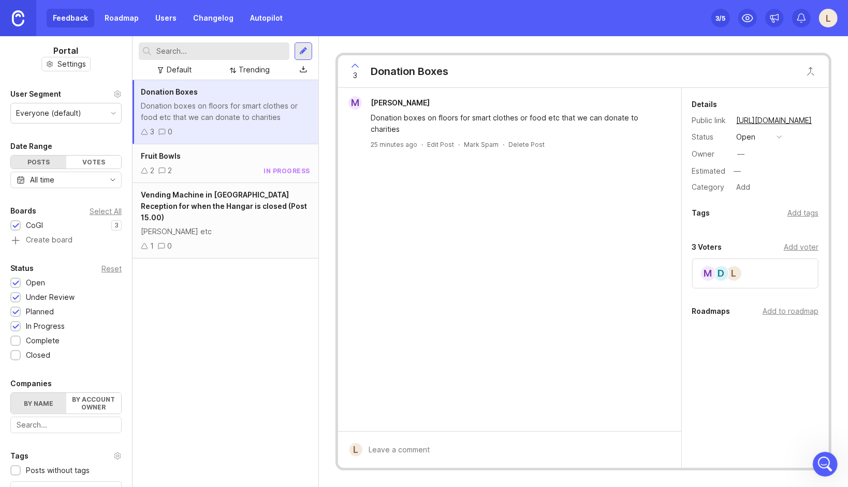
click at [267, 152] on div "Fruit Bowls" at bounding box center [225, 156] width 169 height 11
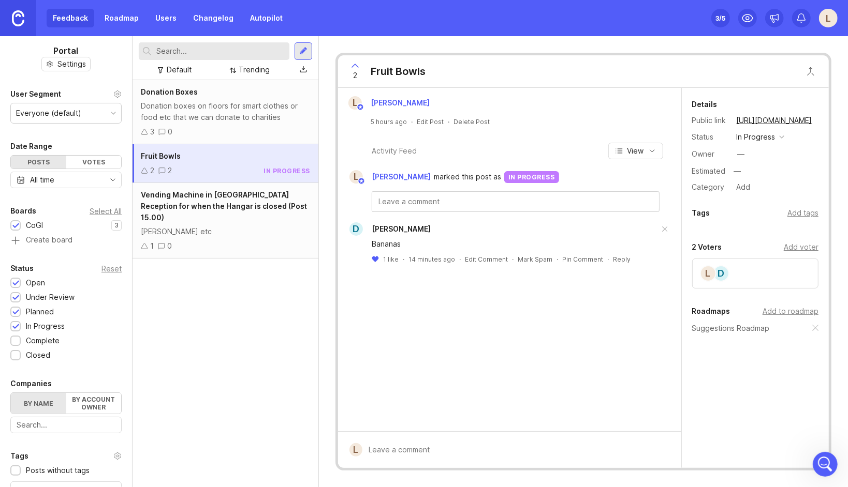
click at [564, 153] on div "Activity Feed View" at bounding box center [509, 151] width 343 height 17
click at [644, 151] on span "View" at bounding box center [635, 151] width 17 height 10
click at [269, 358] on div "Donation Boxes Donation boxes on floors for smart clothes or food etc that we c…" at bounding box center [225, 283] width 186 height 407
click at [123, 22] on link "Roadmap" at bounding box center [121, 18] width 47 height 19
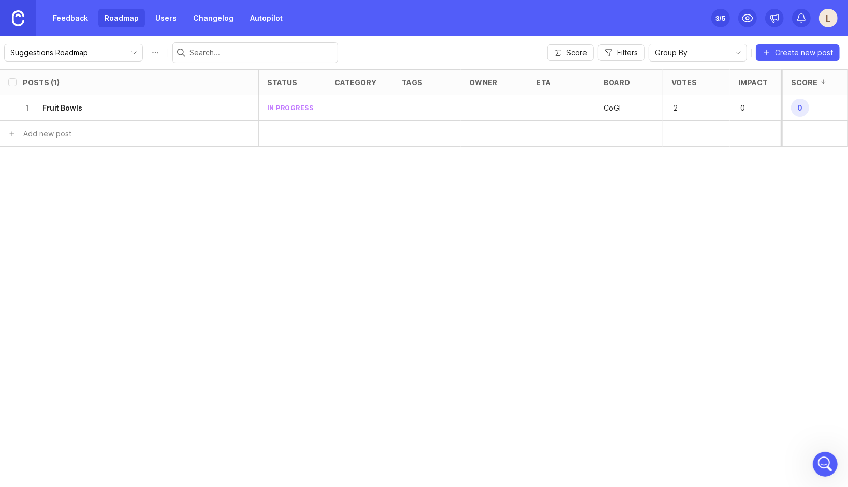
click at [22, 108] on div "1 Fruit Bowls" at bounding box center [133, 107] width 250 height 25
click at [10, 110] on input "select post" at bounding box center [12, 108] width 8 height 8
checkbox input "true"
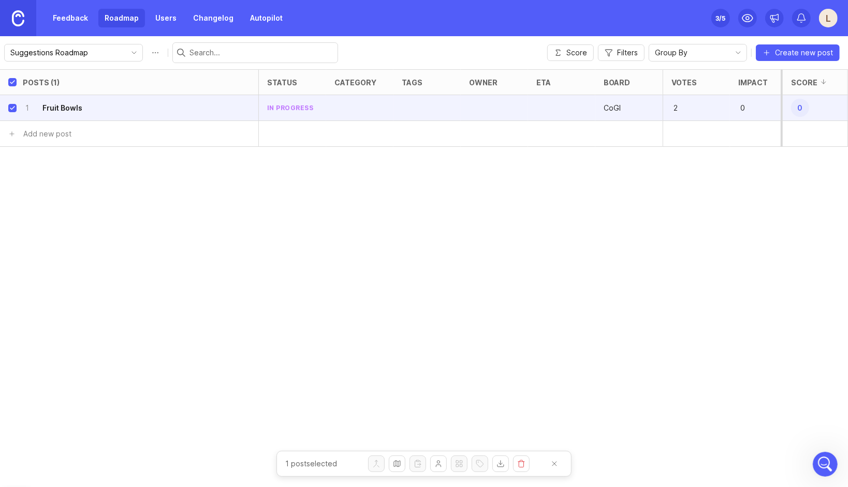
click at [133, 43] on div "Suggestions Roadmap" at bounding box center [171, 52] width 334 height 21
click at [147, 54] on button "Roadmap options" at bounding box center [155, 53] width 17 height 17
drag, startPoint x: 74, startPoint y: 105, endPoint x: 83, endPoint y: 104, distance: 9.3
click at [83, 104] on div "1 Fruit Bowls" at bounding box center [126, 107] width 206 height 25
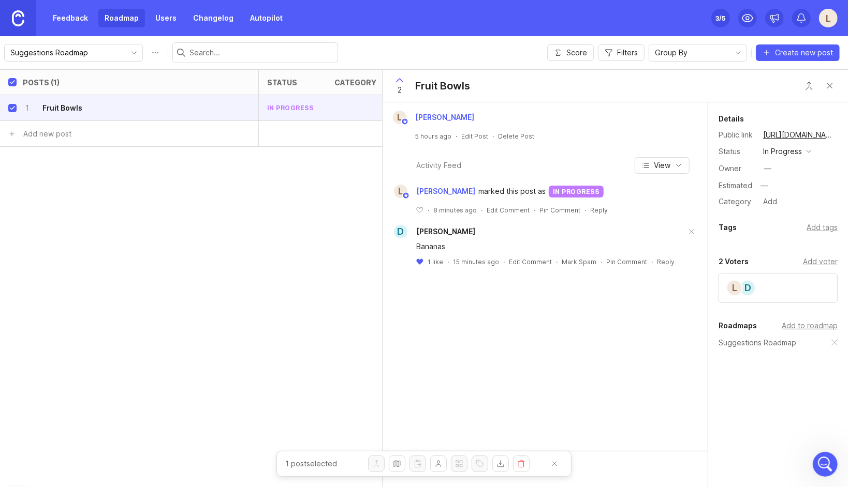
click at [404, 464] on button "Add to roadmap" at bounding box center [397, 464] width 17 height 17
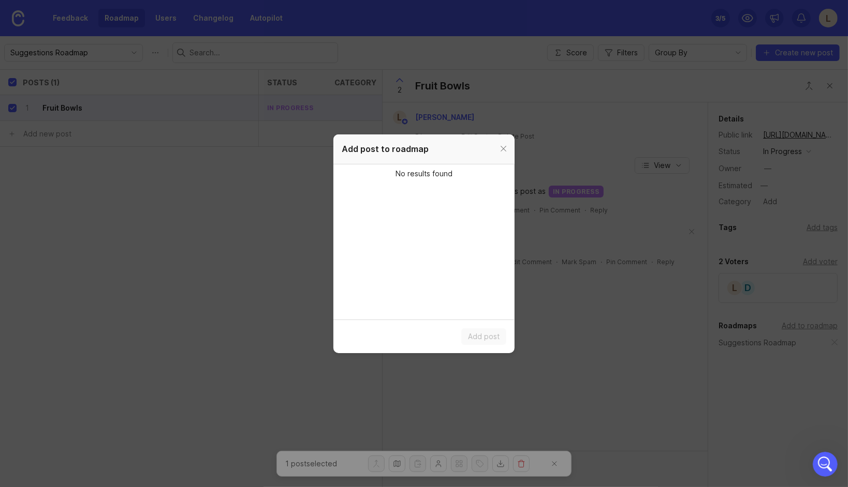
click at [504, 146] on div at bounding box center [503, 149] width 12 height 13
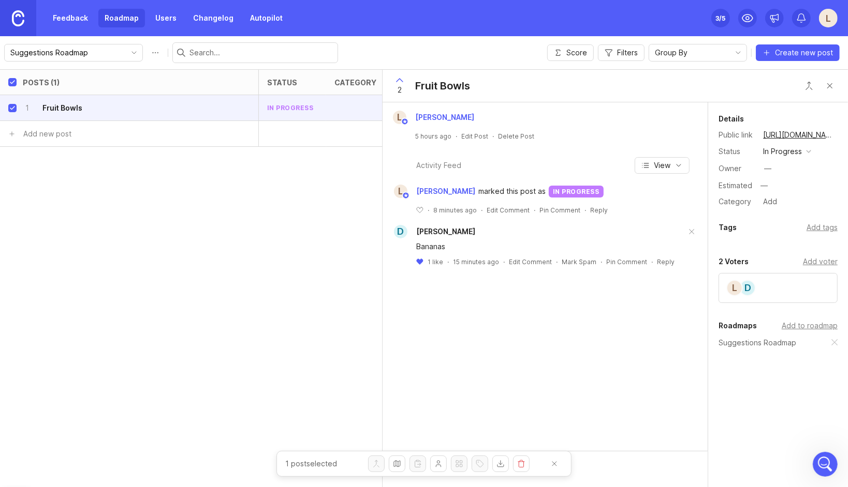
click at [654, 175] on div "Activity Feed View L [PERSON_NAME] May marked this post as in progress ﻿ · 8 mi…" at bounding box center [544, 216] width 325 height 134
click at [670, 170] on span "View" at bounding box center [662, 165] width 17 height 10
click at [157, 235] on div "Posts (1) status category tags owner eta board Votes Impact Effort Score 1 Frui…" at bounding box center [424, 278] width 848 height 418
click at [78, 21] on link "Feedback" at bounding box center [71, 18] width 48 height 19
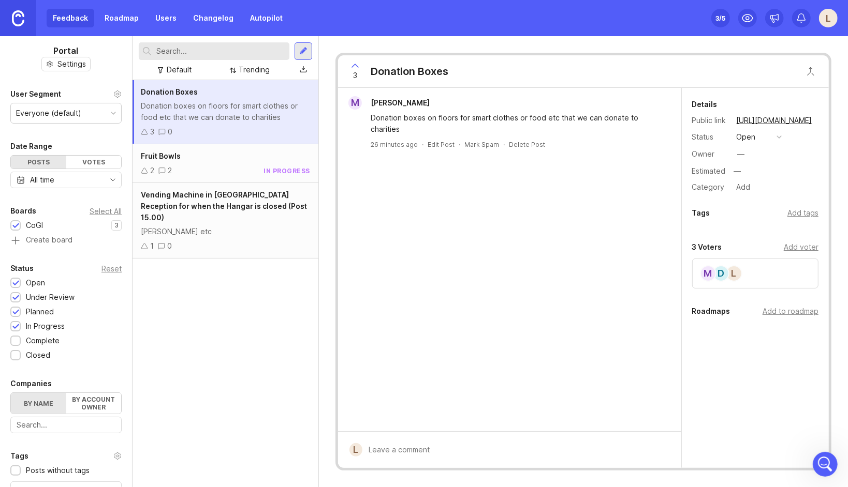
click at [268, 165] on div "2 2 in progress" at bounding box center [225, 170] width 169 height 11
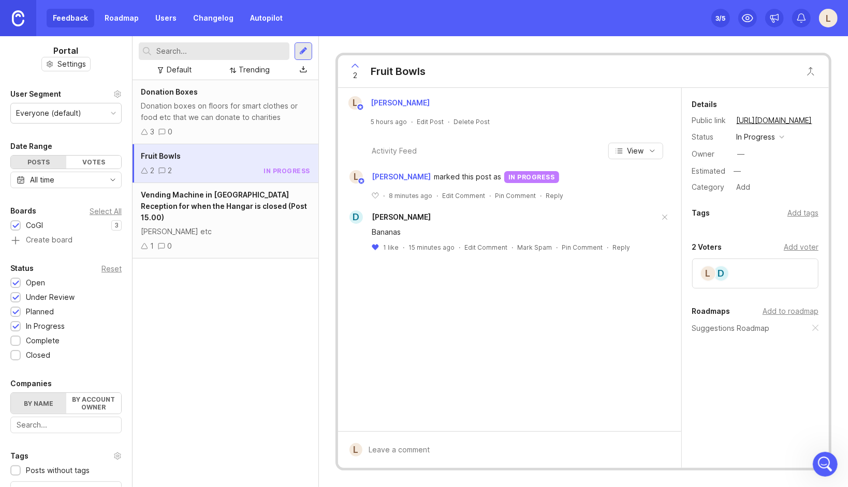
click at [771, 131] on div "in progress" at bounding box center [755, 136] width 39 height 11
click at [752, 158] on div "open" at bounding box center [747, 154] width 19 height 9
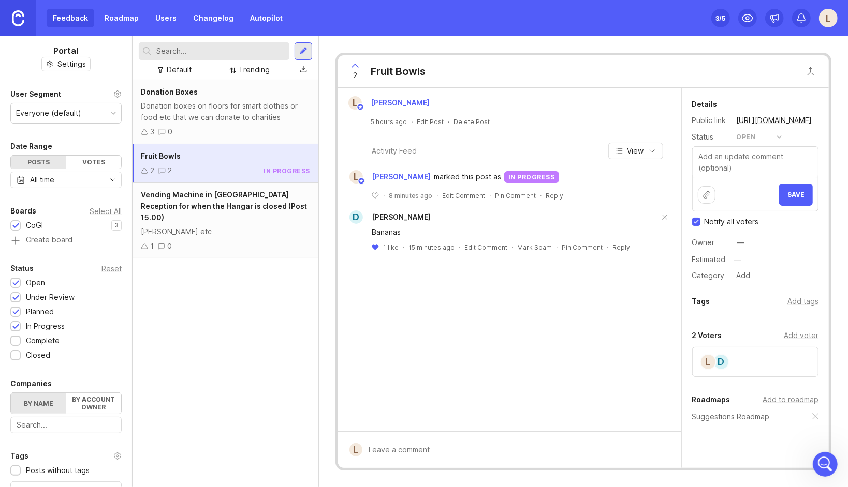
click at [787, 194] on span "Save" at bounding box center [795, 195] width 17 height 8
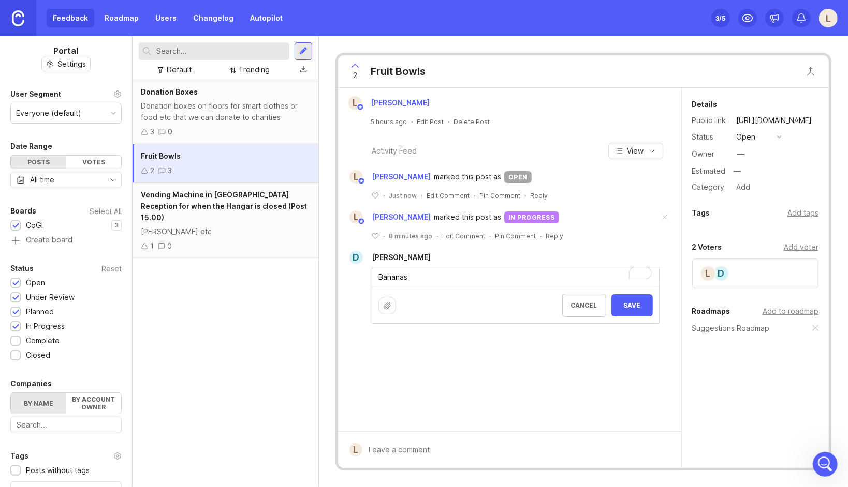
click at [281, 348] on div "Donation Boxes Donation boxes on floors for smart clothes or food etc that we c…" at bounding box center [225, 283] width 186 height 407
click at [258, 301] on div "Donation Boxes Donation boxes on floors for smart clothes or food etc that we c…" at bounding box center [225, 283] width 186 height 407
click at [179, 300] on div "Donation Boxes Donation boxes on floors for smart clothes or food etc that we c…" at bounding box center [225, 283] width 186 height 407
click at [257, 306] on div "Donation Boxes Donation boxes on floors for smart clothes or food etc that we c…" at bounding box center [225, 283] width 186 height 407
click at [185, 122] on div "Donation boxes on floors for smart clothes or food etc that we can donate to ch…" at bounding box center [225, 111] width 169 height 23
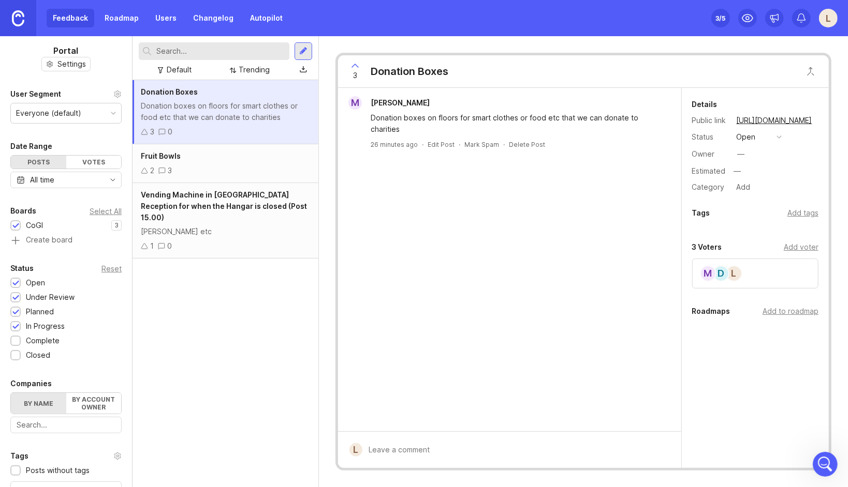
click at [195, 168] on div "2 3" at bounding box center [225, 170] width 169 height 11
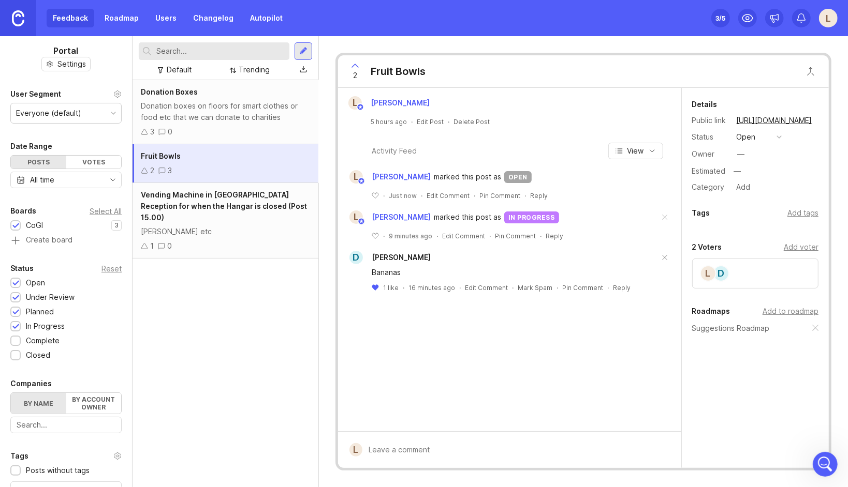
click at [215, 214] on div "Vending Machine in [GEOGRAPHIC_DATA] Reception for when the Hangar is closed (P…" at bounding box center [225, 221] width 186 height 76
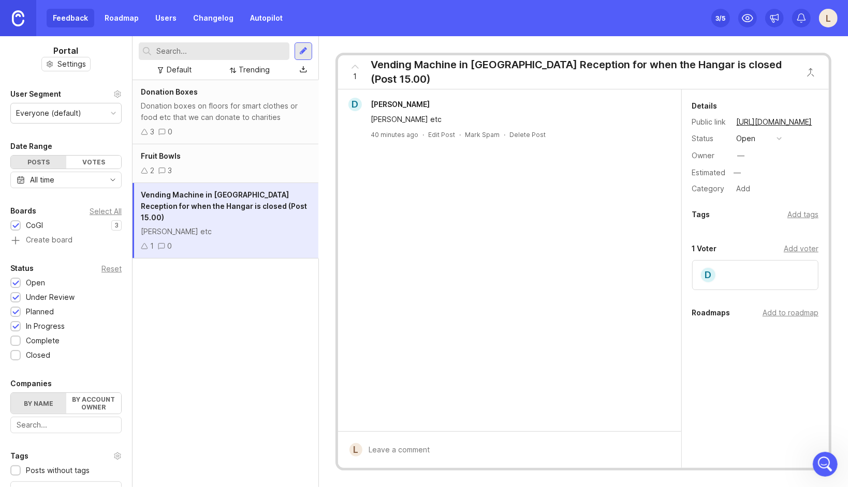
click at [212, 174] on div "2 3" at bounding box center [225, 170] width 169 height 11
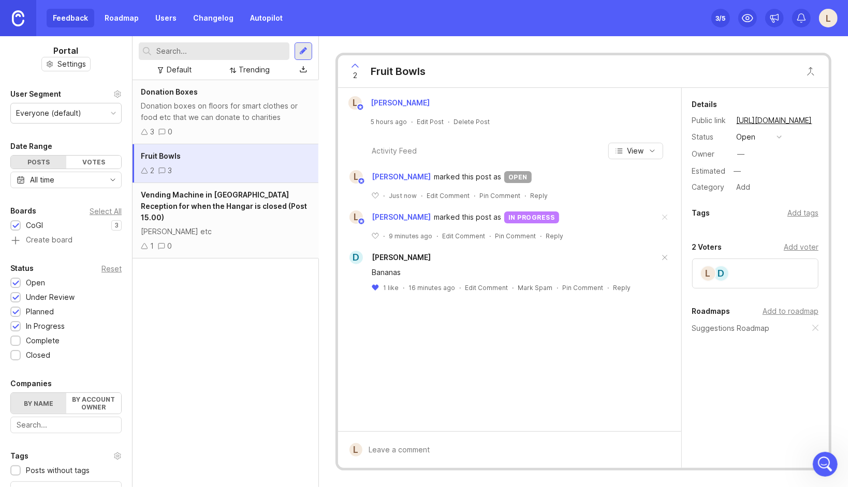
click at [212, 129] on div "3 0" at bounding box center [225, 131] width 169 height 11
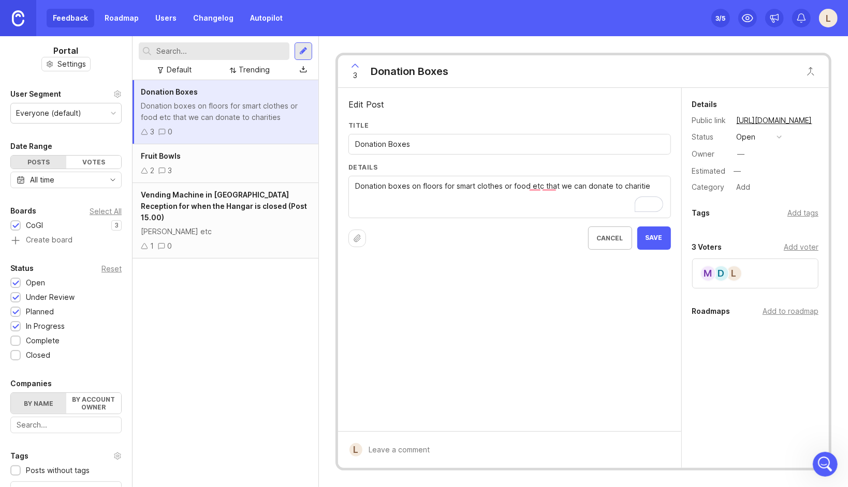
type textarea "Donation boxes on floors for smart clothes or food etc that we can donate to ch…"
click at [655, 234] on span "Save" at bounding box center [653, 238] width 17 height 9
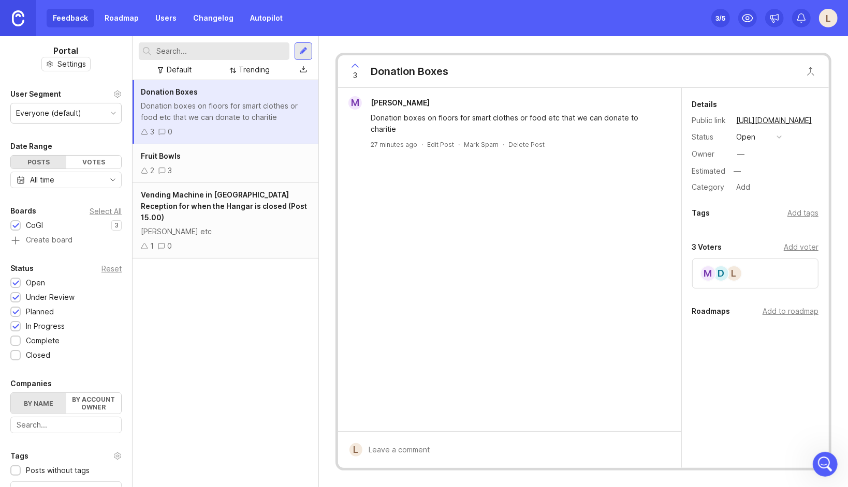
click at [438, 127] on div "M [PERSON_NAME] Donation boxes on floors for smart clothes or food etc that we …" at bounding box center [509, 122] width 335 height 53
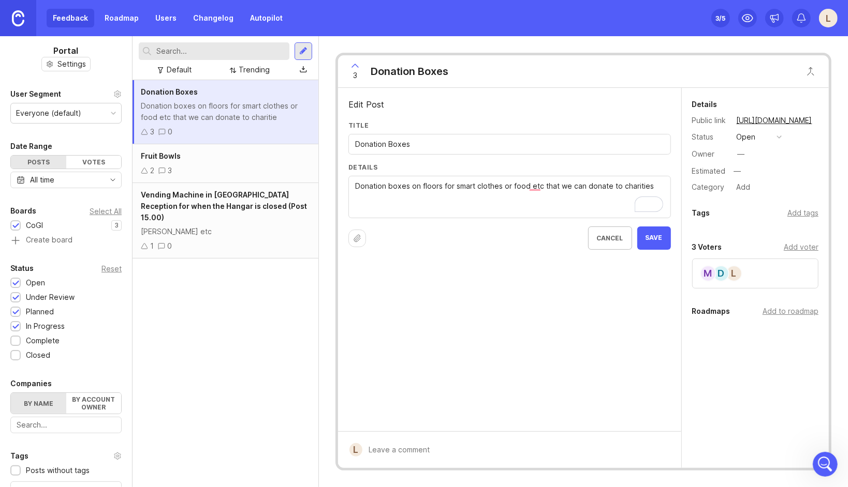
type textarea "Donation boxes on floors for smart clothes or food etc that we can donate to ch…"
click at [654, 239] on span "Save" at bounding box center [653, 238] width 17 height 9
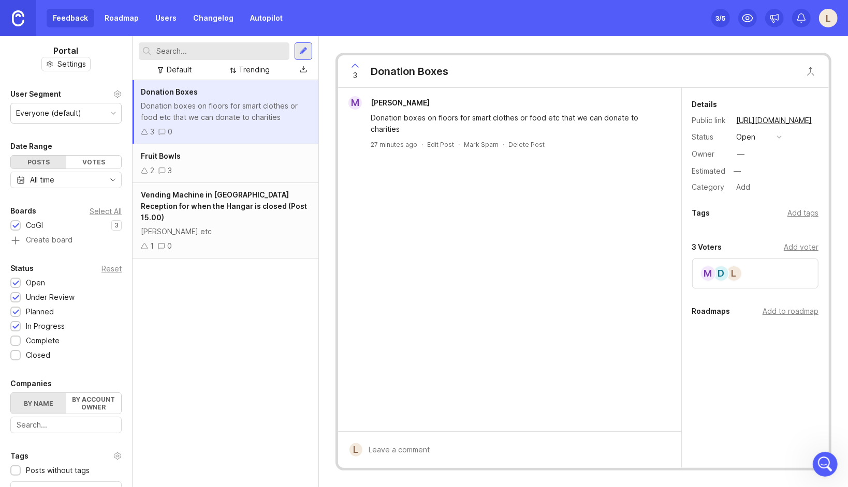
click at [92, 158] on div "Votes" at bounding box center [93, 162] width 55 height 13
click at [46, 160] on div "Posts" at bounding box center [38, 162] width 55 height 13
click at [201, 159] on div "Fruit Bowls" at bounding box center [225, 156] width 169 height 11
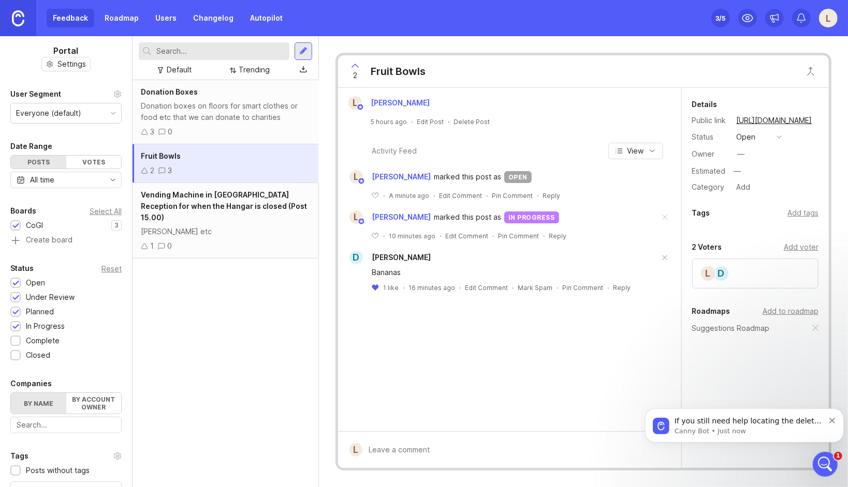
click at [193, 187] on div "Vending Machine in [GEOGRAPHIC_DATA] Reception for when the Hangar is closed (P…" at bounding box center [225, 221] width 186 height 76
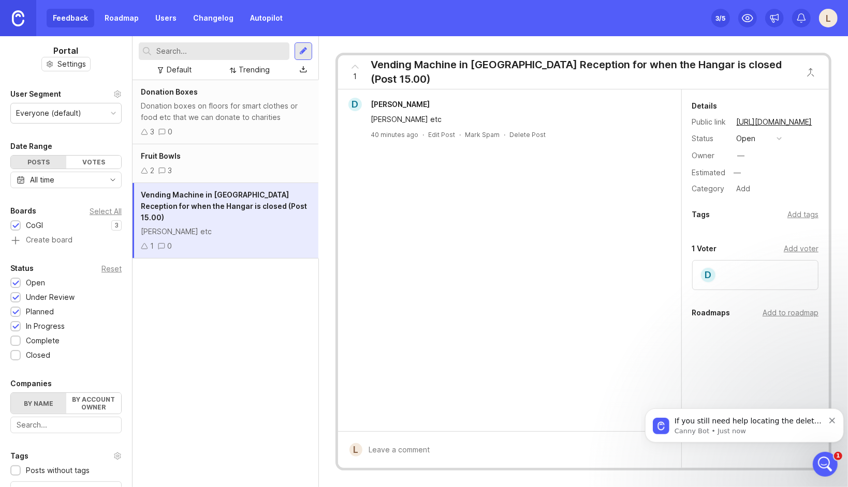
click at [194, 117] on div "Donation boxes on floors for smart clothes or food etc that we can donate to ch…" at bounding box center [225, 111] width 169 height 23
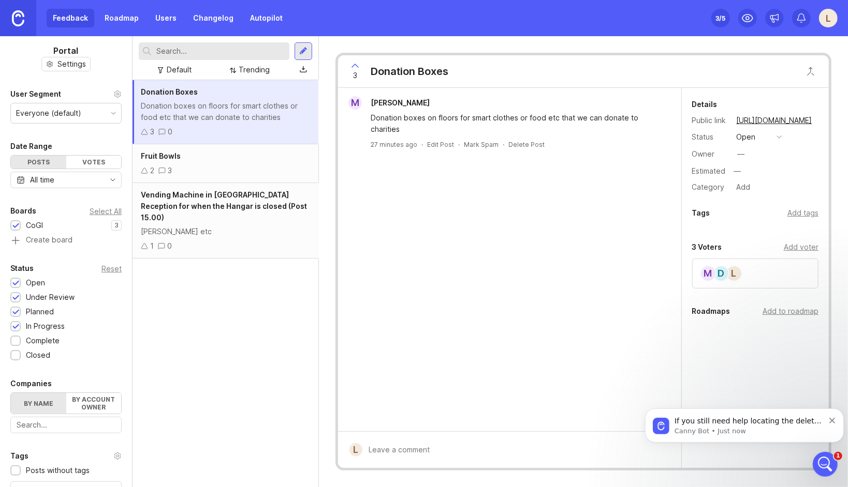
click at [826, 419] on div "If you still need help locating the delete post option or managing your feedbac…" at bounding box center [743, 425] width 183 height 21
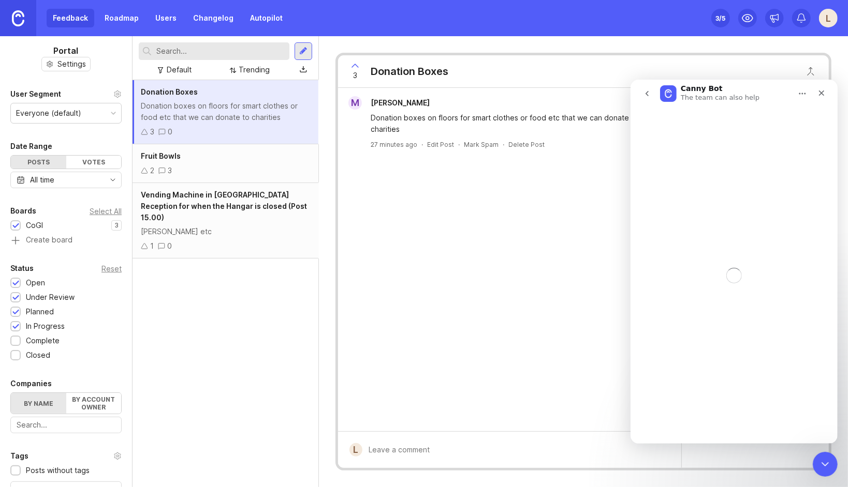
click at [412, 239] on div "M [PERSON_NAME] Donation boxes on floors for smart clothes or food etc that we …" at bounding box center [509, 260] width 343 height 344
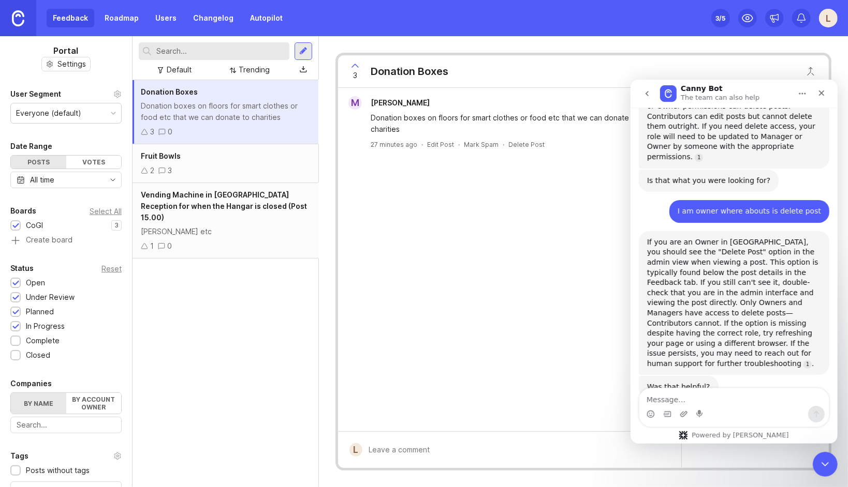
scroll to position [1013, 0]
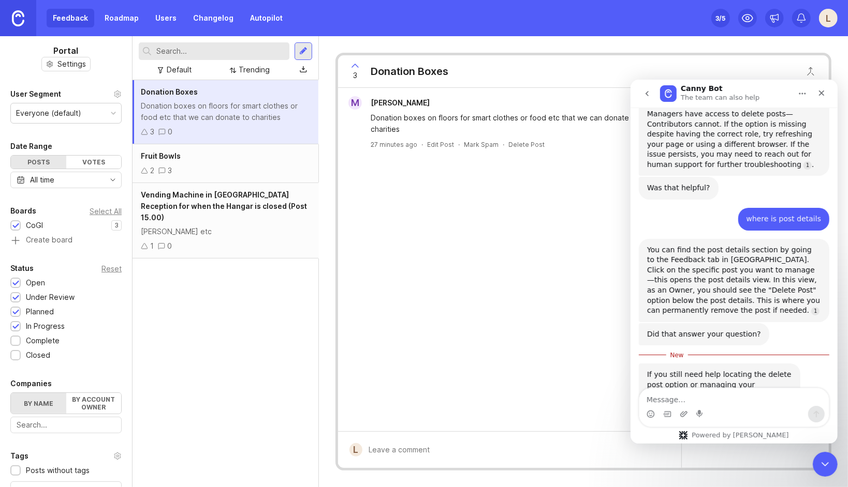
click at [251, 152] on div "Fruit Bowls" at bounding box center [225, 156] width 169 height 11
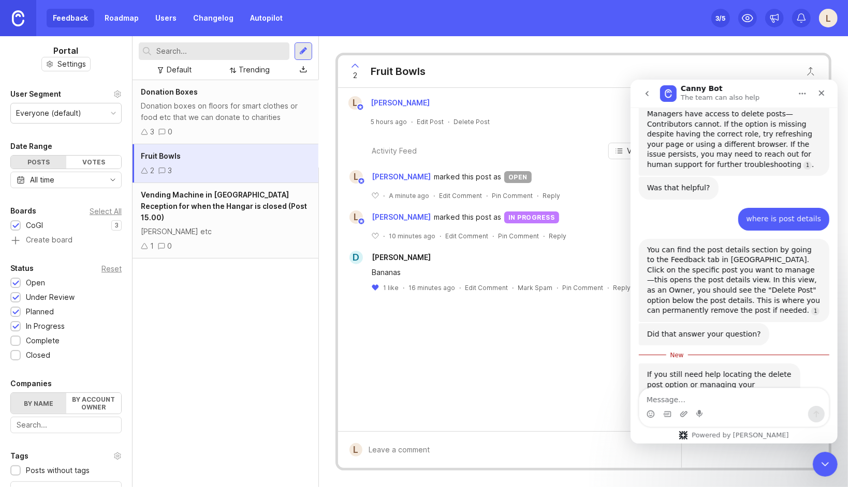
click at [243, 192] on span "Vending Machine in [GEOGRAPHIC_DATA] Reception for when the Hangar is closed (P…" at bounding box center [224, 206] width 166 height 32
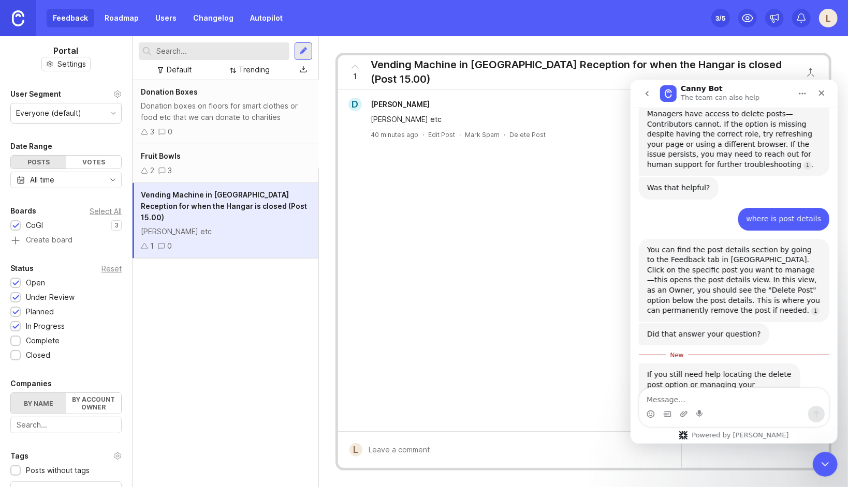
click at [206, 106] on div "Donation boxes on floors for smart clothes or food etc that we can donate to ch…" at bounding box center [225, 111] width 169 height 23
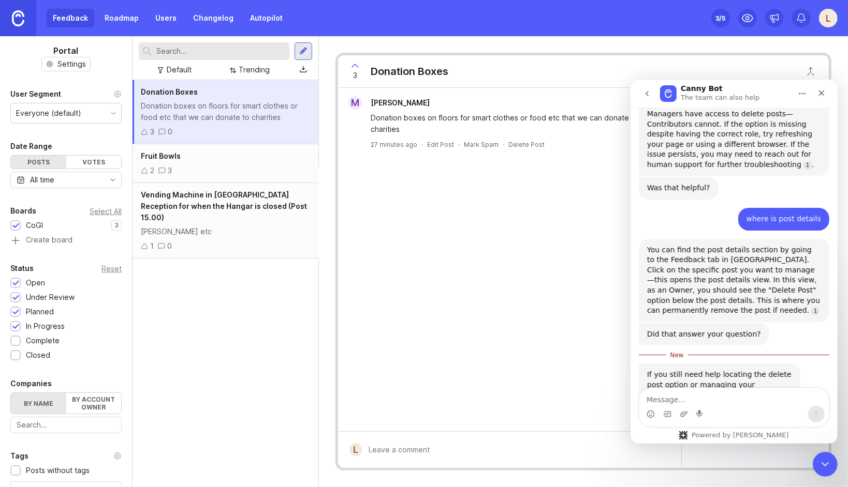
click at [12, 20] on img at bounding box center [18, 18] width 12 height 16
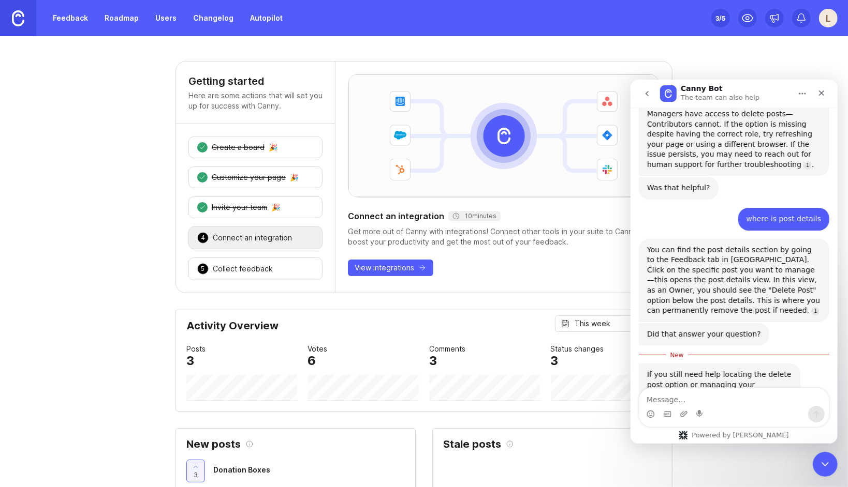
click at [643, 94] on icon "go back" at bounding box center [646, 93] width 8 height 8
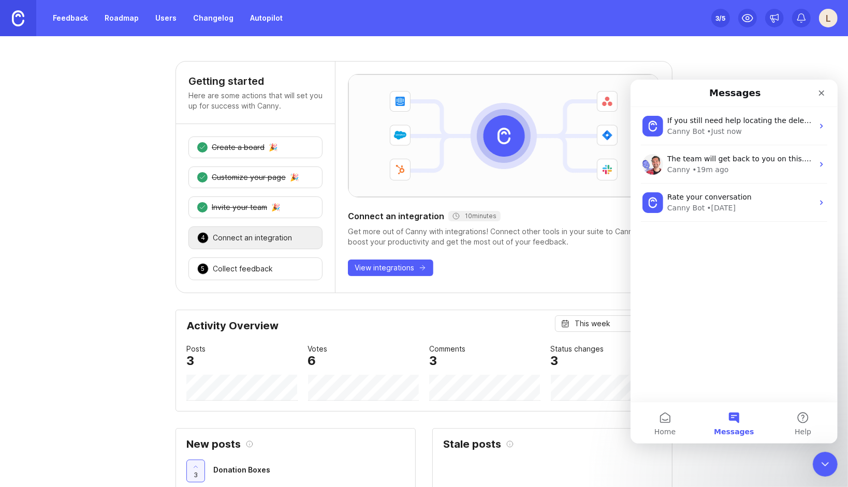
click at [701, 170] on div "• 19m ago" at bounding box center [709, 169] width 36 height 11
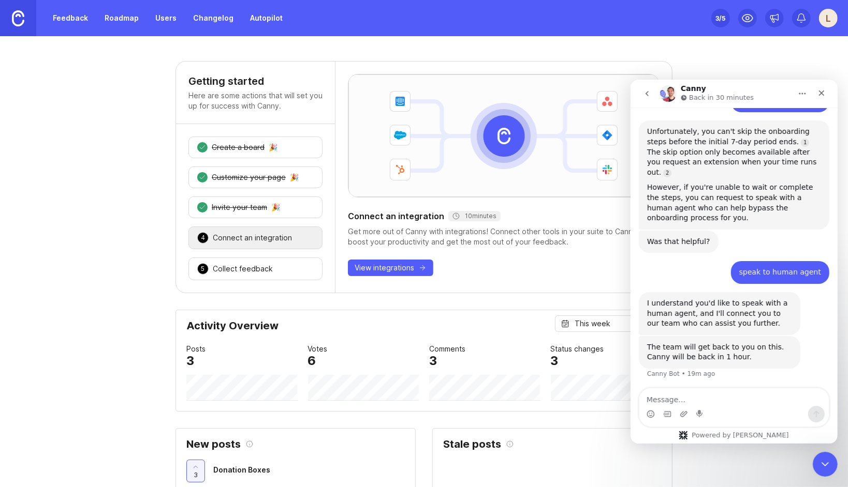
scroll to position [327, 0]
click at [649, 101] on button "go back" at bounding box center [647, 93] width 20 height 20
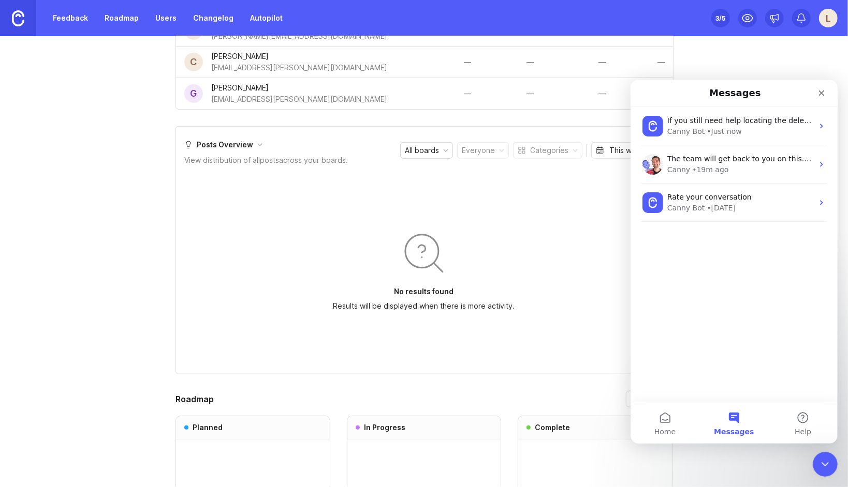
scroll to position [776, 0]
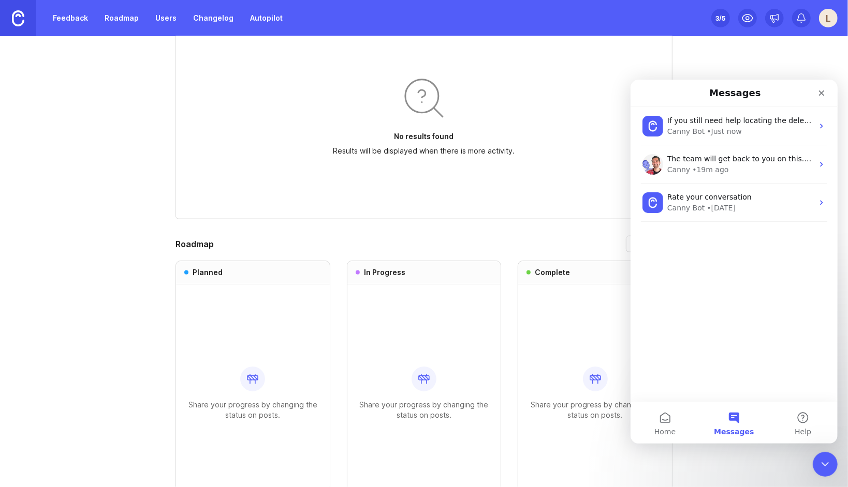
drag, startPoint x: 825, startPoint y: 94, endPoint x: 1333, endPoint y: 228, distance: 524.5
click at [825, 94] on div "Close" at bounding box center [820, 92] width 19 height 19
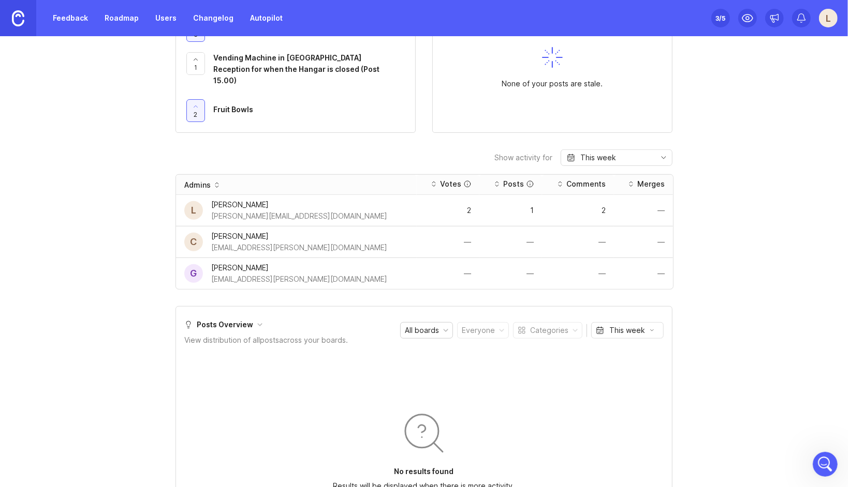
scroll to position [406, 0]
